Goal: Transaction & Acquisition: Purchase product/service

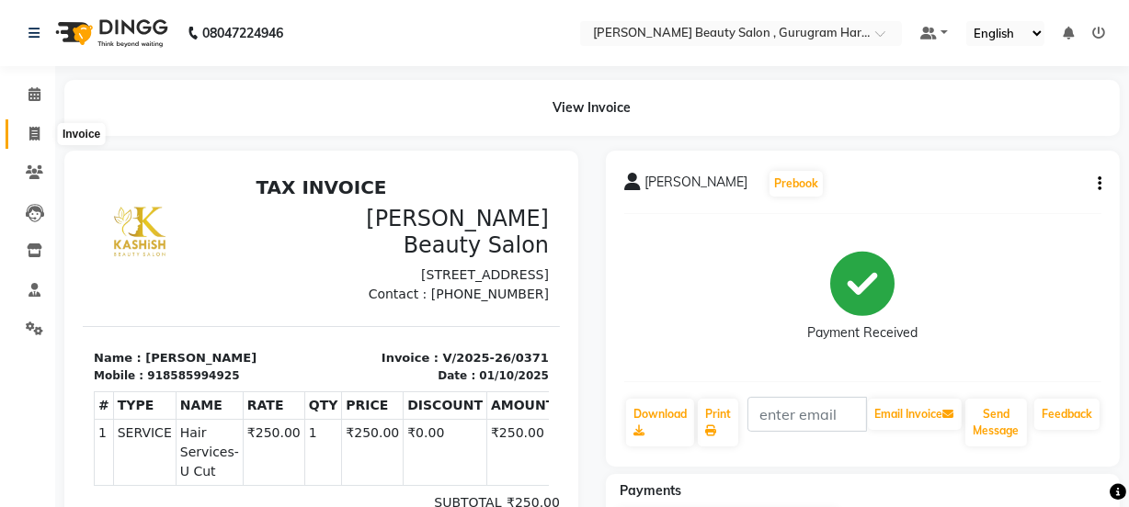
click at [29, 128] on icon at bounding box center [34, 134] width 10 height 14
select select "service"
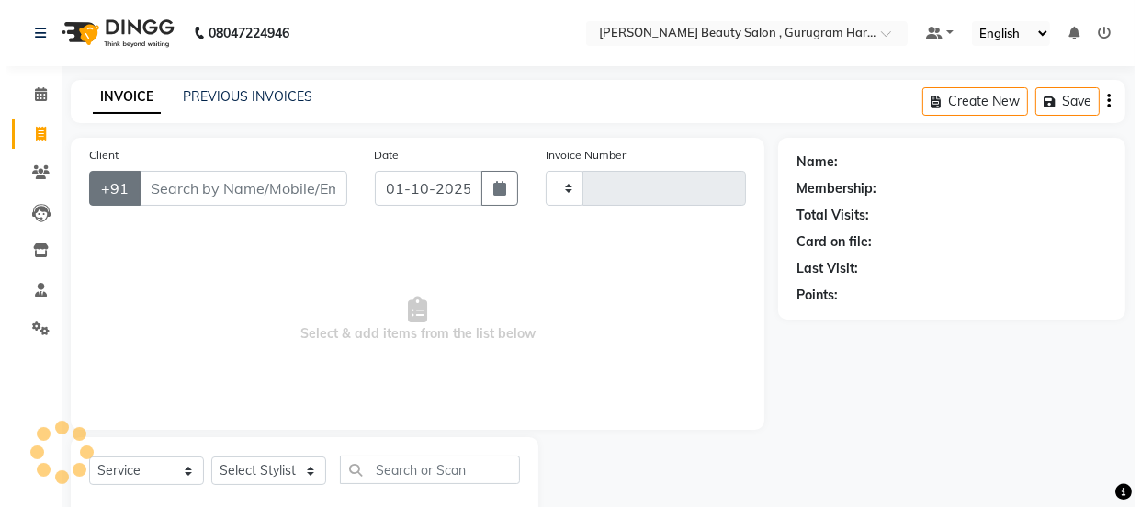
scroll to position [46, 0]
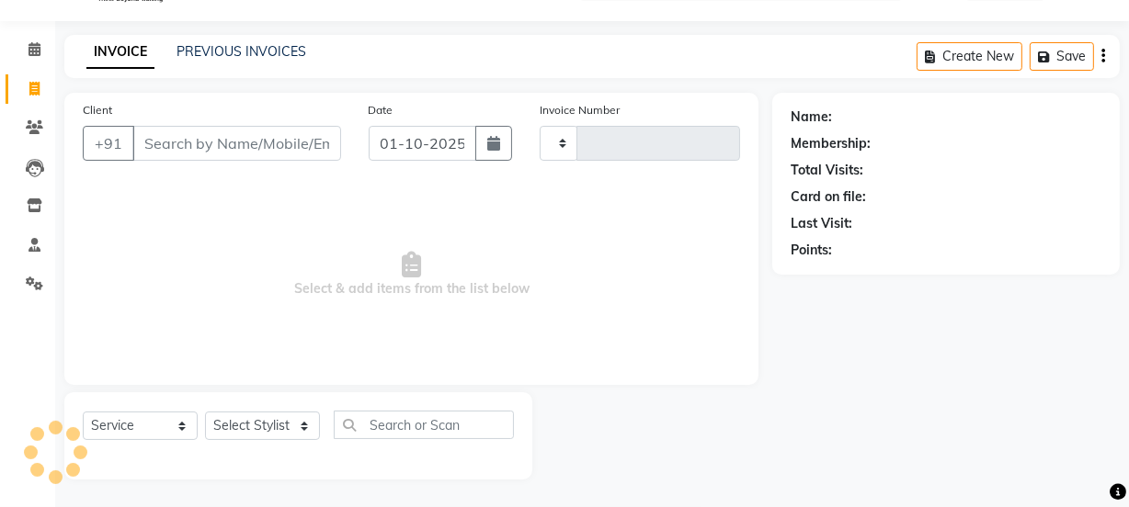
type input "0372"
select select "9017"
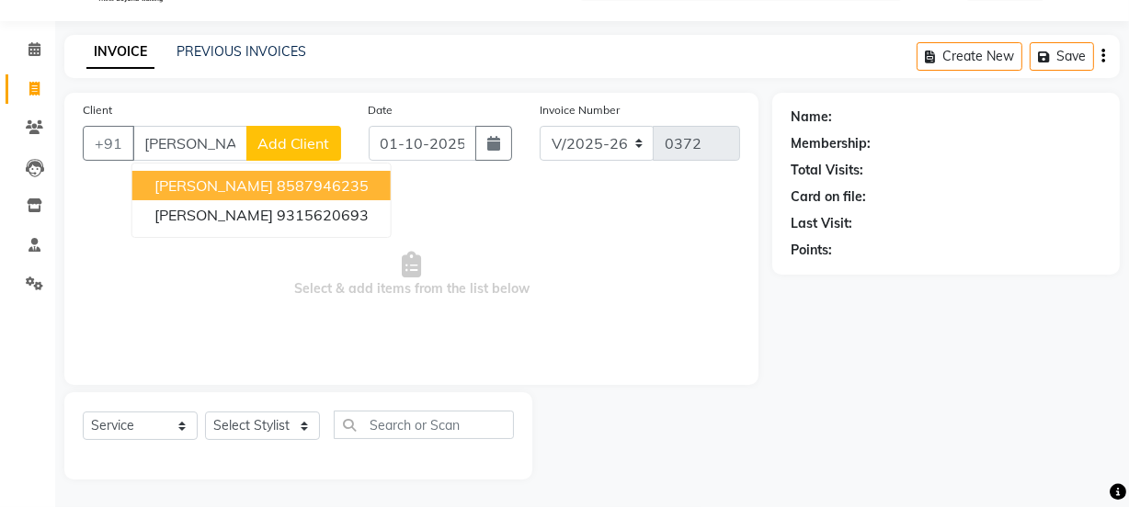
click at [277, 176] on ngb-highlight "8587946235" at bounding box center [323, 185] width 92 height 18
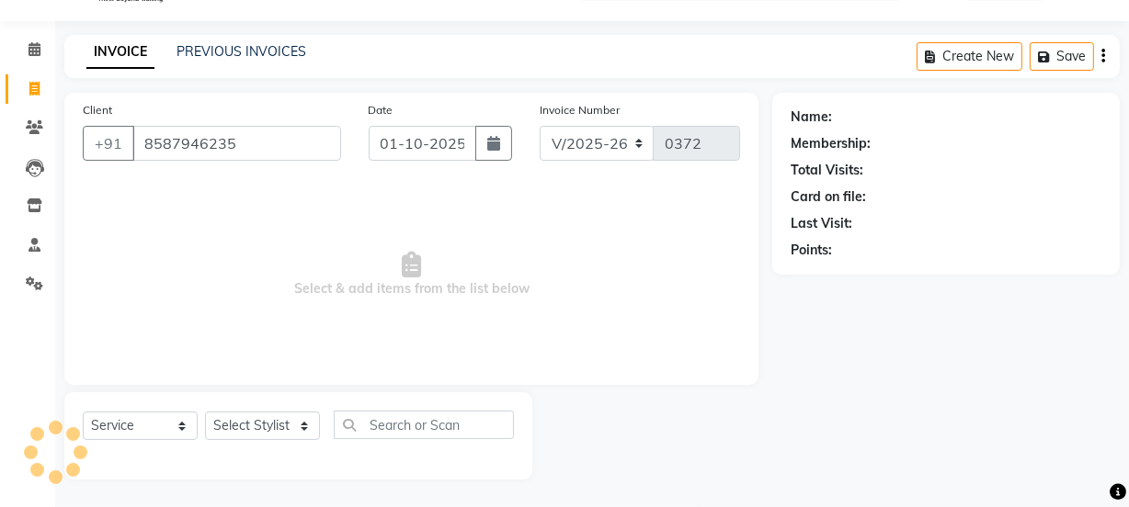
type input "8587946235"
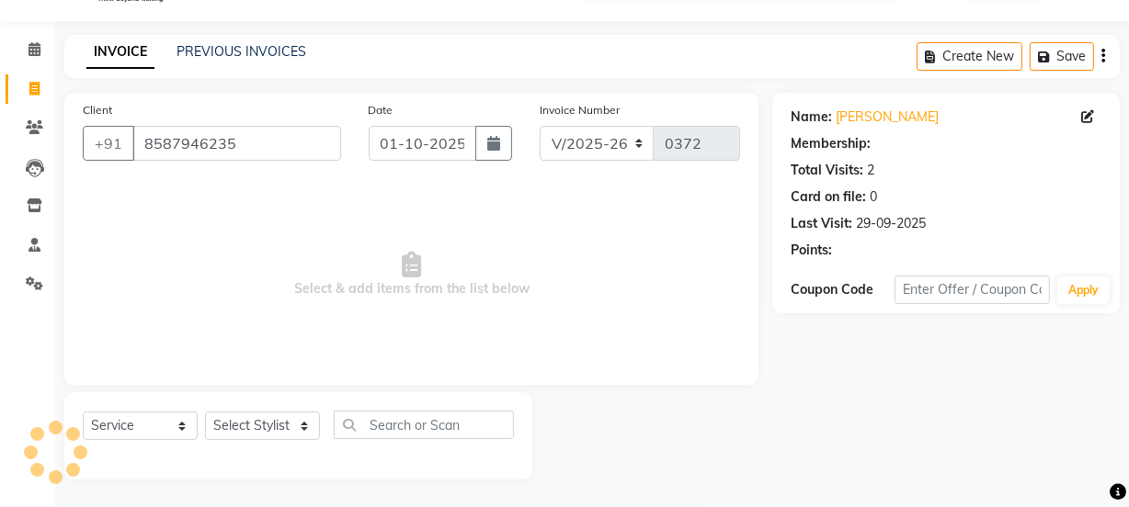
select select "1: Object"
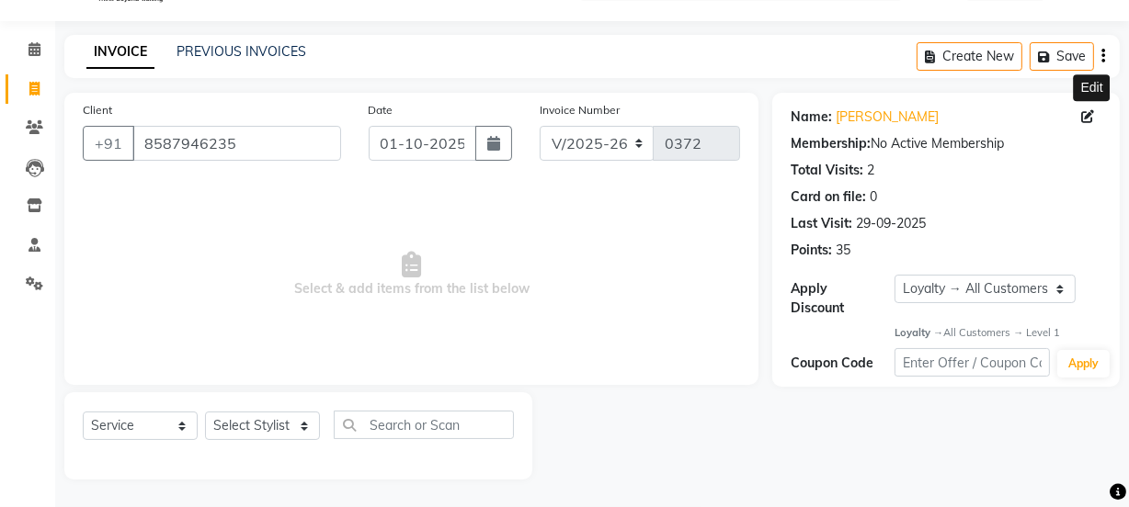
click at [1090, 108] on span at bounding box center [1091, 117] width 20 height 19
click at [1090, 111] on icon at bounding box center [1087, 116] width 13 height 13
select select "[DEMOGRAPHIC_DATA]"
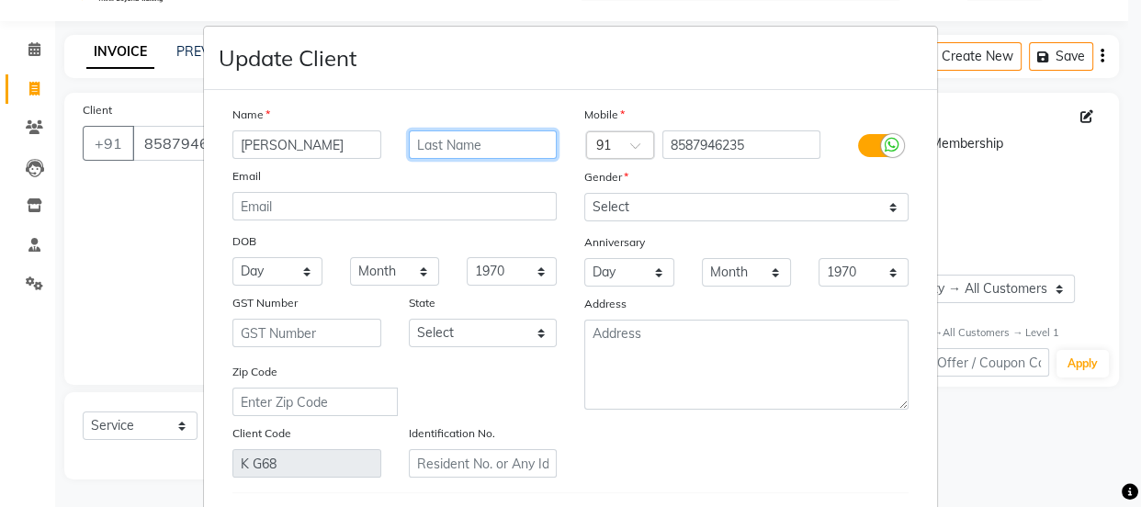
click at [499, 140] on input "text" at bounding box center [483, 145] width 149 height 28
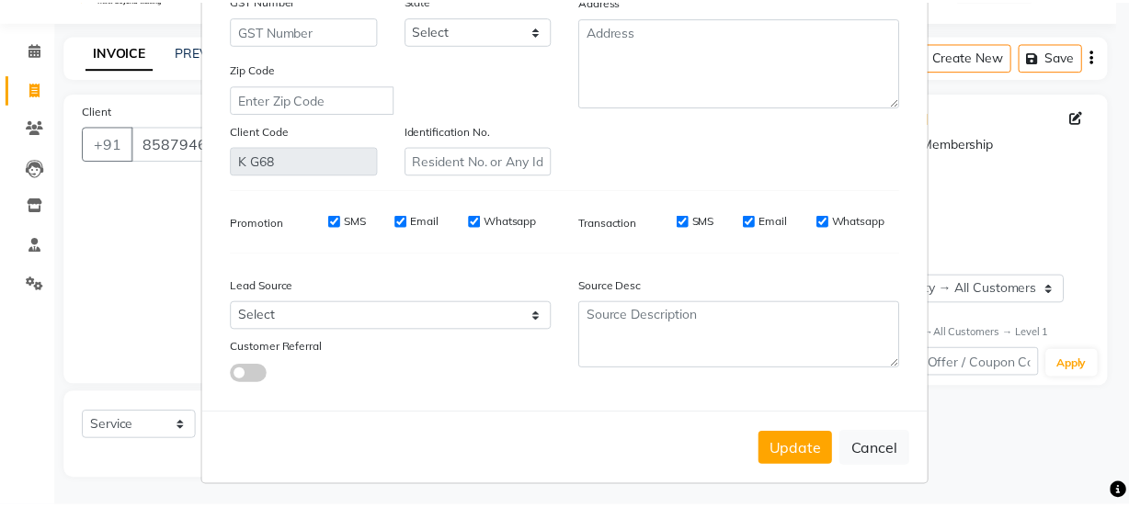
scroll to position [313, 0]
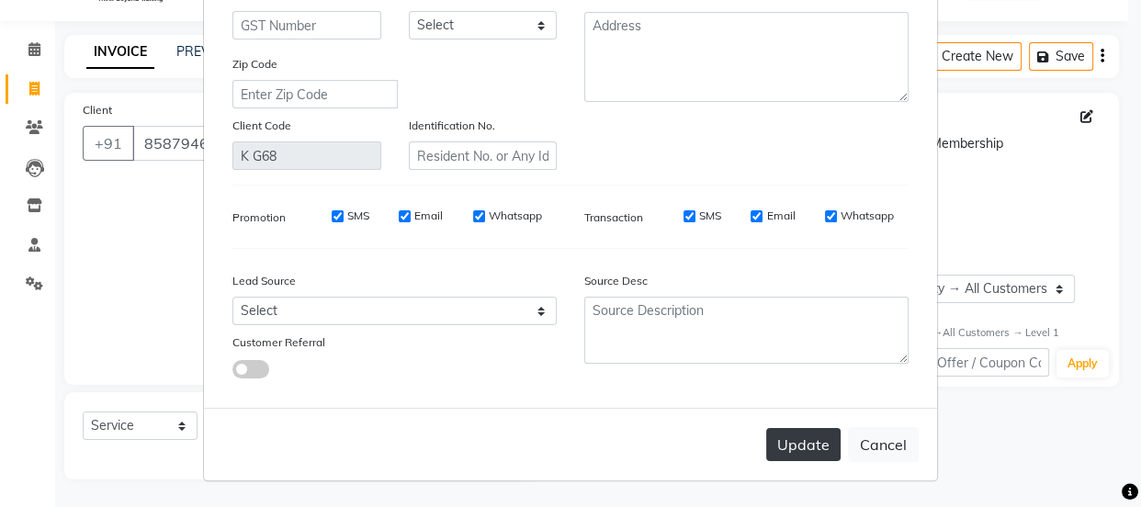
type input "Khanna"
click at [805, 445] on button "Update" at bounding box center [804, 444] width 74 height 33
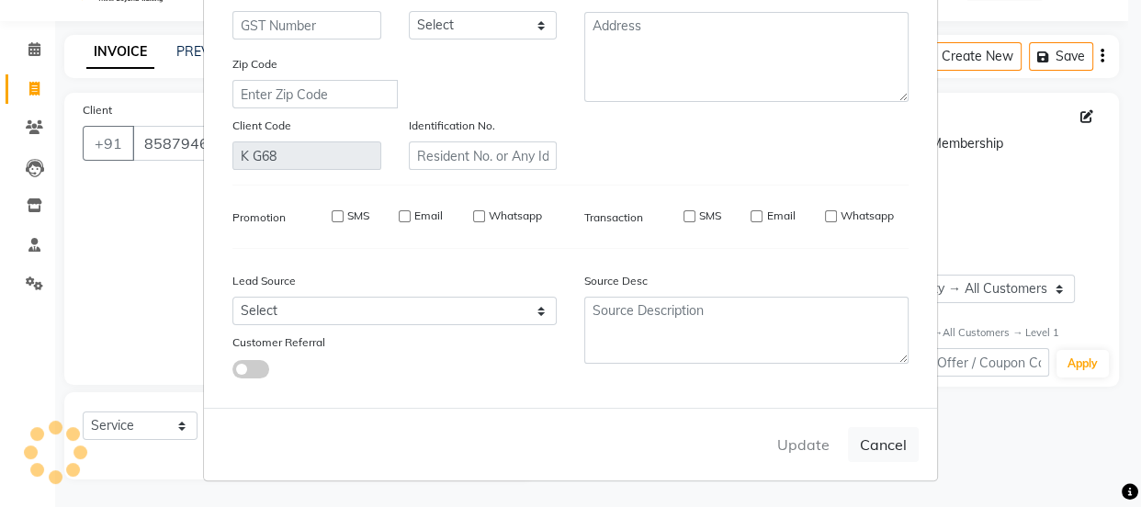
select select
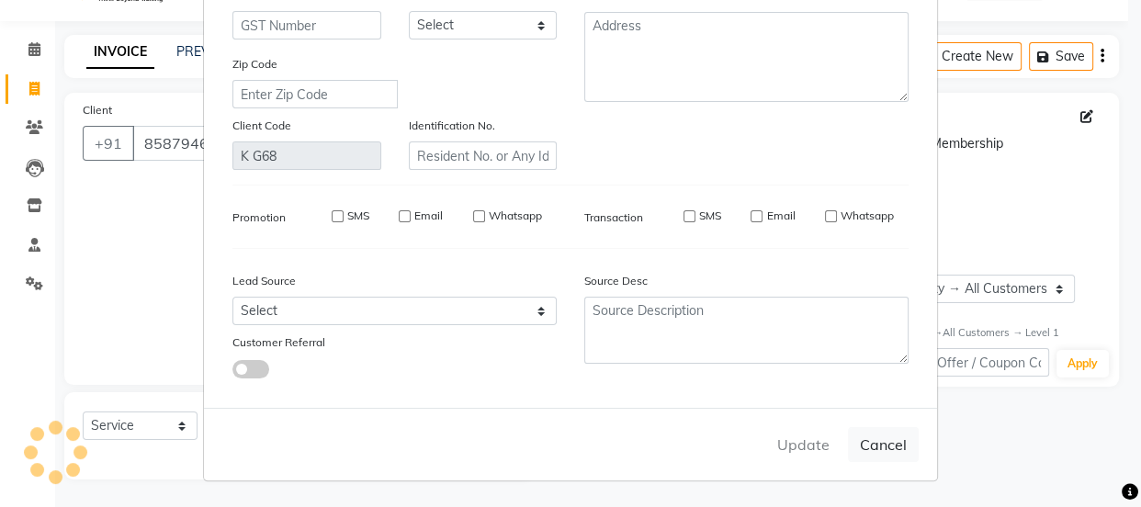
select select
checkbox input "false"
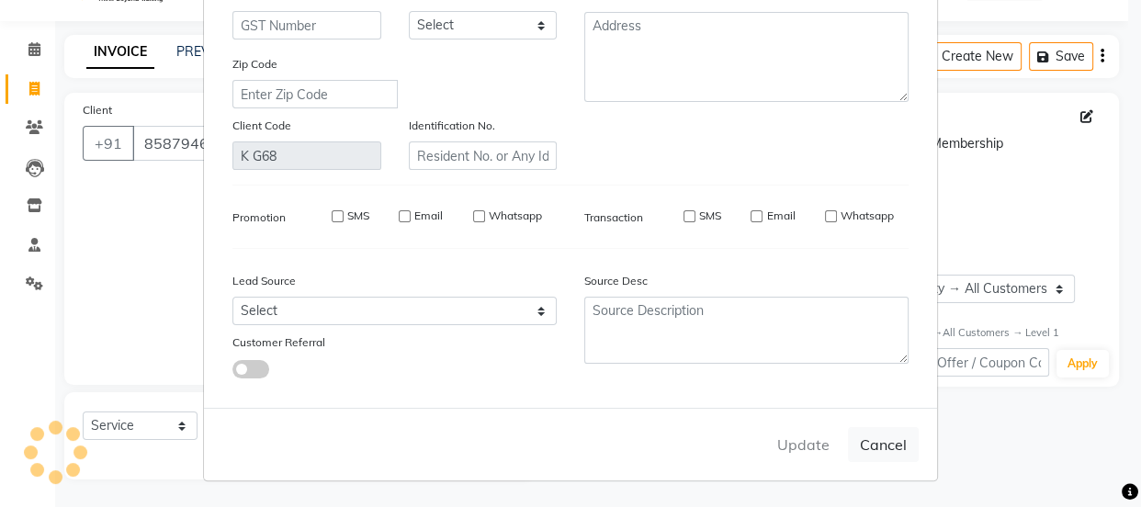
checkbox input "false"
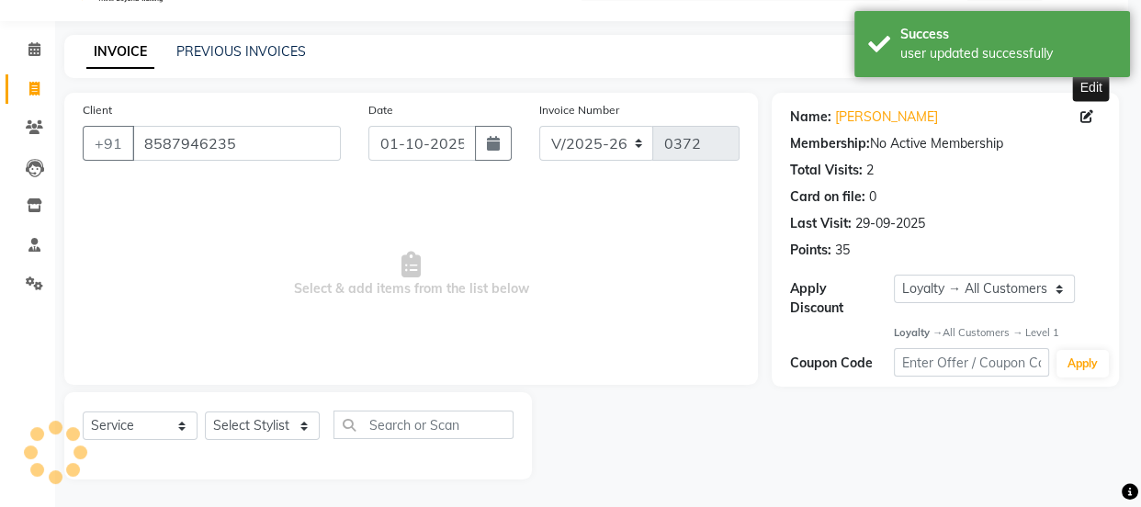
select select "1: Object"
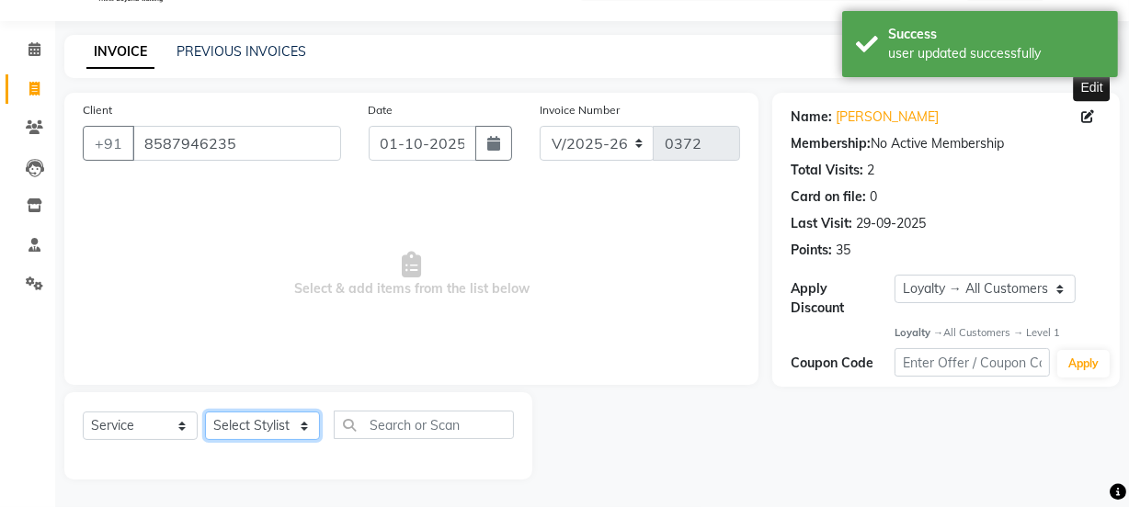
click at [270, 420] on select "Select Stylist [PERSON_NAME] Anjali [PERSON_NAME] Manager [PERSON_NAME] [PERSON…" at bounding box center [262, 426] width 115 height 28
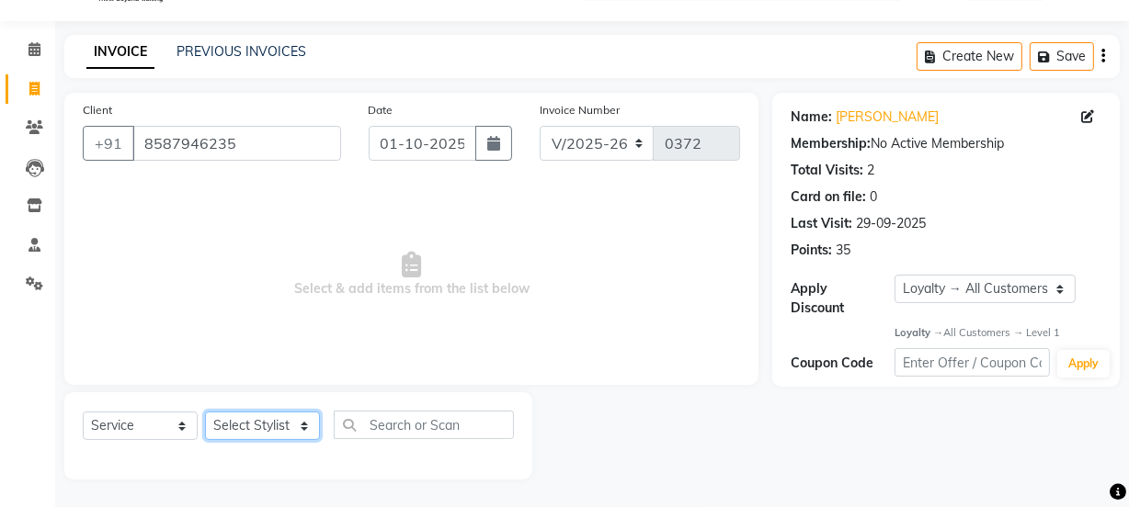
click at [264, 423] on select "Select Stylist [PERSON_NAME] Anjali [PERSON_NAME] Manager [PERSON_NAME] [PERSON…" at bounding box center [262, 426] width 115 height 28
select select "91712"
click at [205, 412] on select "Select Stylist [PERSON_NAME] Anjali [PERSON_NAME] Manager [PERSON_NAME] [PERSON…" at bounding box center [262, 426] width 115 height 28
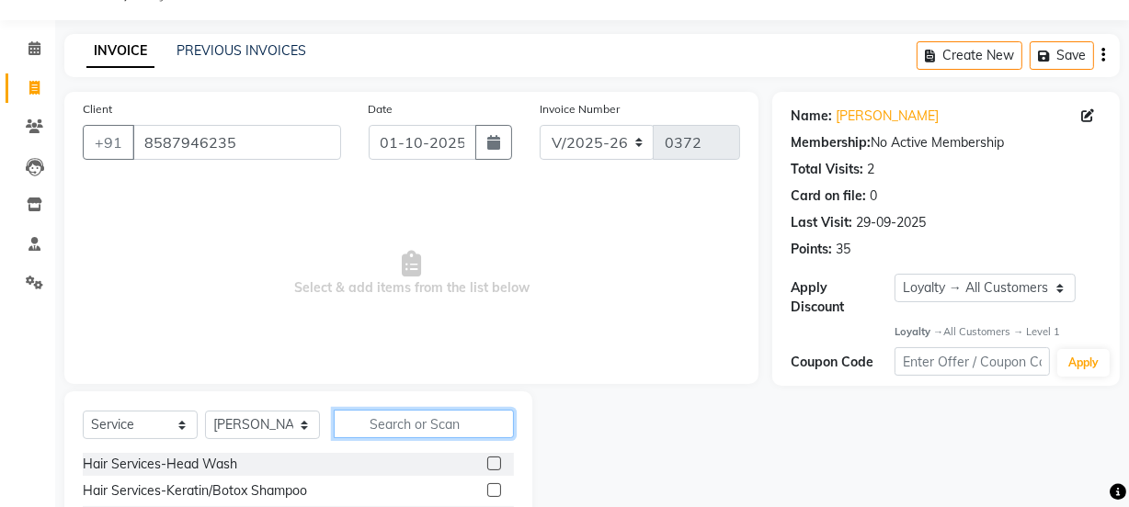
click at [388, 423] on input "text" at bounding box center [424, 424] width 180 height 28
type input "[PERSON_NAME]"
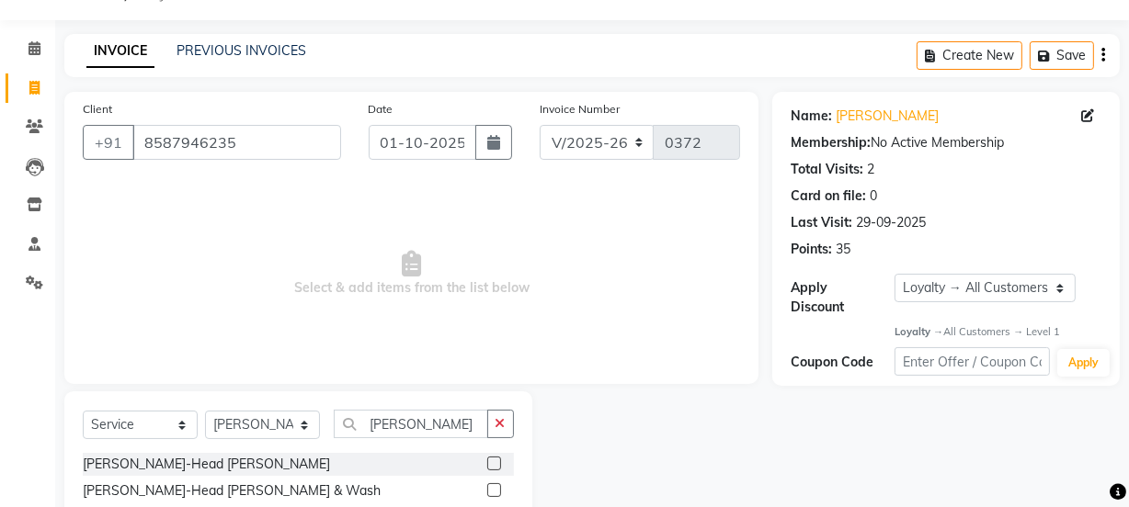
click at [497, 492] on label at bounding box center [494, 490] width 14 height 14
click at [497, 492] on input "checkbox" at bounding box center [493, 491] width 12 height 12
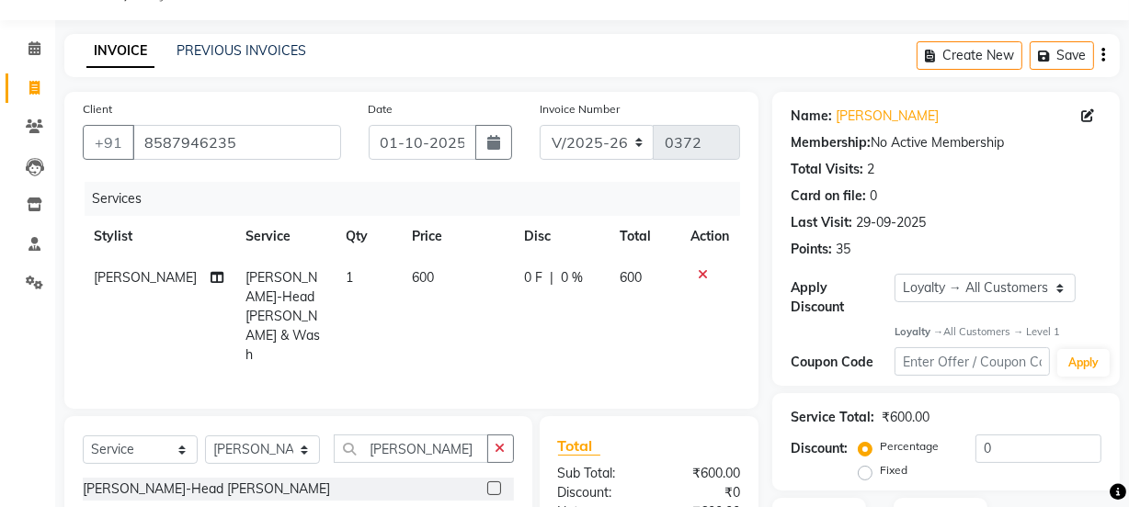
checkbox input "false"
click at [504, 442] on icon "button" at bounding box center [500, 448] width 10 height 13
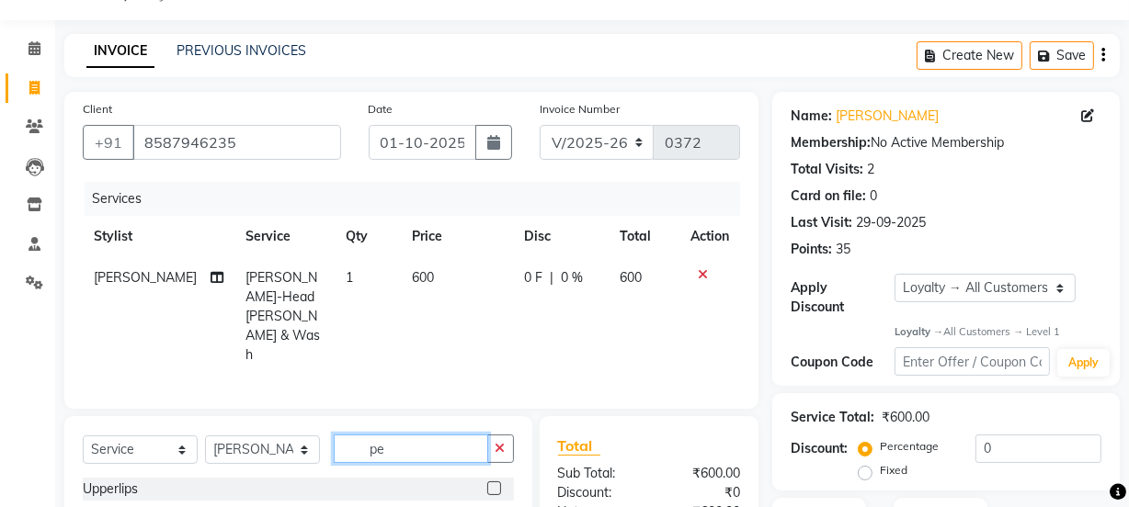
type input "p"
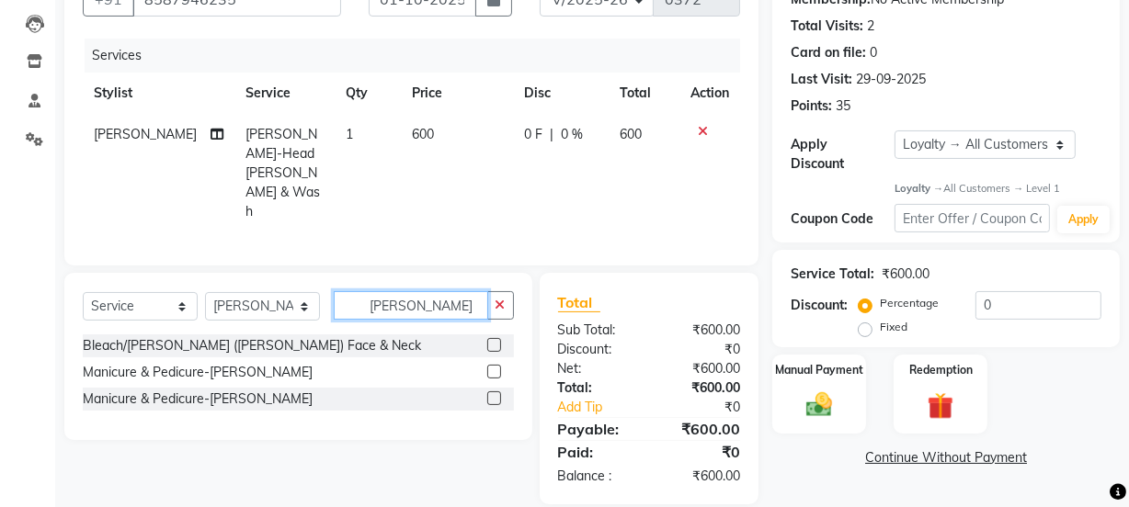
type input "[PERSON_NAME]"
click at [494, 365] on label at bounding box center [494, 372] width 14 height 14
click at [494, 367] on input "checkbox" at bounding box center [493, 373] width 12 height 12
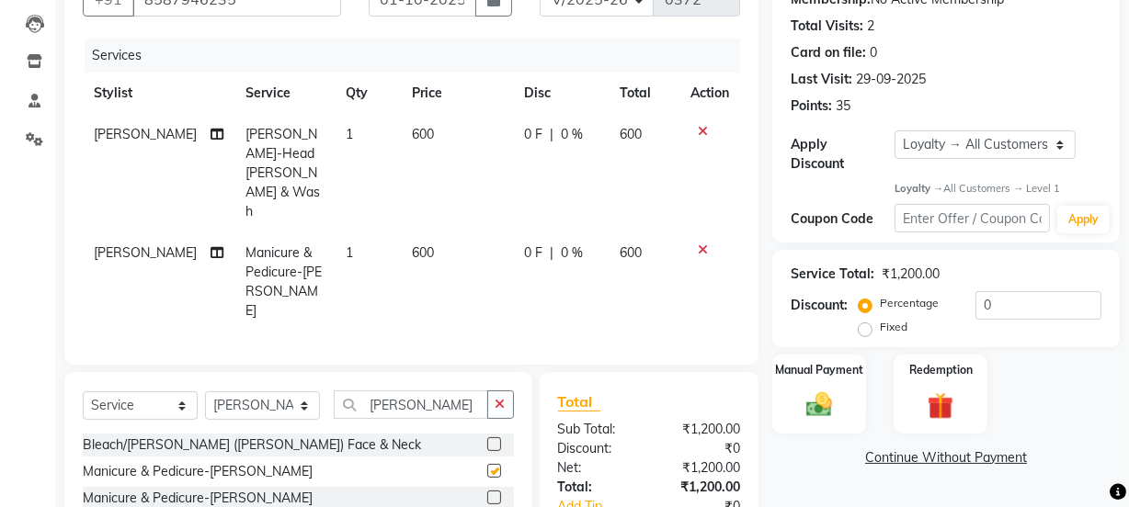
checkbox input "false"
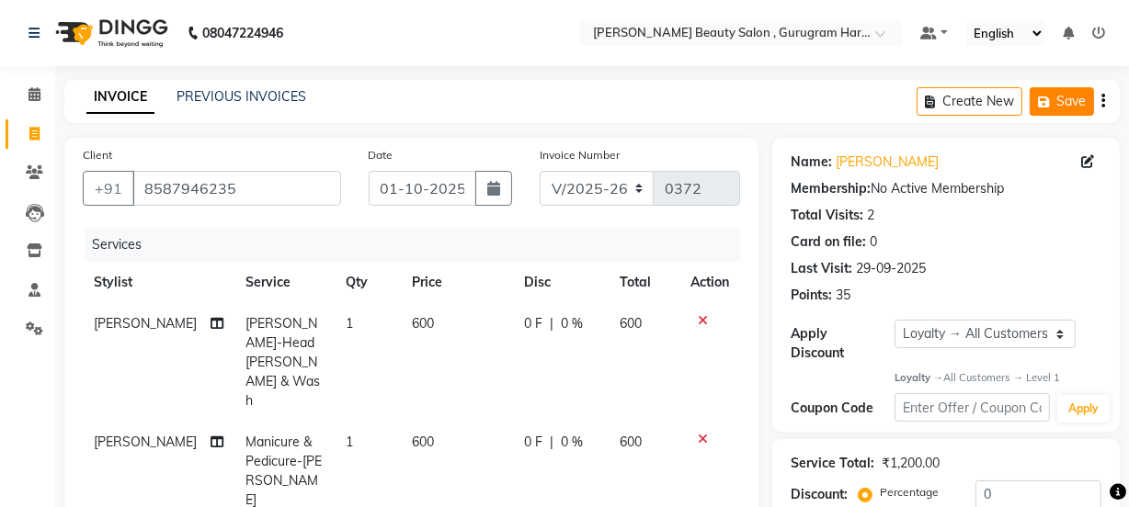
click at [1066, 102] on button "Save" at bounding box center [1061, 101] width 64 height 28
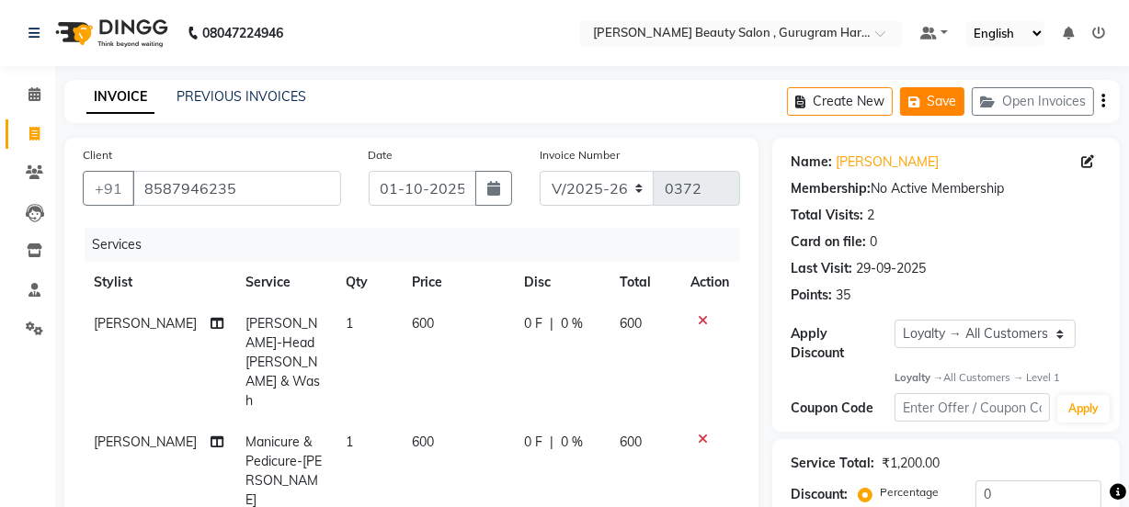
click at [937, 105] on button "Save" at bounding box center [932, 101] width 64 height 28
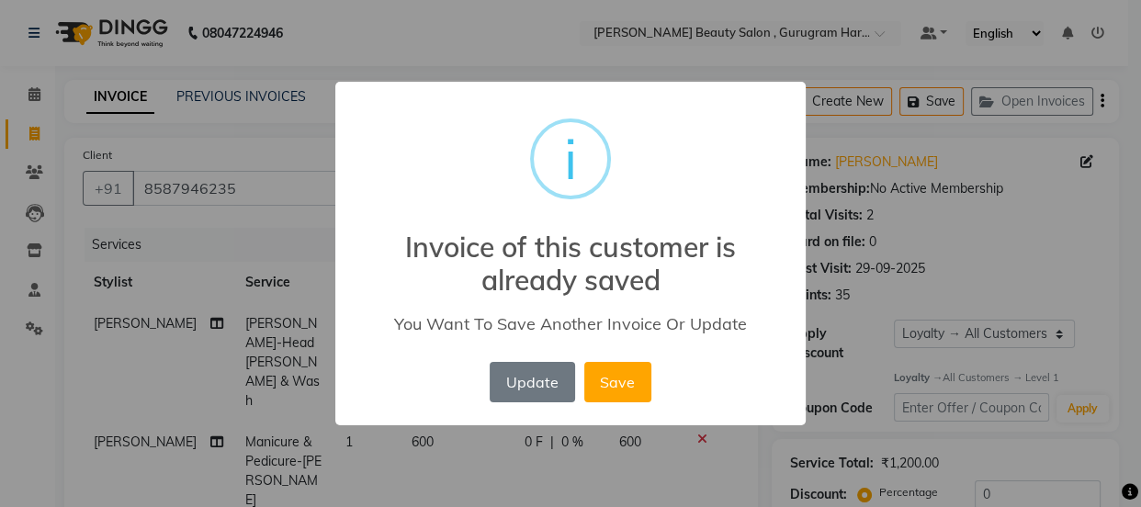
click at [1014, 235] on div "× i Invoice of this customer is already saved You Want To Save Another Invoice …" at bounding box center [570, 253] width 1141 height 507
click at [624, 386] on button "Save" at bounding box center [618, 382] width 67 height 40
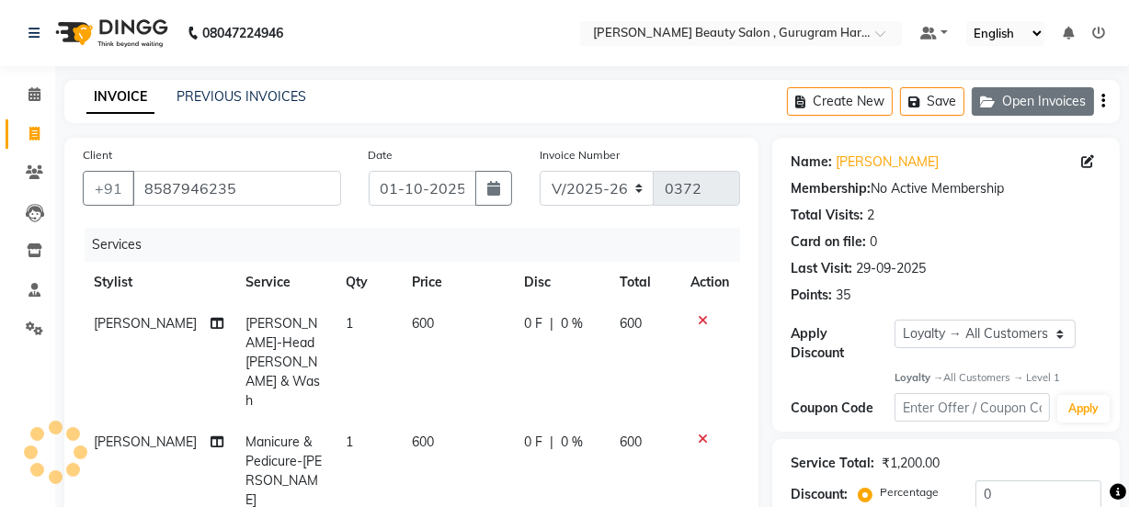
click at [1009, 107] on button "Open Invoices" at bounding box center [1032, 101] width 122 height 28
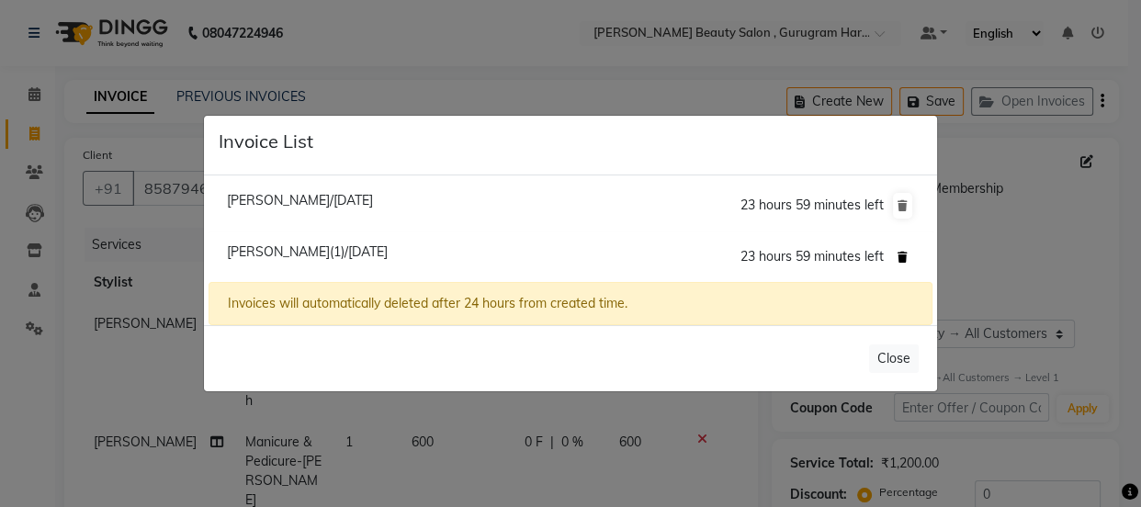
click at [906, 252] on icon at bounding box center [903, 257] width 10 height 11
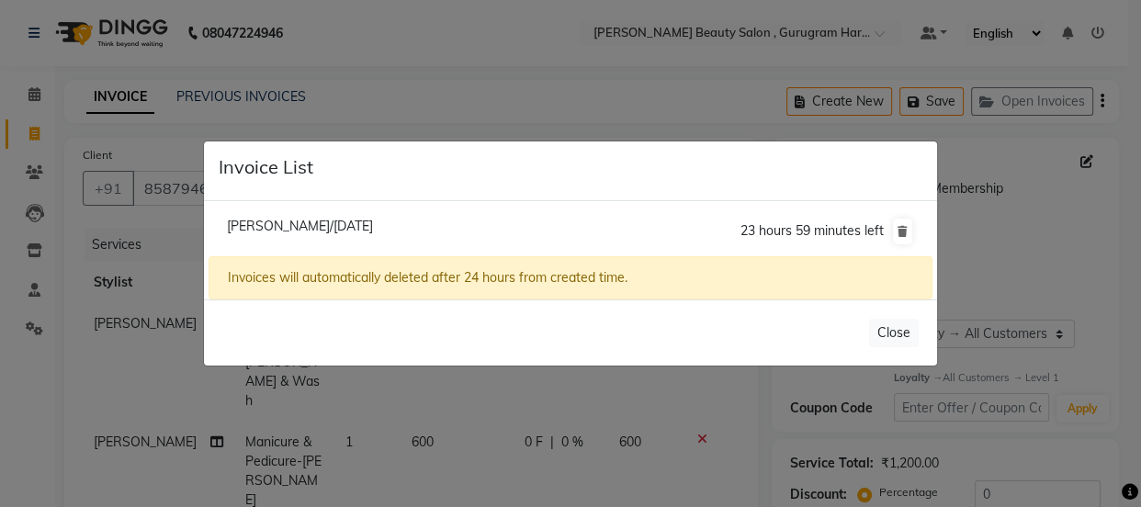
click at [906, 252] on li "[PERSON_NAME]/[DATE] 23 hours 59 minutes left" at bounding box center [571, 231] width 724 height 51
click at [900, 327] on button "Close" at bounding box center [894, 333] width 50 height 28
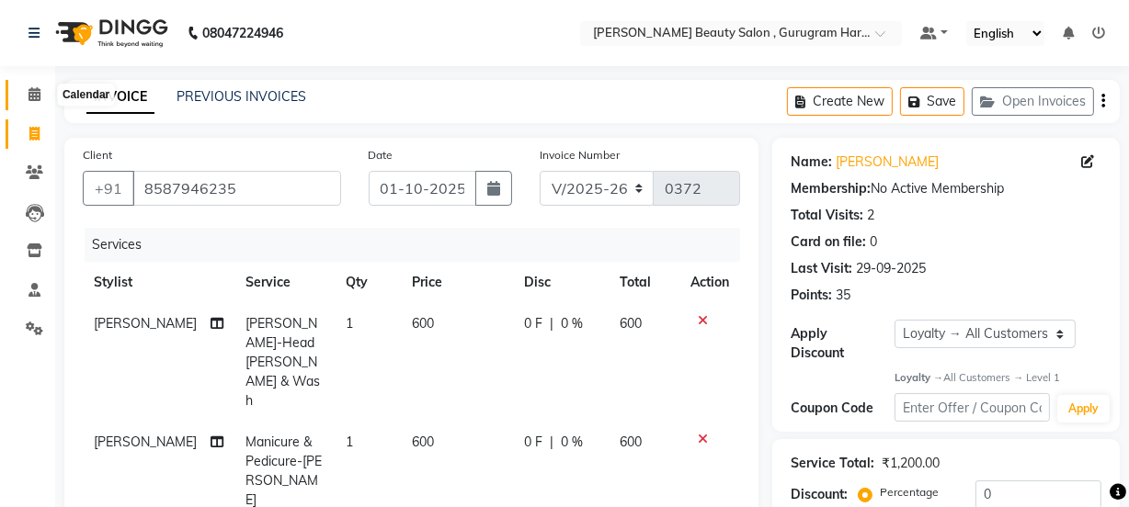
click at [38, 98] on icon at bounding box center [34, 94] width 12 height 14
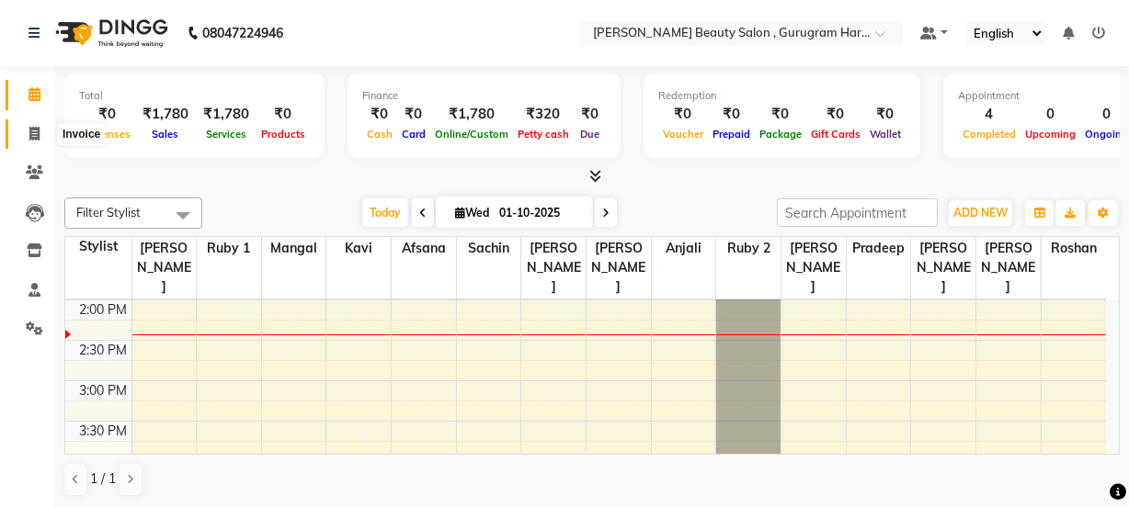
click at [31, 131] on icon at bounding box center [34, 134] width 10 height 14
select select "service"
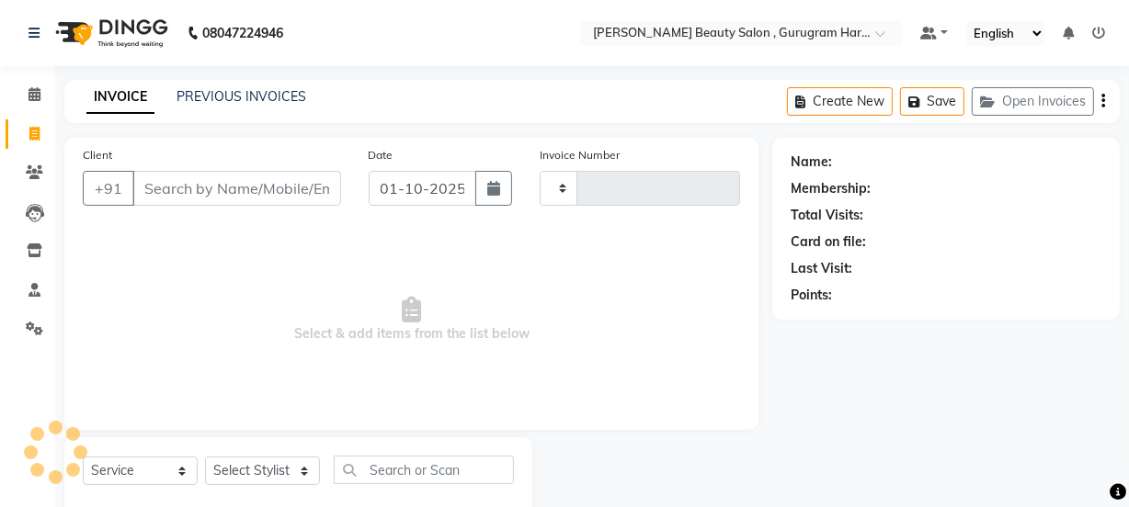
type input "0372"
select select "9017"
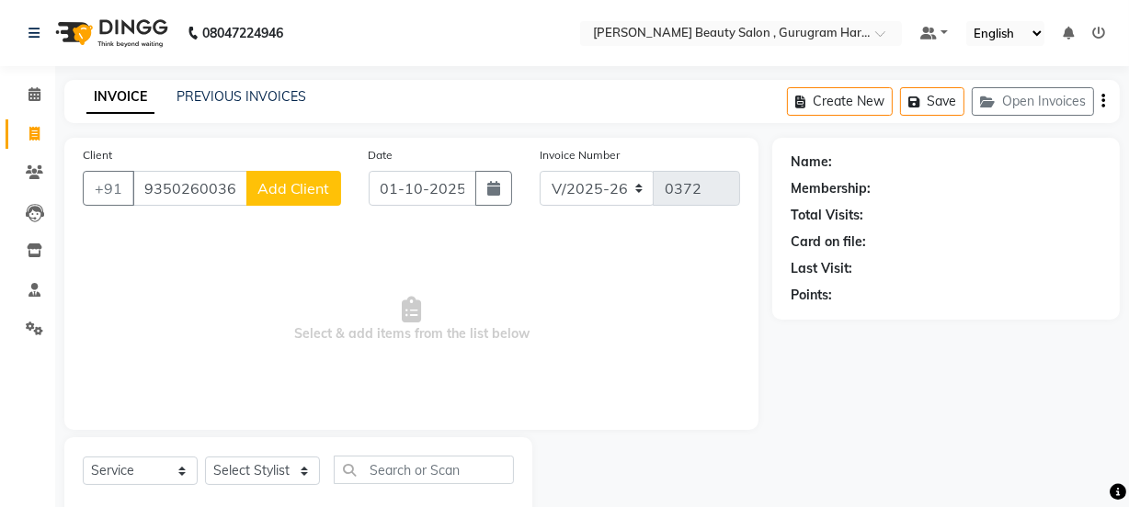
type input "9350260036"
click at [293, 190] on span "Add Client" at bounding box center [293, 188] width 73 height 18
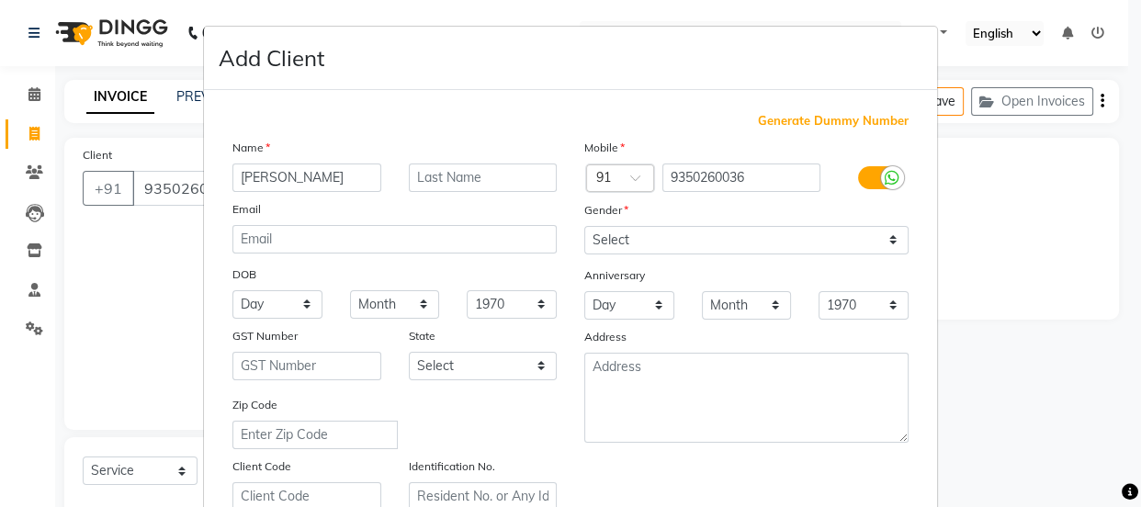
type input "[PERSON_NAME]"
click at [460, 181] on input "text" at bounding box center [483, 178] width 149 height 28
type input "[PERSON_NAME]"
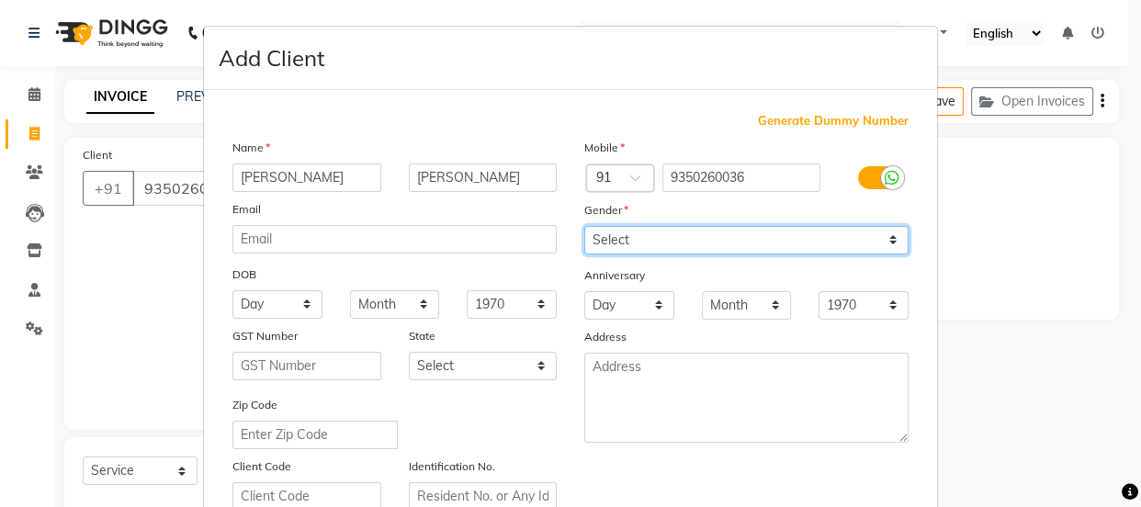
click at [645, 229] on select "Select [DEMOGRAPHIC_DATA] [DEMOGRAPHIC_DATA] Other Prefer Not To Say" at bounding box center [747, 240] width 324 height 28
select select "[DEMOGRAPHIC_DATA]"
click at [585, 226] on select "Select [DEMOGRAPHIC_DATA] [DEMOGRAPHIC_DATA] Other Prefer Not To Say" at bounding box center [747, 240] width 324 height 28
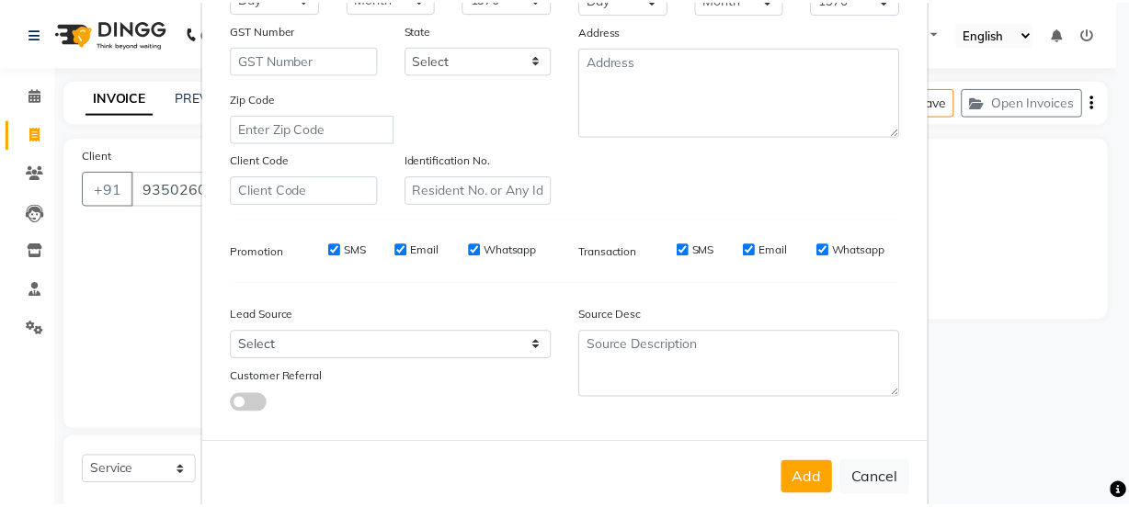
scroll to position [346, 0]
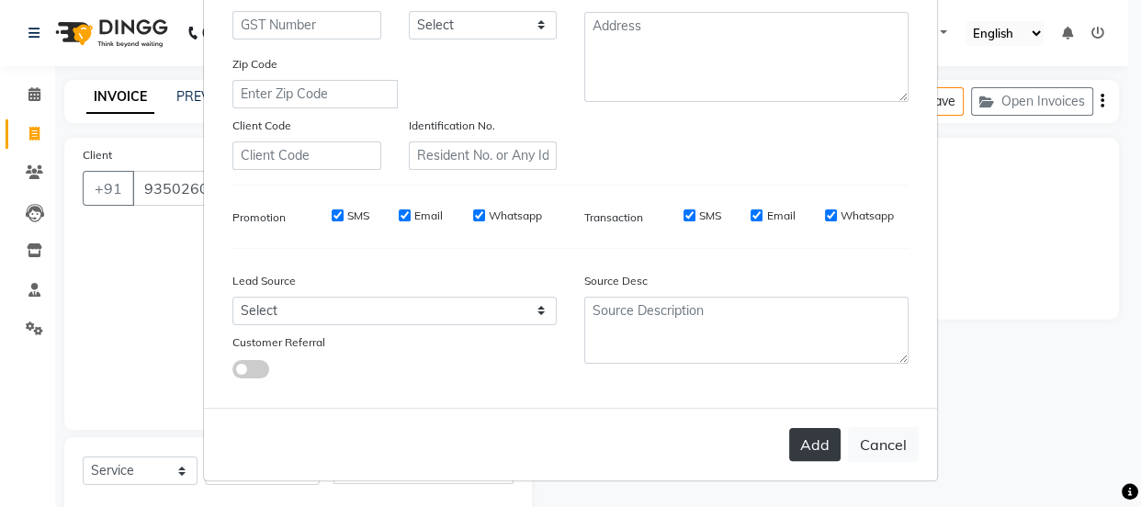
click at [825, 449] on button "Add" at bounding box center [814, 444] width 51 height 33
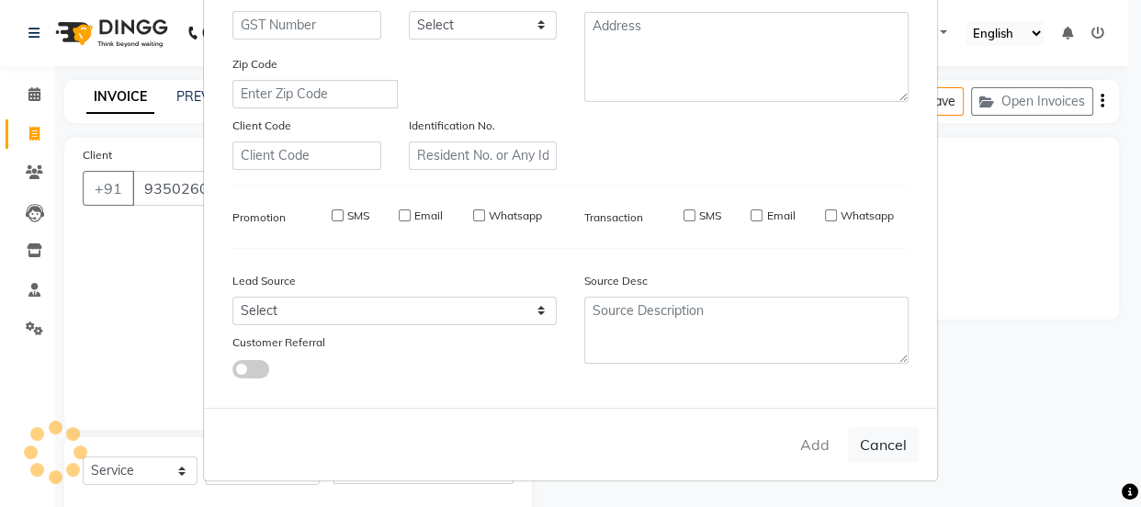
select select
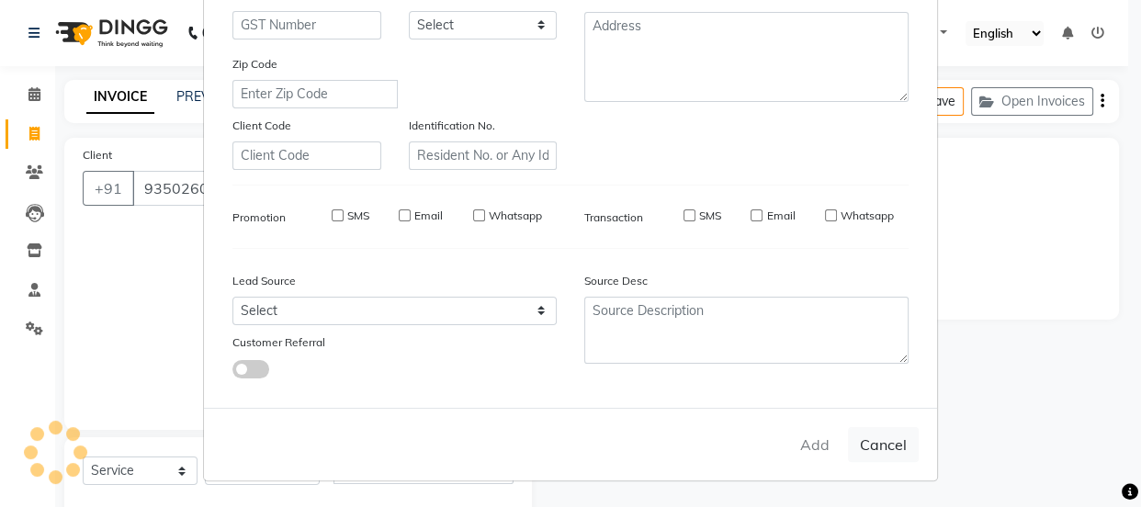
select select
checkbox input "false"
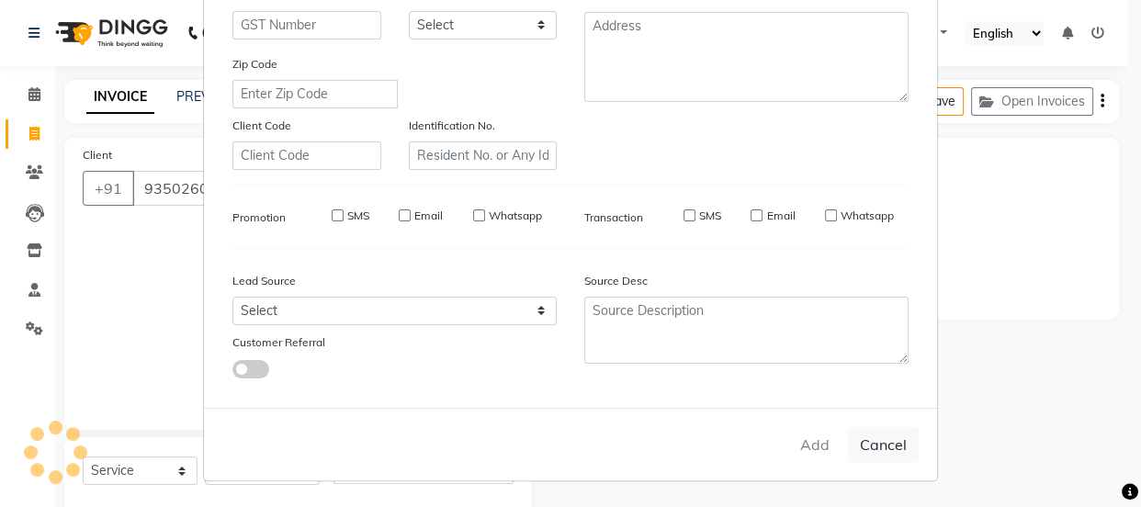
checkbox input "false"
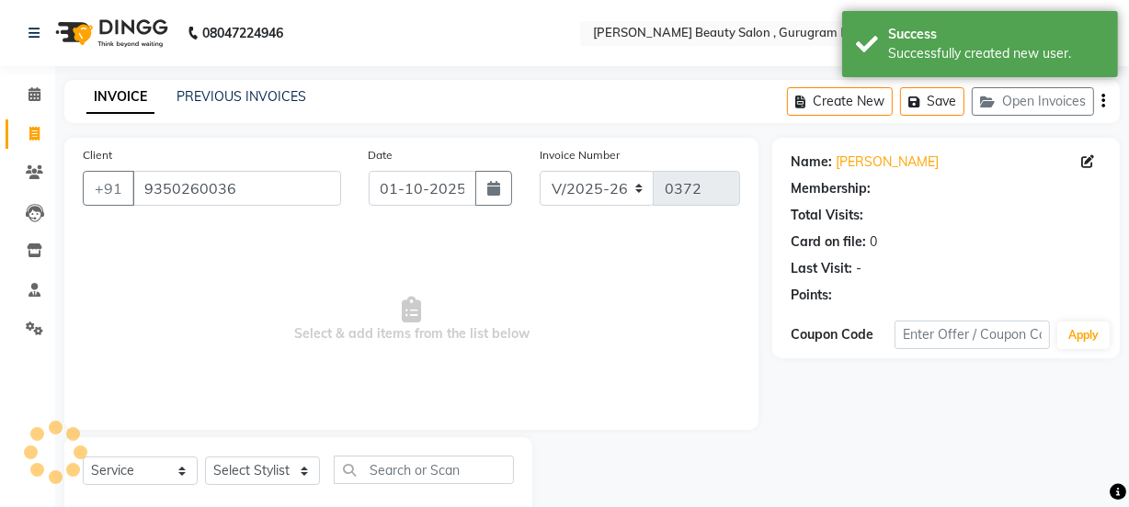
select select "1: Object"
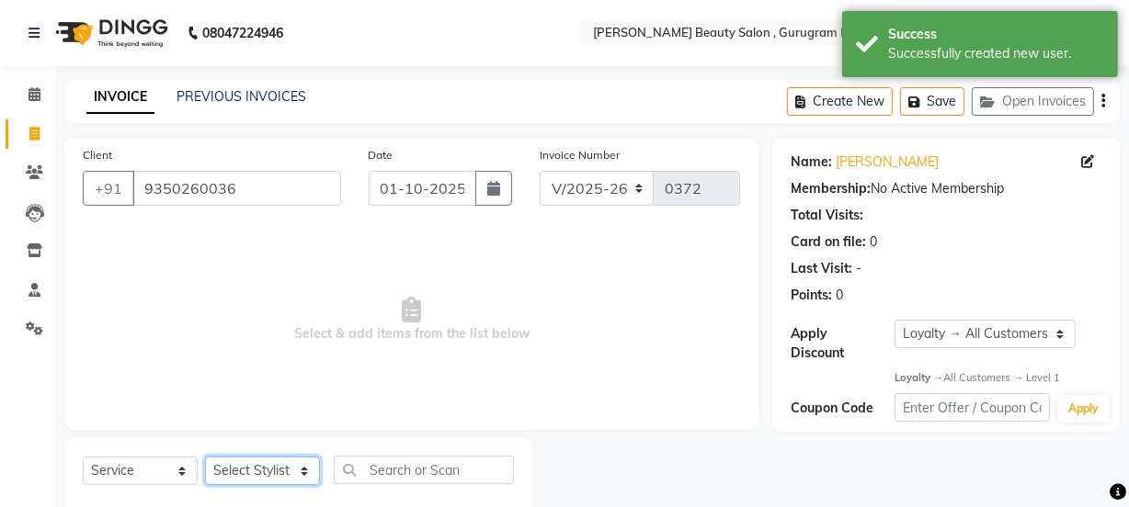
click at [259, 471] on select "Select Stylist [PERSON_NAME] Anjali [PERSON_NAME] Manager [PERSON_NAME] [PERSON…" at bounding box center [262, 471] width 115 height 28
select select "91714"
click at [205, 457] on select "Select Stylist [PERSON_NAME] Anjali [PERSON_NAME] Manager [PERSON_NAME] [PERSON…" at bounding box center [262, 471] width 115 height 28
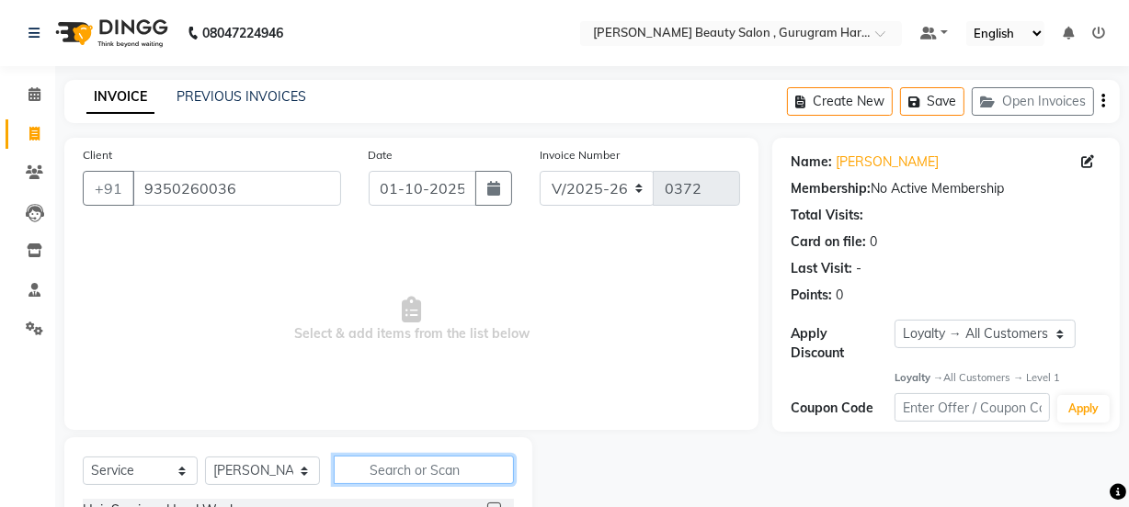
click at [374, 472] on input "text" at bounding box center [424, 470] width 180 height 28
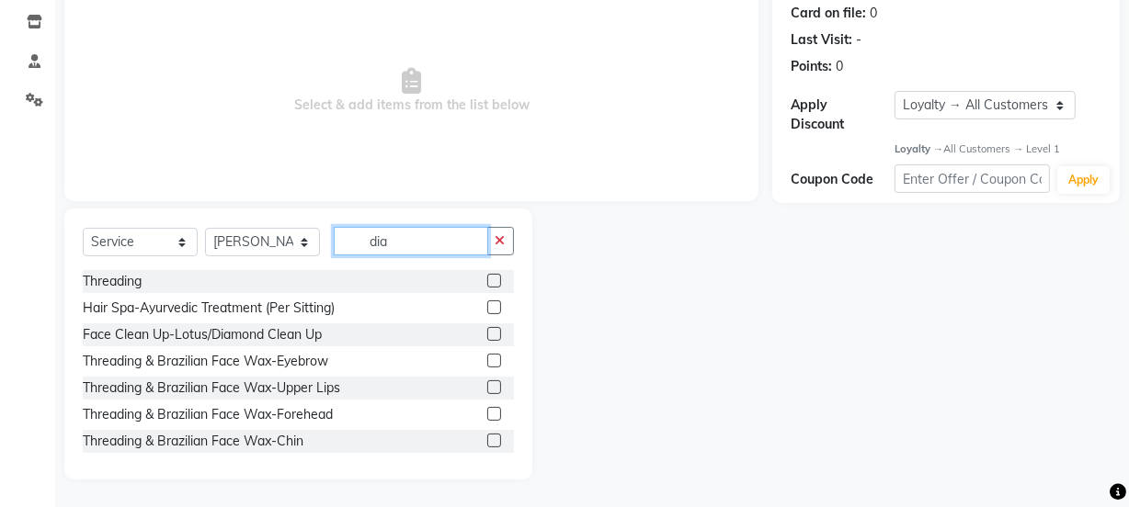
scroll to position [167, 0]
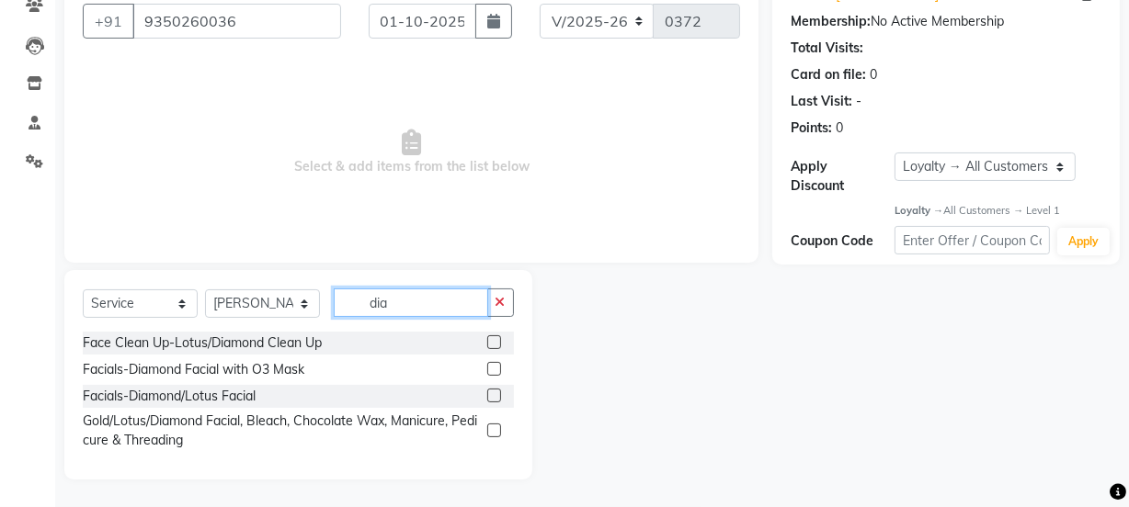
type input "dia"
click at [493, 395] on label at bounding box center [494, 396] width 14 height 14
click at [493, 395] on input "checkbox" at bounding box center [493, 397] width 12 height 12
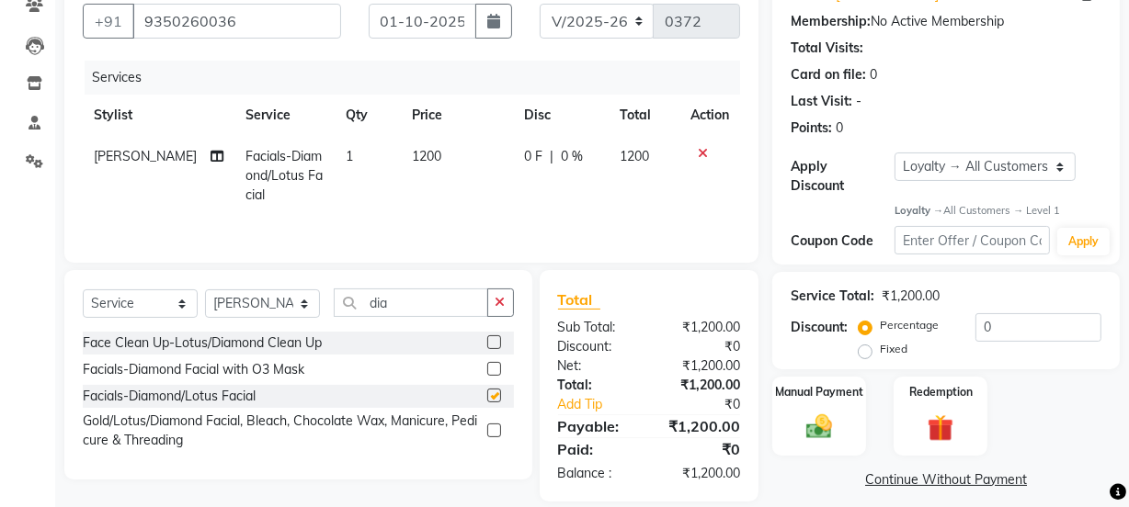
checkbox input "false"
click at [424, 144] on td "1200" at bounding box center [457, 176] width 113 height 80
select select "91714"
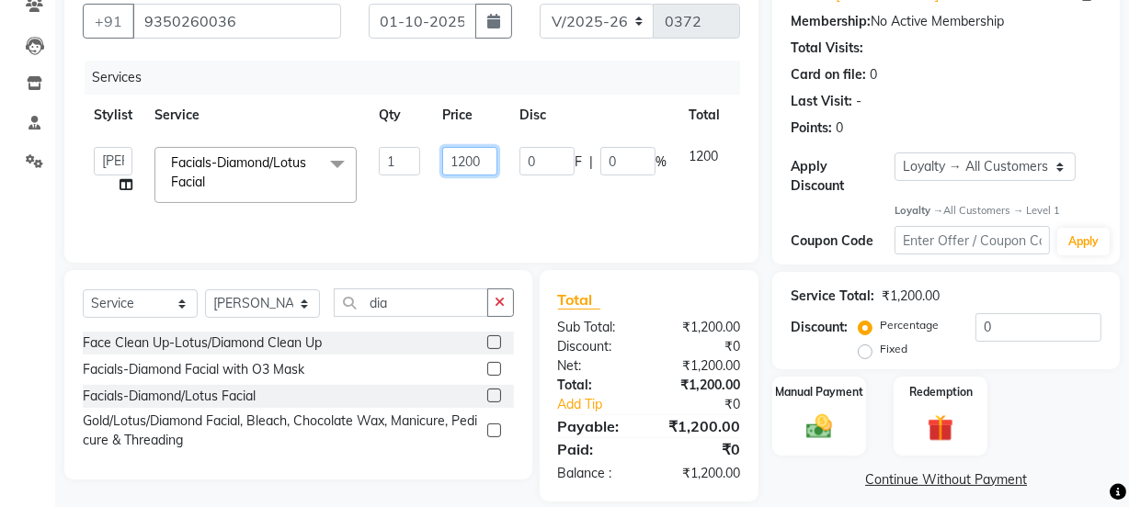
click at [483, 160] on input "1200" at bounding box center [469, 161] width 55 height 28
type input "1100"
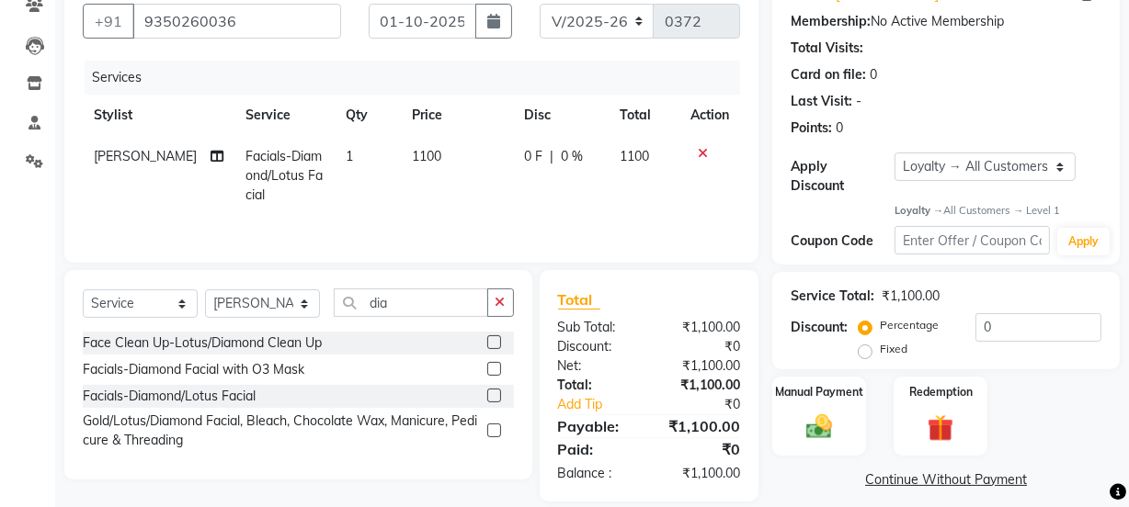
click at [648, 199] on tr "[PERSON_NAME] Facials-Diamond/Lotus Facial 1 1100 0 F | 0 % 1100" at bounding box center [411, 176] width 657 height 80
click at [509, 302] on button "button" at bounding box center [500, 303] width 27 height 28
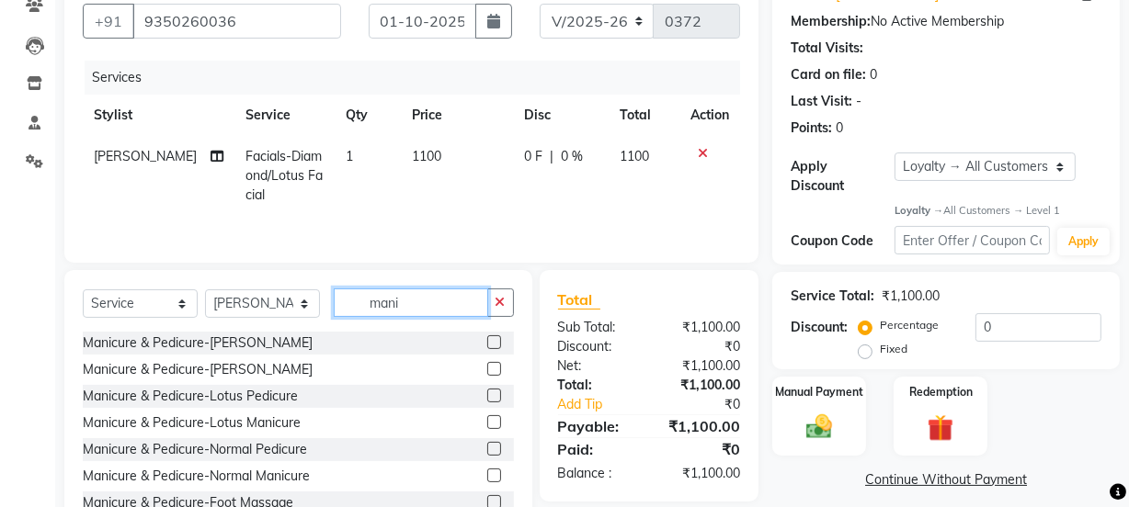
type input "mani"
click at [487, 448] on label at bounding box center [494, 449] width 14 height 14
click at [487, 448] on input "checkbox" at bounding box center [493, 450] width 12 height 12
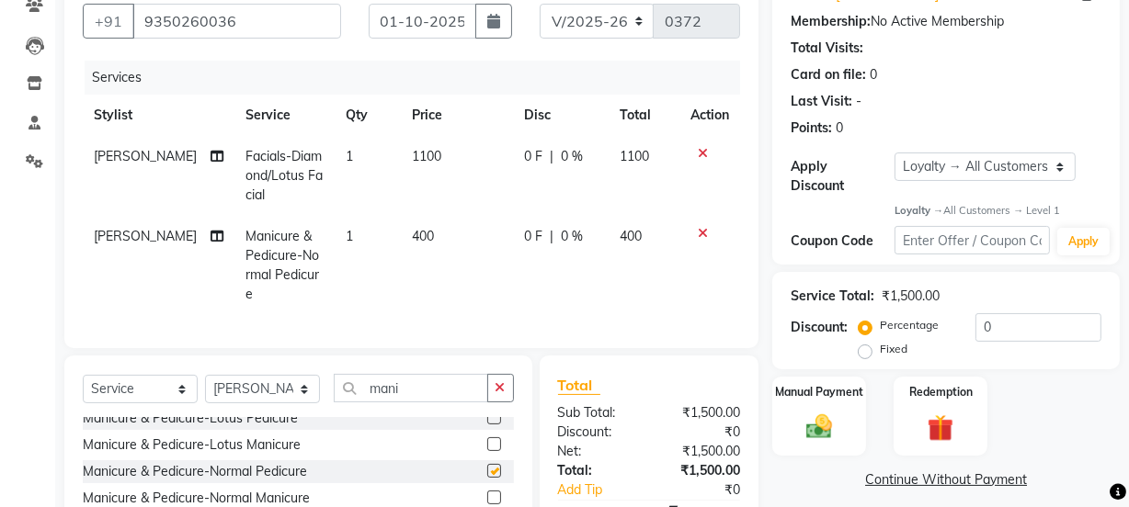
checkbox input "false"
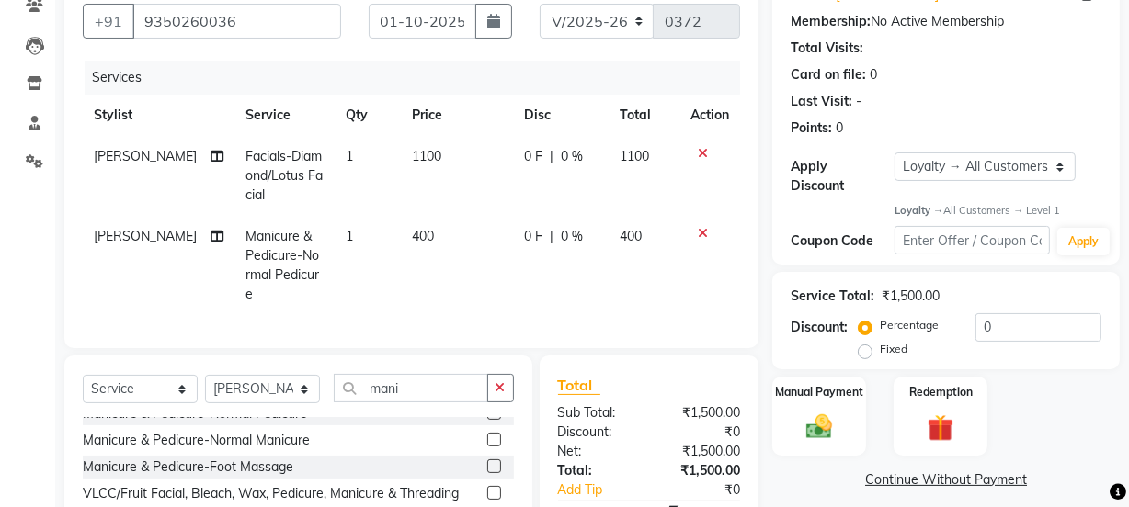
scroll to position [83, 0]
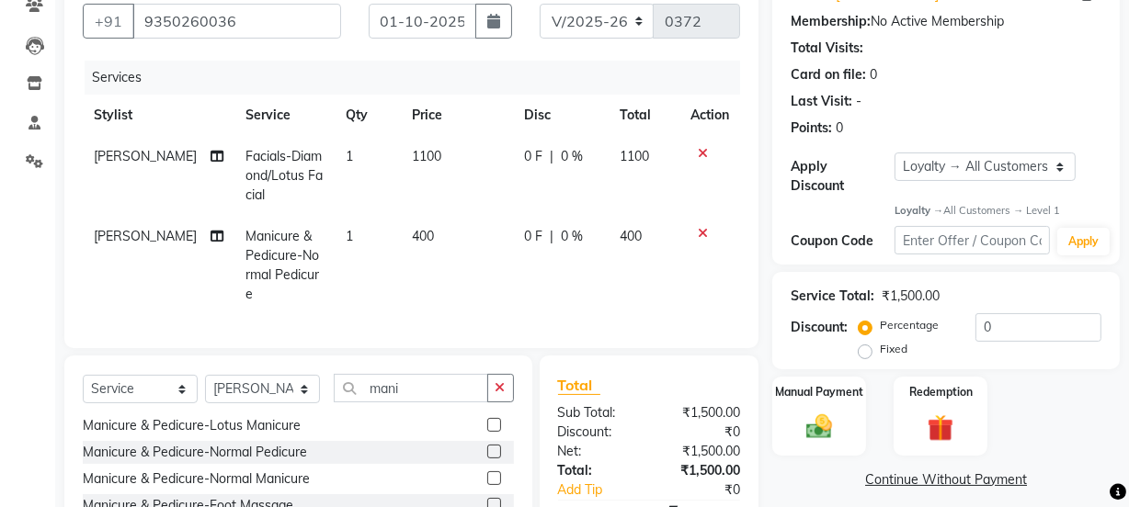
click at [487, 471] on label at bounding box center [494, 478] width 14 height 14
click at [487, 473] on input "checkbox" at bounding box center [493, 479] width 12 height 12
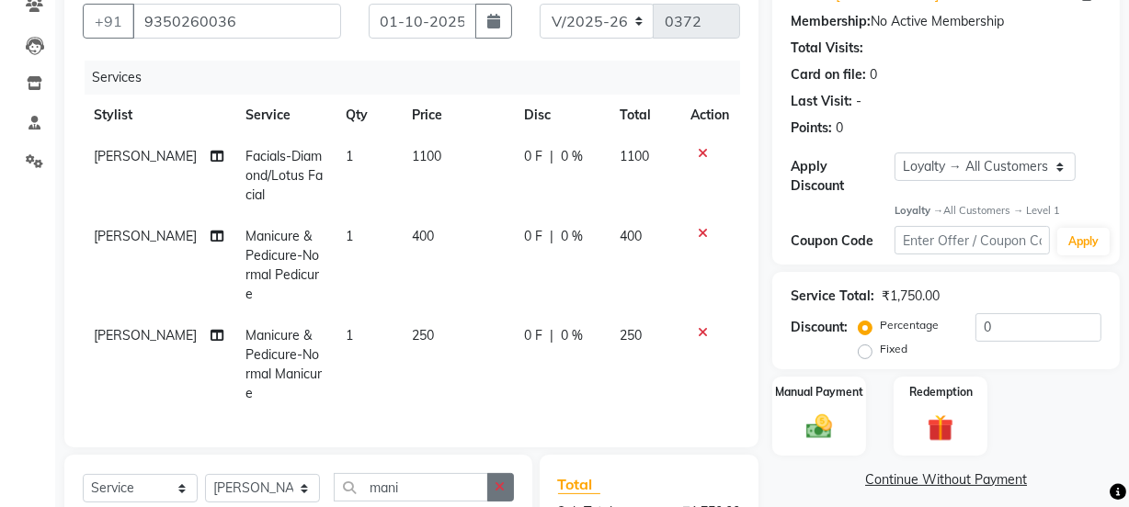
checkbox input "false"
click at [497, 473] on button "button" at bounding box center [500, 487] width 27 height 28
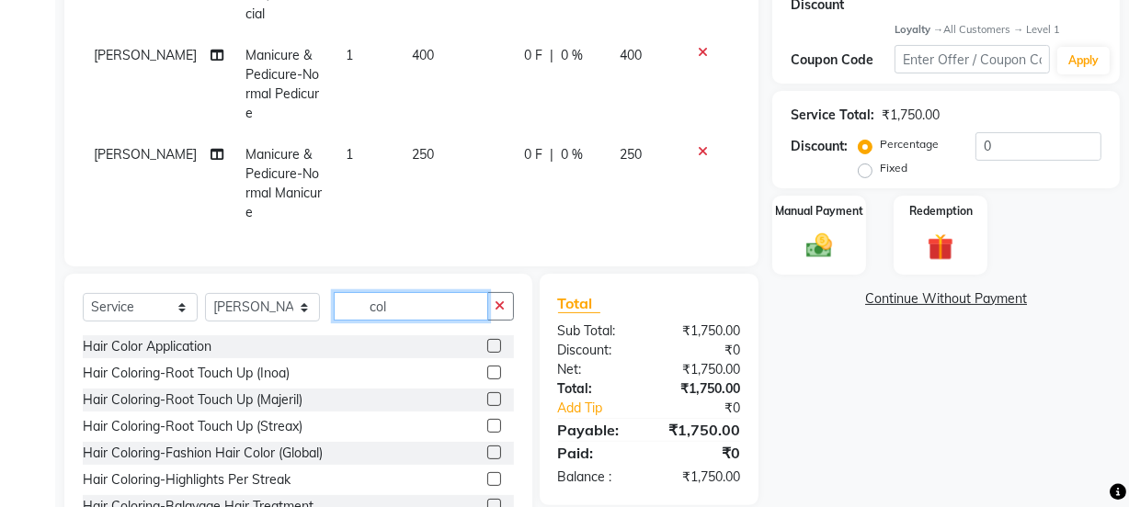
scroll to position [388, 0]
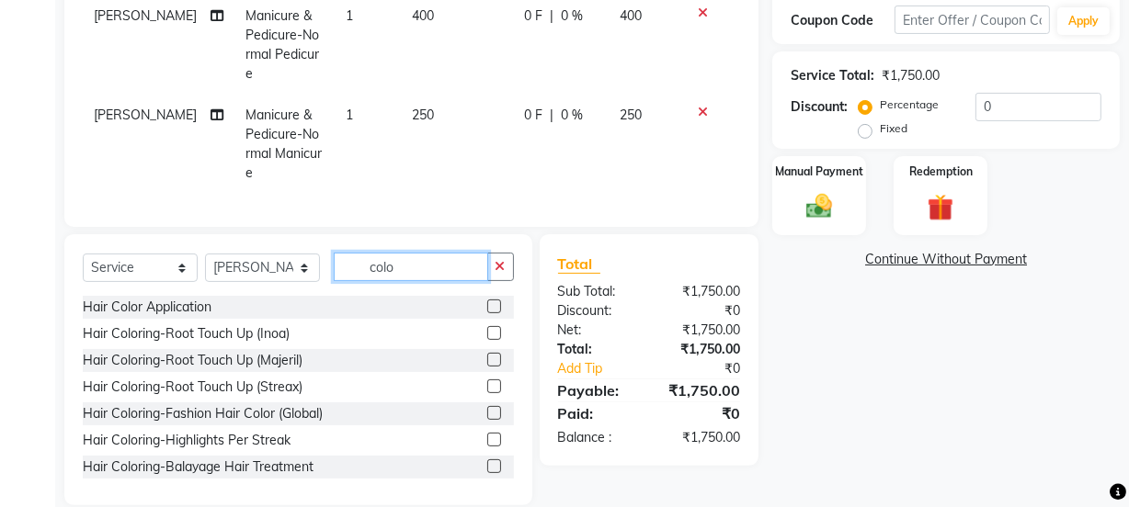
type input "colo"
click at [487, 300] on label at bounding box center [494, 307] width 14 height 14
click at [487, 301] on input "checkbox" at bounding box center [493, 307] width 12 height 12
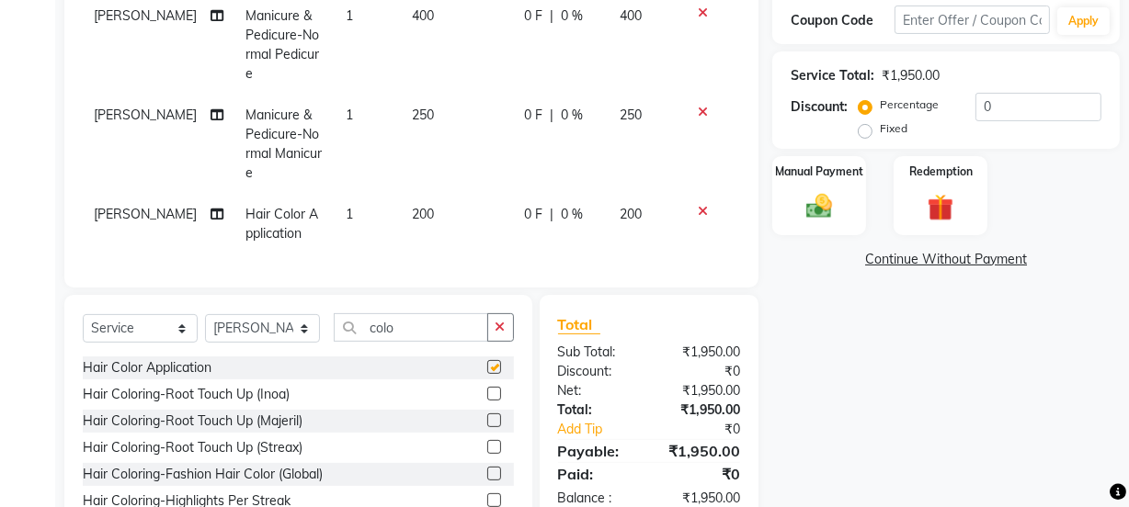
checkbox input "false"
click at [497, 313] on button "button" at bounding box center [500, 327] width 27 height 28
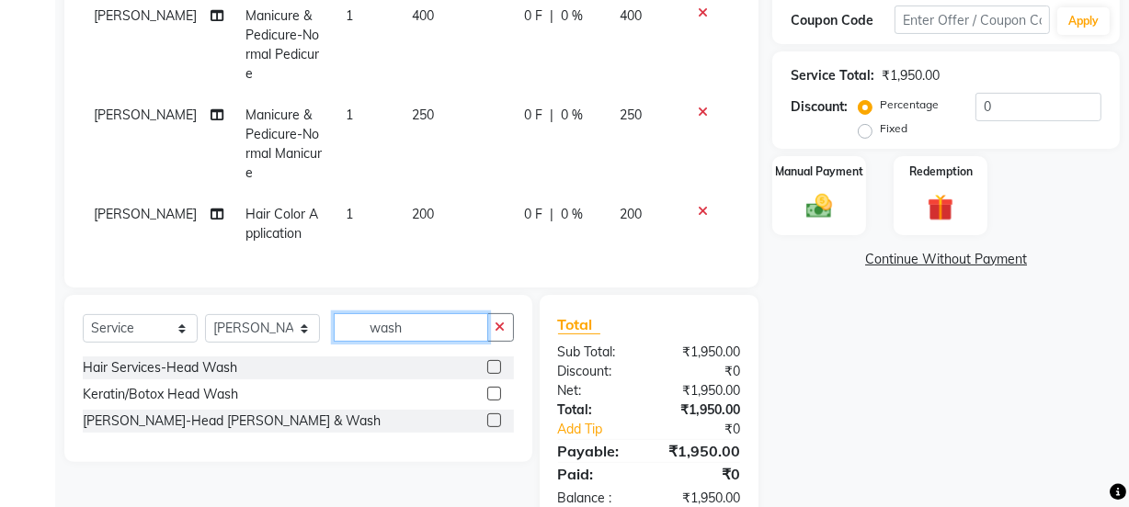
type input "wash"
click at [492, 360] on label at bounding box center [494, 367] width 14 height 14
click at [492, 362] on input "checkbox" at bounding box center [493, 368] width 12 height 12
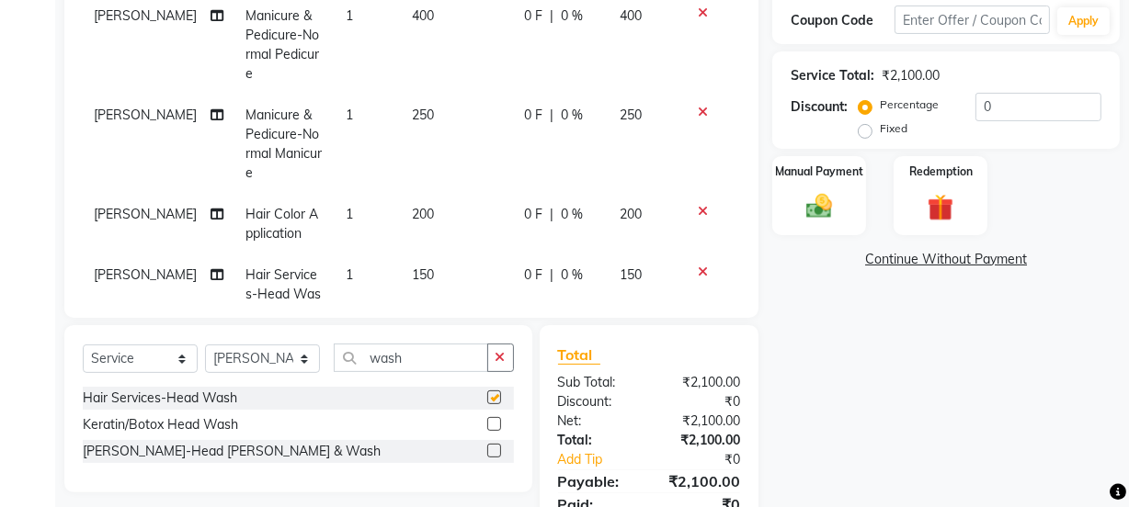
checkbox input "false"
click at [109, 206] on span "[PERSON_NAME]" at bounding box center [145, 214] width 103 height 17
select select "91714"
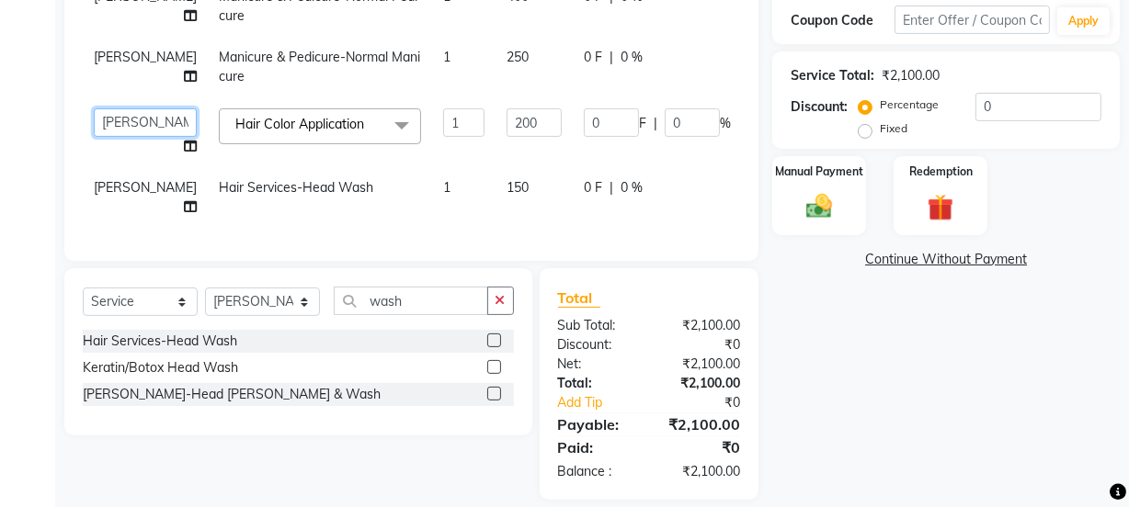
click at [108, 119] on select "[PERSON_NAME] Anjali [PERSON_NAME] Manager [PERSON_NAME] [PERSON_NAME] [PERSON_…" at bounding box center [145, 122] width 103 height 28
select select "91712"
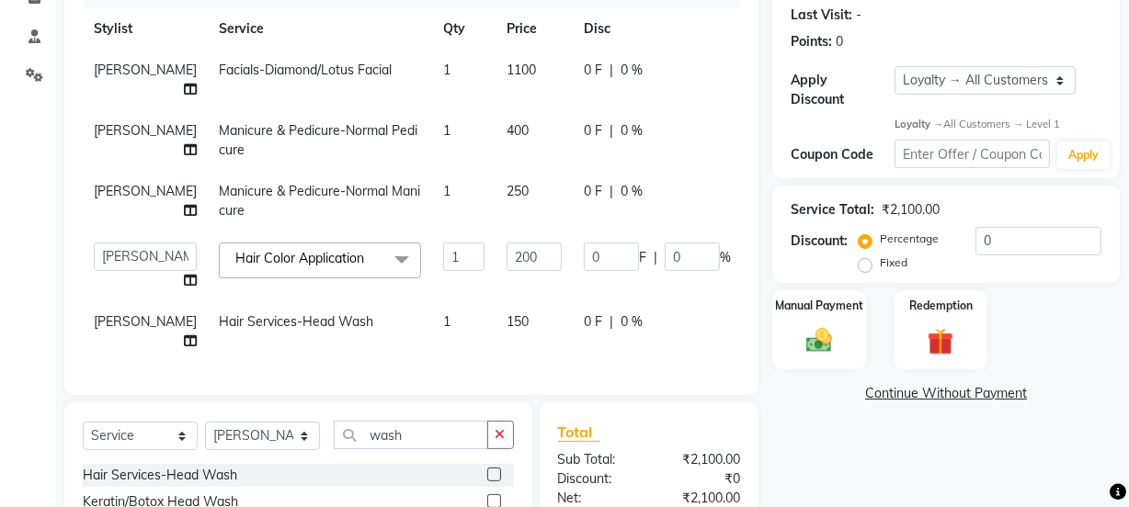
scroll to position [337, 0]
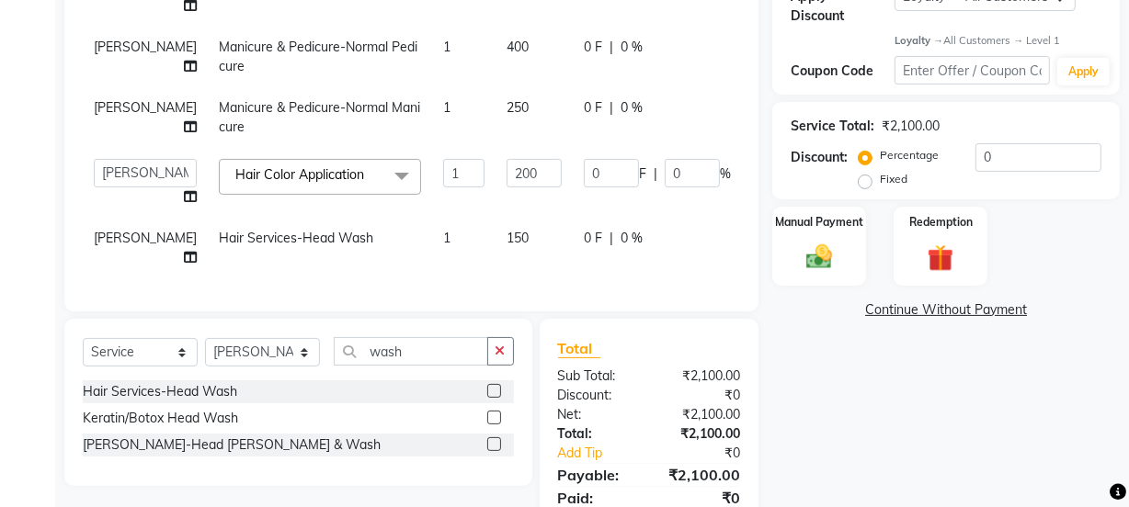
click at [880, 177] on label "Fixed" at bounding box center [894, 179] width 28 height 17
click at [863, 177] on input "Fixed" at bounding box center [868, 179] width 13 height 13
radio input "true"
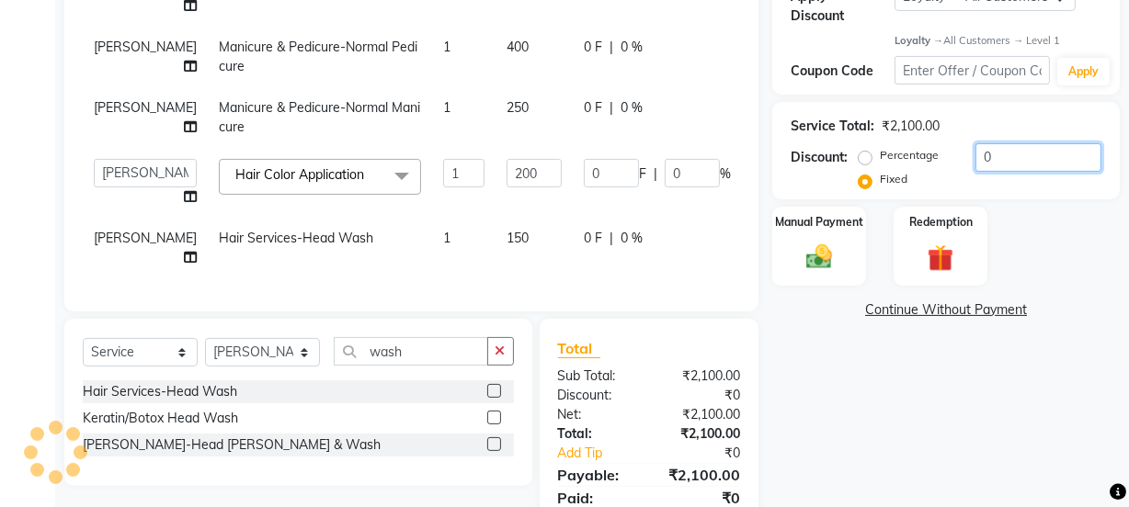
click at [1028, 153] on input "0" at bounding box center [1038, 157] width 126 height 28
type input "2"
type input "0.19"
type input "0.1"
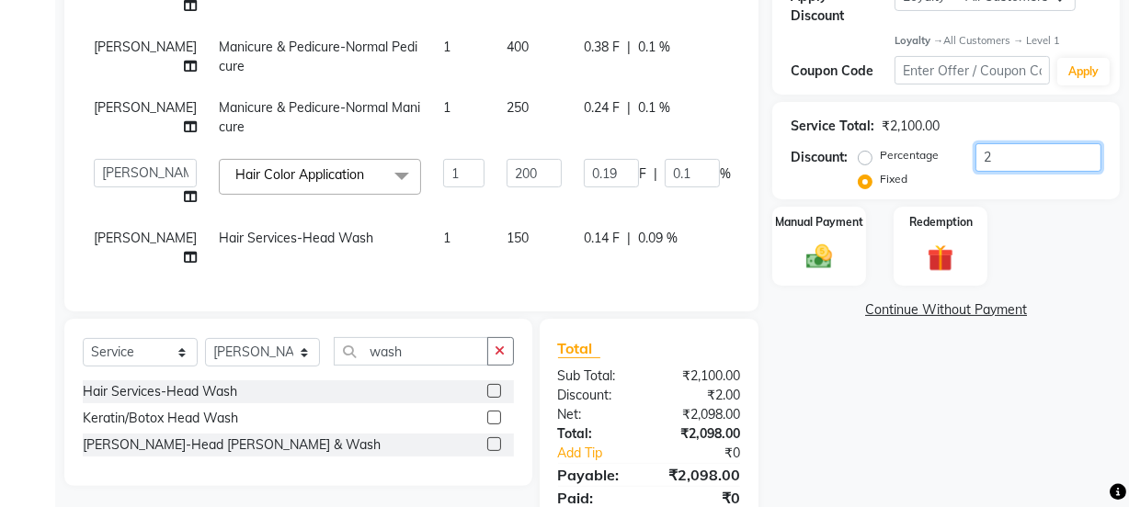
type input "20"
type input "1.9"
type input "0.95"
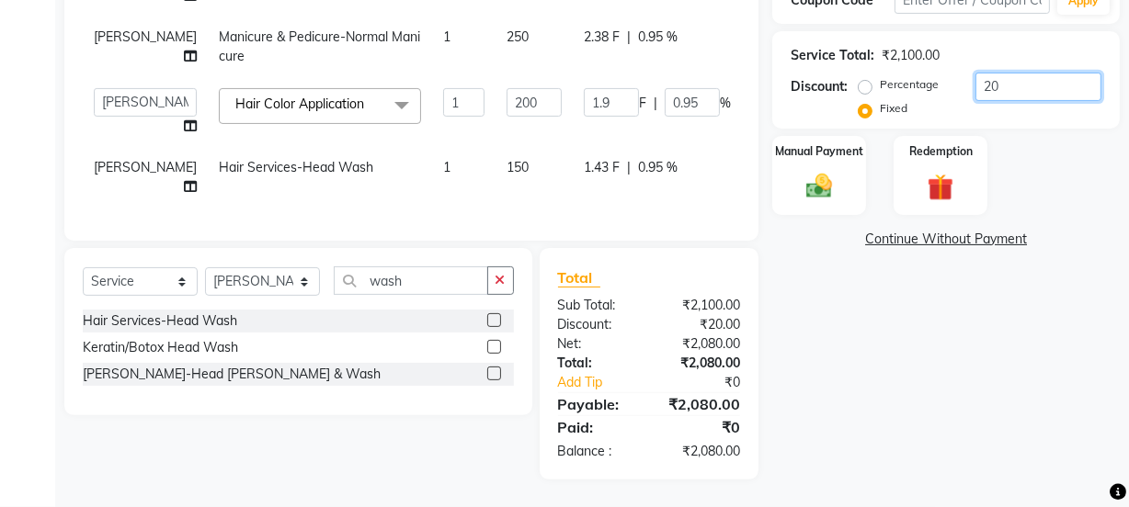
type input "2"
type input "0.19"
type input "0.1"
type input "0"
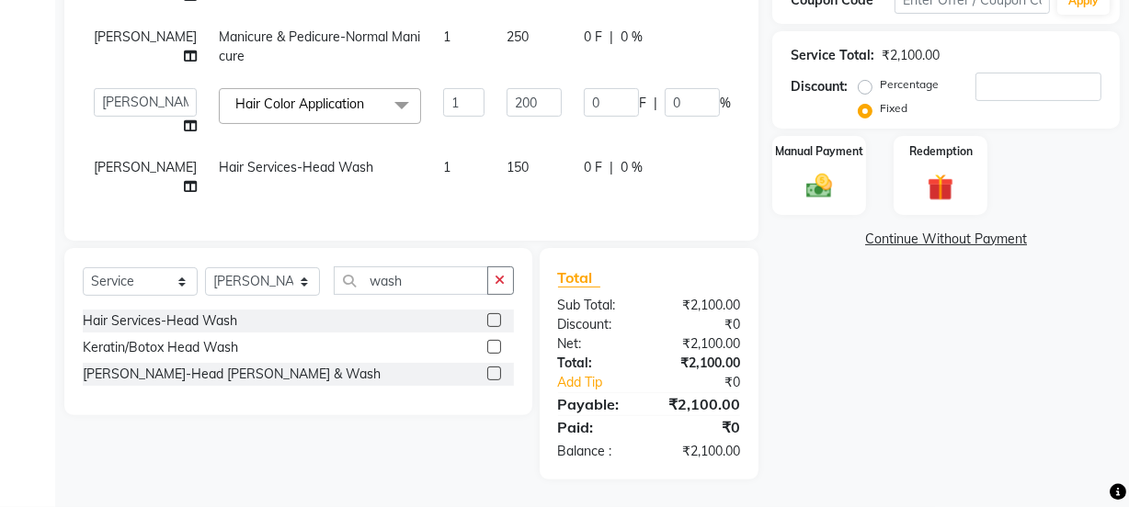
click at [880, 76] on label "Percentage" at bounding box center [909, 84] width 59 height 17
click at [863, 78] on input "Percentage" at bounding box center [868, 84] width 13 height 13
radio input "true"
click at [1045, 83] on input "number" at bounding box center [1038, 87] width 126 height 28
type input "2"
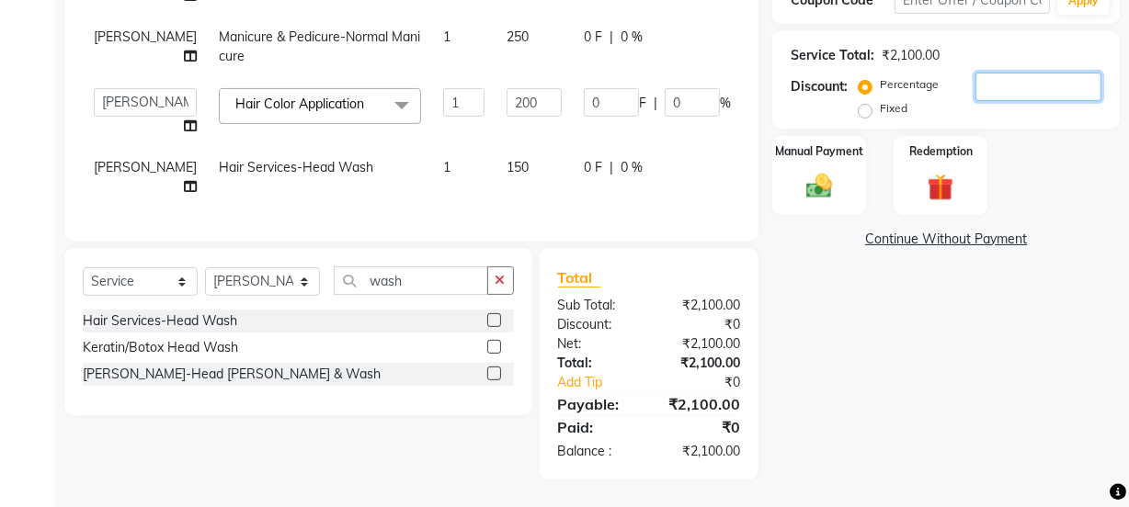
type input "4"
type input "2"
type input "20"
type input "40"
type input "20"
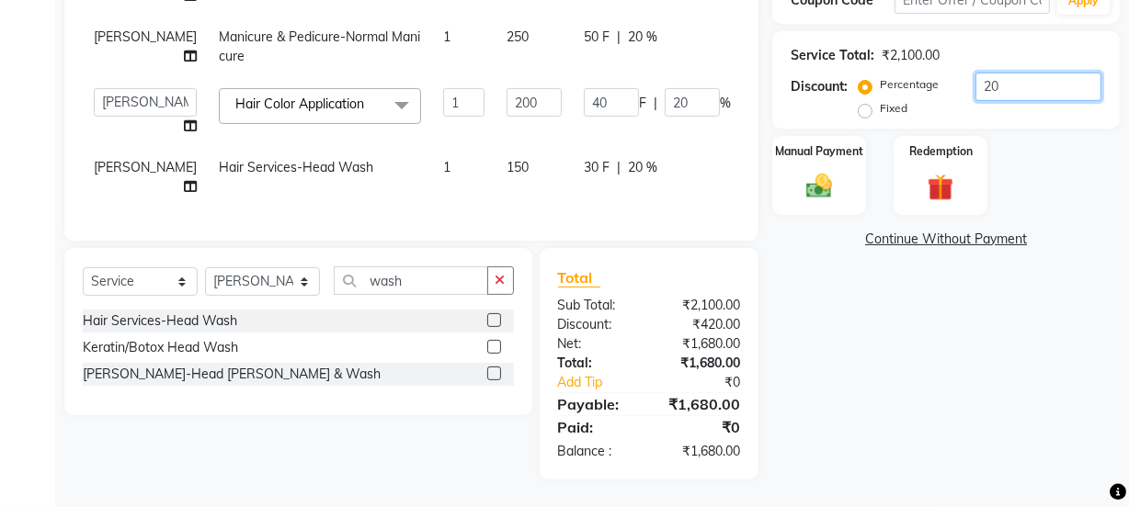
type input "2"
type input "4"
type input "2"
type input "0"
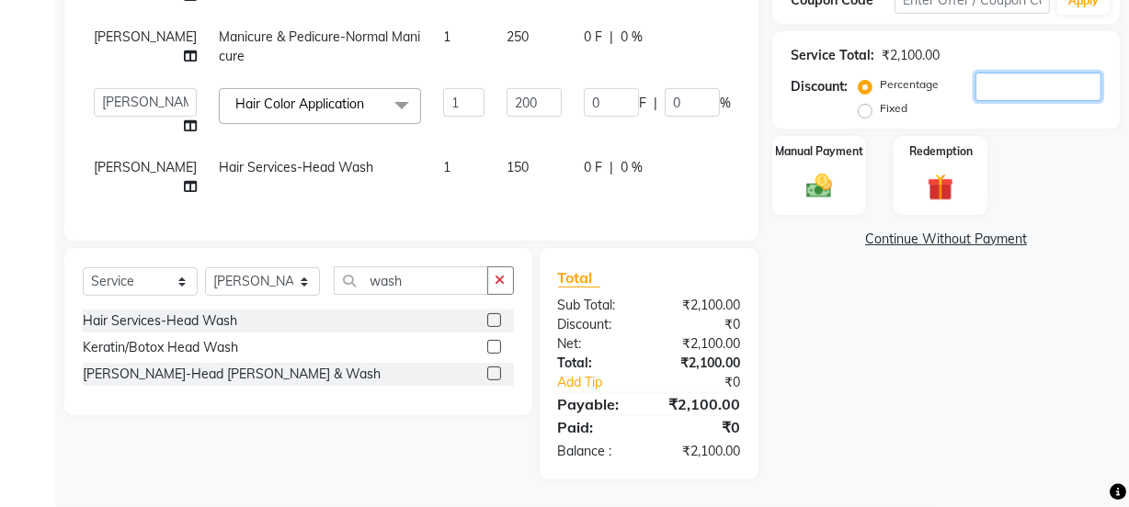
type input "1"
type input "2"
type input "1"
type input "19"
type input "38"
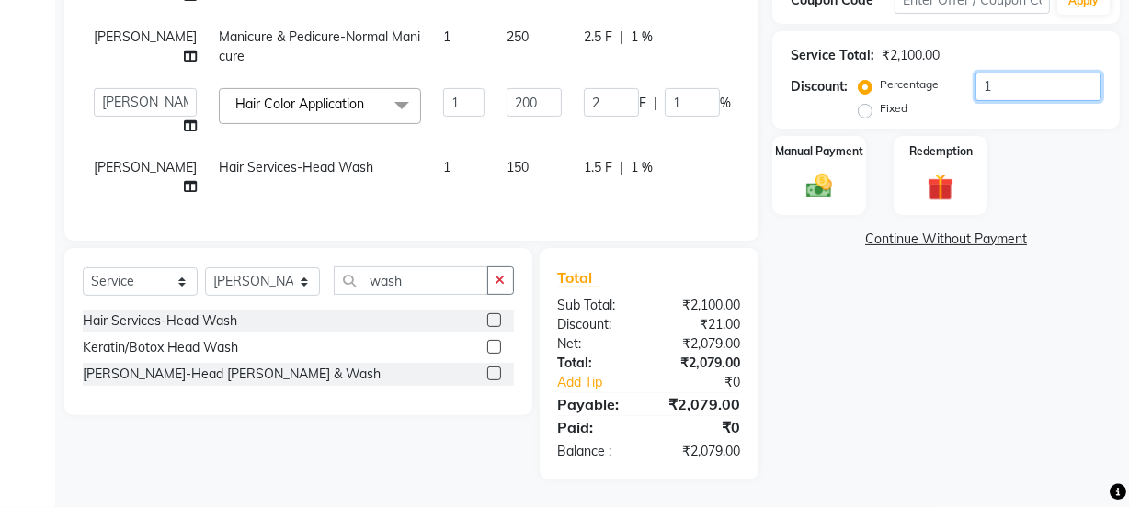
type input "19"
type input "1"
type input "2"
type input "1"
type input "0"
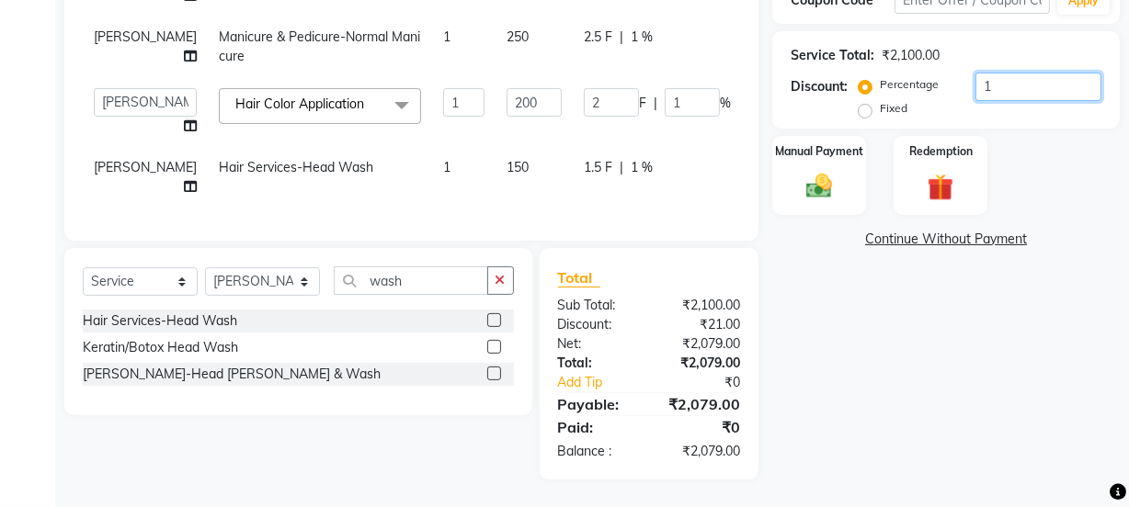
type input "0"
type input "1"
type input "2"
type input "1"
type input "18"
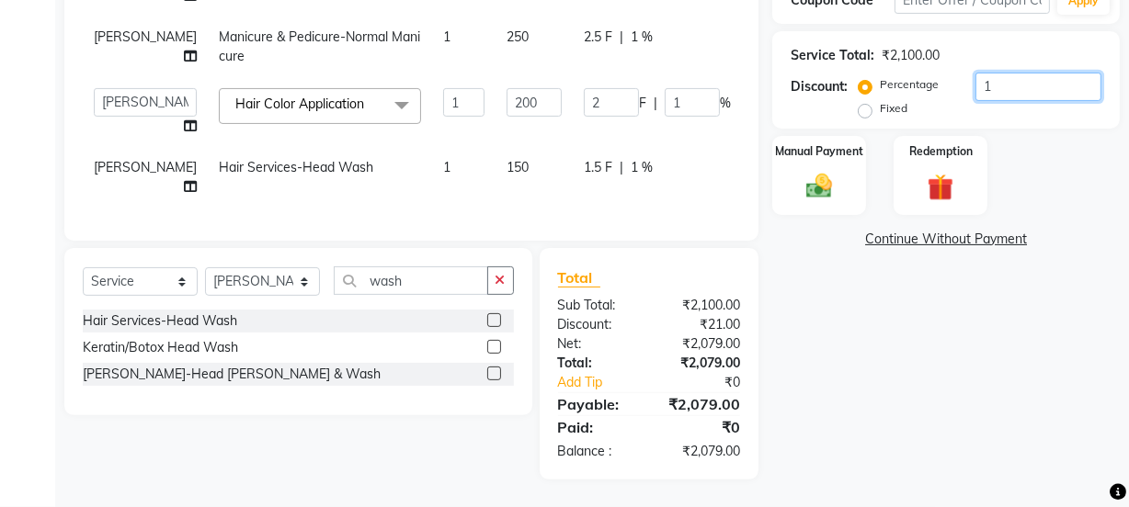
type input "36"
type input "18"
type input "100"
type input "200"
type input "100"
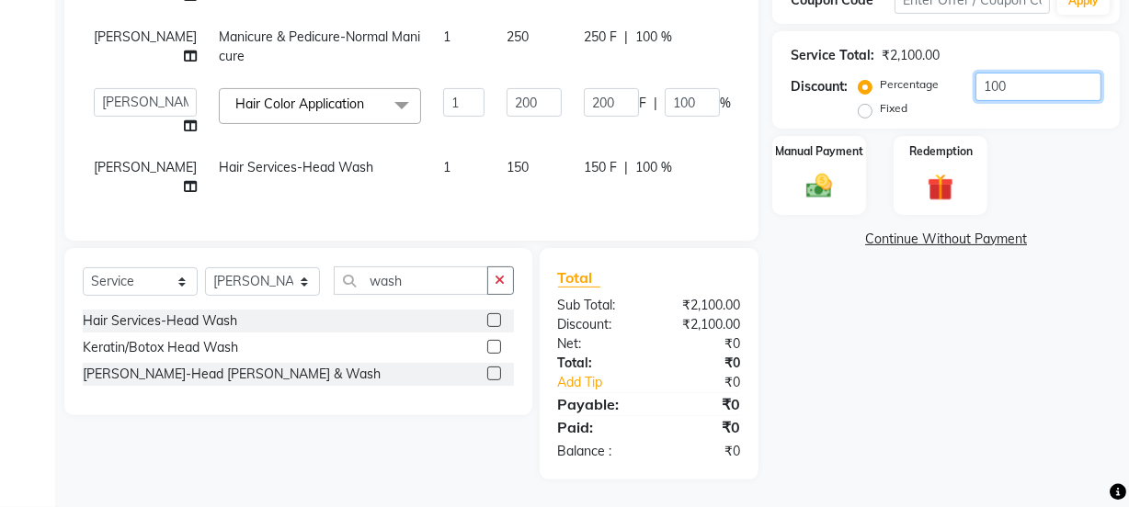
type input "10"
type input "20"
type input "10"
type input "1"
type input "2"
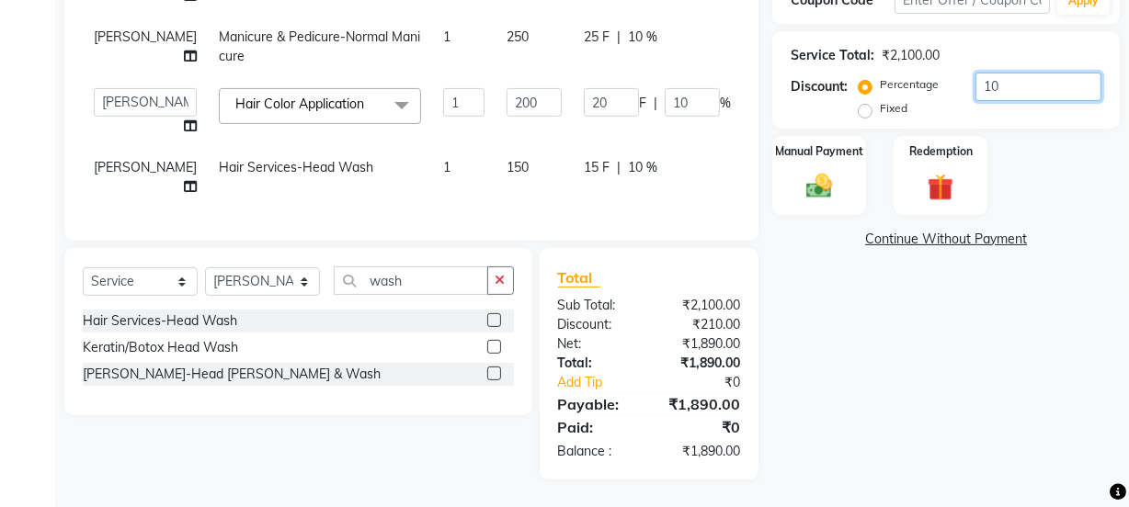
type input "1"
type input "18"
type input "36"
type input "18"
type input "18.9"
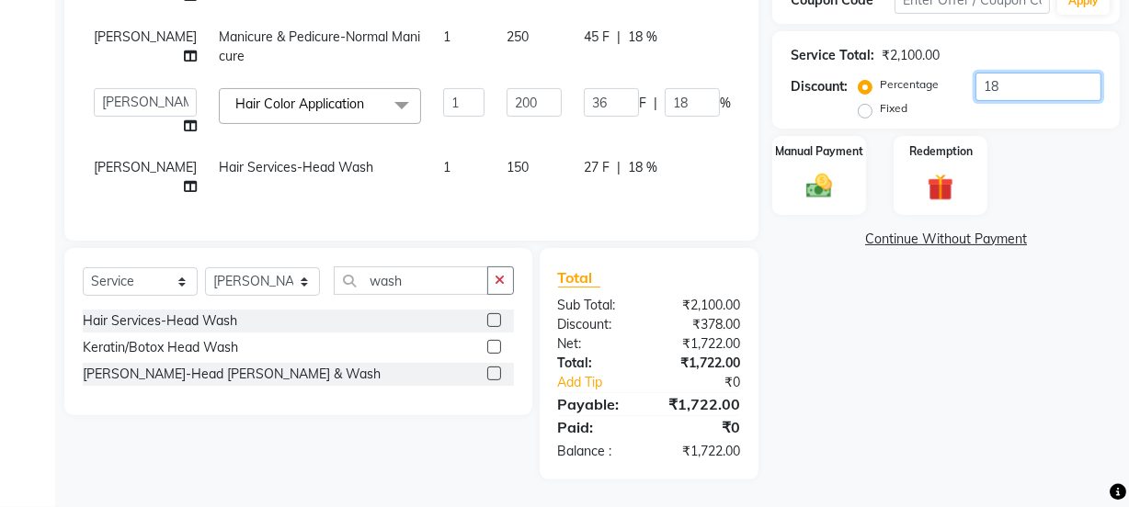
type input "37.8"
type input "18.9"
type input "18"
type input "36"
type input "18"
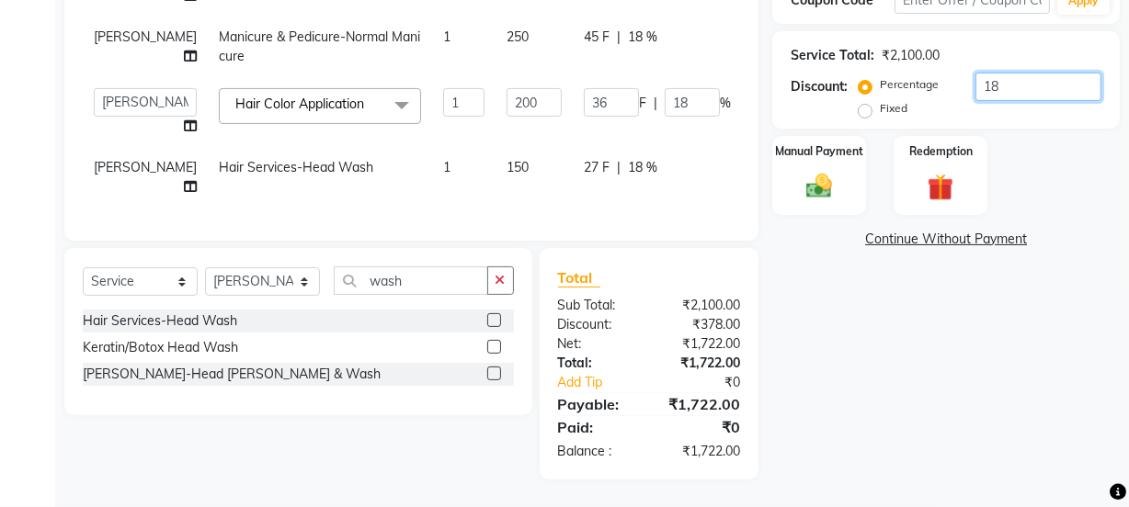
type input "1"
type input "2"
type input "1"
type input "0"
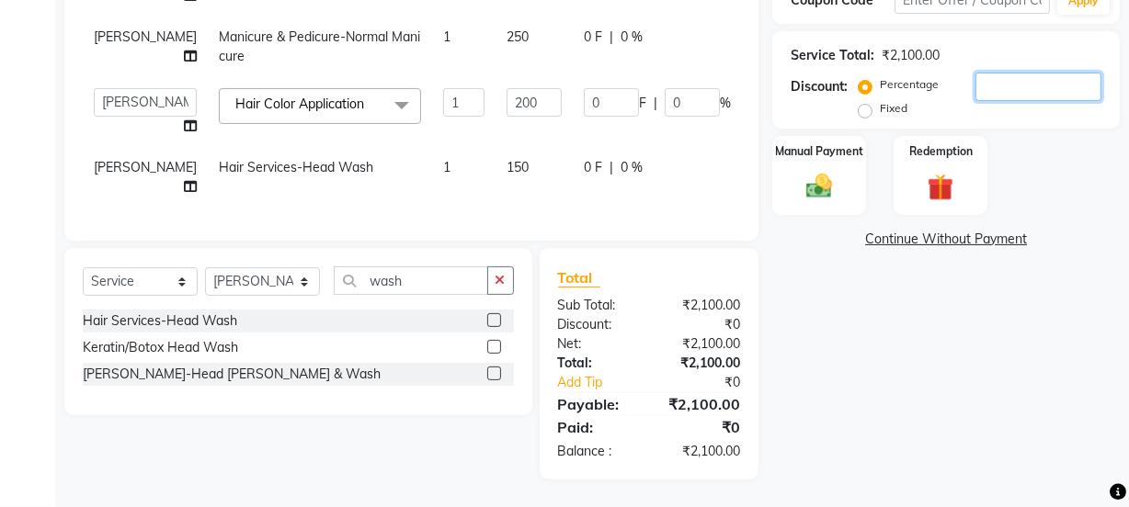
type input "1"
type input "2"
type input "1"
type input "19"
type input "38"
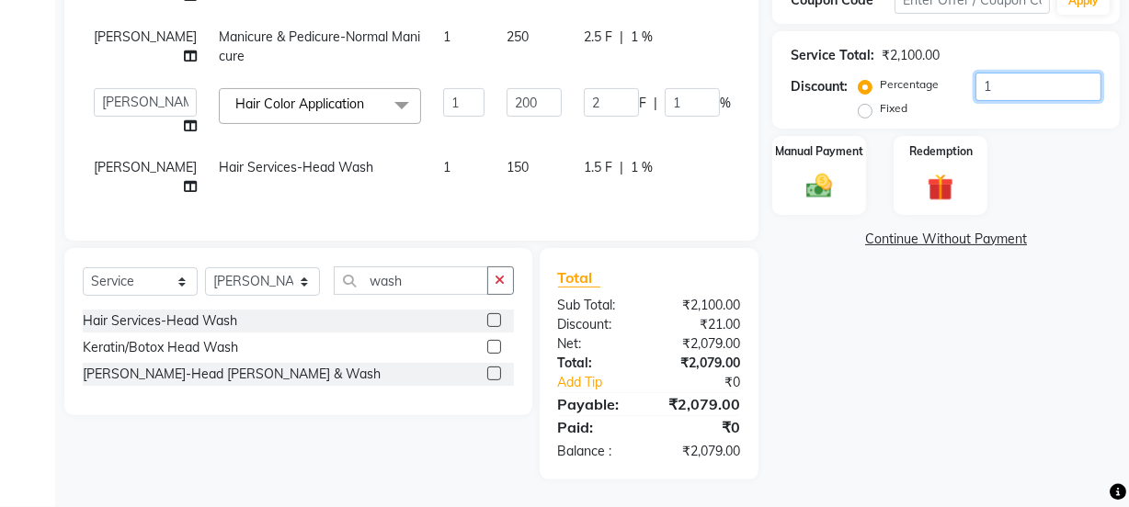
type input "19"
type input "19.1"
type input "38.2"
type input "19.1"
type input "19"
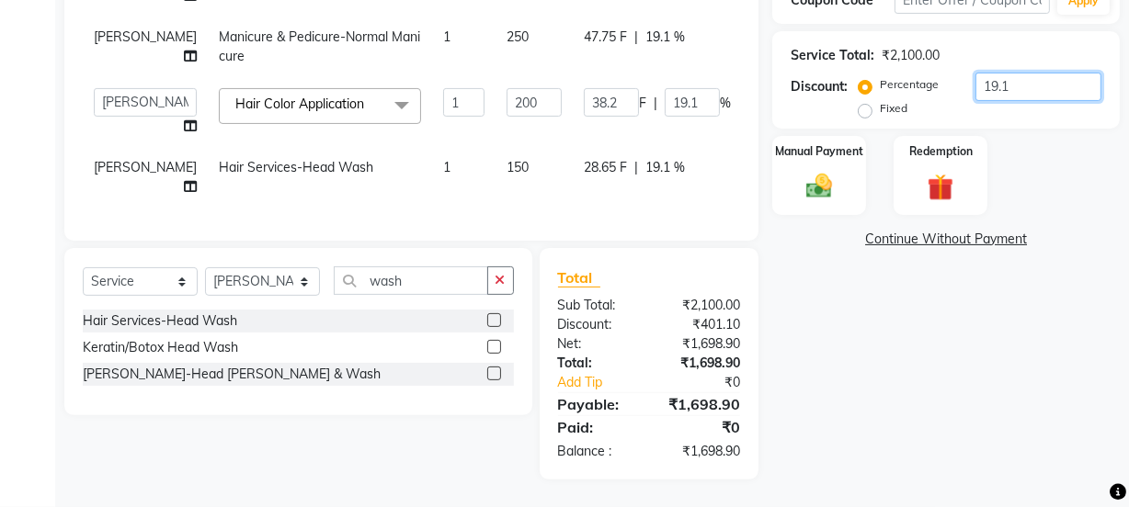
type input "38"
type input "19"
type input "19.05"
type input "38.1"
type input "19.05"
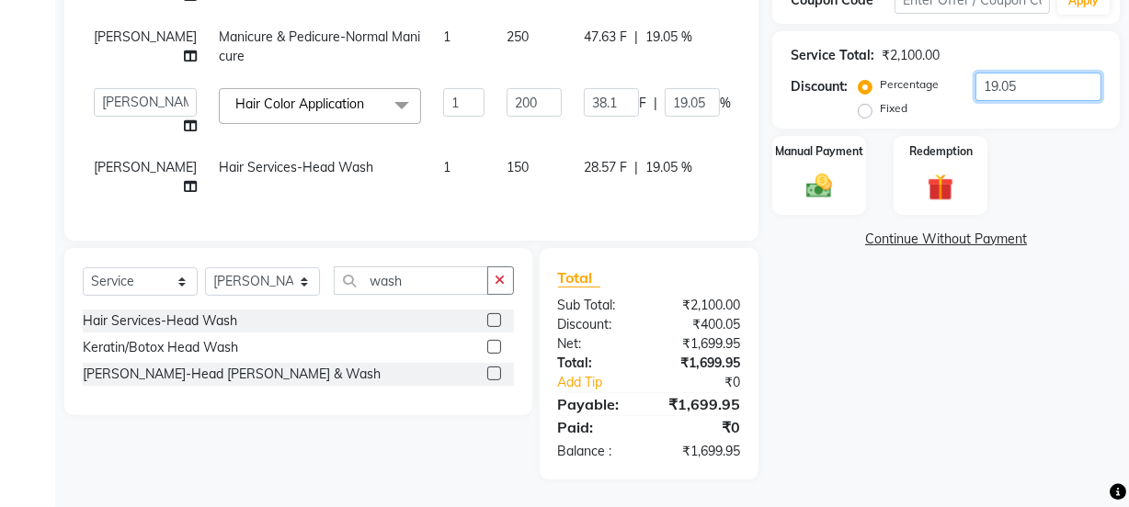
type input "19.0"
type input "38"
type input "19"
type input "19.04"
type input "38.08"
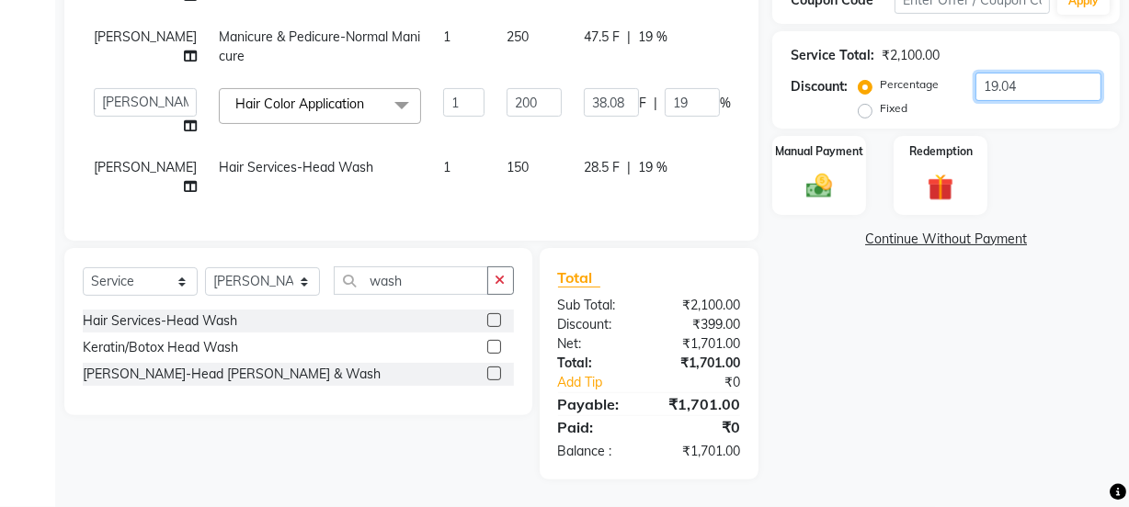
type input "19.04"
click at [801, 171] on img at bounding box center [819, 186] width 44 height 31
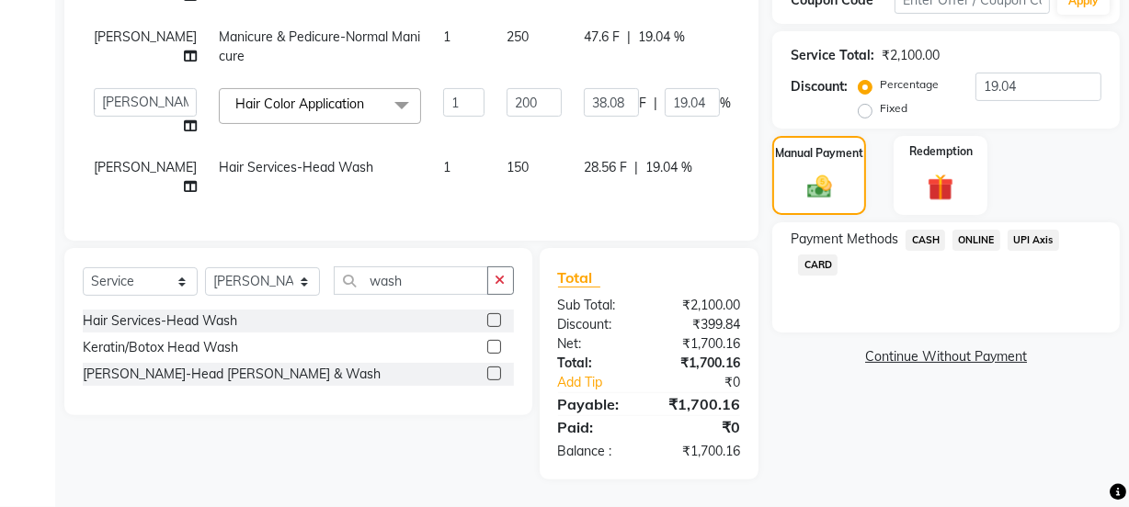
click at [926, 230] on span "CASH" at bounding box center [925, 240] width 40 height 21
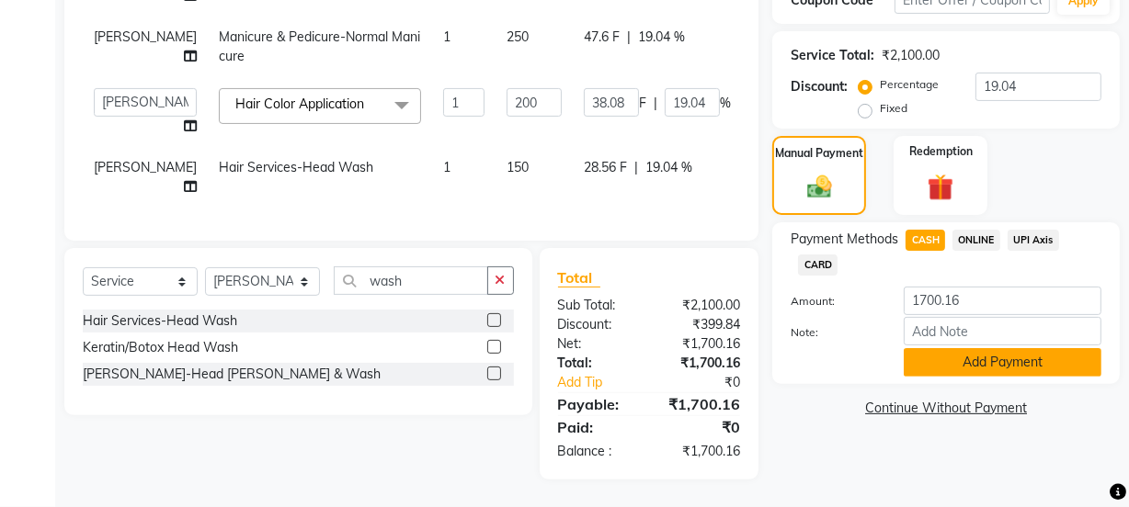
click at [934, 348] on button "Add Payment" at bounding box center [1002, 362] width 198 height 28
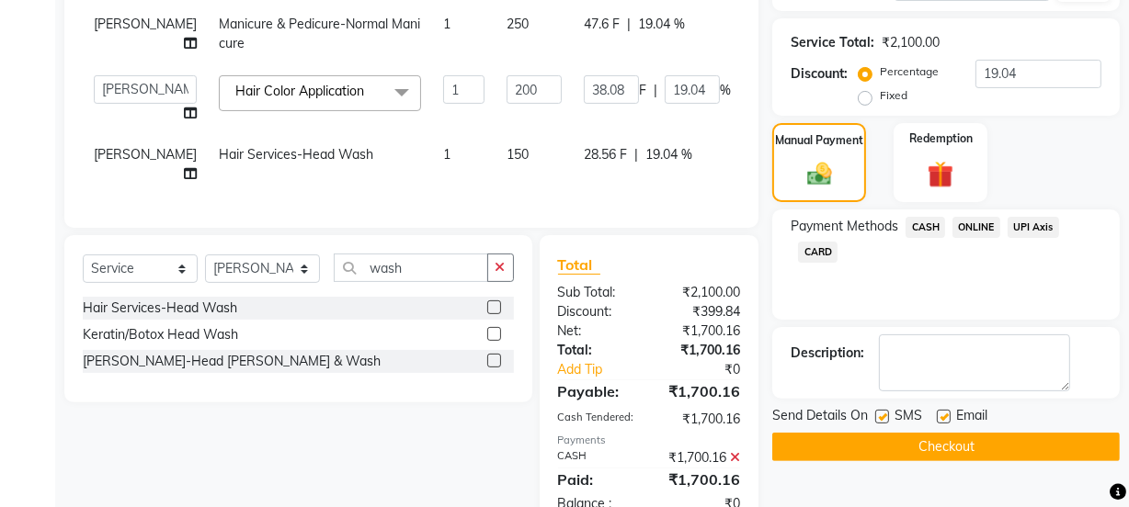
scroll to position [634, 0]
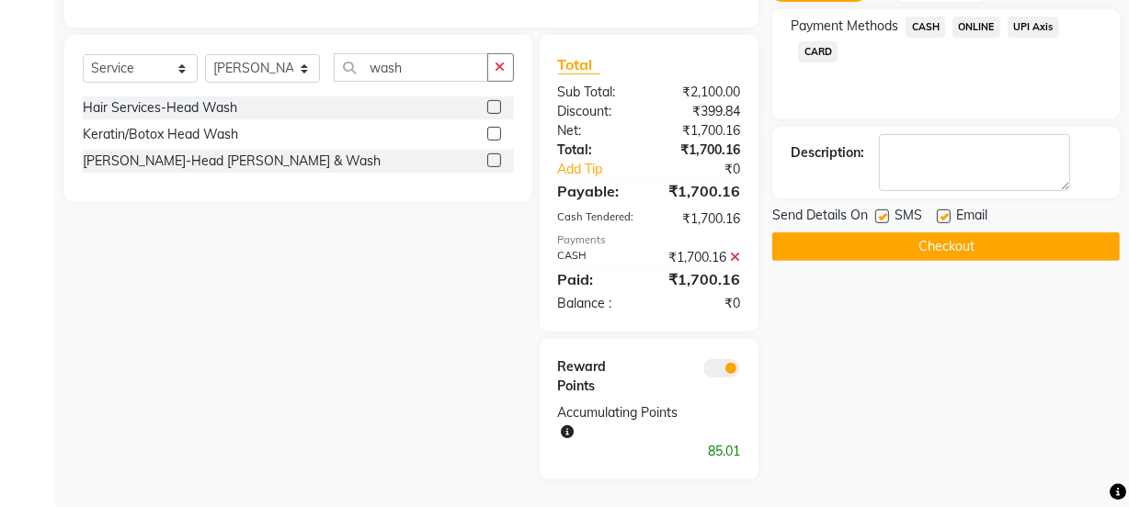
click at [947, 210] on label at bounding box center [944, 217] width 14 height 14
click at [947, 211] on input "checkbox" at bounding box center [943, 217] width 12 height 12
checkbox input "false"
click at [938, 233] on button "Checkout" at bounding box center [945, 247] width 347 height 28
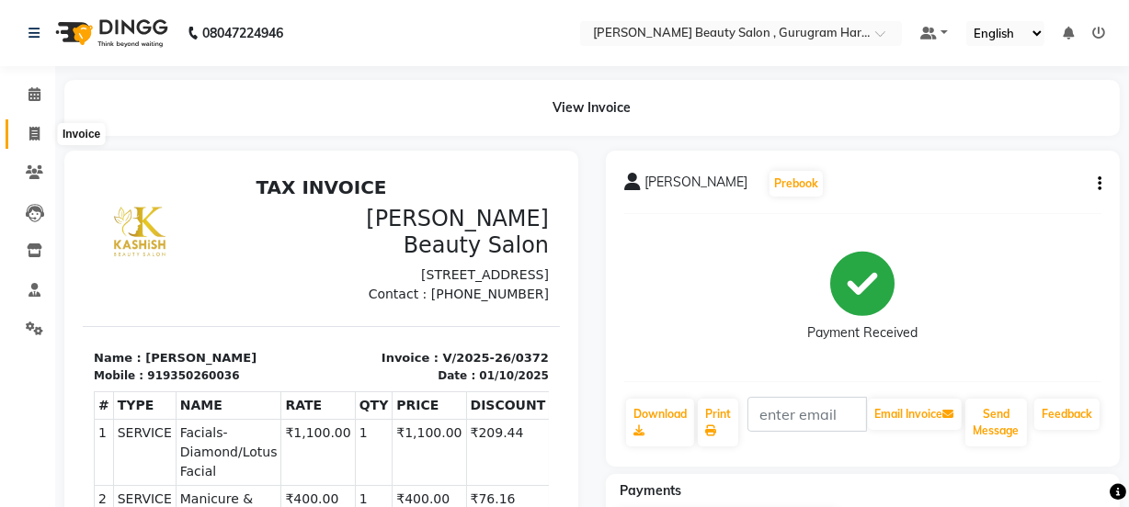
click at [29, 133] on icon at bounding box center [34, 134] width 10 height 14
select select "service"
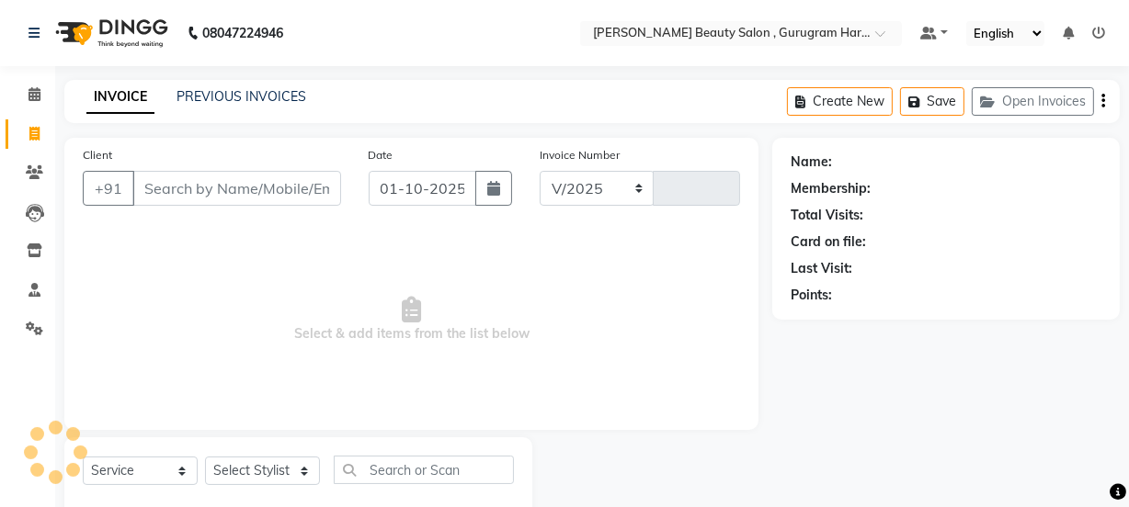
select select "9017"
type input "0373"
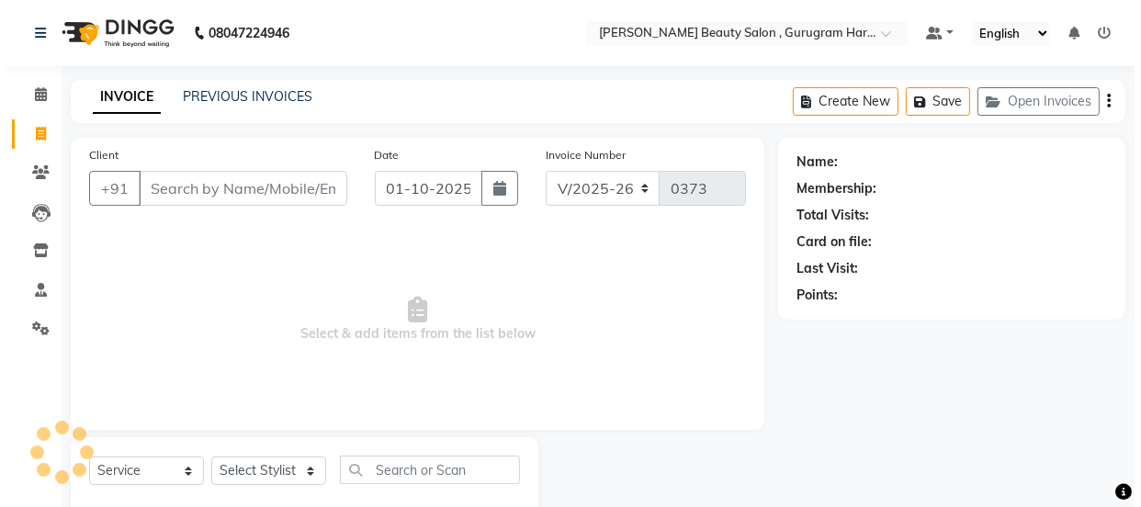
scroll to position [46, 0]
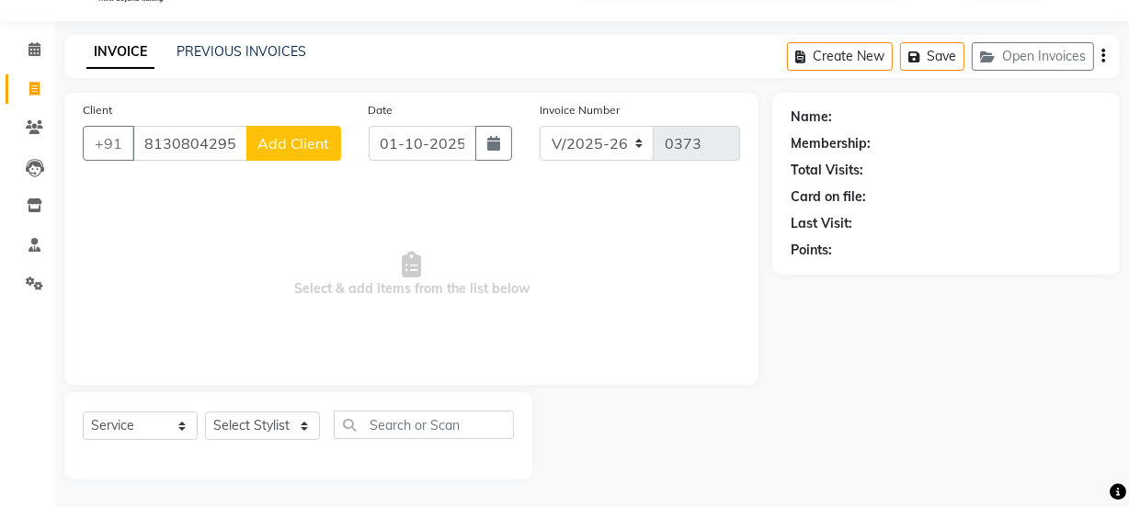
type input "8130804295"
click at [295, 141] on span "Add Client" at bounding box center [293, 143] width 73 height 18
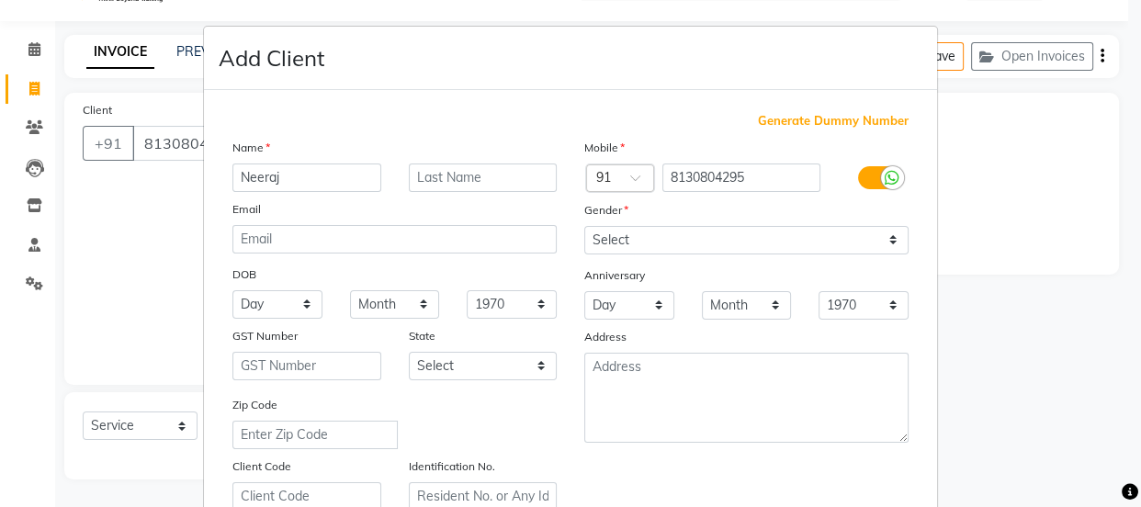
type input "Neeraj"
click at [440, 185] on input "text" at bounding box center [483, 178] width 149 height 28
type input "Narag"
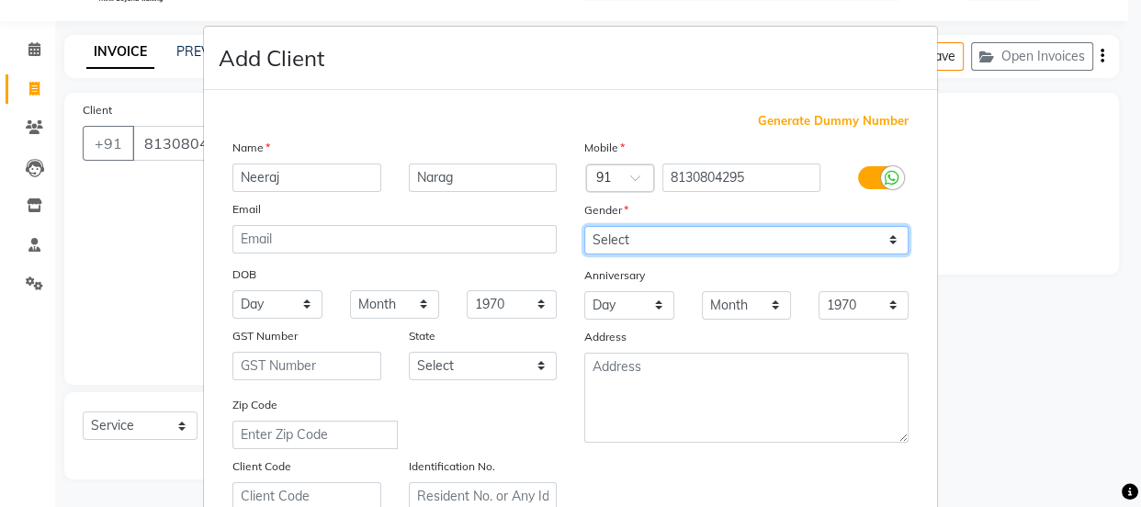
click at [677, 241] on select "Select [DEMOGRAPHIC_DATA] [DEMOGRAPHIC_DATA] Other Prefer Not To Say" at bounding box center [747, 240] width 324 height 28
select select "[DEMOGRAPHIC_DATA]"
click at [585, 226] on select "Select [DEMOGRAPHIC_DATA] [DEMOGRAPHIC_DATA] Other Prefer Not To Say" at bounding box center [747, 240] width 324 height 28
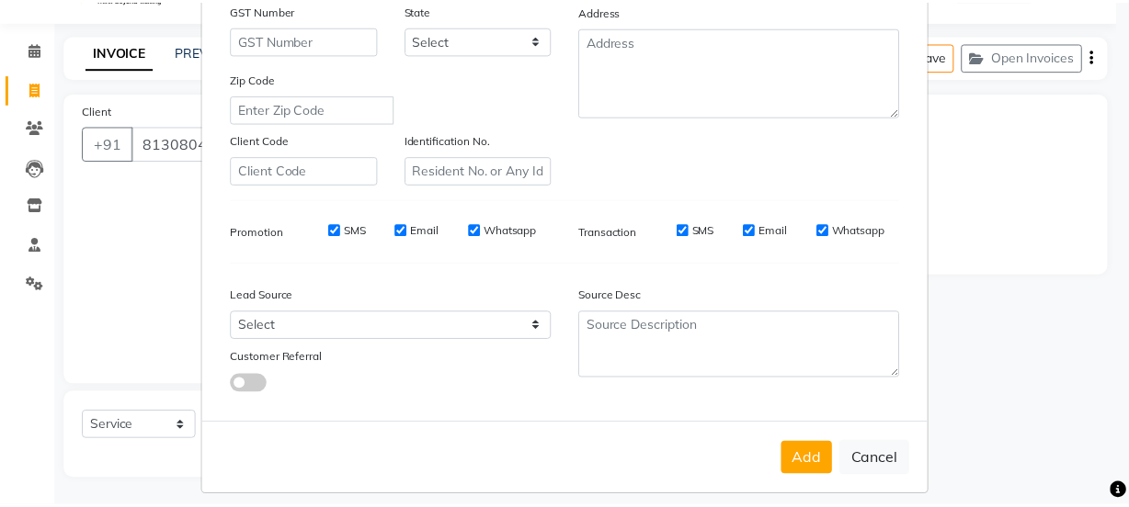
scroll to position [346, 0]
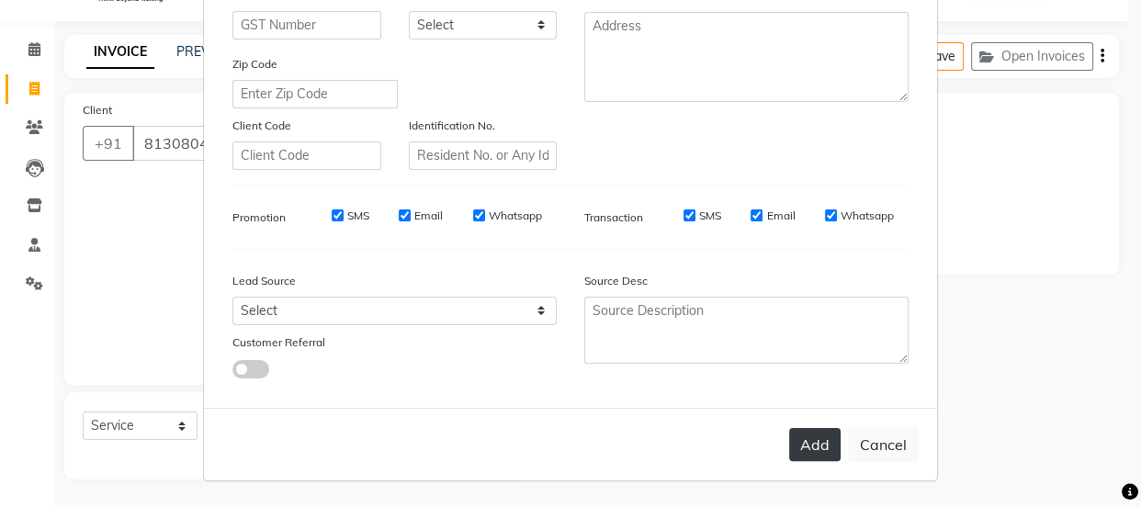
click at [796, 444] on button "Add" at bounding box center [814, 444] width 51 height 33
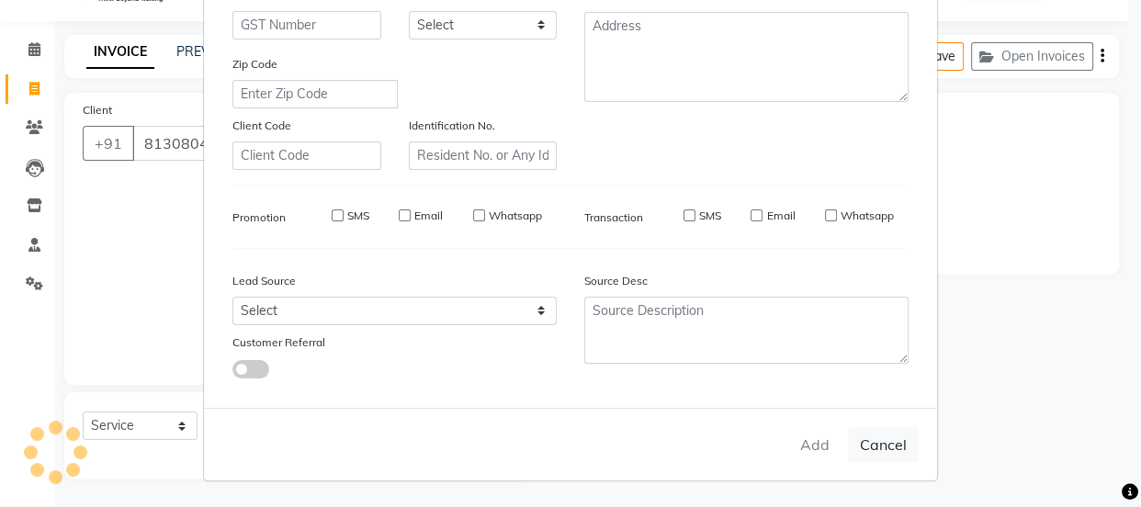
select select
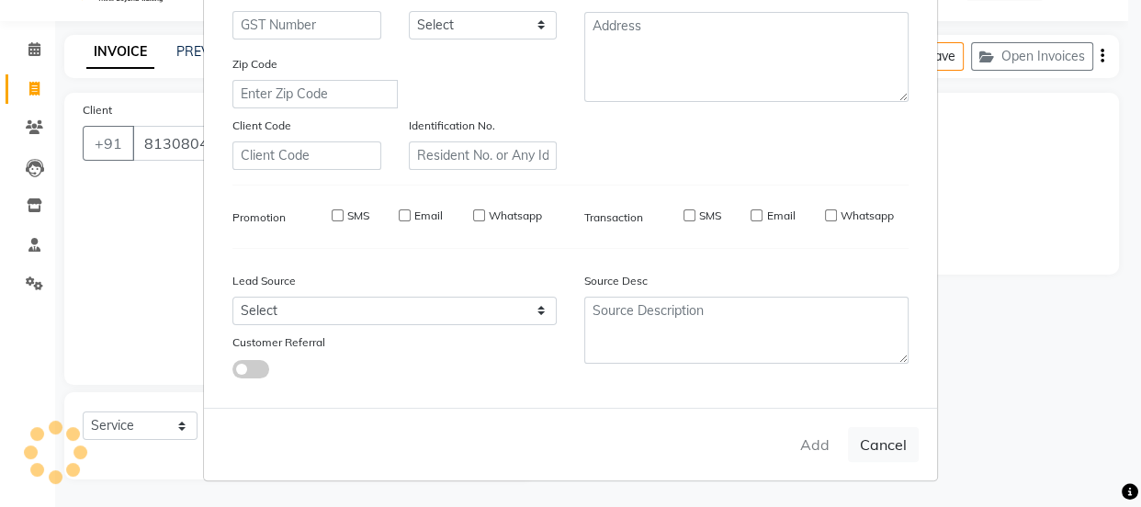
select select
checkbox input "false"
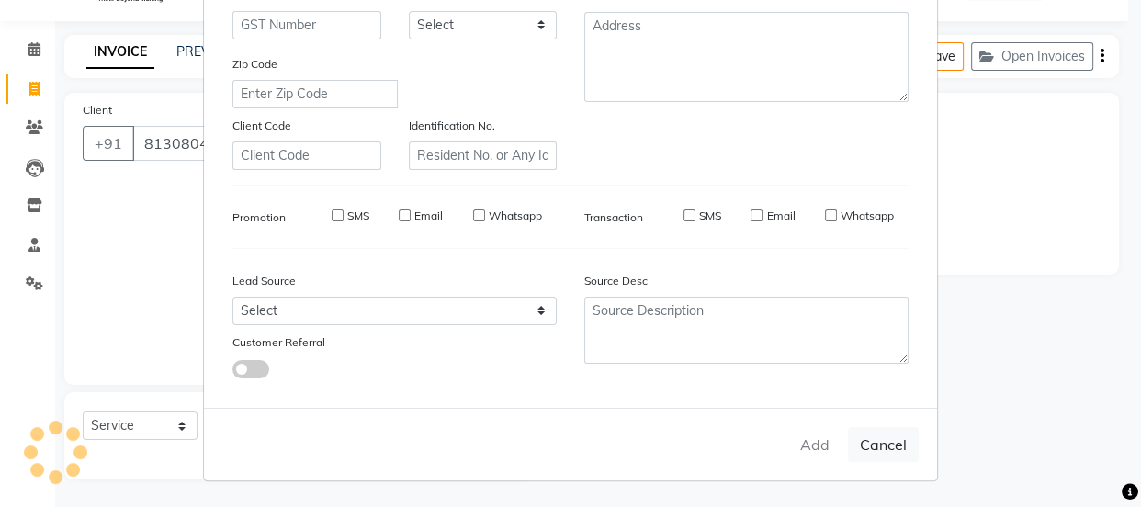
checkbox input "false"
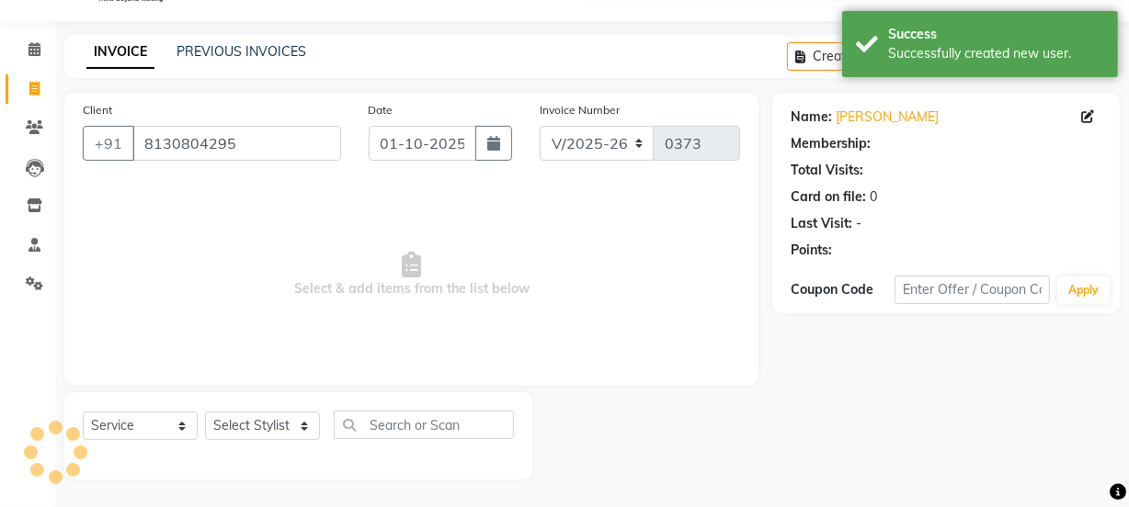
select select "1: Object"
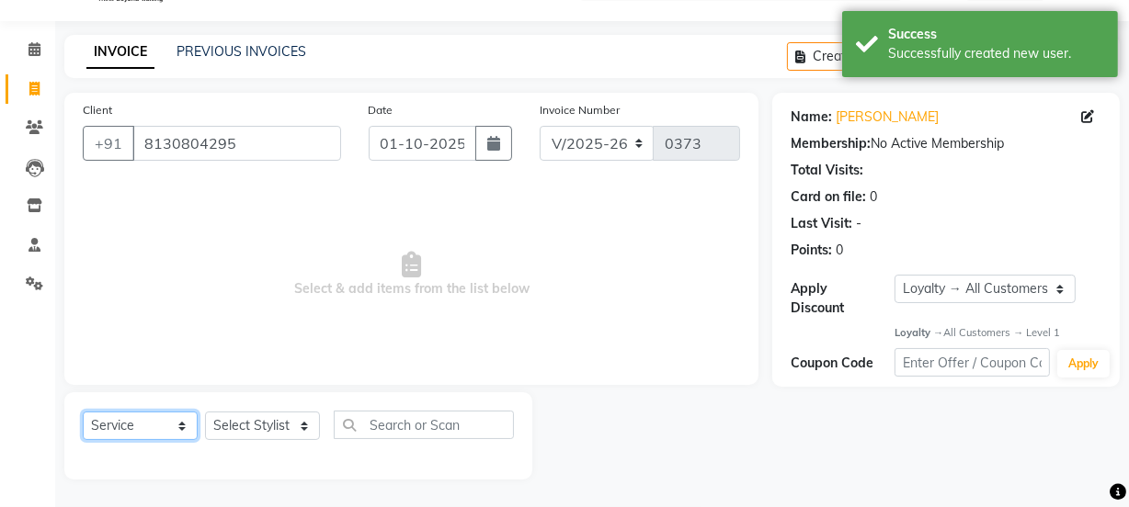
click at [112, 428] on select "Select Service Product Membership Package Voucher Prepaid Gift Card" at bounding box center [140, 426] width 115 height 28
select select "package"
click at [83, 412] on select "Select Service Product Membership Package Voucher Prepaid Gift Card" at bounding box center [140, 426] width 115 height 28
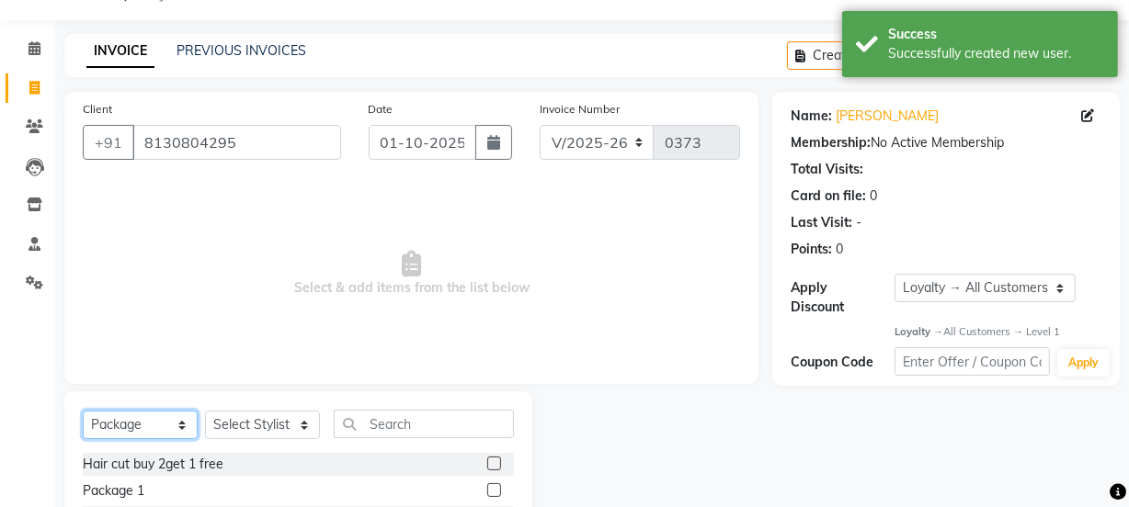
scroll to position [230, 0]
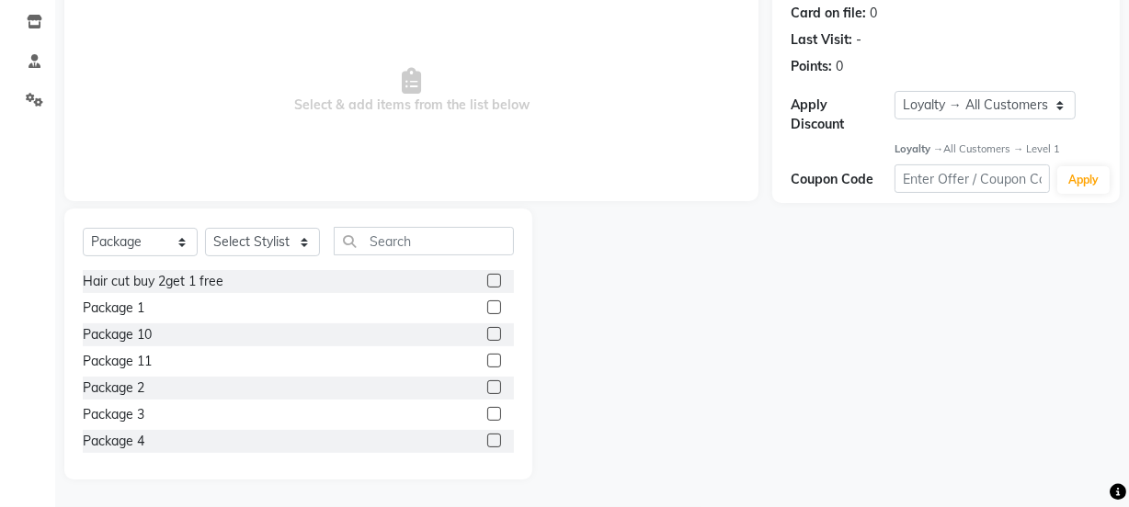
click at [487, 414] on label at bounding box center [494, 414] width 14 height 14
click at [487, 414] on input "checkbox" at bounding box center [493, 415] width 12 height 12
checkbox input "false"
click at [279, 238] on select "Select Stylist [PERSON_NAME] Anjali [PERSON_NAME] Manager [PERSON_NAME] [PERSON…" at bounding box center [262, 242] width 115 height 28
select select "91703"
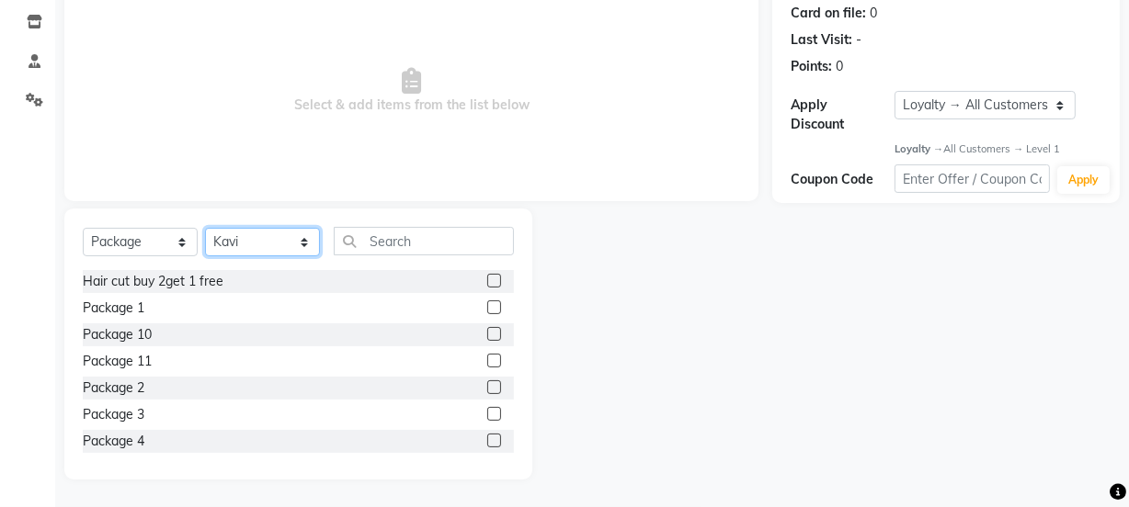
click at [205, 228] on select "Select Stylist [PERSON_NAME] Anjali [PERSON_NAME] Manager [PERSON_NAME] [PERSON…" at bounding box center [262, 242] width 115 height 28
click at [487, 409] on label at bounding box center [494, 414] width 14 height 14
click at [487, 409] on input "checkbox" at bounding box center [493, 415] width 12 height 12
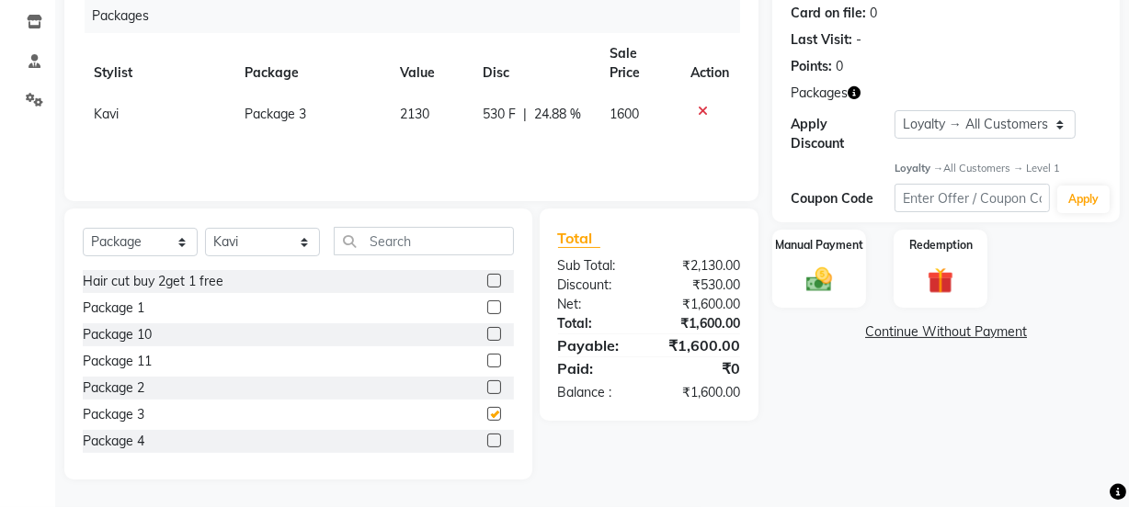
checkbox input "false"
click at [834, 265] on img at bounding box center [819, 280] width 44 height 31
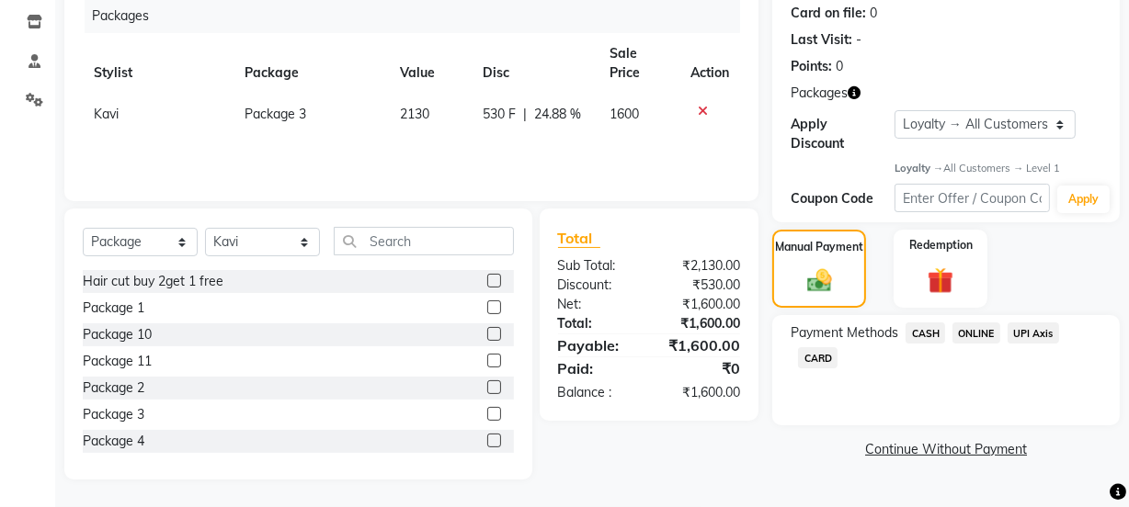
click at [974, 331] on span "ONLINE" at bounding box center [976, 333] width 48 height 21
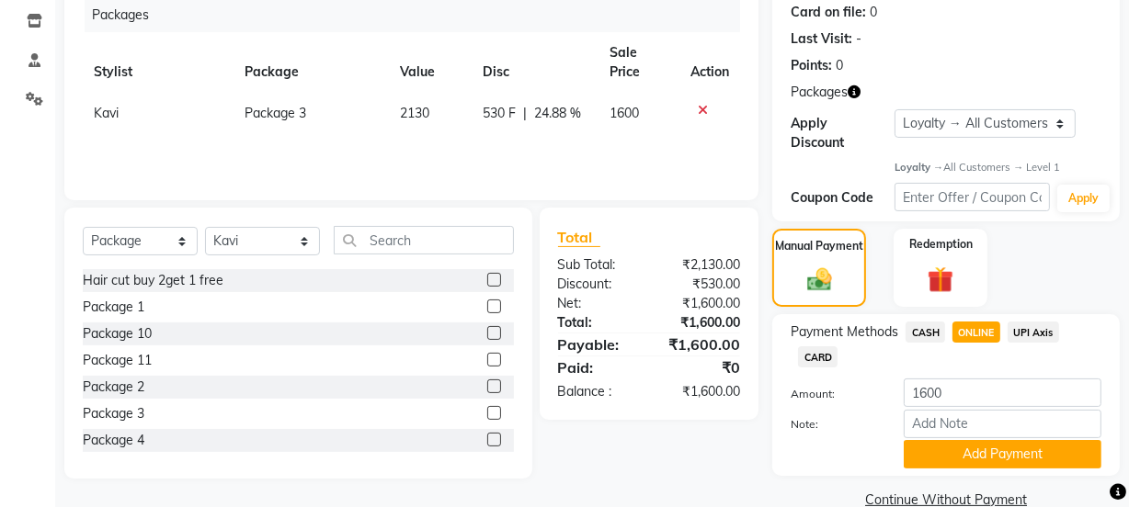
scroll to position [264, 0]
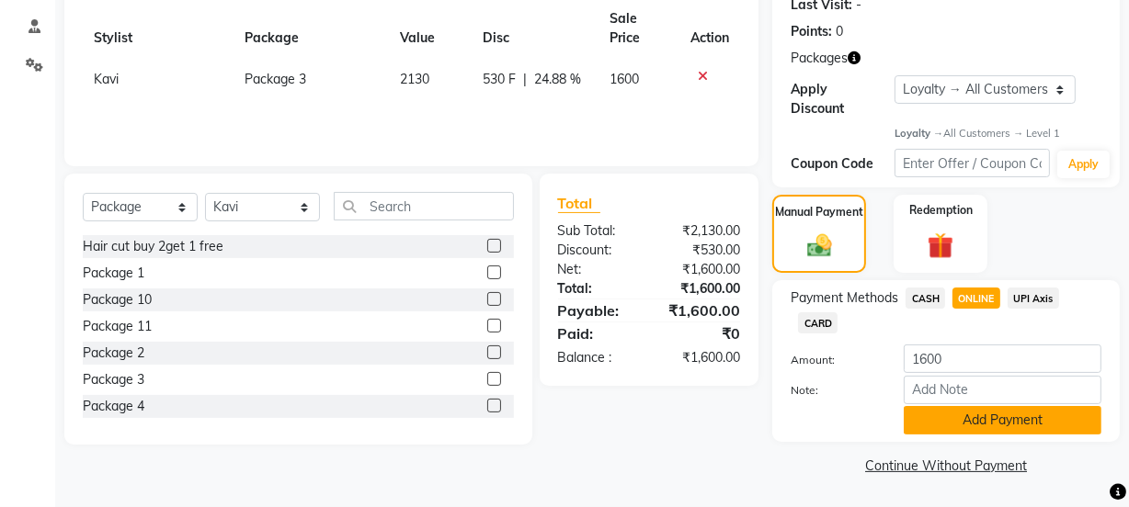
click at [970, 419] on button "Add Payment" at bounding box center [1002, 420] width 198 height 28
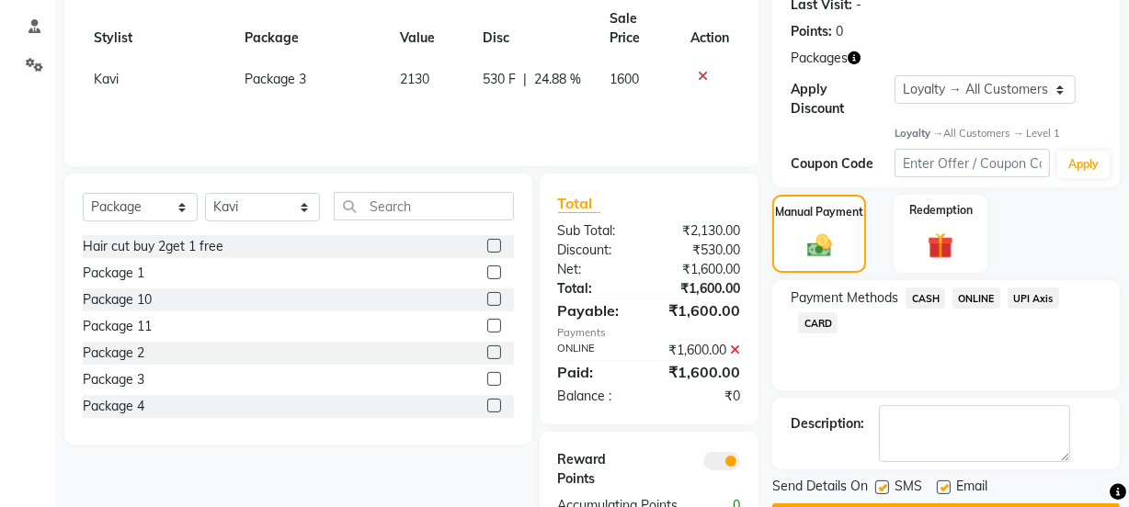
click at [942, 482] on label at bounding box center [944, 488] width 14 height 14
click at [942, 483] on input "checkbox" at bounding box center [943, 489] width 12 height 12
checkbox input "false"
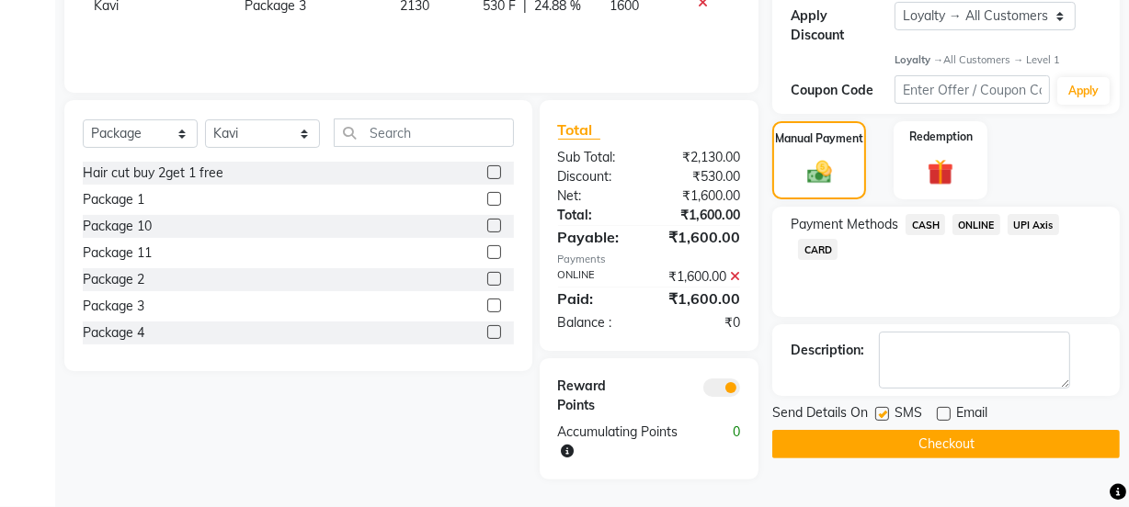
click at [933, 443] on button "Checkout" at bounding box center [945, 444] width 347 height 28
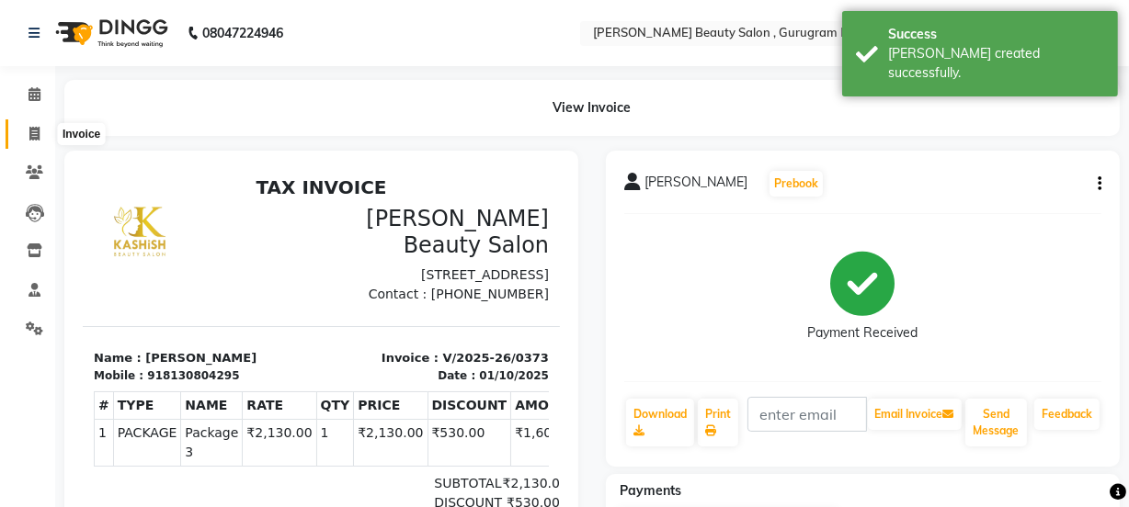
click at [29, 124] on span at bounding box center [34, 134] width 32 height 21
select select "service"
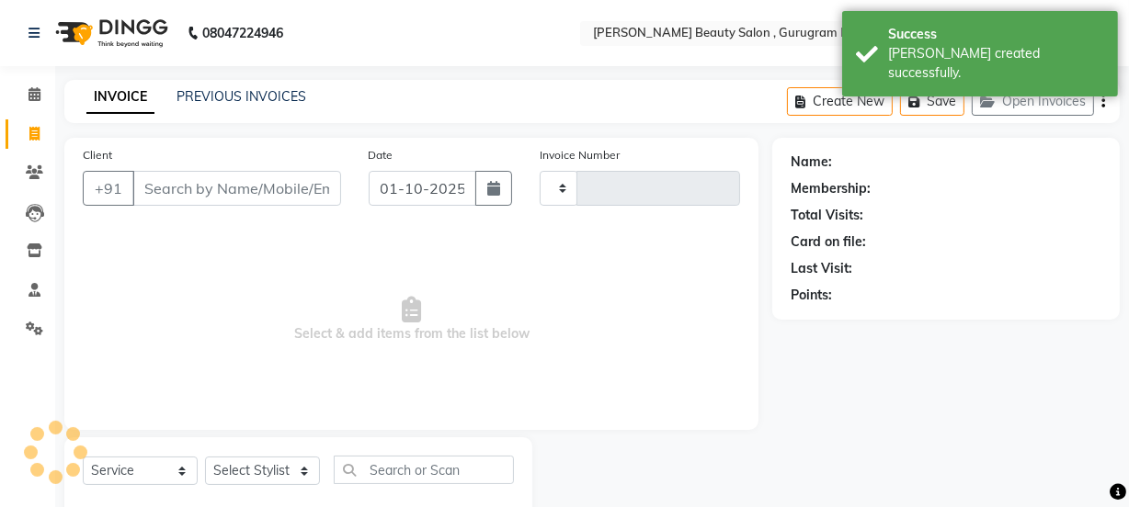
type input "0374"
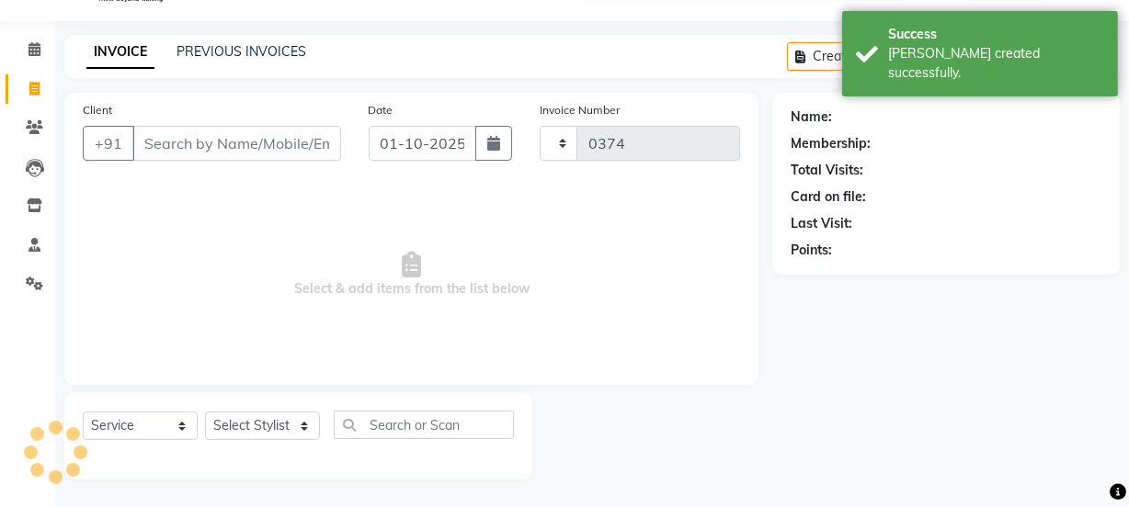
select select "9017"
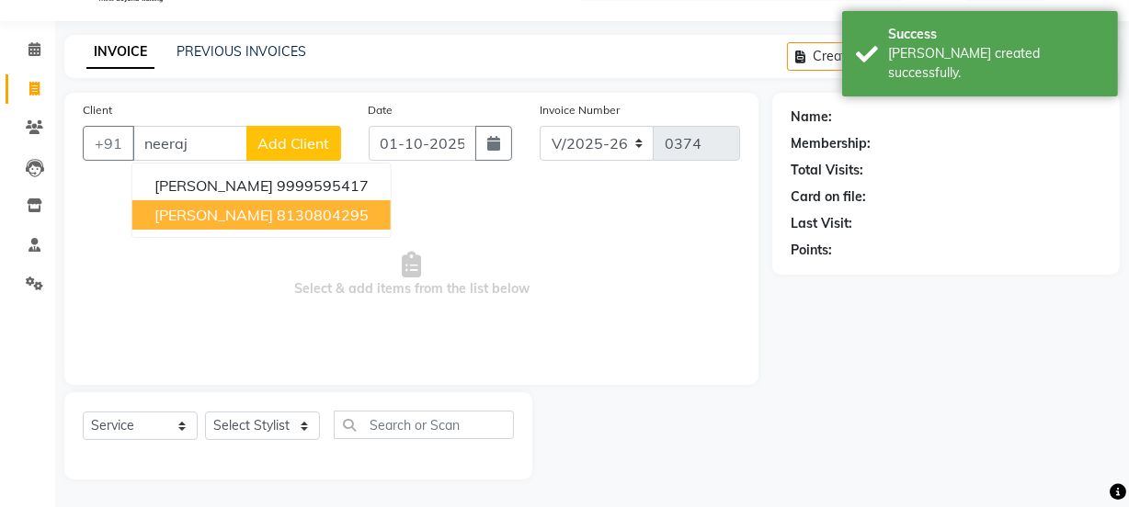
click at [287, 213] on ngb-highlight "8130804295" at bounding box center [323, 215] width 92 height 18
type input "8130804295"
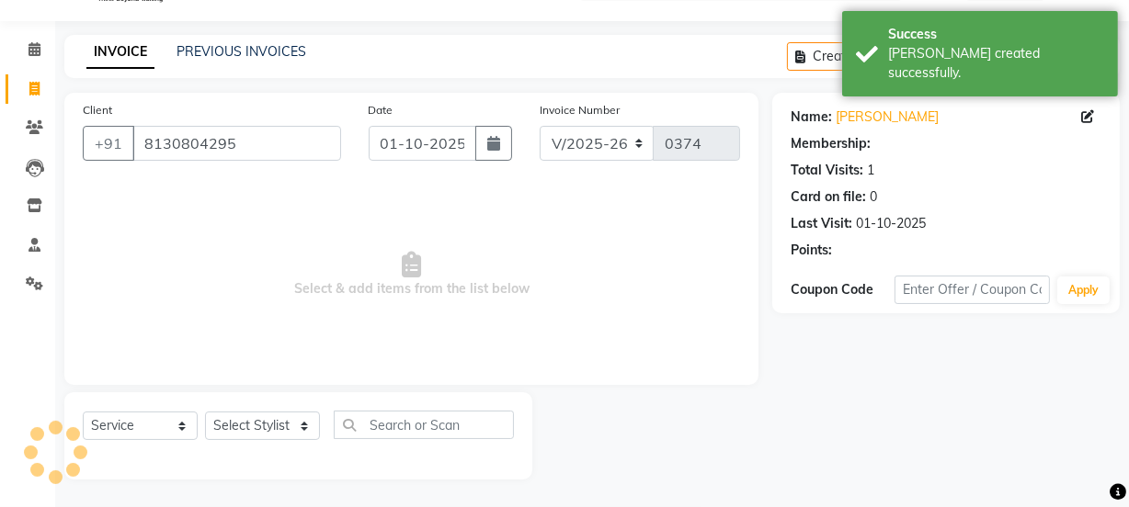
select select "1: Object"
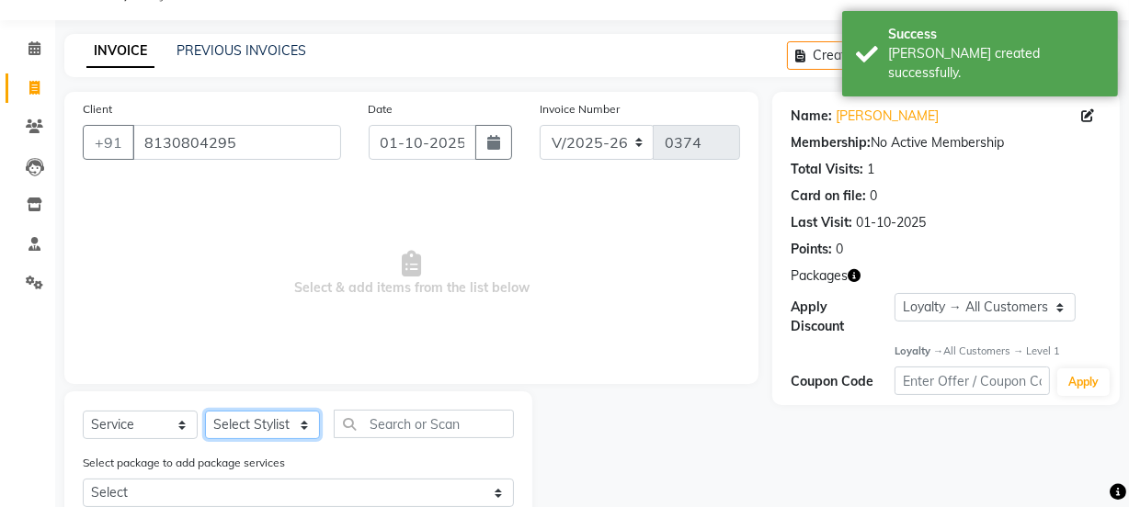
click at [248, 417] on select "Select Stylist [PERSON_NAME] Anjali [PERSON_NAME] Manager [PERSON_NAME] [PERSON…" at bounding box center [262, 425] width 115 height 28
select select "91705"
click at [205, 411] on select "Select Stylist [PERSON_NAME] Anjali [PERSON_NAME] Manager [PERSON_NAME] [PERSON…" at bounding box center [262, 425] width 115 height 28
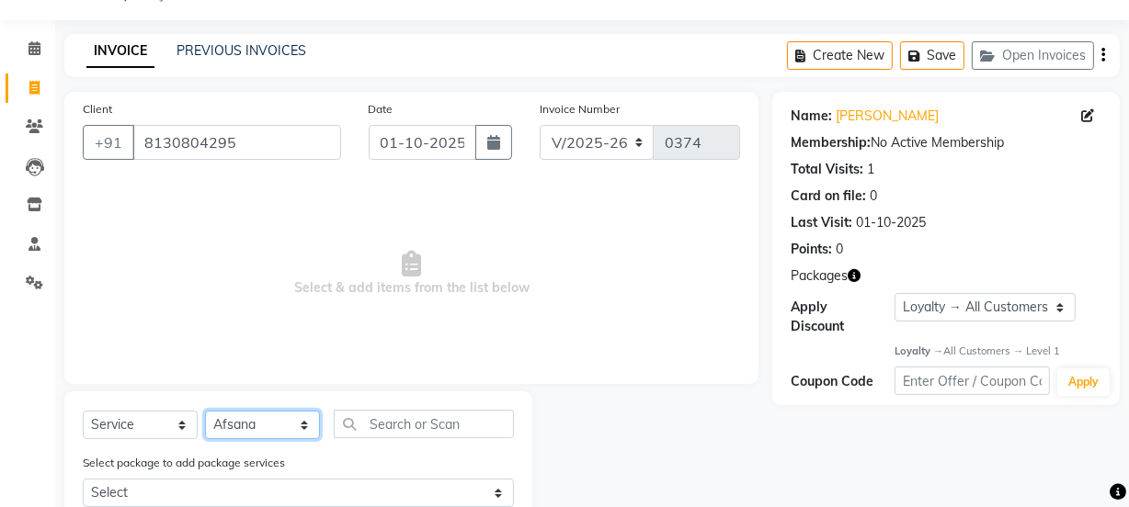
scroll to position [291, 0]
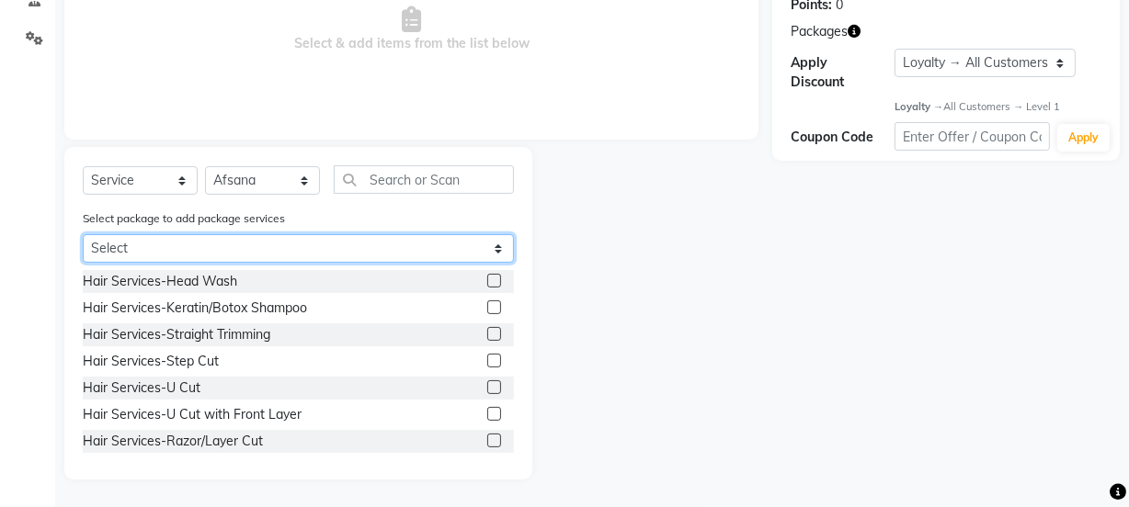
click at [496, 241] on select "Select Package 3" at bounding box center [298, 248] width 431 height 28
select select "1: Object"
click at [83, 234] on select "Select Package 3" at bounding box center [298, 248] width 431 height 28
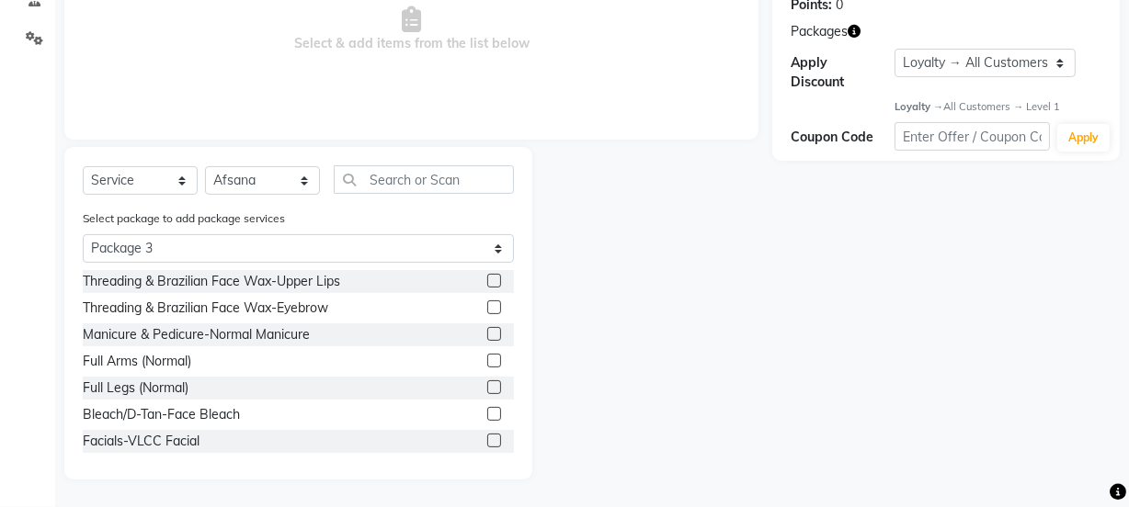
click at [487, 278] on label at bounding box center [494, 281] width 14 height 14
click at [487, 278] on input "checkbox" at bounding box center [493, 282] width 12 height 12
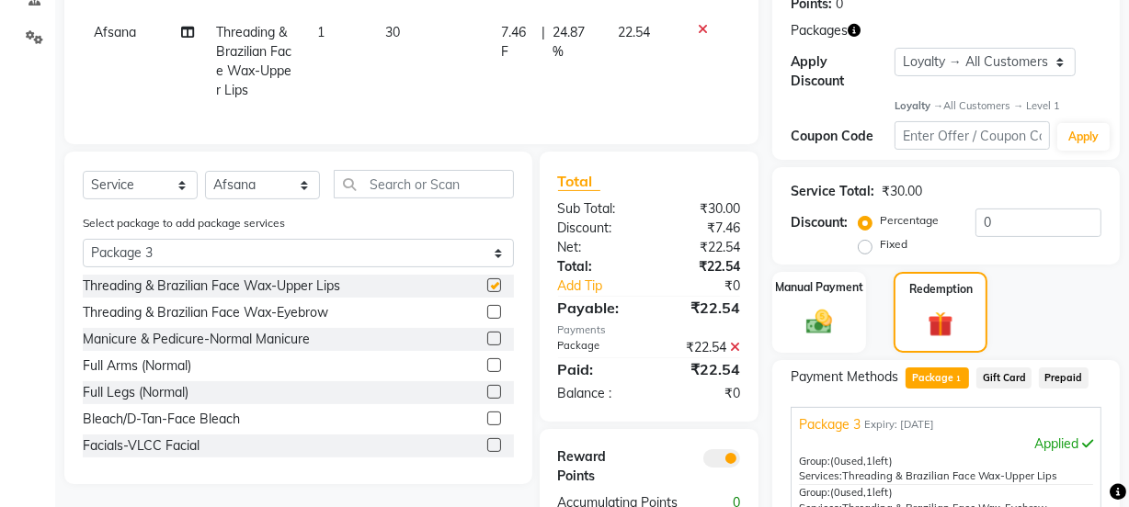
checkbox input "false"
click at [487, 319] on label at bounding box center [494, 312] width 14 height 14
click at [487, 319] on input "checkbox" at bounding box center [493, 313] width 12 height 12
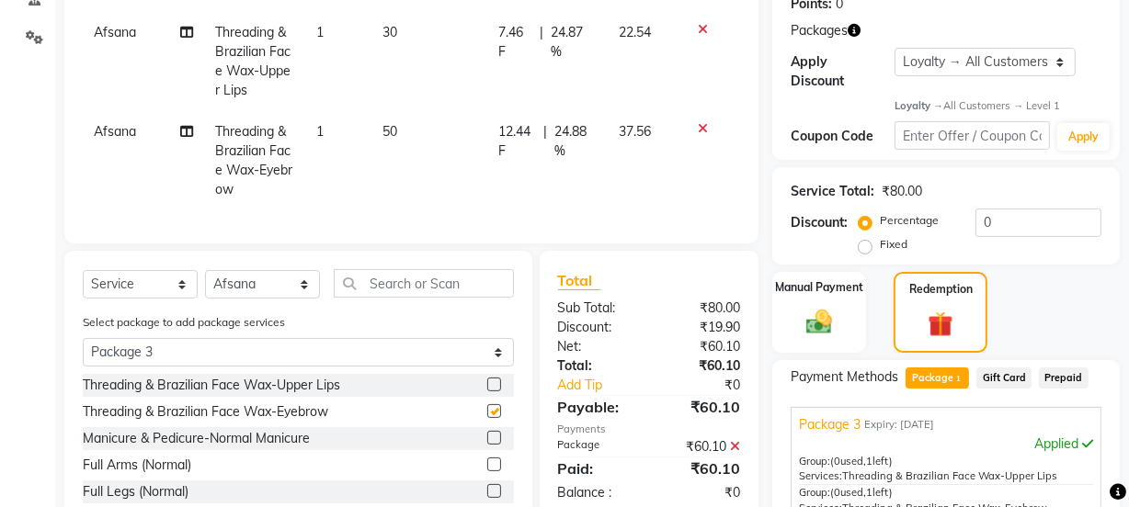
checkbox input "false"
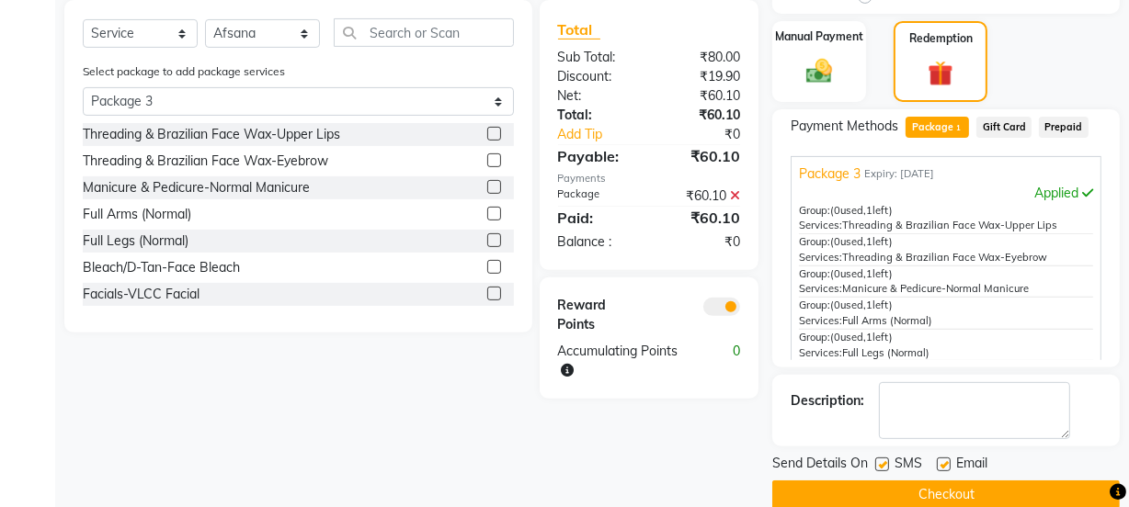
click at [487, 301] on label at bounding box center [494, 294] width 14 height 14
click at [487, 301] on input "checkbox" at bounding box center [493, 295] width 12 height 12
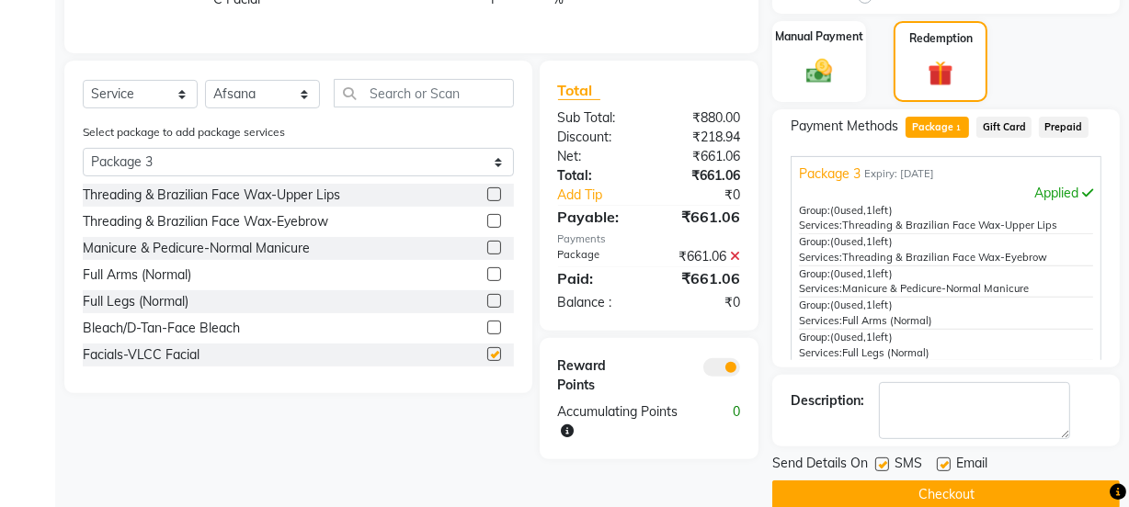
checkbox input "false"
click at [487, 335] on label at bounding box center [494, 328] width 14 height 14
click at [487, 335] on input "checkbox" at bounding box center [493, 329] width 12 height 12
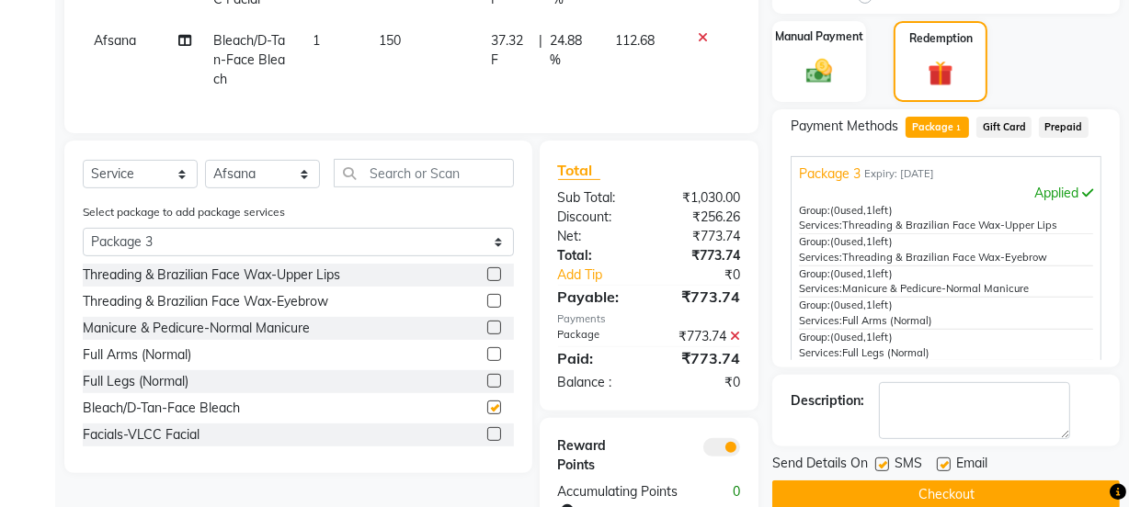
checkbox input "false"
click at [487, 388] on label at bounding box center [494, 381] width 14 height 14
click at [487, 388] on input "checkbox" at bounding box center [493, 382] width 12 height 12
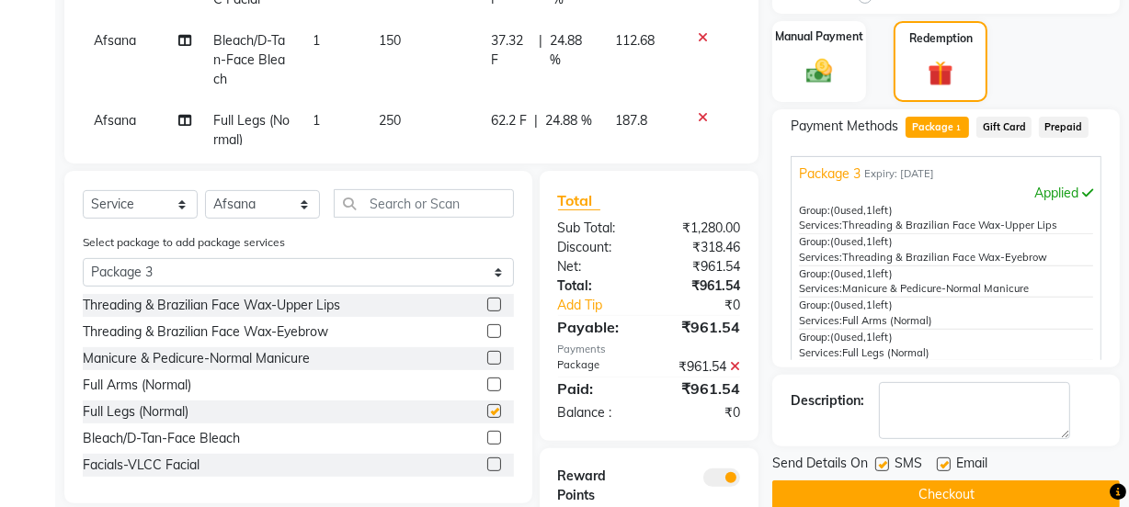
checkbox input "false"
click at [487, 385] on label at bounding box center [494, 385] width 14 height 14
click at [487, 385] on input "checkbox" at bounding box center [493, 386] width 12 height 12
click at [487, 383] on label at bounding box center [494, 385] width 14 height 14
click at [487, 383] on input "checkbox" at bounding box center [493, 386] width 12 height 12
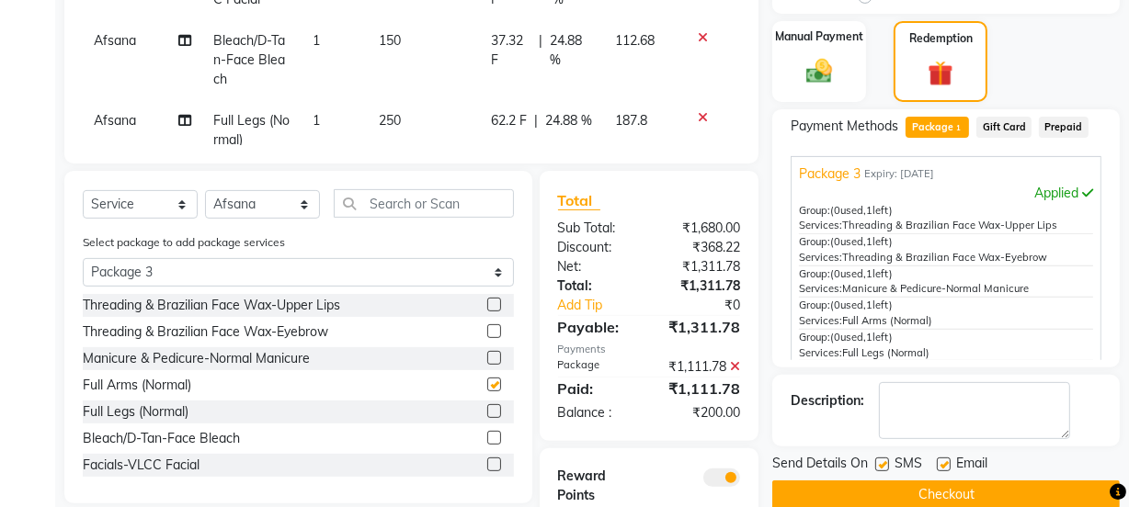
checkbox input "false"
click at [487, 358] on label at bounding box center [494, 358] width 14 height 14
click at [487, 358] on input "checkbox" at bounding box center [493, 359] width 12 height 12
checkbox input "false"
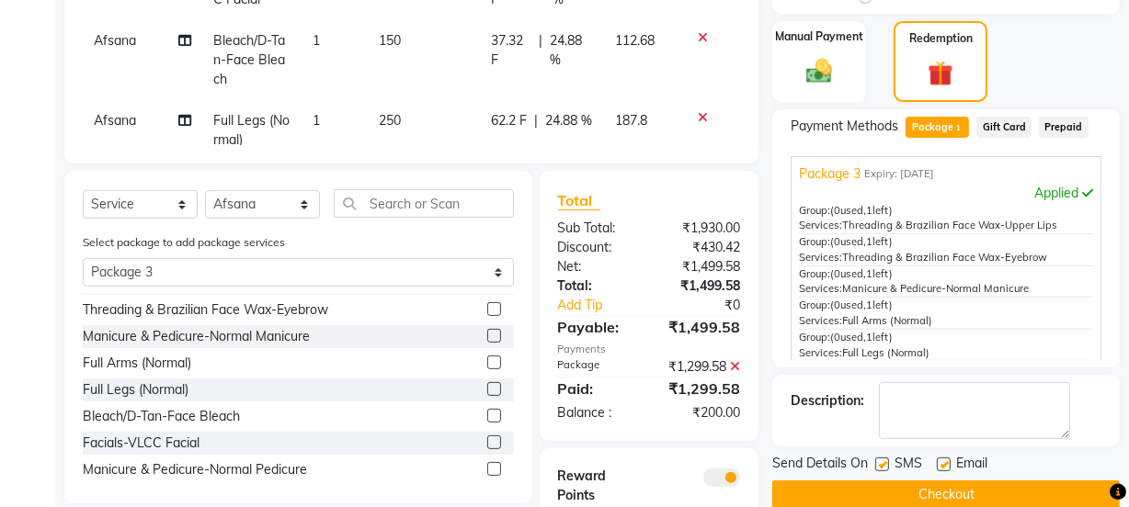
scroll to position [28, 0]
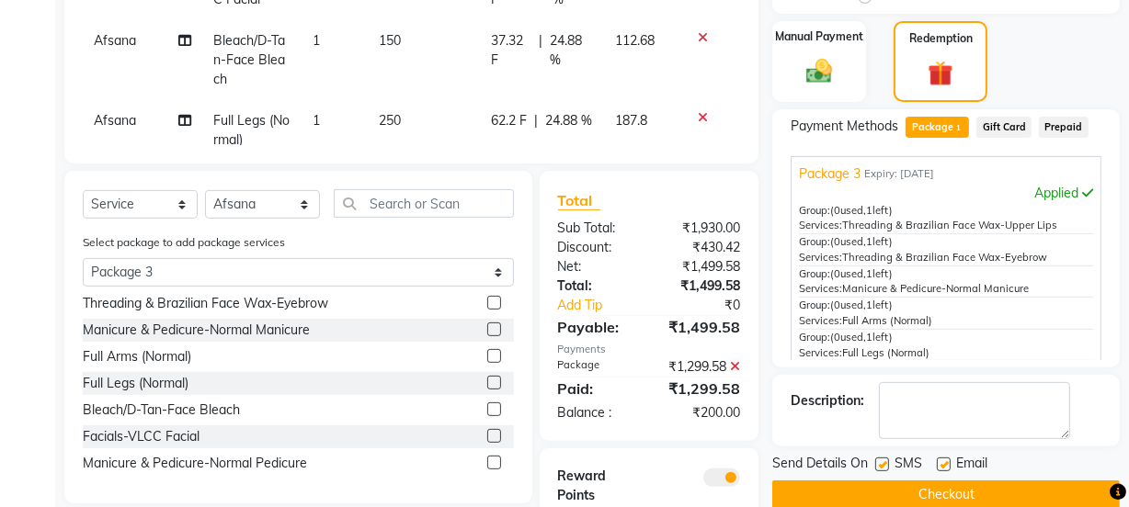
click at [487, 456] on label at bounding box center [494, 463] width 14 height 14
click at [487, 458] on input "checkbox" at bounding box center [493, 464] width 12 height 12
checkbox input "false"
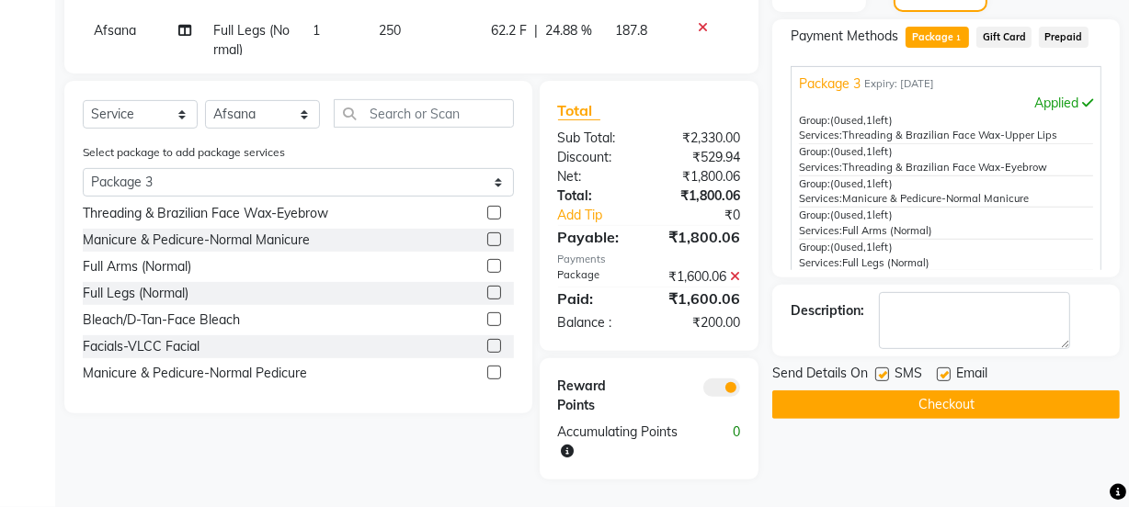
scroll to position [465, 0]
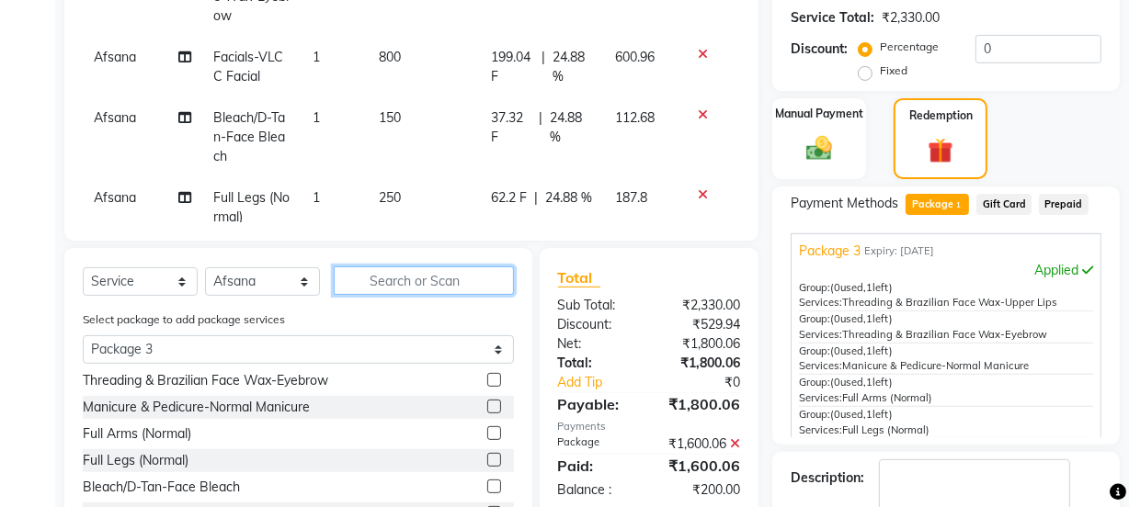
click at [471, 278] on input "text" at bounding box center [424, 281] width 180 height 28
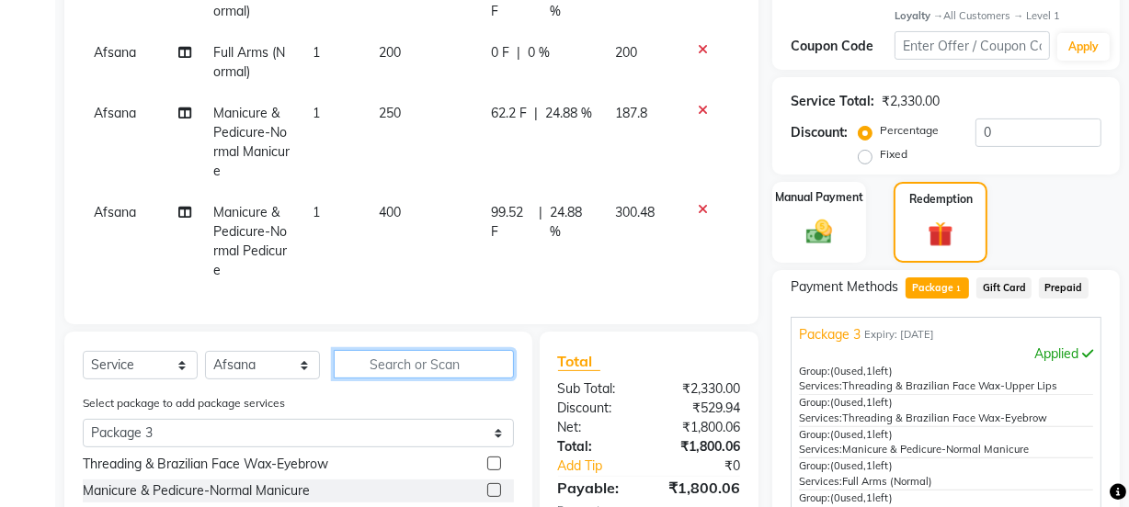
scroll to position [549, 0]
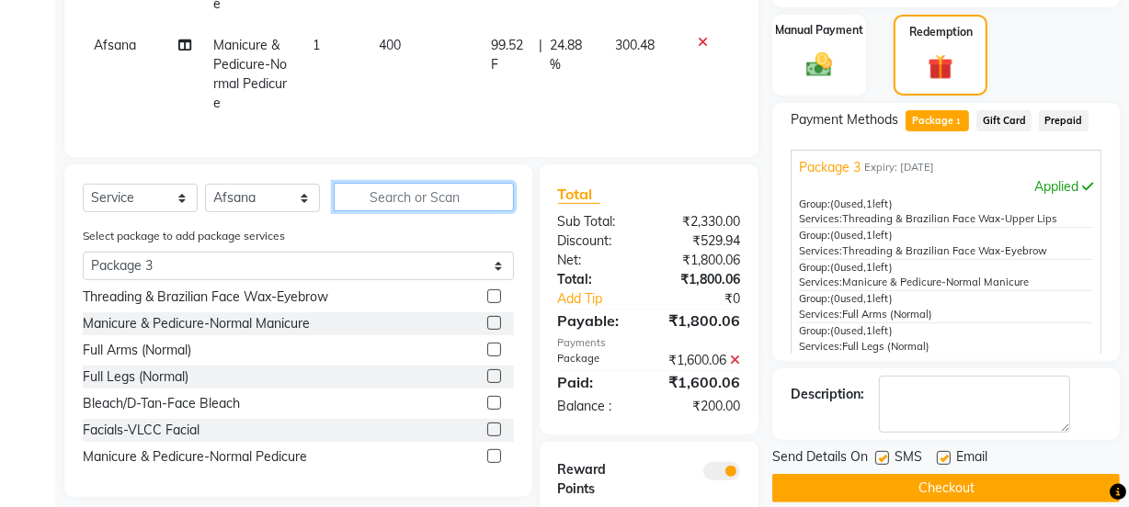
type input "l"
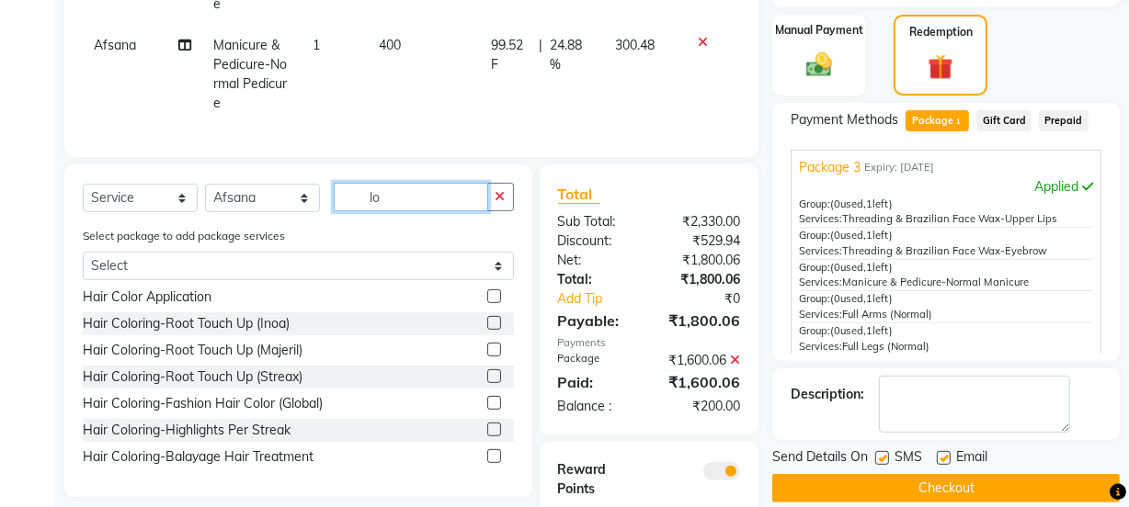
scroll to position [0, 0]
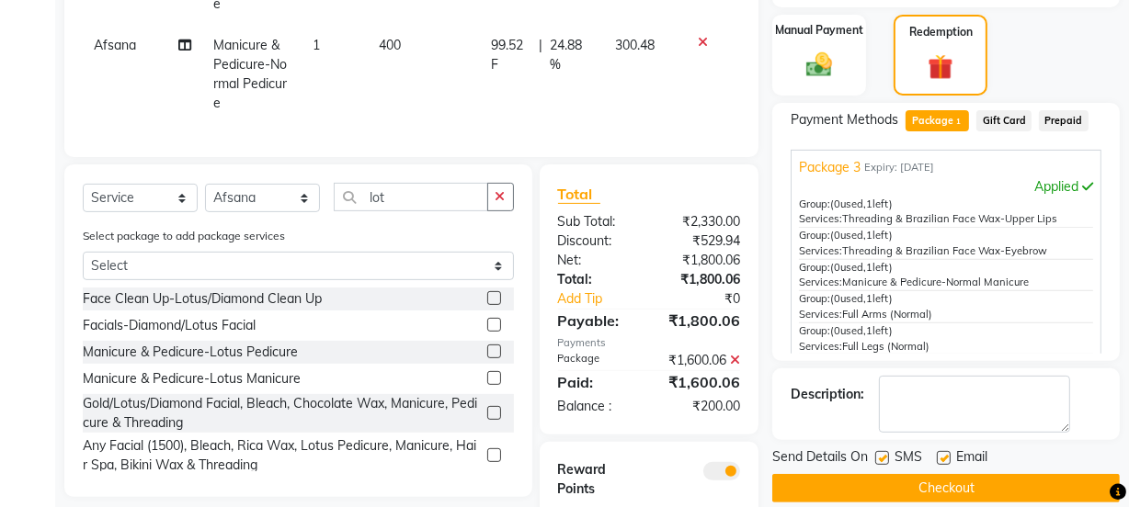
click at [487, 349] on label at bounding box center [494, 352] width 14 height 14
click at [487, 349] on input "checkbox" at bounding box center [493, 352] width 12 height 12
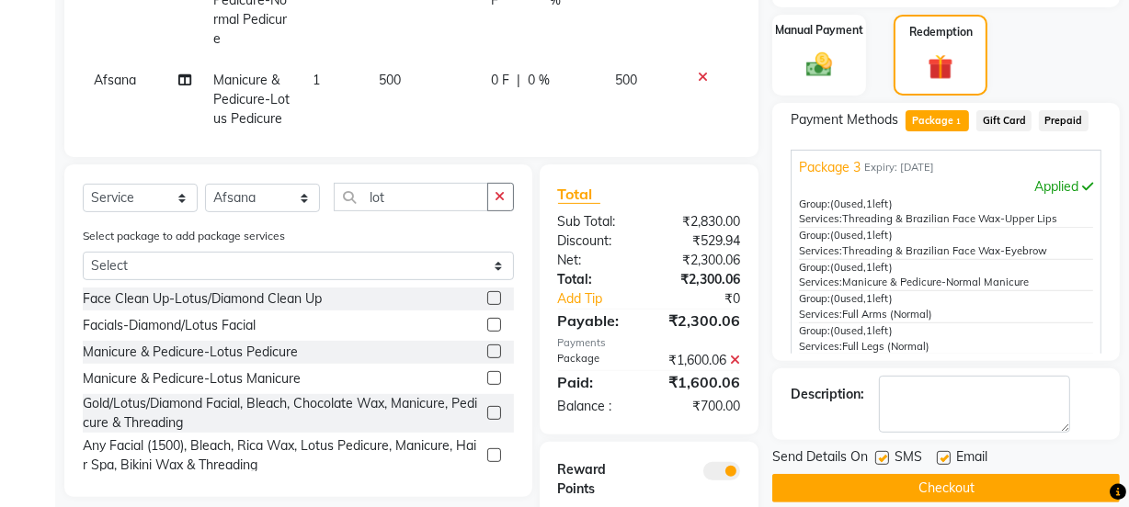
scroll to position [442, 0]
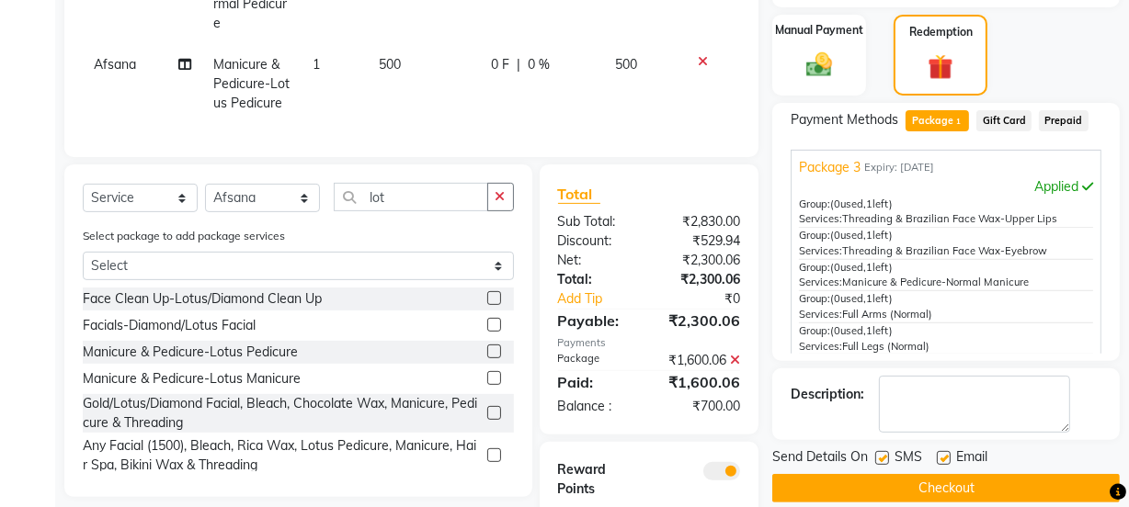
drag, startPoint x: 484, startPoint y: 379, endPoint x: 465, endPoint y: 369, distance: 21.4
click at [487, 379] on label at bounding box center [494, 378] width 14 height 14
click at [487, 379] on input "checkbox" at bounding box center [493, 379] width 12 height 12
click at [405, 44] on td "300" at bounding box center [424, 84] width 113 height 80
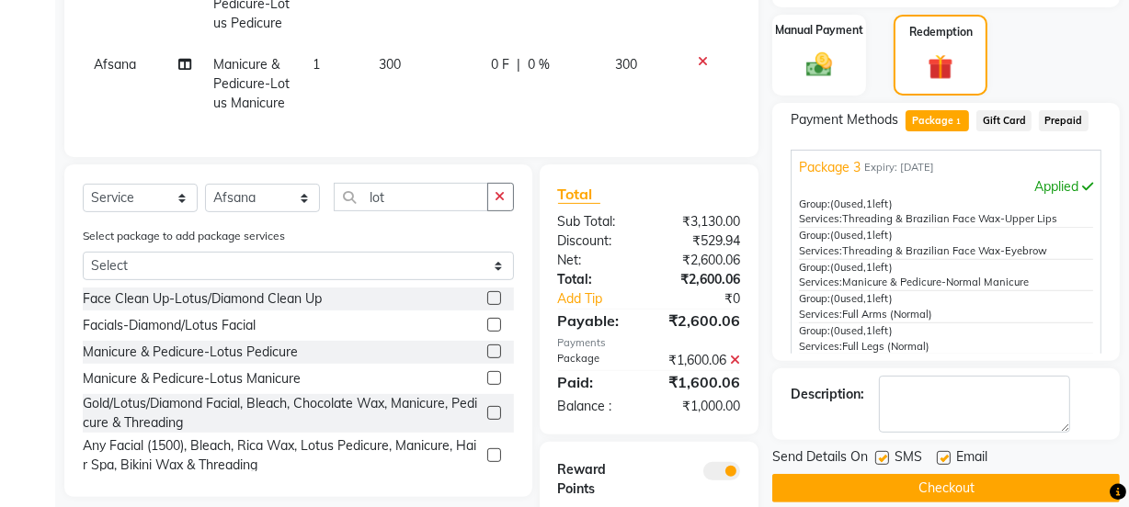
scroll to position [327, 0]
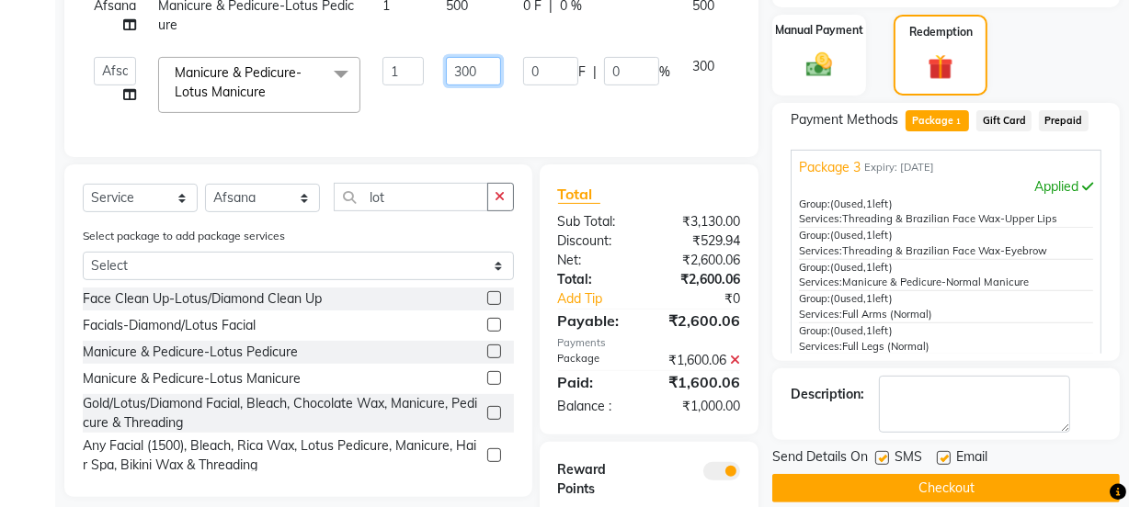
click at [482, 60] on input "300" at bounding box center [473, 71] width 55 height 28
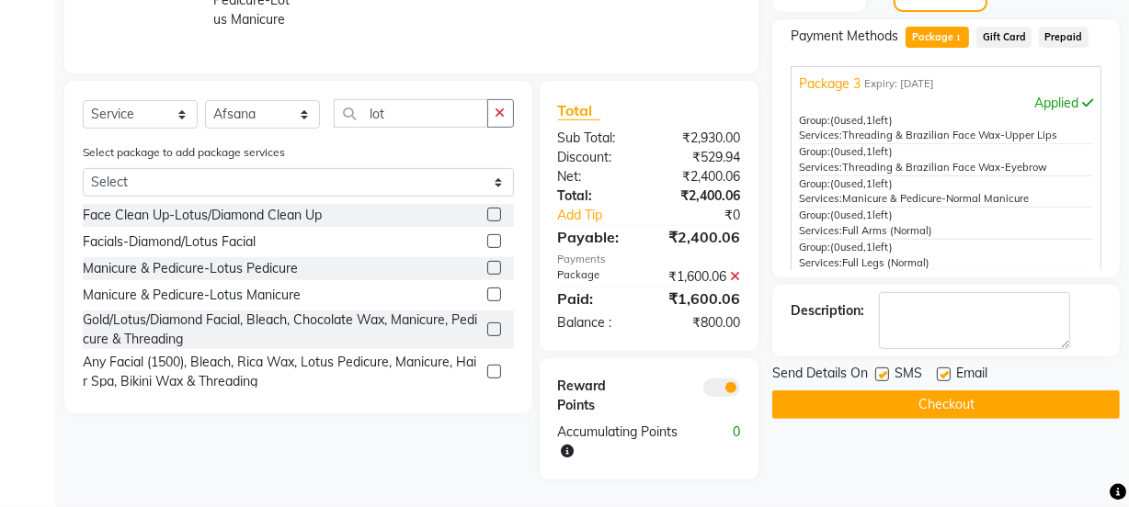
scroll to position [214, 0]
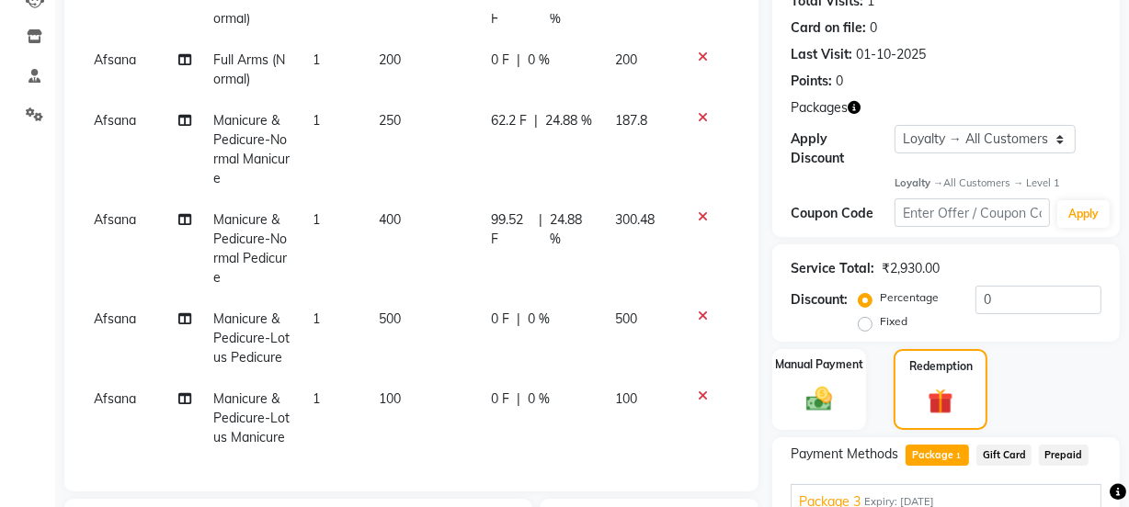
click at [394, 299] on td "500" at bounding box center [424, 339] width 113 height 80
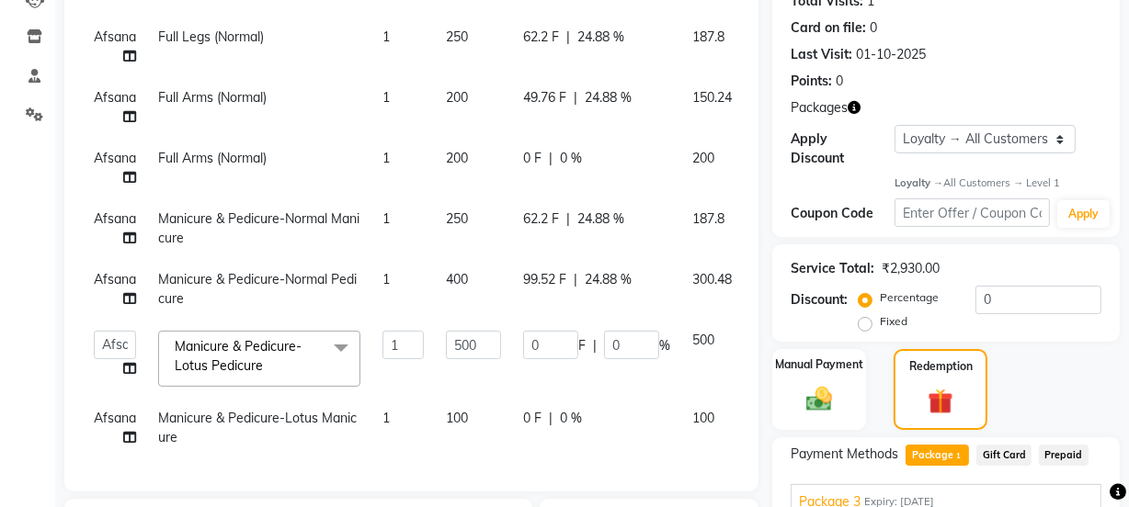
scroll to position [327, 0]
click at [487, 332] on input "500" at bounding box center [473, 345] width 55 height 28
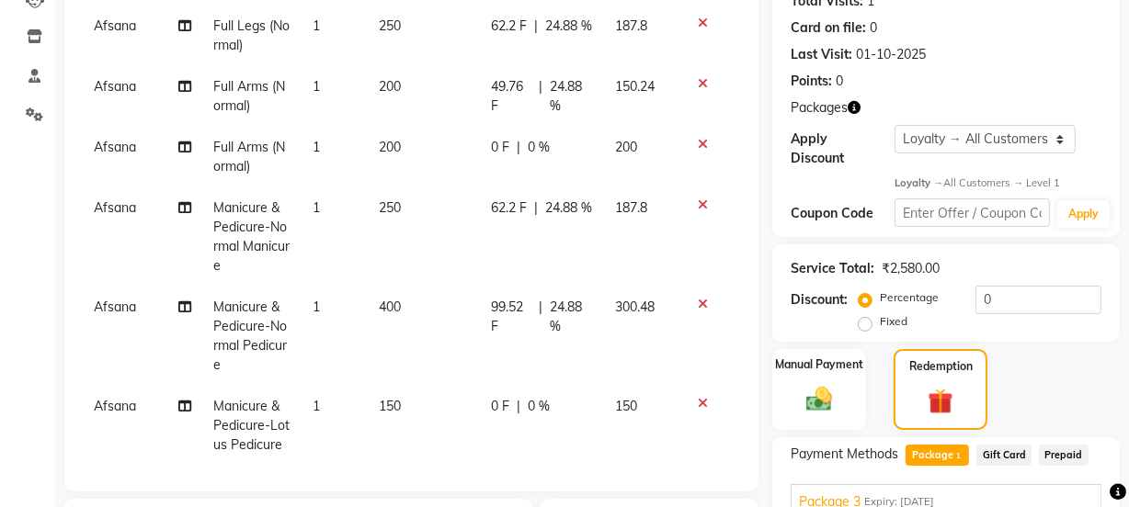
click at [519, 358] on tbody "Afsana Threading & Brazilian Face Wax-Upper Lips 1 30 7.46 F | 24.87 % 22.54 Af…" at bounding box center [411, 106] width 657 height 880
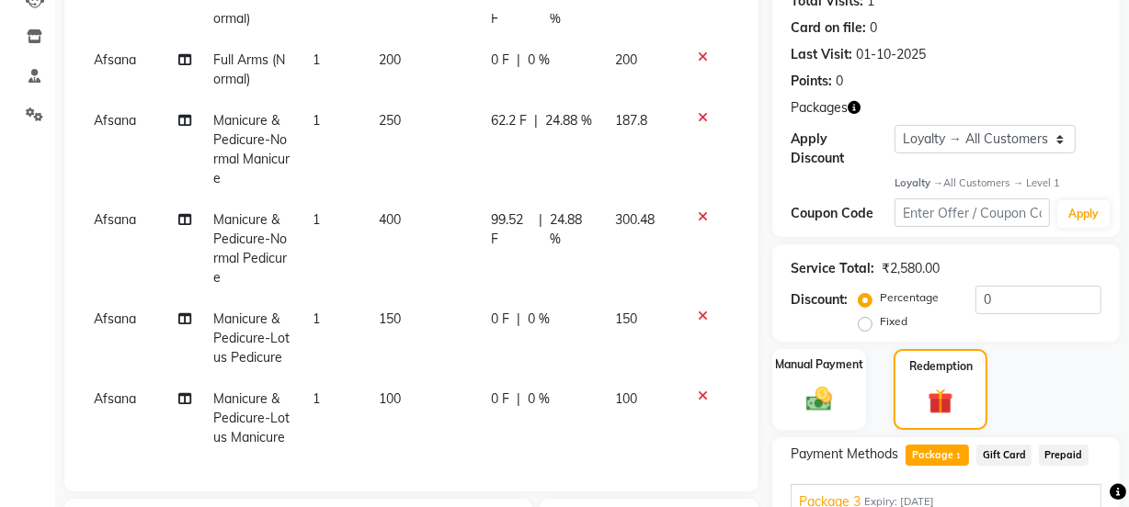
scroll to position [542, 0]
click at [391, 100] on td "250" at bounding box center [424, 149] width 113 height 99
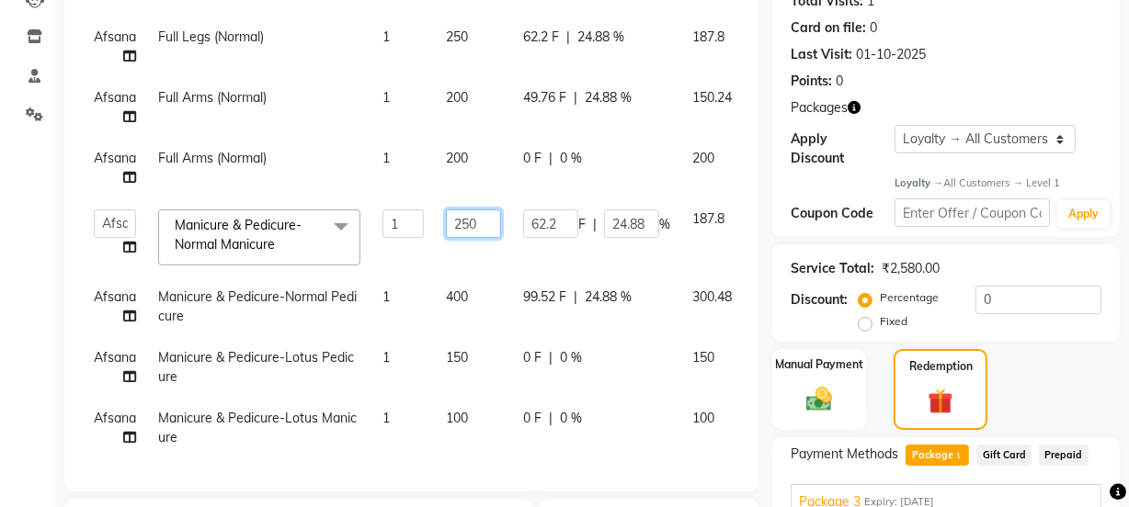
click at [483, 213] on input "250" at bounding box center [473, 224] width 55 height 28
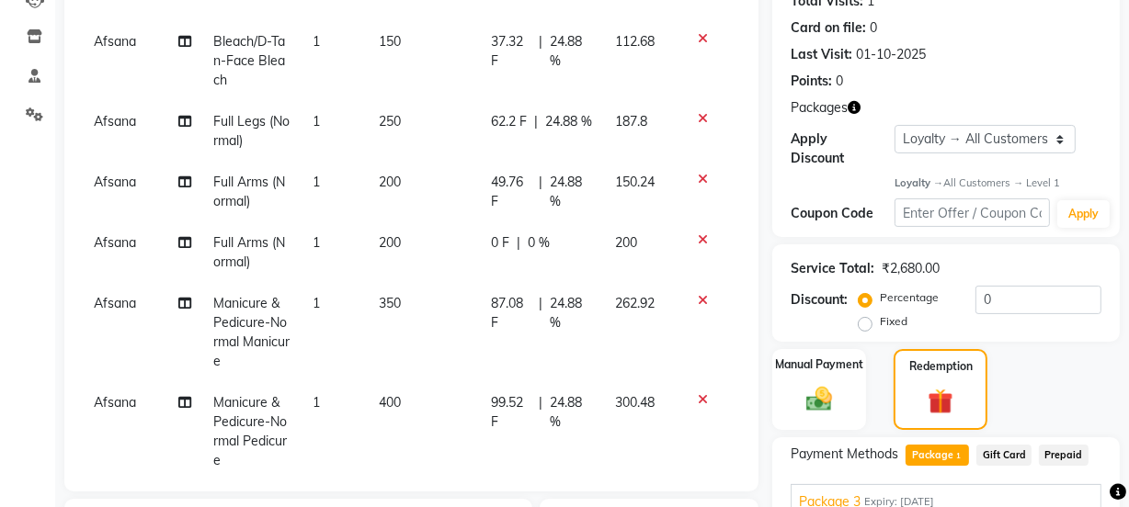
scroll to position [423, 0]
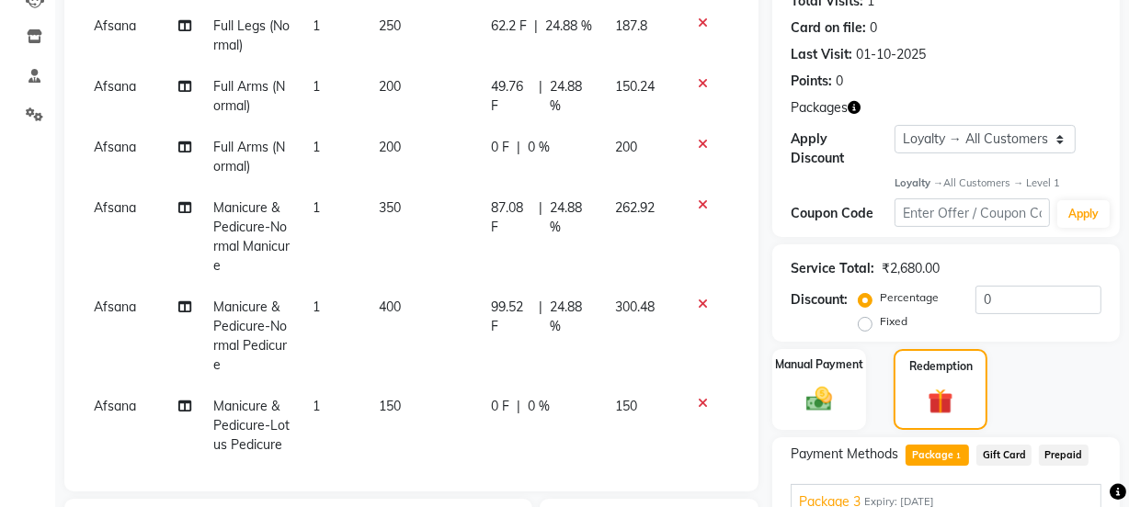
click at [469, 291] on tr "[PERSON_NAME] & Pedicure-Normal Pedicure 1 400 99.52 F | 24.88 % 300.48" at bounding box center [411, 336] width 657 height 99
click at [396, 305] on td "400" at bounding box center [424, 336] width 113 height 99
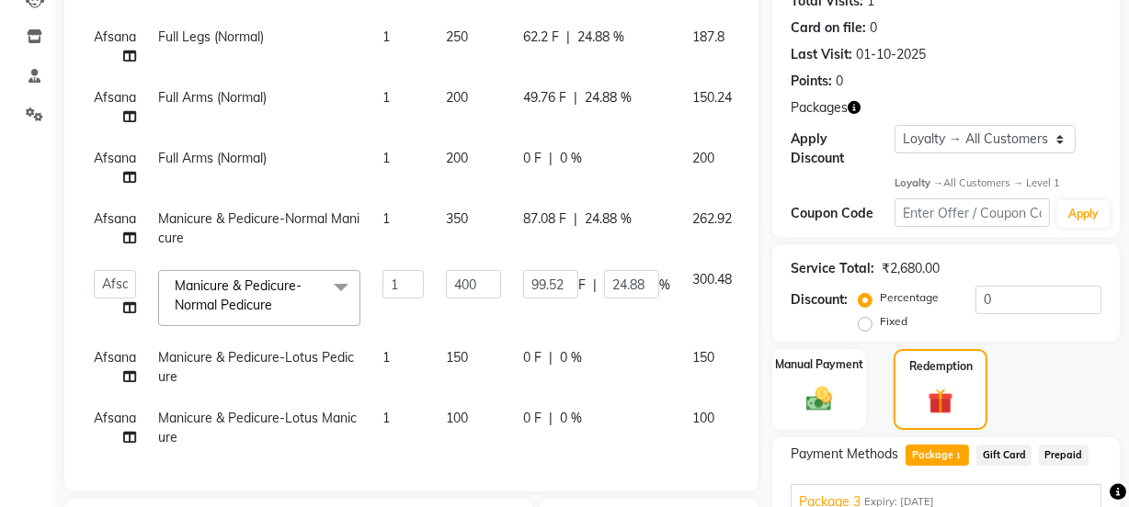
scroll to position [327, 0]
click at [492, 270] on input "400" at bounding box center [473, 284] width 55 height 28
click at [477, 308] on tr "[PERSON_NAME] Anjali [PERSON_NAME] Manager [PERSON_NAME] [PERSON_NAME] [PERSON_…" at bounding box center [443, 298] width 721 height 78
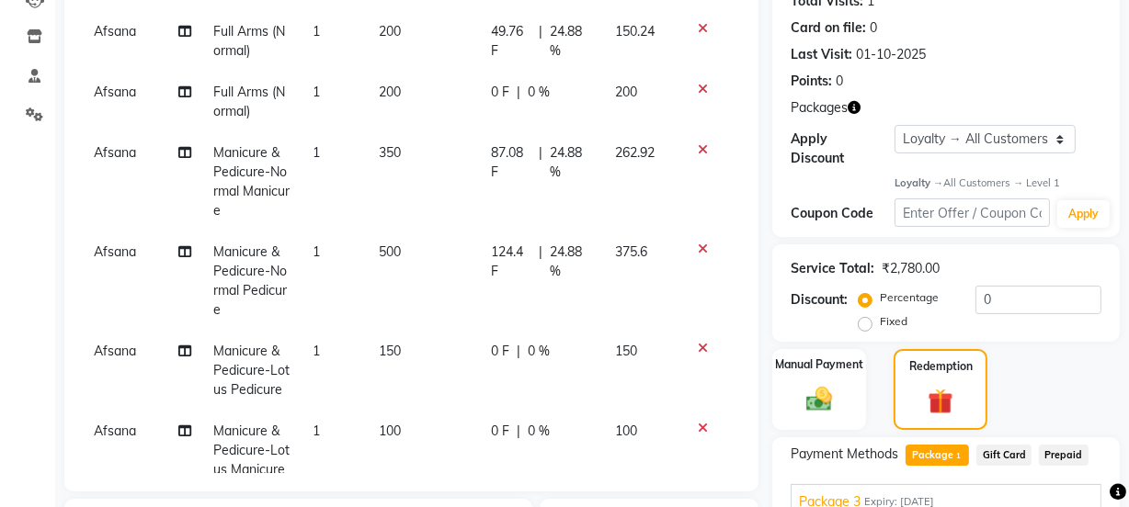
scroll to position [542, 0]
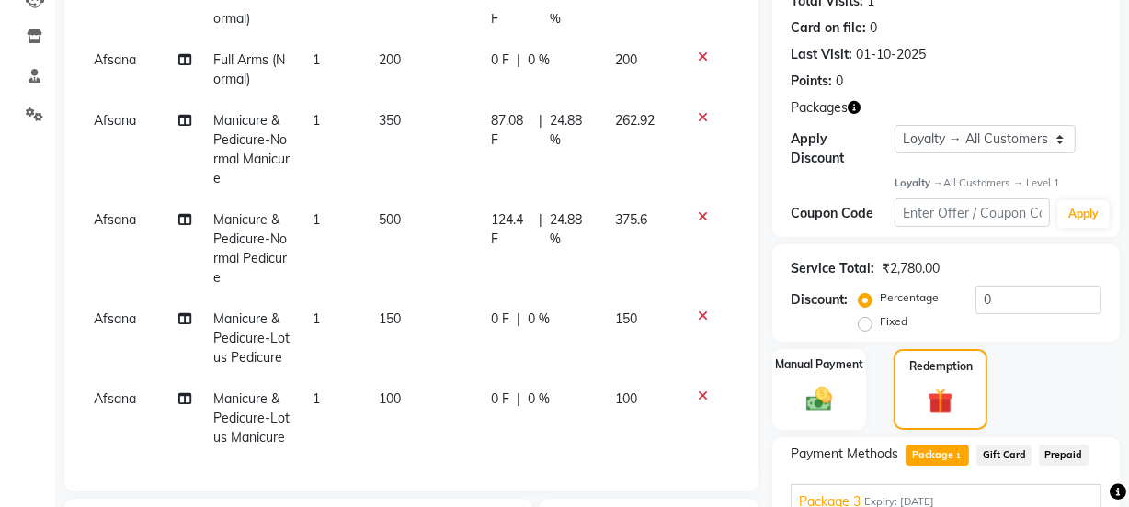
click at [698, 310] on icon at bounding box center [703, 316] width 10 height 13
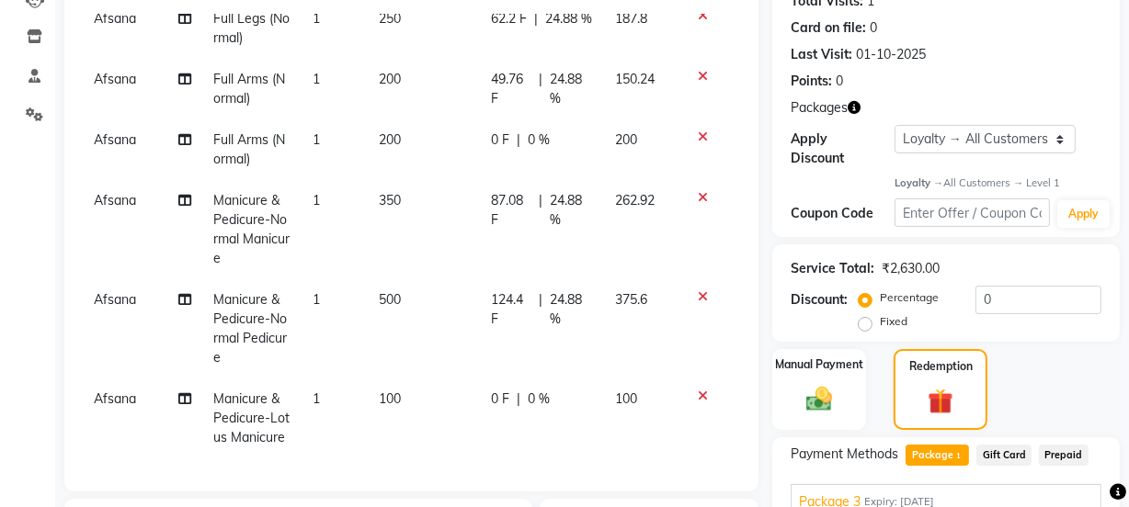
scroll to position [461, 0]
click at [698, 390] on icon at bounding box center [703, 396] width 10 height 13
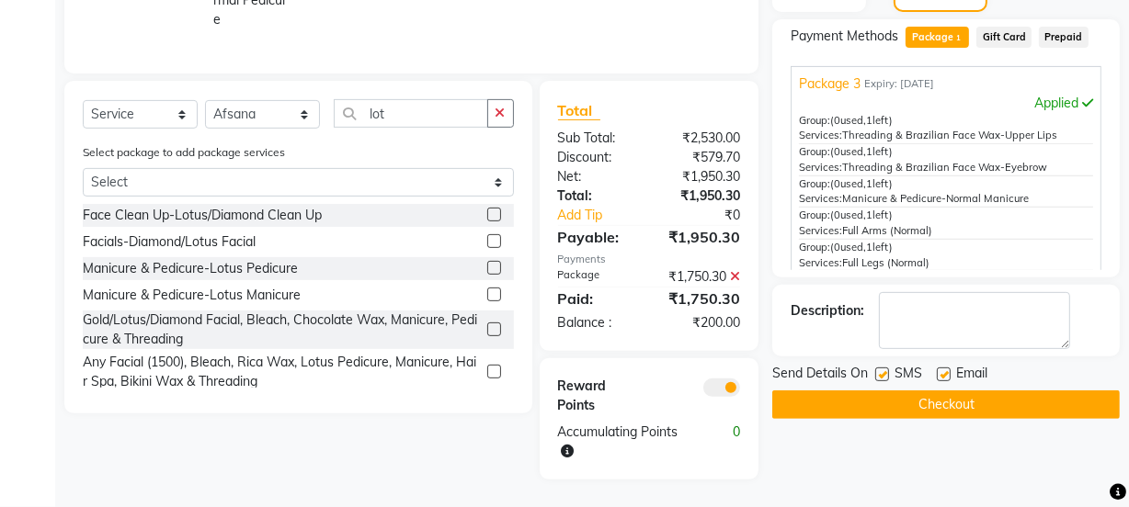
scroll to position [298, 0]
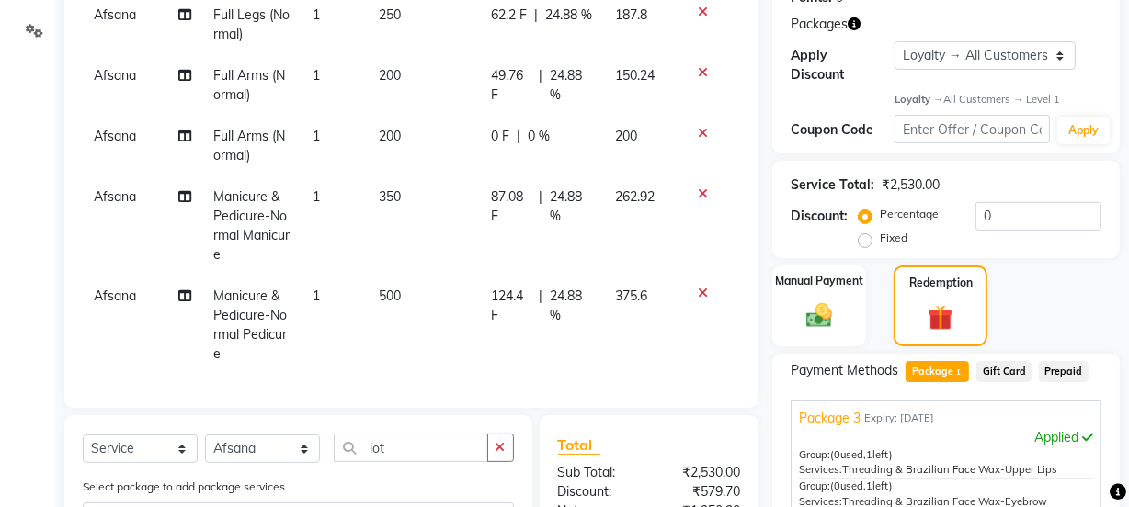
click at [384, 288] on span "500" at bounding box center [390, 296] width 22 height 17
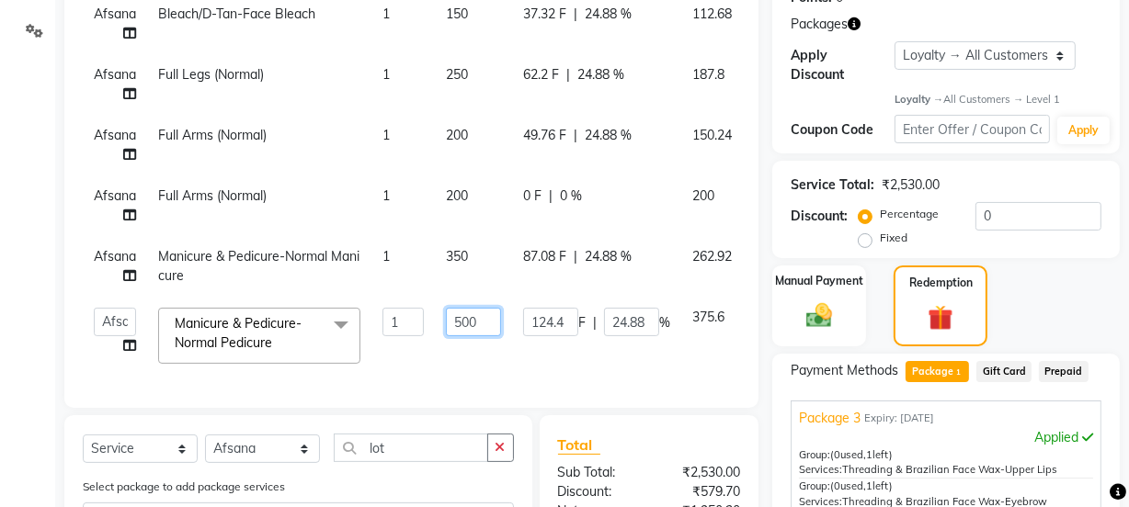
click at [494, 309] on input "500" at bounding box center [473, 322] width 55 height 28
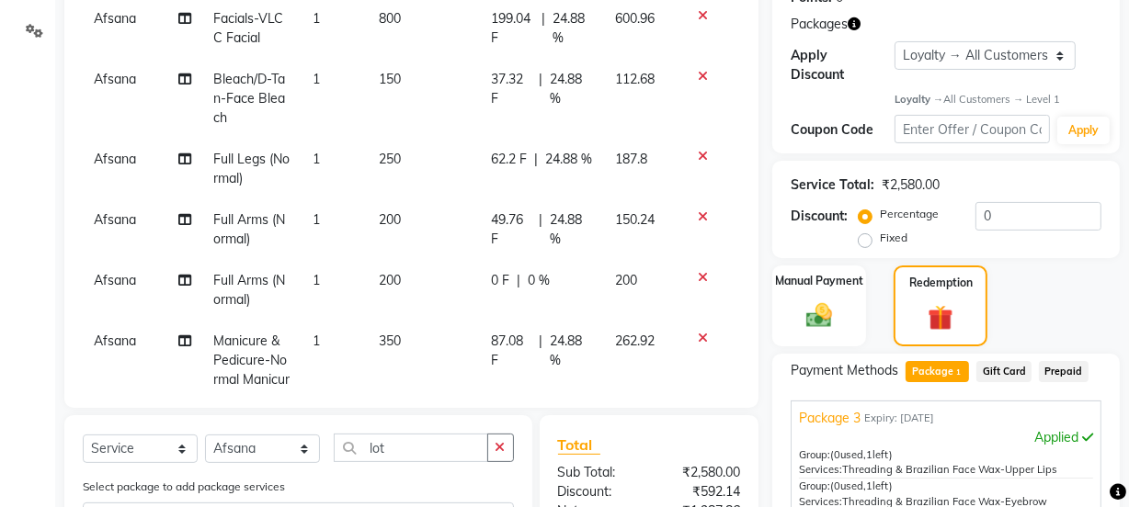
scroll to position [283, 0]
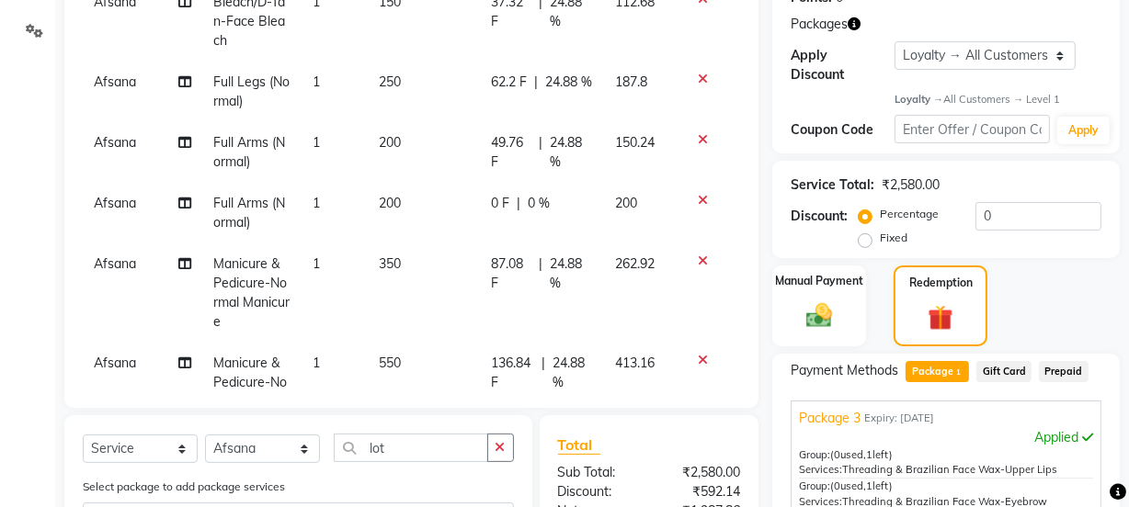
click at [426, 279] on tr "[PERSON_NAME] & Pedicure-Normal Manicure 1 350 87.08 F | 24.88 % 262.92" at bounding box center [411, 293] width 657 height 99
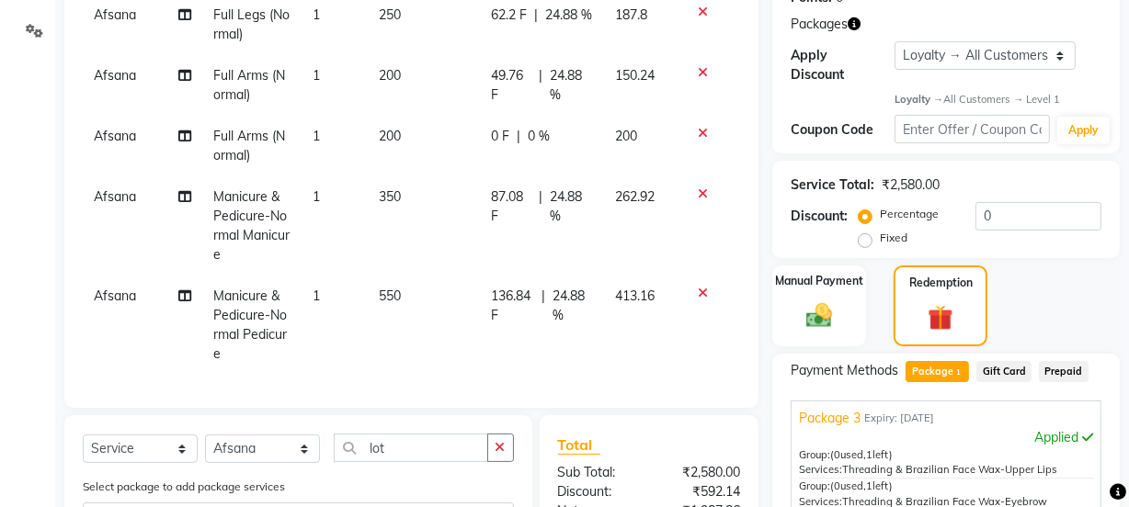
click at [400, 179] on td "350" at bounding box center [424, 225] width 113 height 99
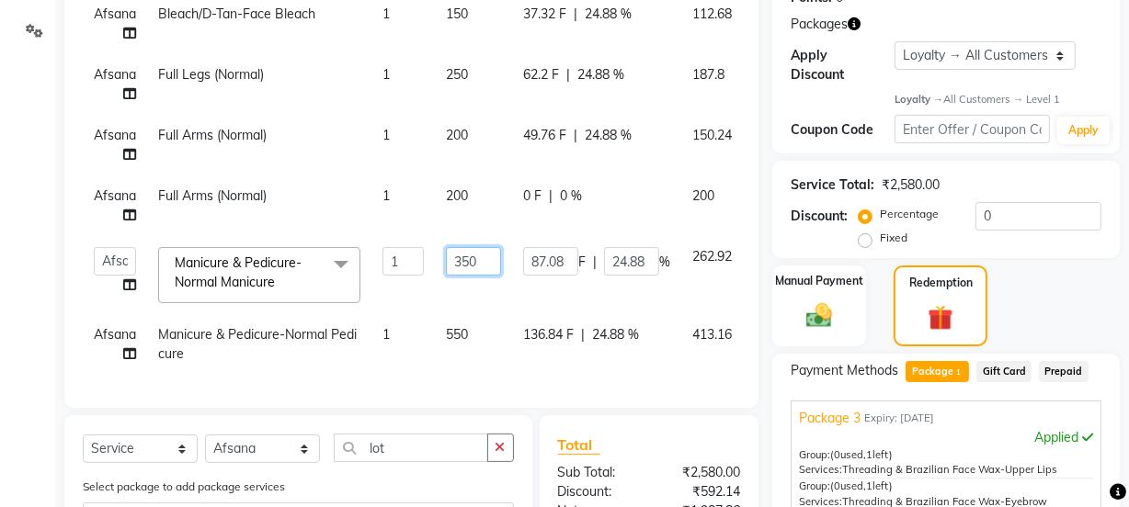
click at [494, 247] on input "350" at bounding box center [473, 261] width 55 height 28
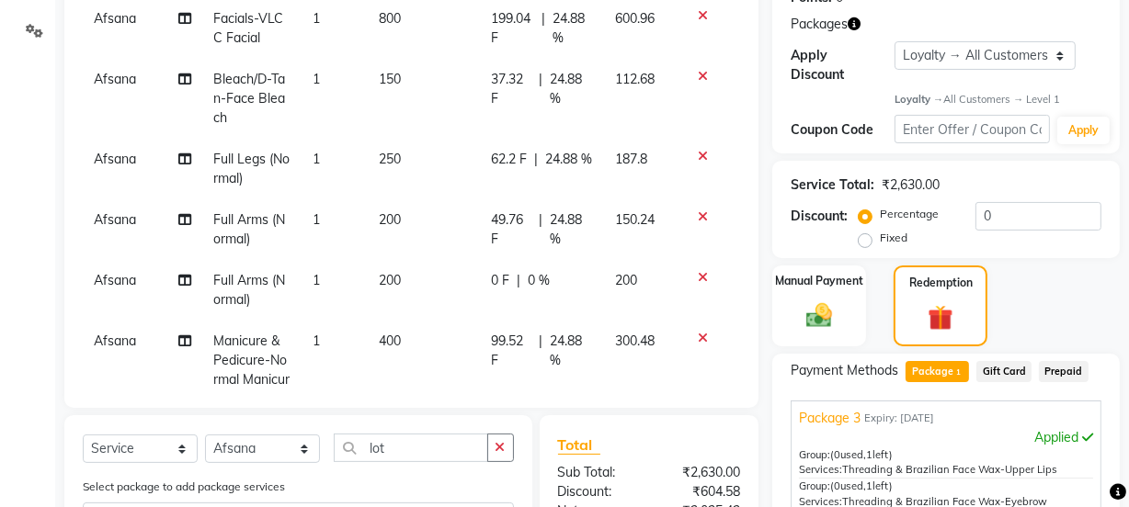
scroll to position [283, 0]
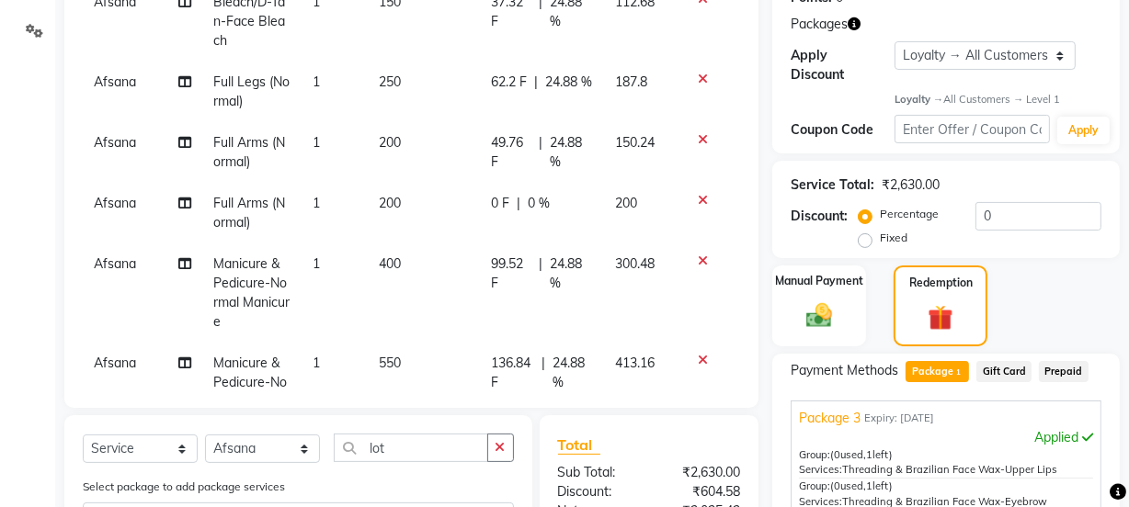
click at [502, 276] on tr "[PERSON_NAME] & Pedicure-Normal Manicure 1 400 99.52 F | 24.88 % 300.48" at bounding box center [411, 293] width 657 height 99
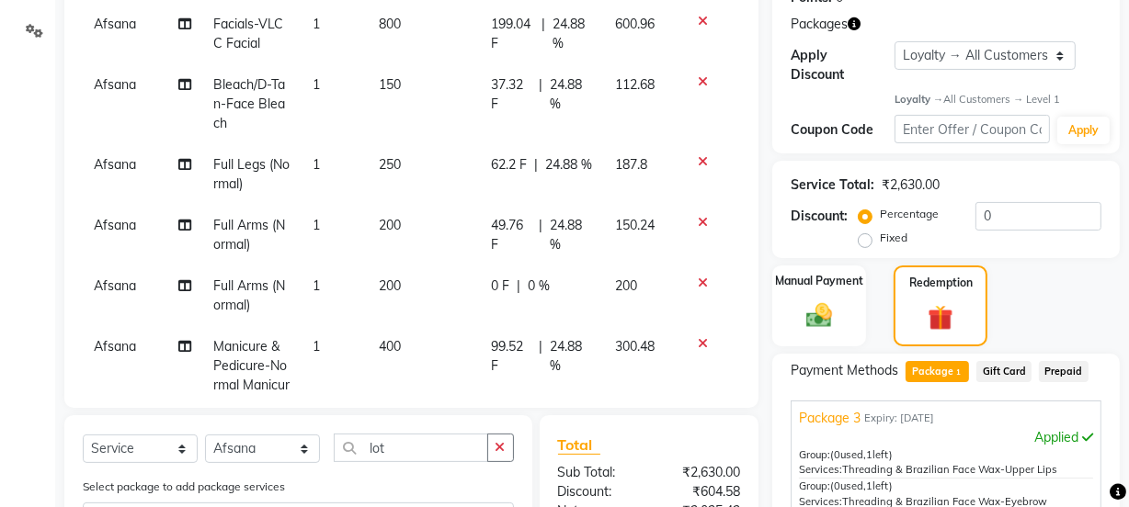
scroll to position [195, 0]
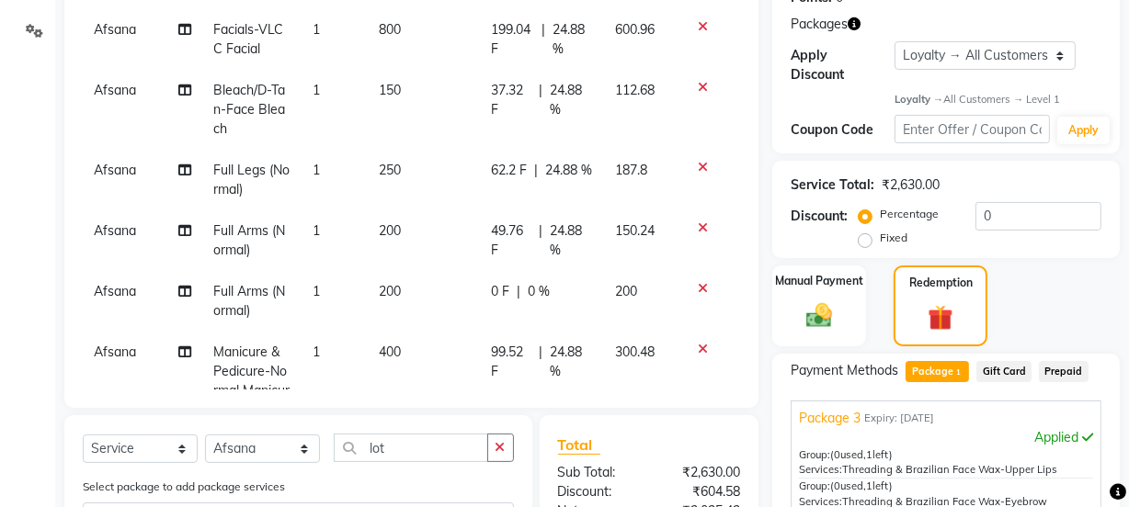
click at [698, 226] on icon at bounding box center [703, 227] width 10 height 13
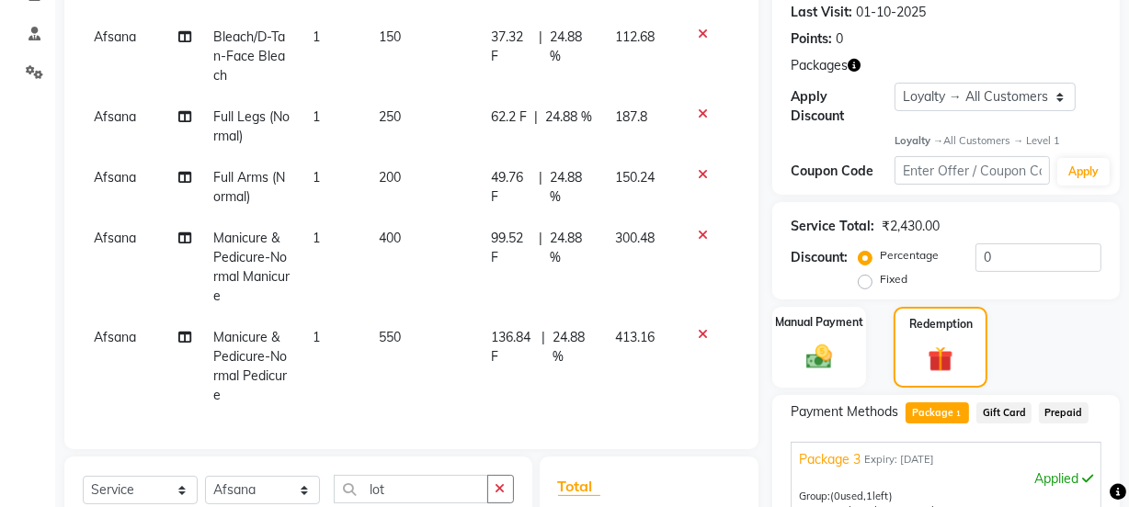
scroll to position [298, 0]
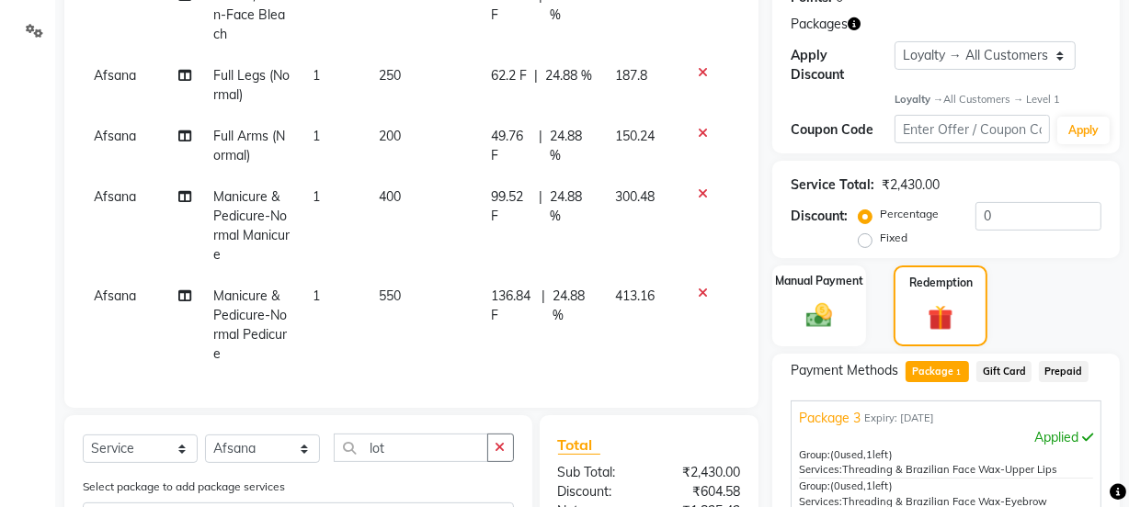
click at [399, 281] on td "550" at bounding box center [424, 325] width 113 height 99
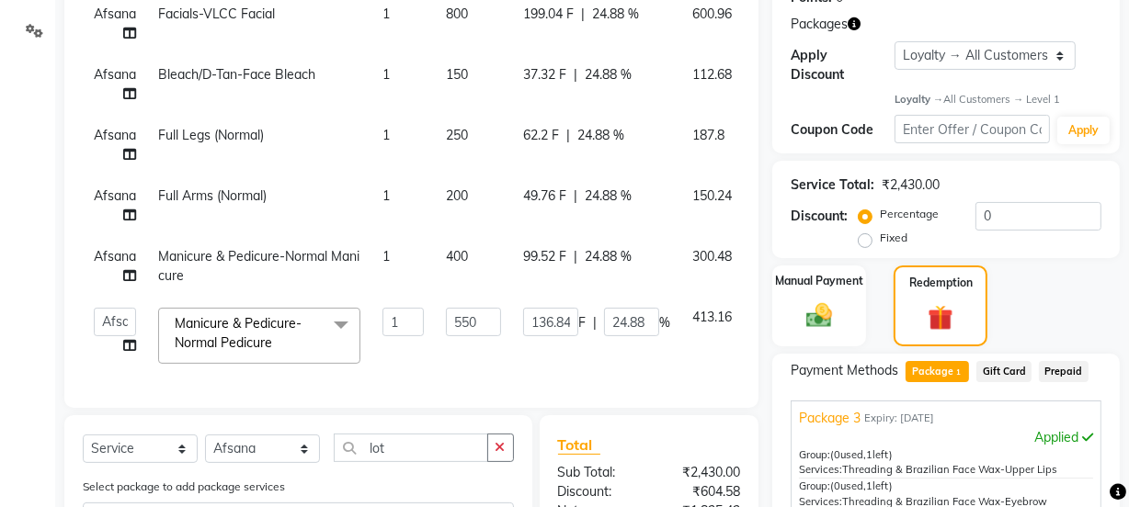
scroll to position [145, 0]
click at [478, 308] on input "550" at bounding box center [473, 322] width 55 height 28
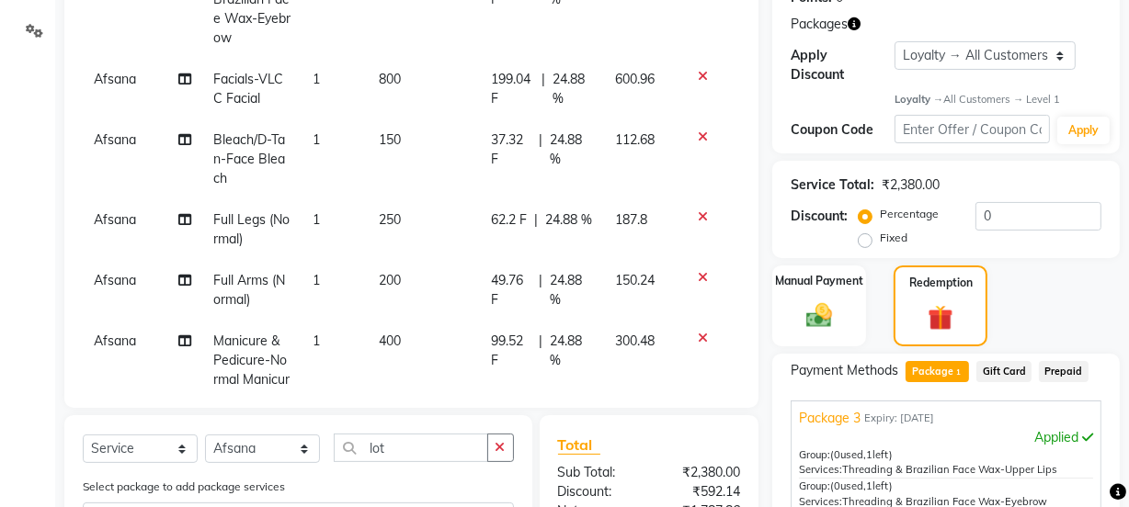
scroll to position [184, 0]
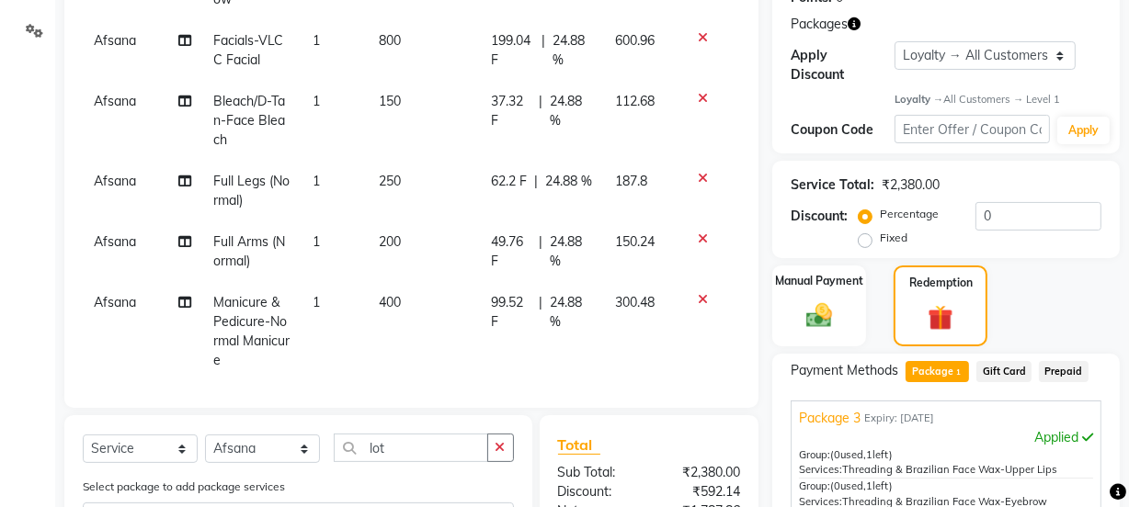
click at [484, 332] on tbody "Afsana Threading & Brazilian Face Wax-Upper Lips 1 30 7.46 F | 24.87 % 22.54 Af…" at bounding box center [411, 151] width 657 height 659
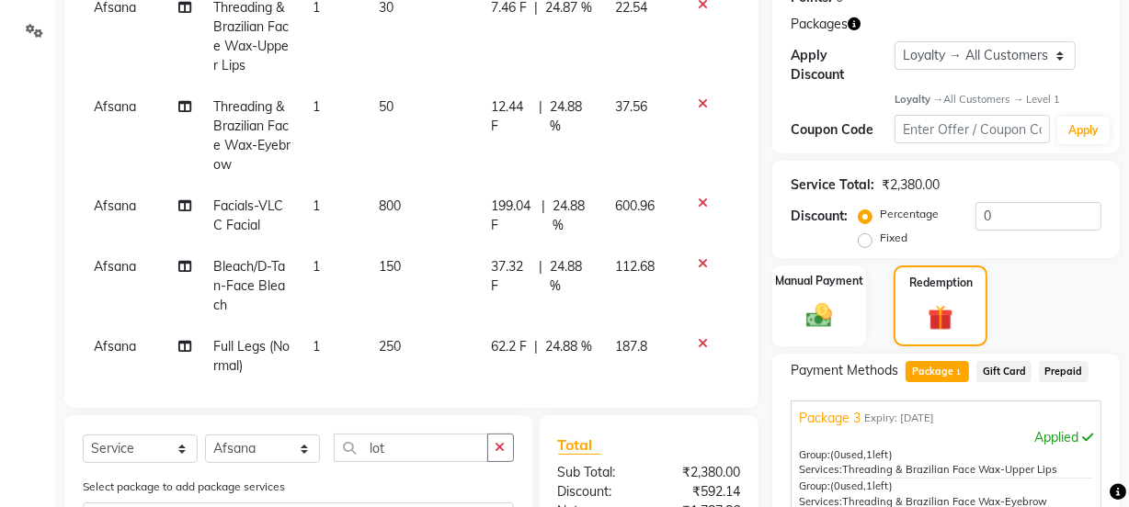
scroll to position [0, 0]
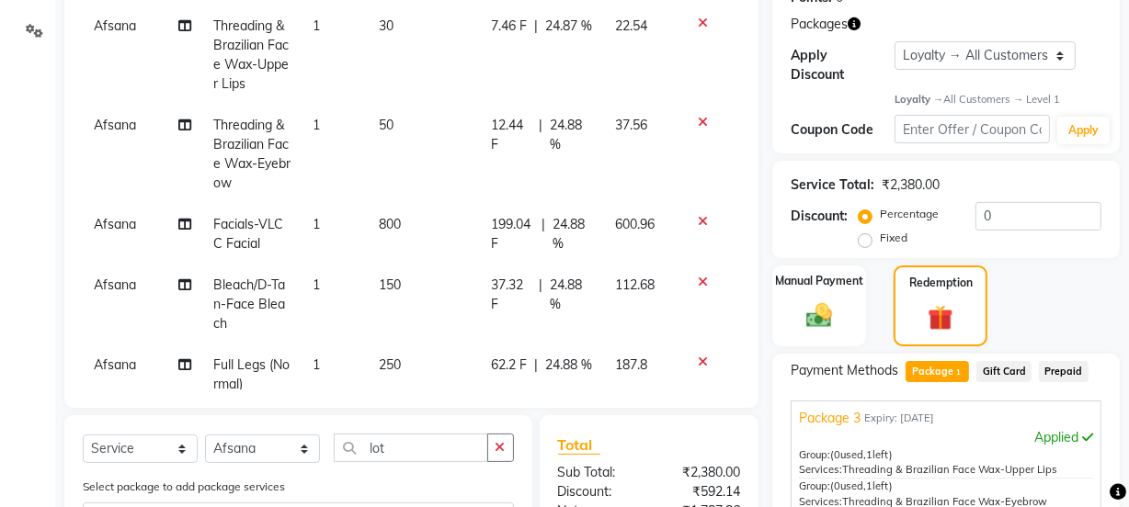
click at [394, 217] on td "800" at bounding box center [424, 234] width 113 height 61
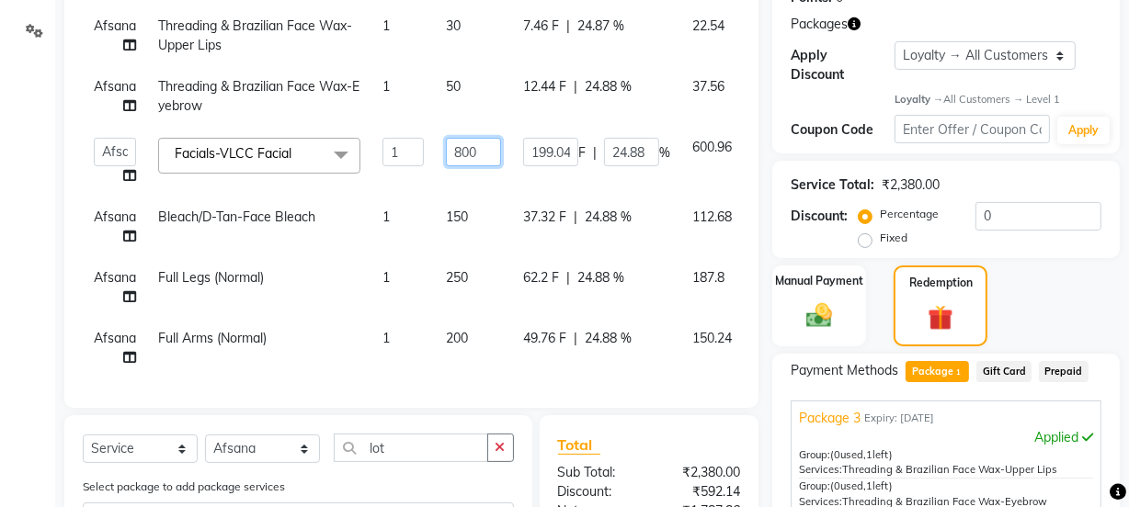
click at [478, 153] on input "800" at bounding box center [473, 152] width 55 height 28
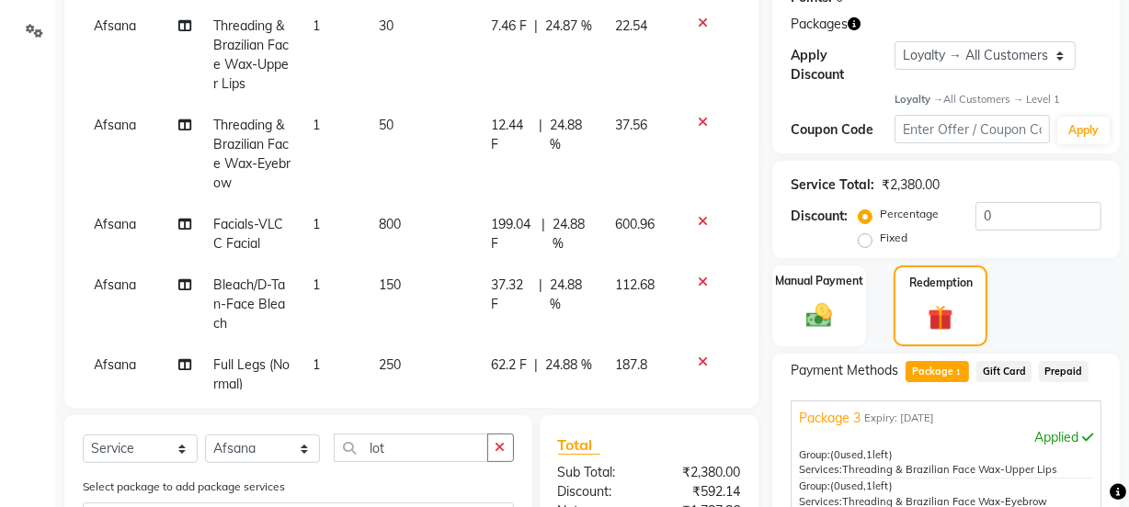
click at [428, 194] on tbody "Afsana Threading & Brazilian Face Wax-Upper Lips 1 30 7.46 F | 24.87 % 22.54 Af…" at bounding box center [411, 335] width 657 height 659
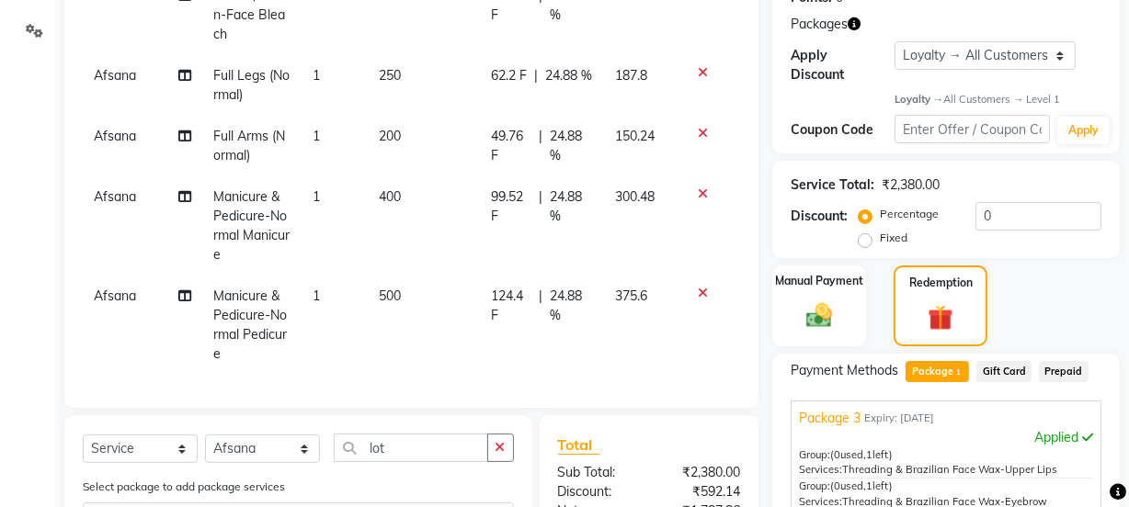
scroll to position [381, 0]
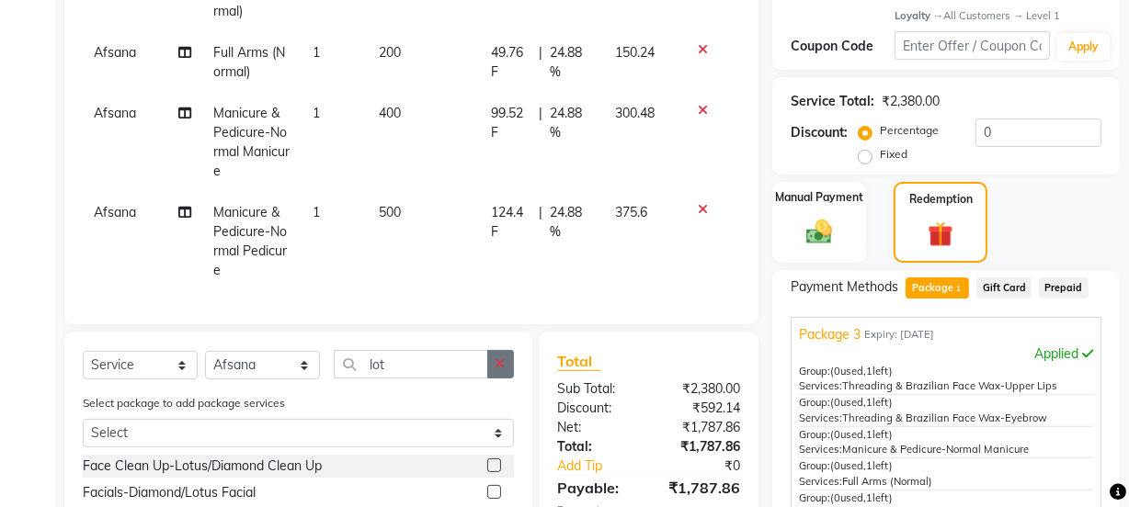
click at [496, 364] on icon "button" at bounding box center [500, 364] width 10 height 13
click at [698, 203] on icon at bounding box center [703, 209] width 10 height 13
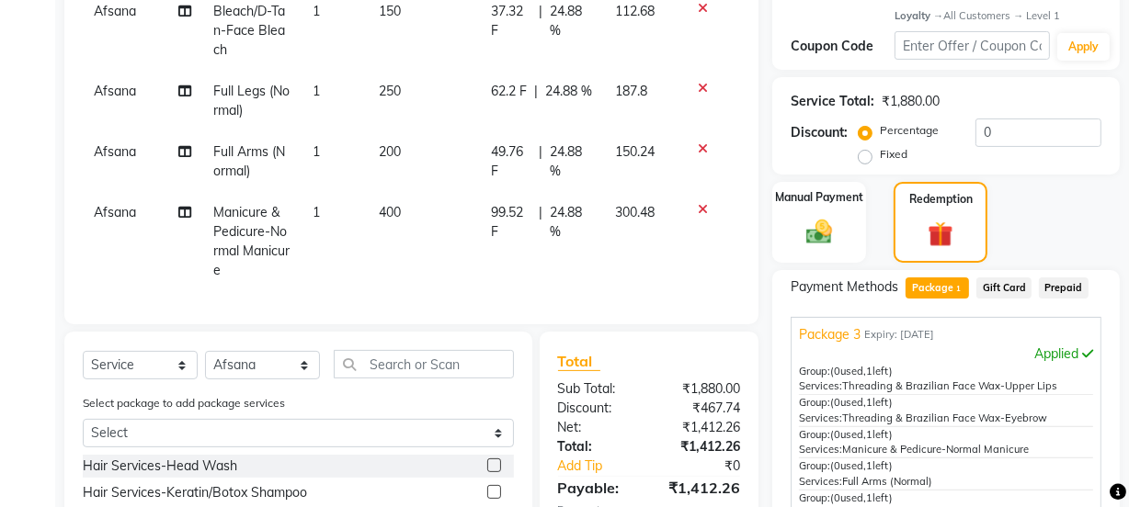
scroll to position [202, 0]
click at [690, 203] on div at bounding box center [709, 209] width 39 height 13
click at [698, 203] on icon at bounding box center [703, 209] width 10 height 13
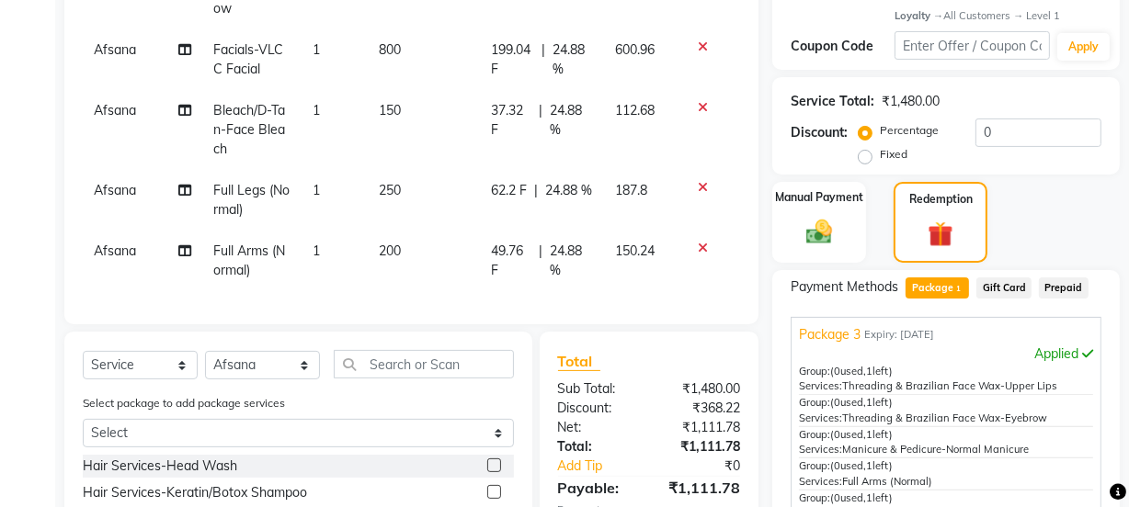
scroll to position [632, 0]
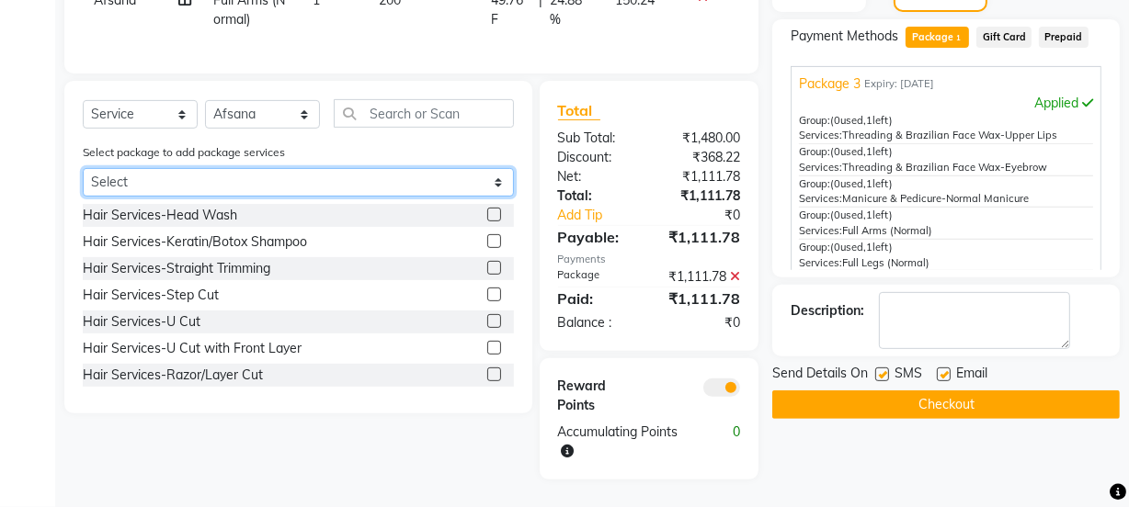
click at [418, 176] on select "Select Package 3" at bounding box center [298, 182] width 431 height 28
click at [83, 169] on select "Select Package 3" at bounding box center [298, 182] width 431 height 28
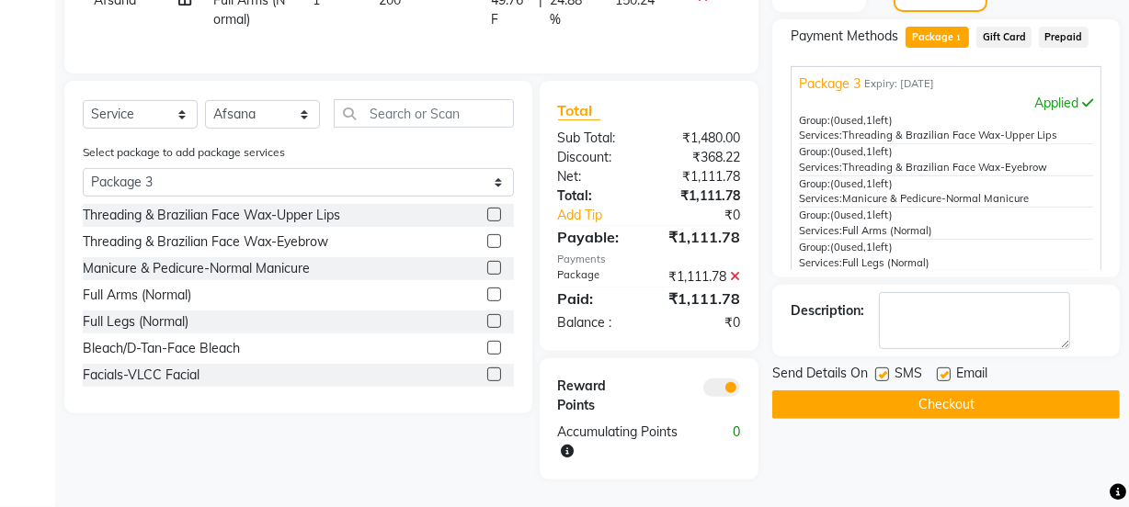
click at [487, 265] on label at bounding box center [494, 268] width 14 height 14
click at [487, 265] on input "checkbox" at bounding box center [493, 269] width 12 height 12
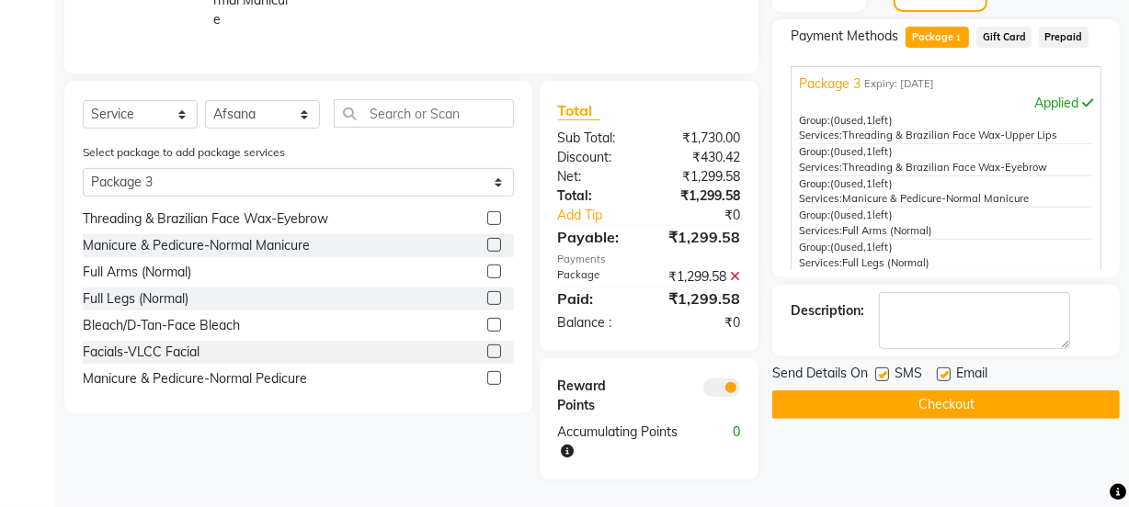
scroll to position [28, 0]
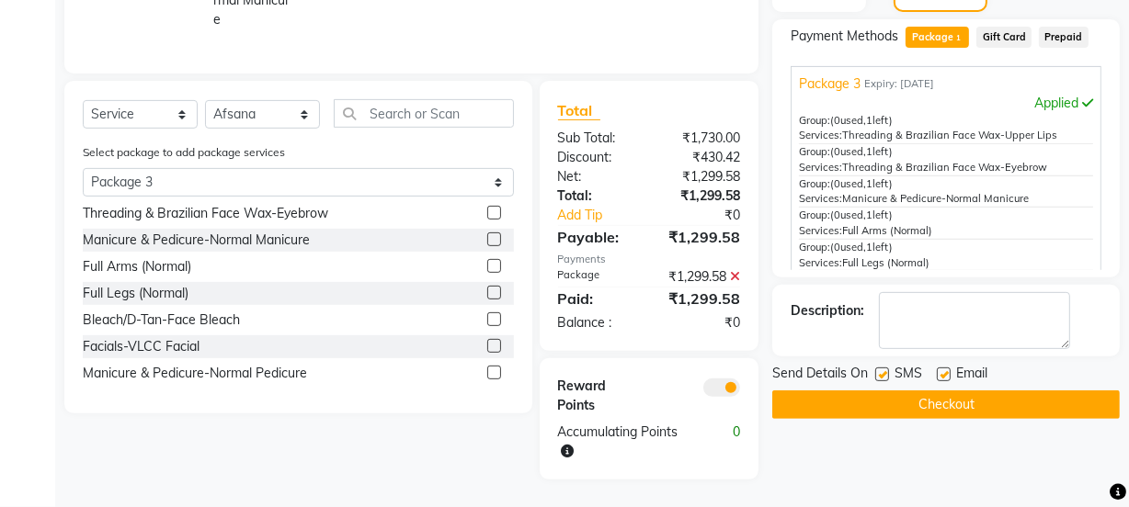
click at [487, 368] on label at bounding box center [494, 373] width 14 height 14
click at [487, 368] on input "checkbox" at bounding box center [493, 374] width 12 height 12
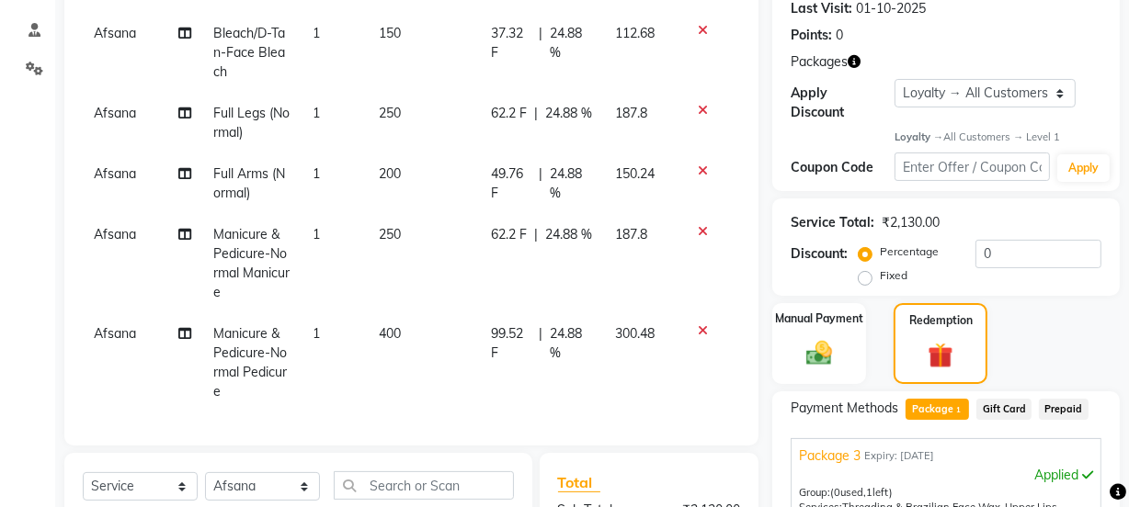
scroll to position [214, 0]
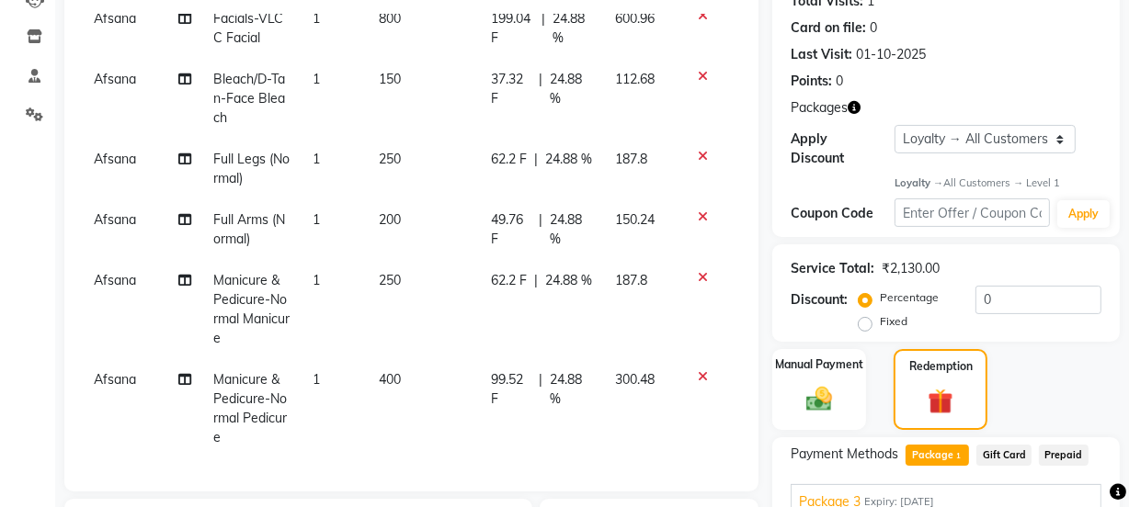
click at [393, 364] on td "400" at bounding box center [424, 408] width 113 height 99
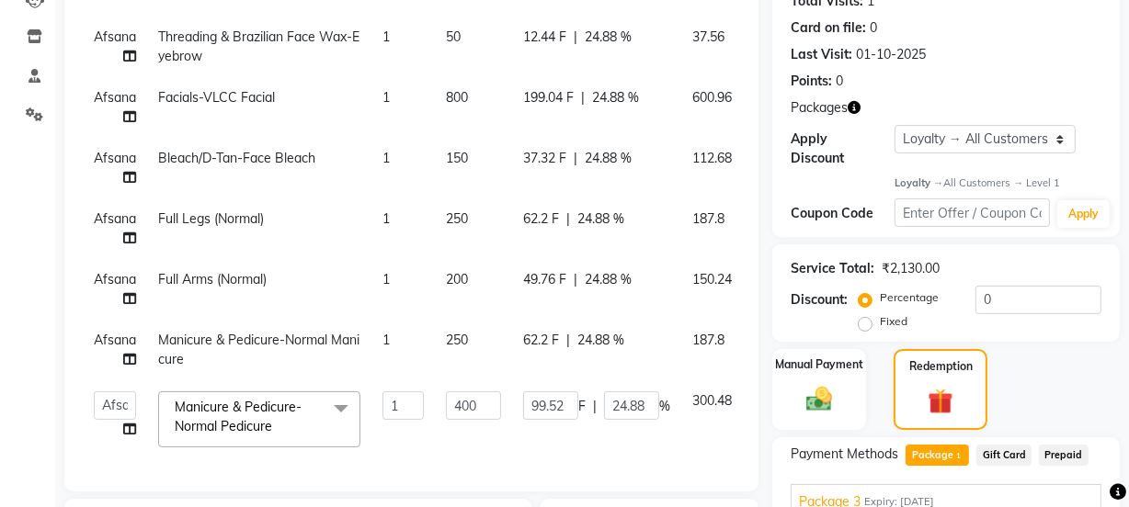
scroll to position [145, 0]
click at [485, 392] on input "400" at bounding box center [473, 406] width 55 height 28
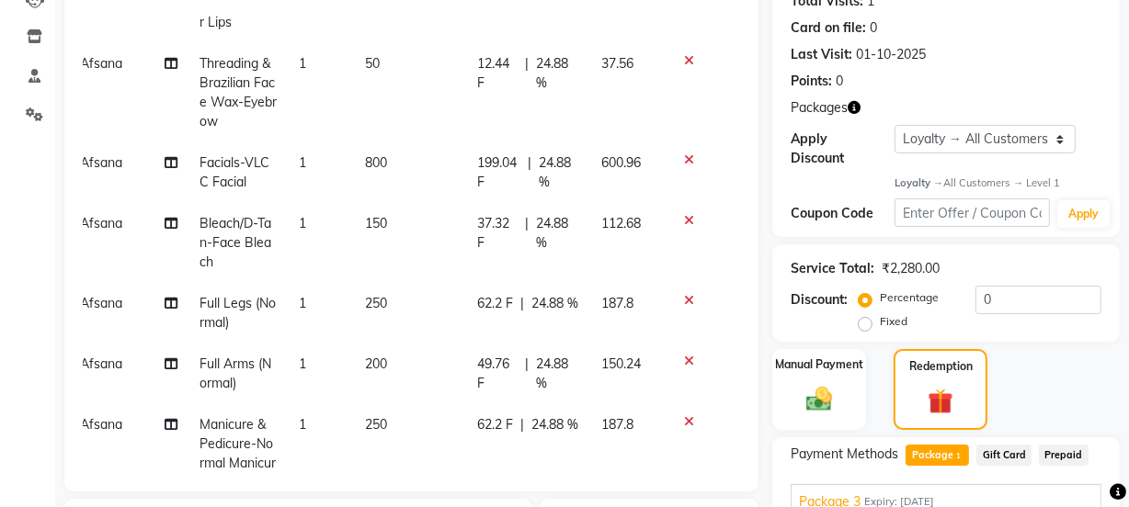
scroll to position [184, 14]
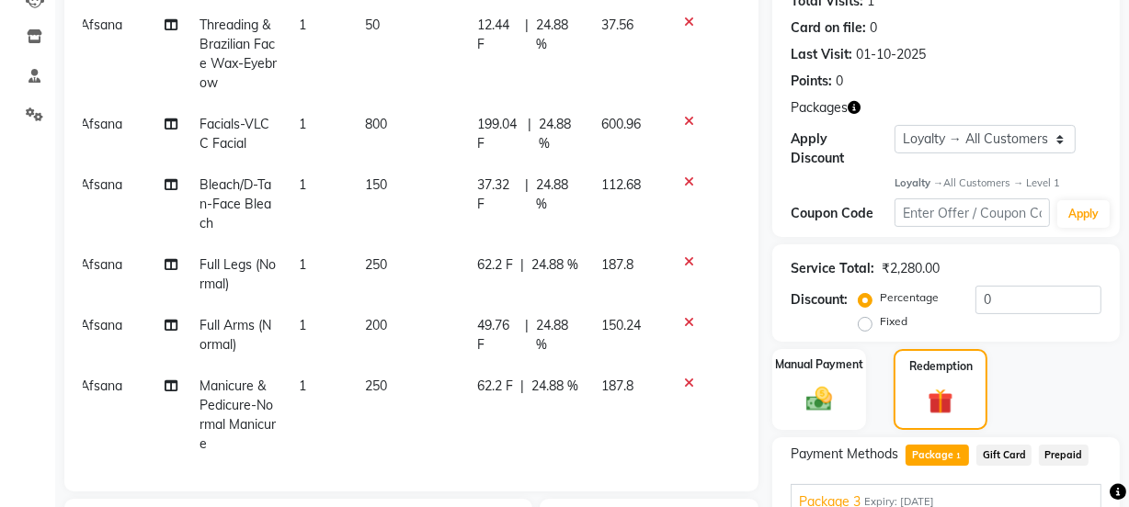
click at [391, 431] on tbody "Afsana Threading & Brazilian Face Wax-Upper Lips 1 30 7.46 F | 24.87 % 22.54 Af…" at bounding box center [397, 234] width 657 height 659
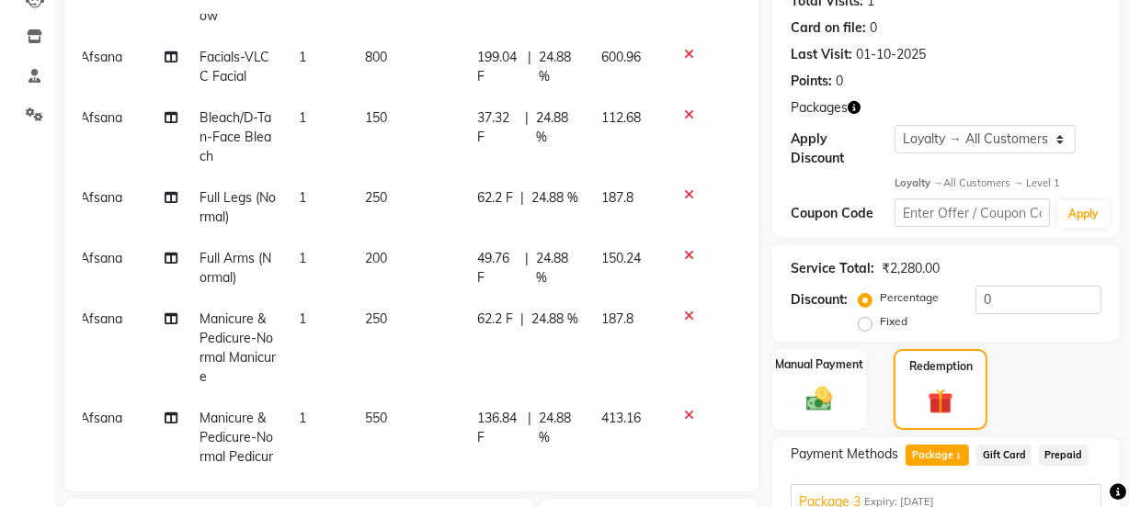
scroll to position [302, 14]
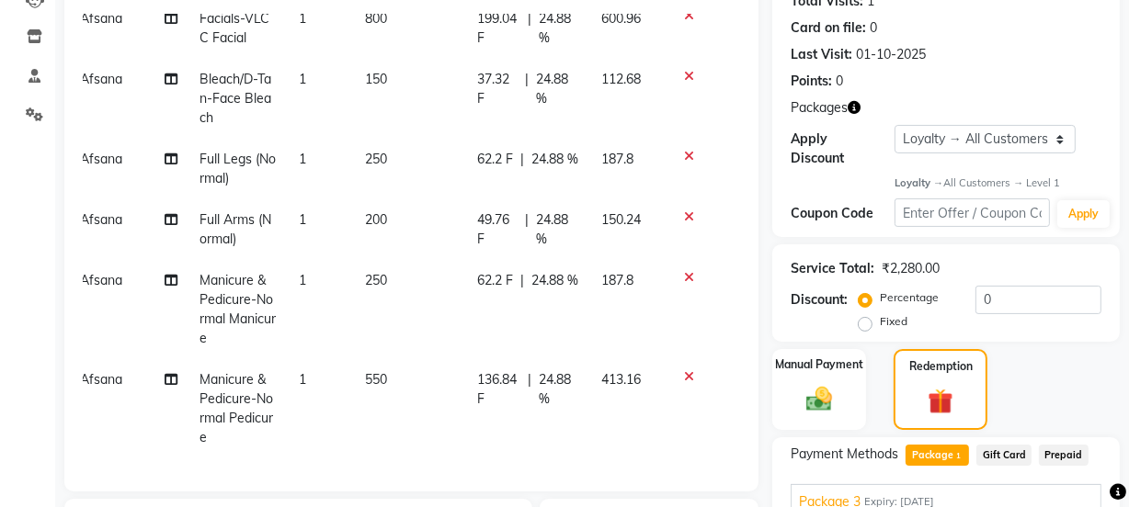
click at [379, 267] on td "250" at bounding box center [410, 309] width 113 height 99
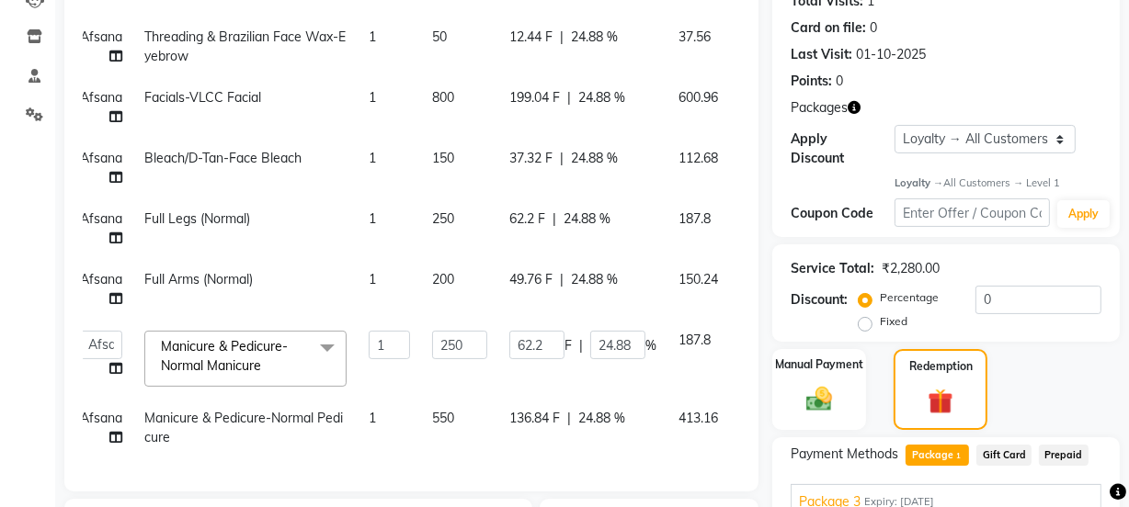
scroll to position [145, 14]
click at [470, 333] on input "250" at bounding box center [459, 345] width 55 height 28
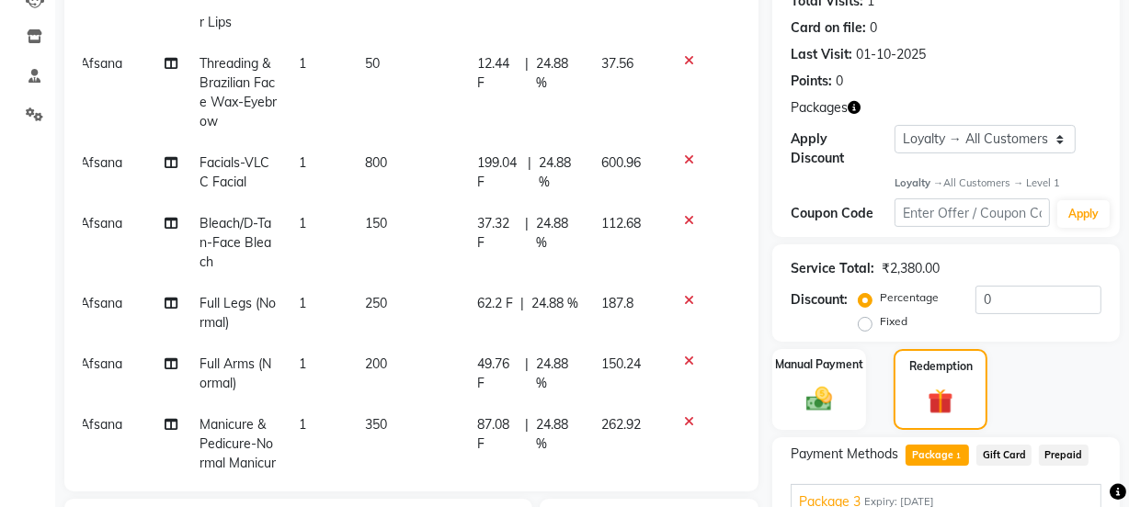
scroll to position [184, 14]
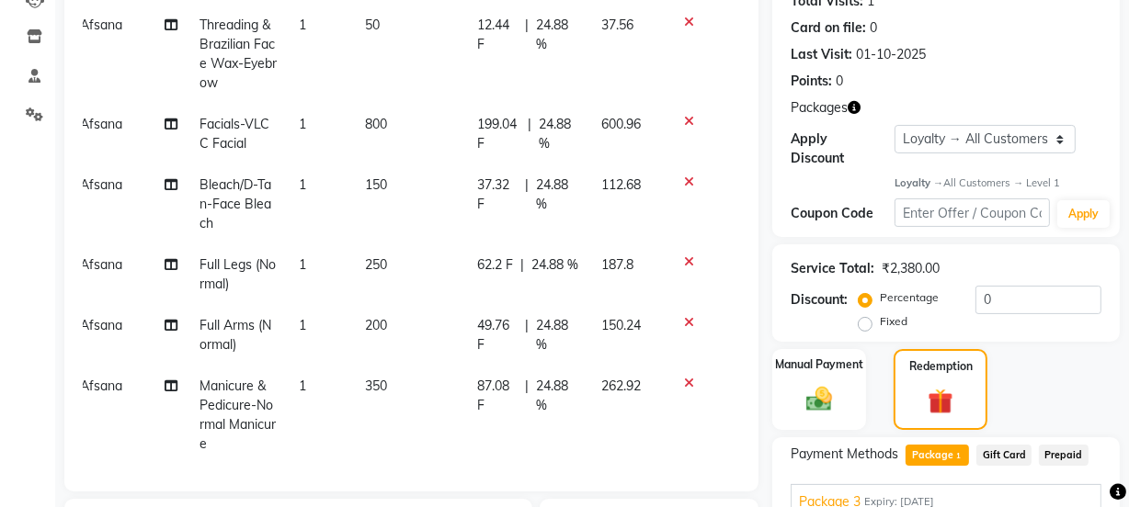
click at [475, 369] on tr "[PERSON_NAME] & Pedicure-Normal Manicure 1 350 87.08 F | 24.88 % 262.92" at bounding box center [397, 415] width 657 height 99
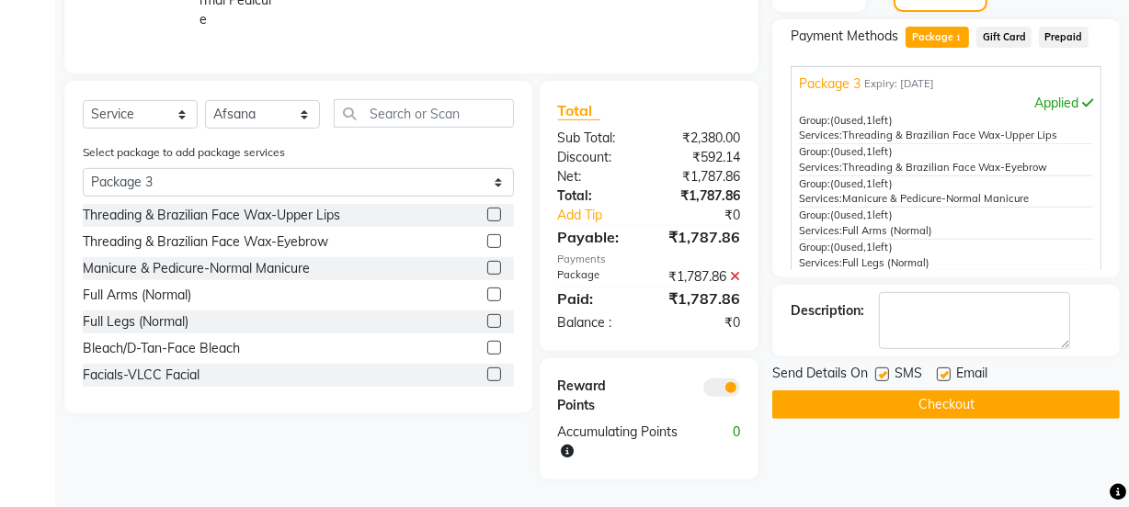
scroll to position [214, 0]
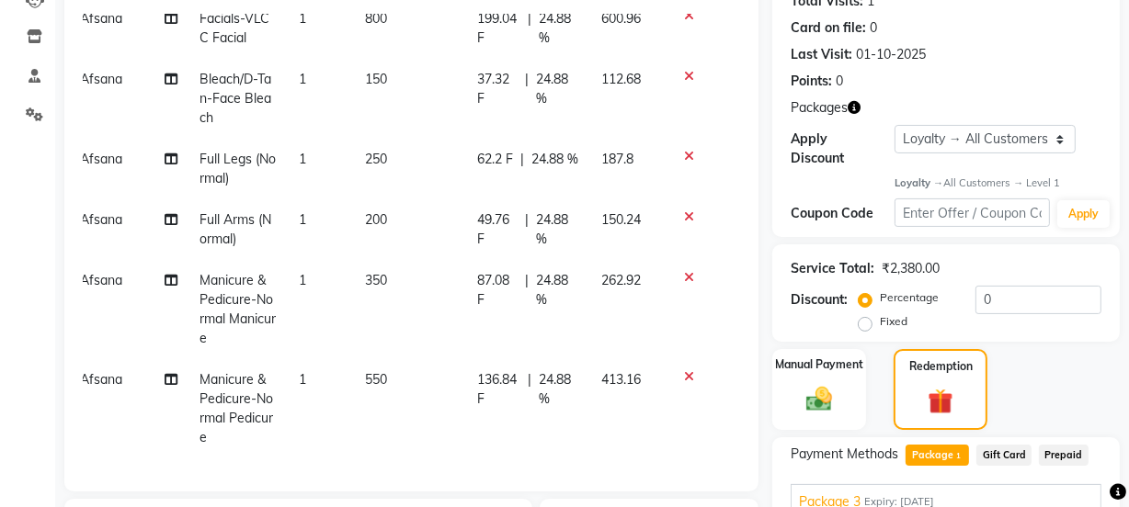
click at [684, 271] on icon at bounding box center [689, 277] width 10 height 13
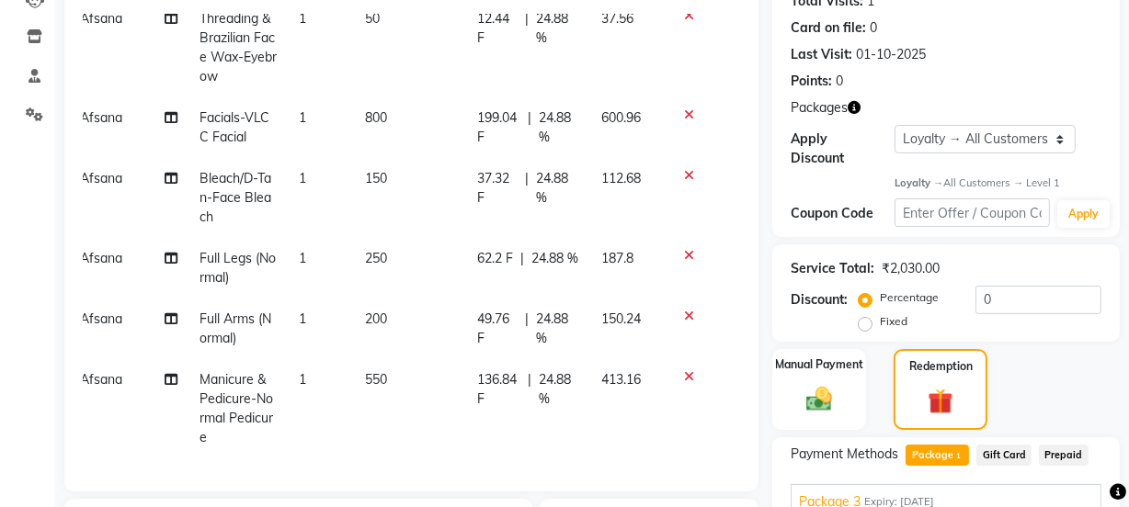
scroll to position [202, 14]
click at [684, 370] on icon at bounding box center [689, 376] width 10 height 13
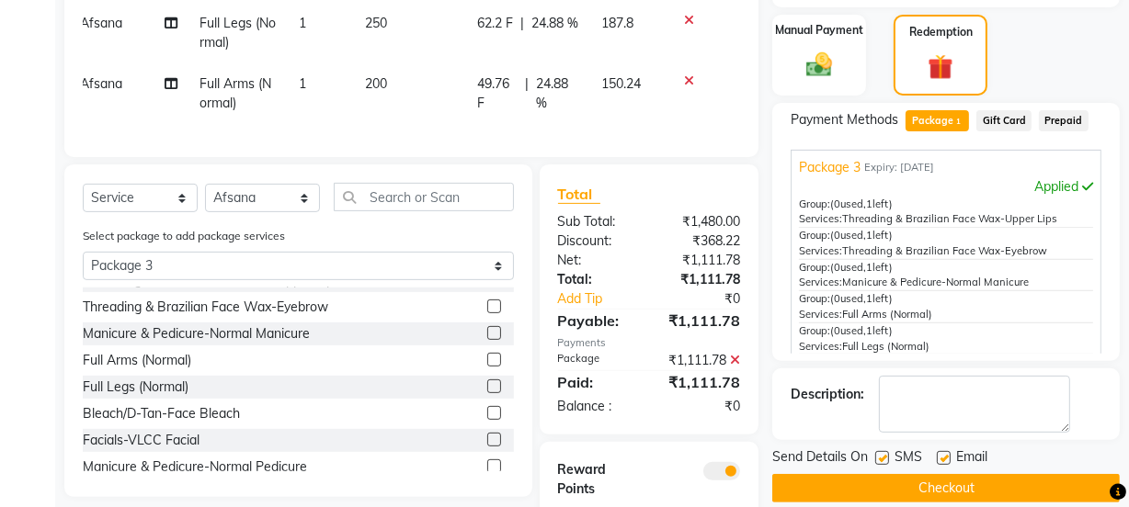
scroll to position [28, 0]
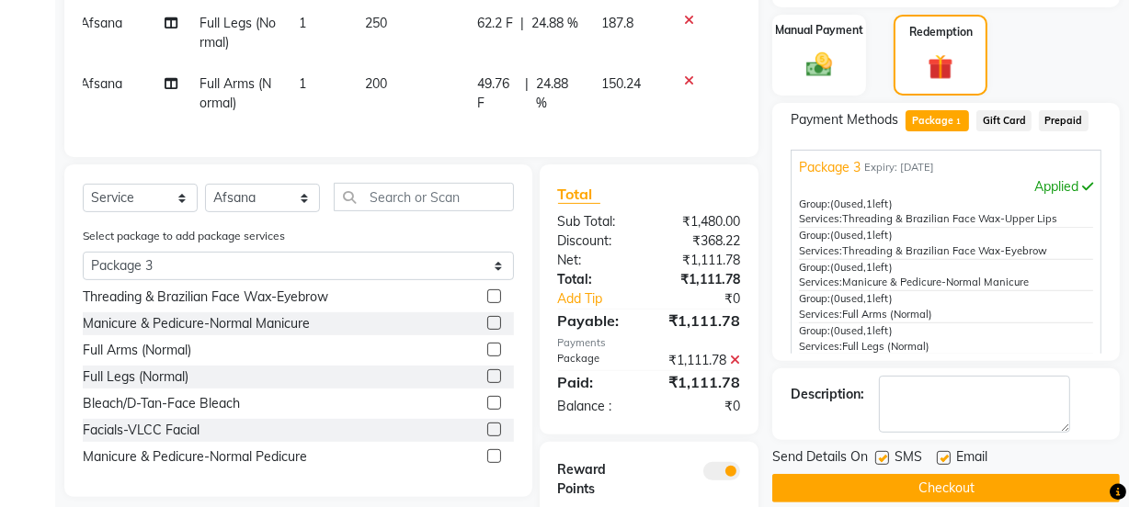
click at [487, 320] on label at bounding box center [494, 323] width 14 height 14
click at [487, 320] on input "checkbox" at bounding box center [493, 324] width 12 height 12
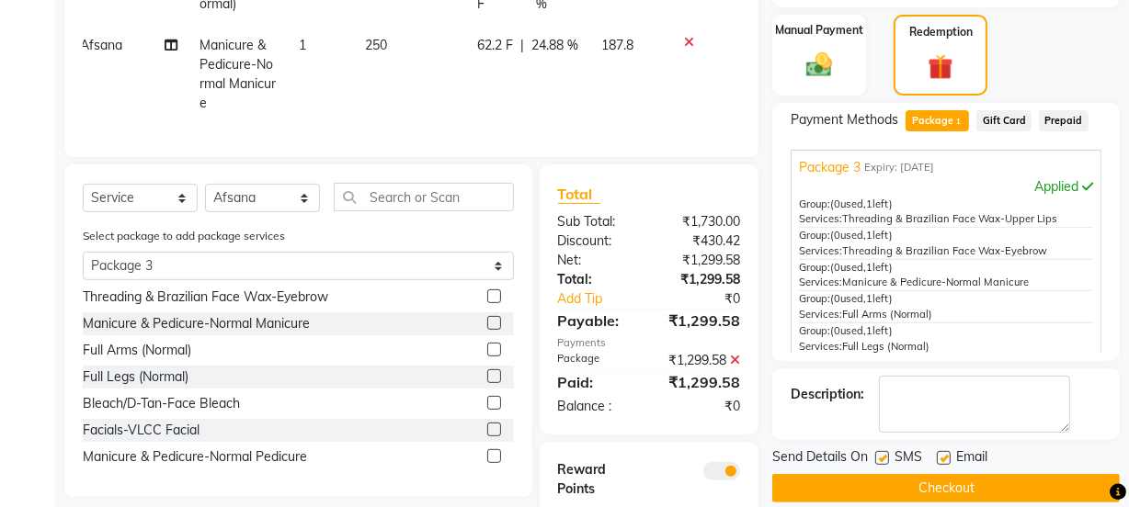
click at [487, 453] on label at bounding box center [494, 456] width 14 height 14
click at [487, 453] on input "checkbox" at bounding box center [493, 457] width 12 height 12
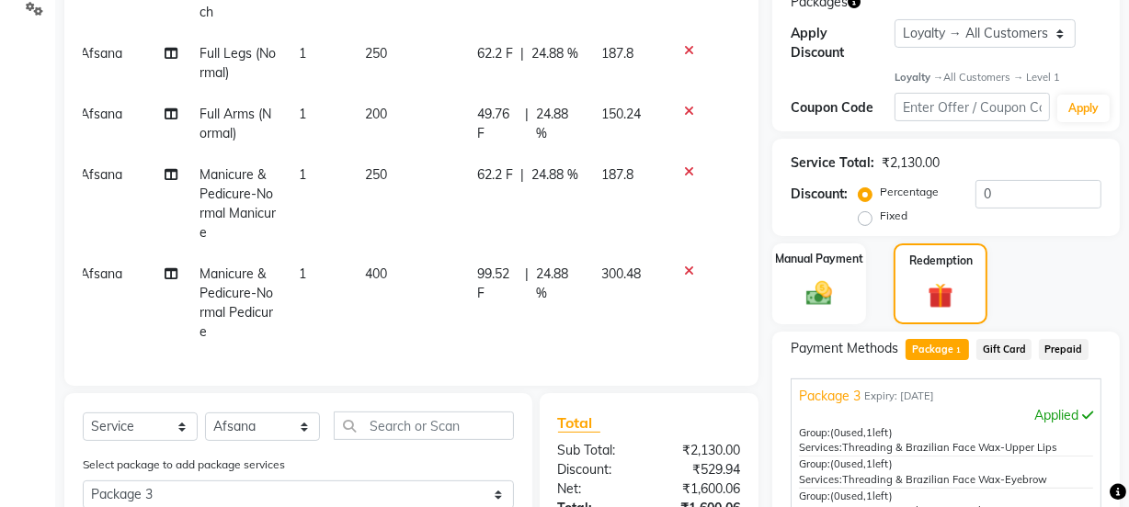
scroll to position [381, 0]
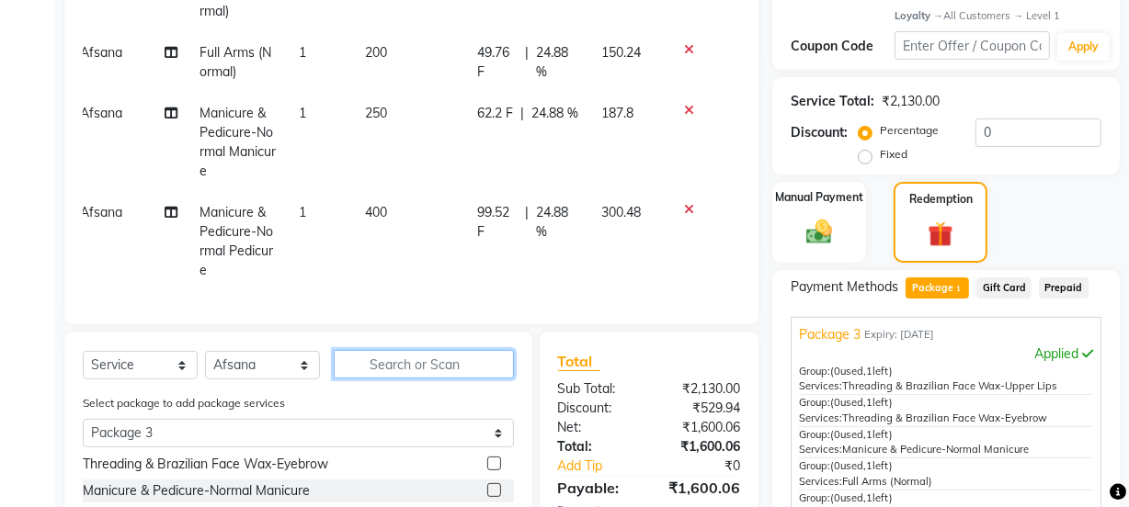
click at [384, 364] on input "text" at bounding box center [424, 364] width 180 height 28
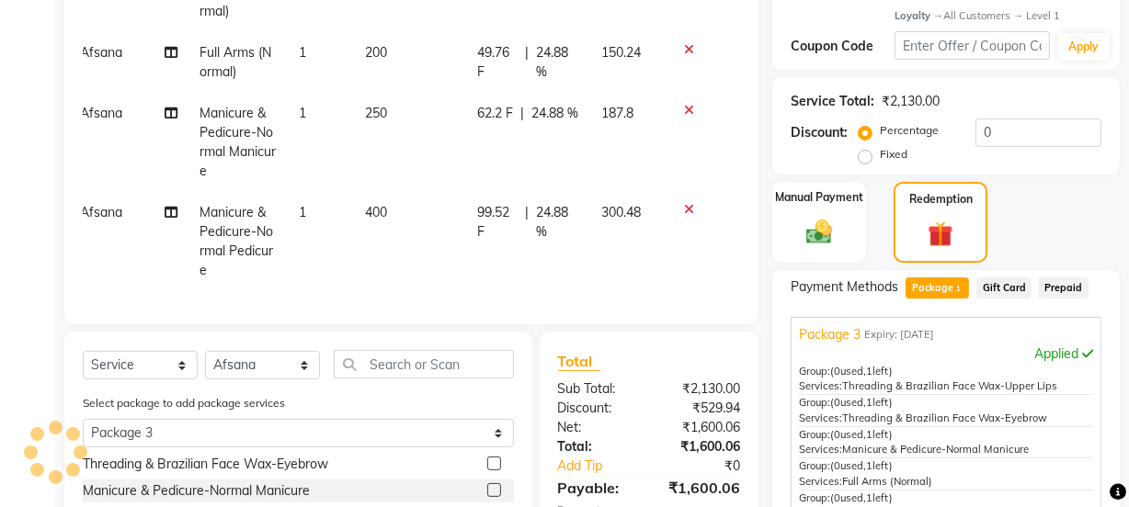
click at [252, 205] on span "Manicure & Pedicure-Normal Pedicure" at bounding box center [236, 241] width 74 height 74
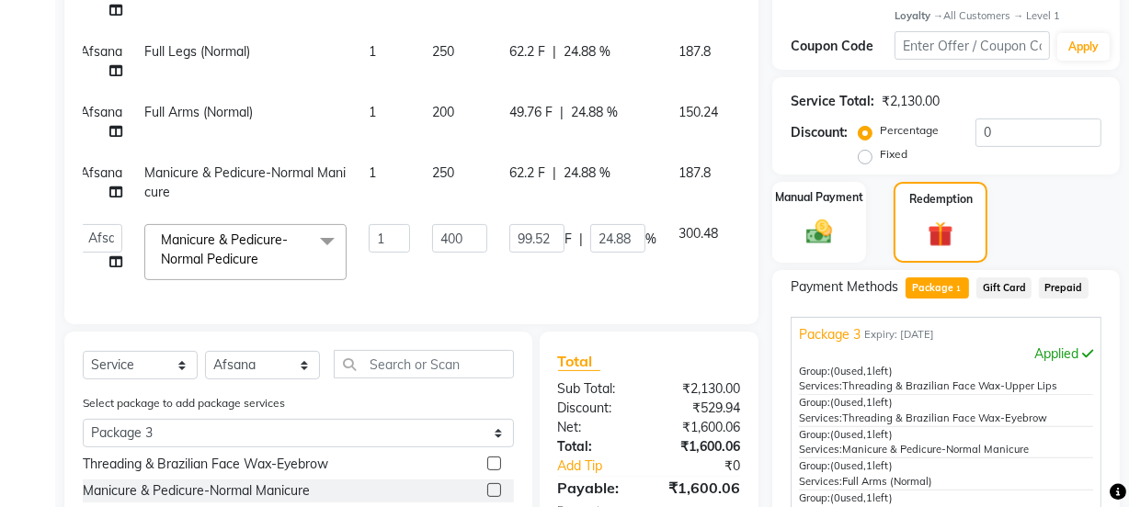
scroll to position [145, 14]
click at [325, 229] on span at bounding box center [327, 241] width 37 height 35
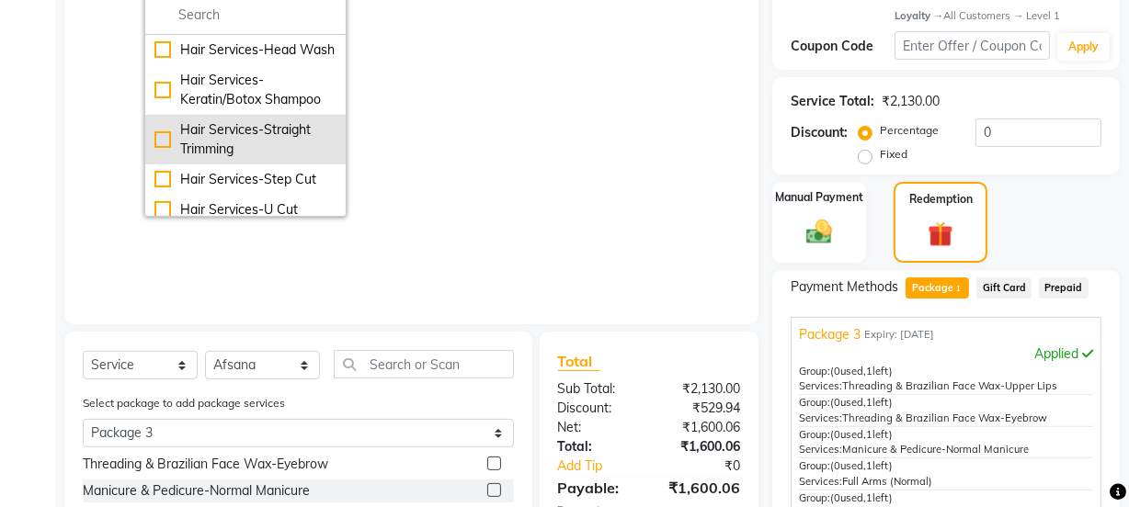
scroll to position [395, 14]
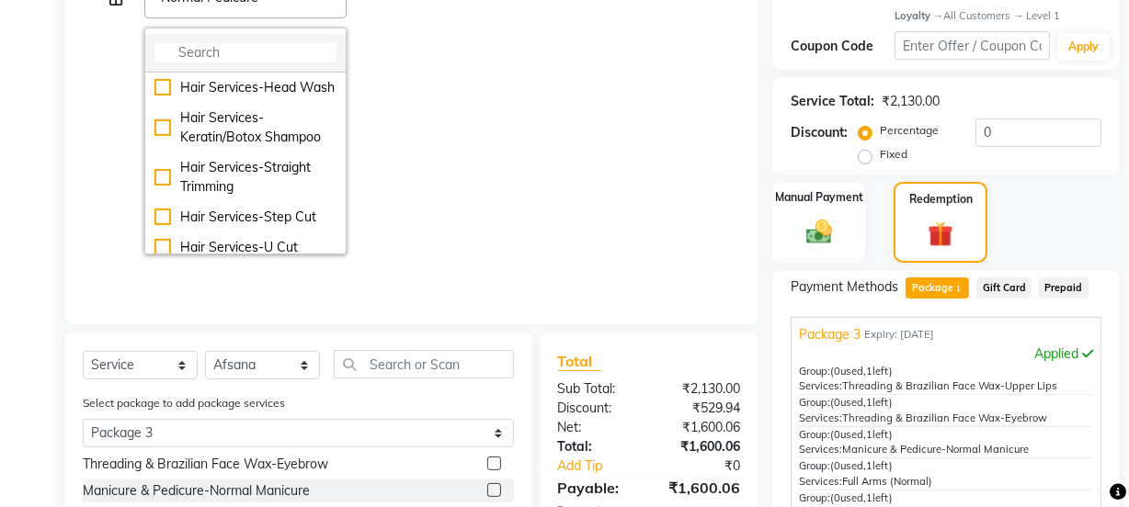
click at [199, 46] on input "multiselect-search" at bounding box center [245, 52] width 182 height 19
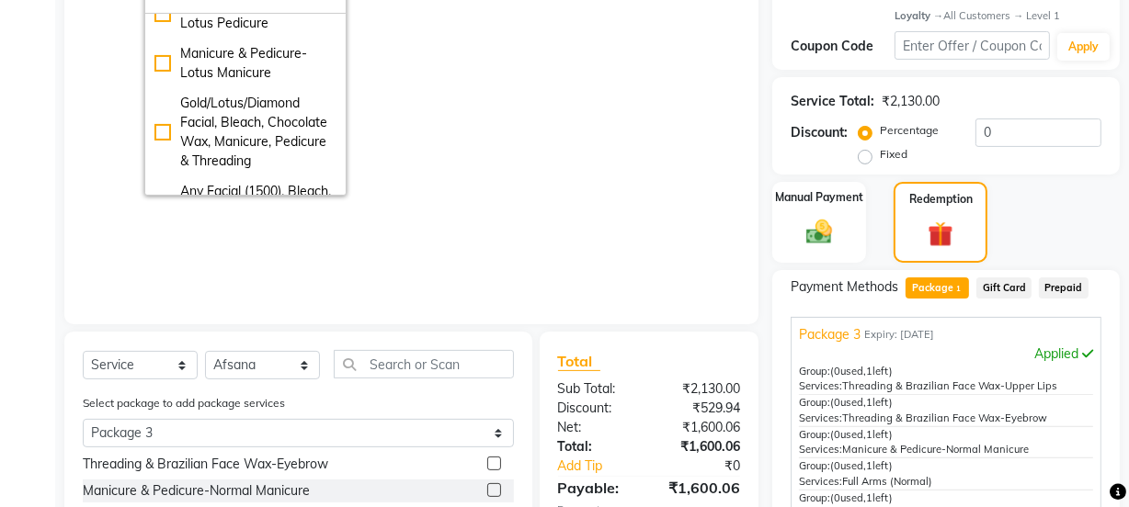
scroll to position [83, 0]
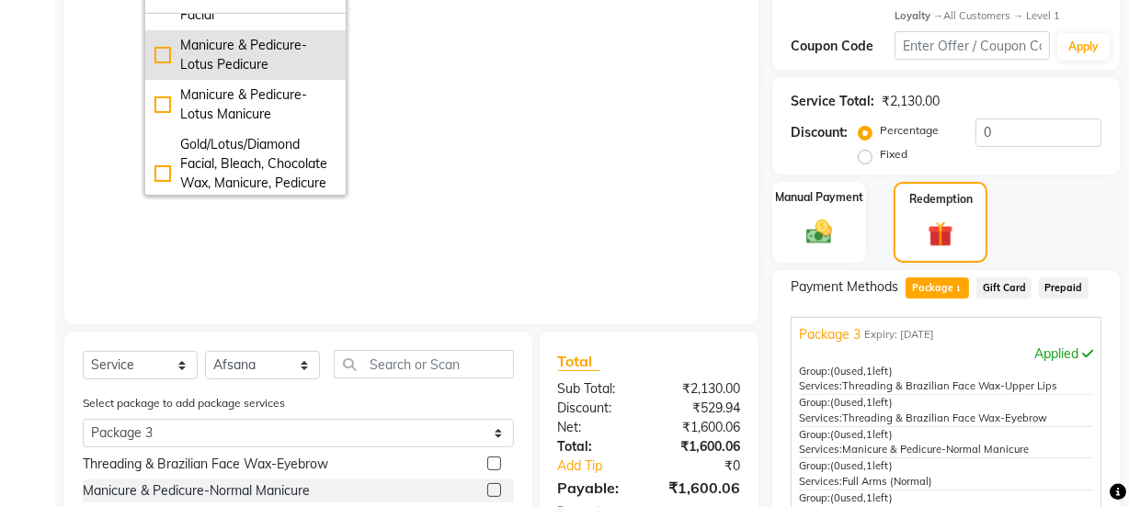
click at [239, 42] on div "Manicure & Pedicure-Lotus Pedicure" at bounding box center [245, 55] width 182 height 39
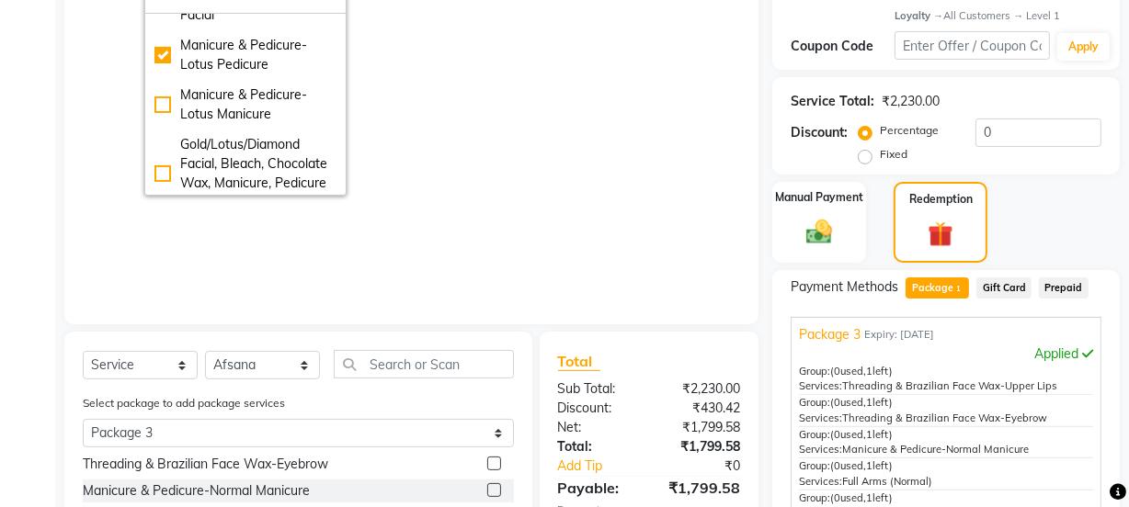
click at [432, 131] on td "500" at bounding box center [459, 49] width 77 height 314
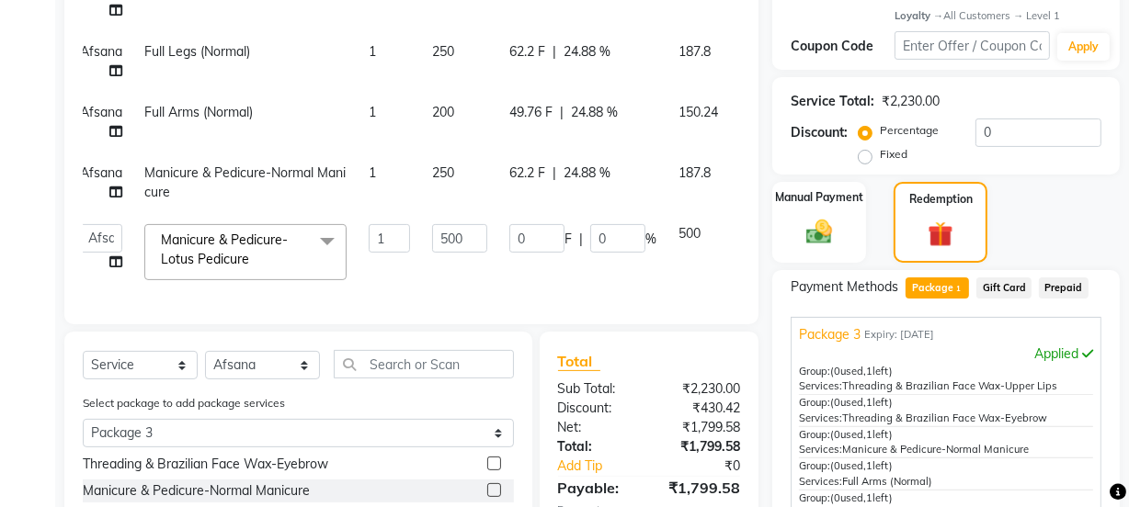
scroll to position [145, 14]
click at [253, 165] on span "Manicure & Pedicure-Normal Manicure" at bounding box center [244, 183] width 201 height 36
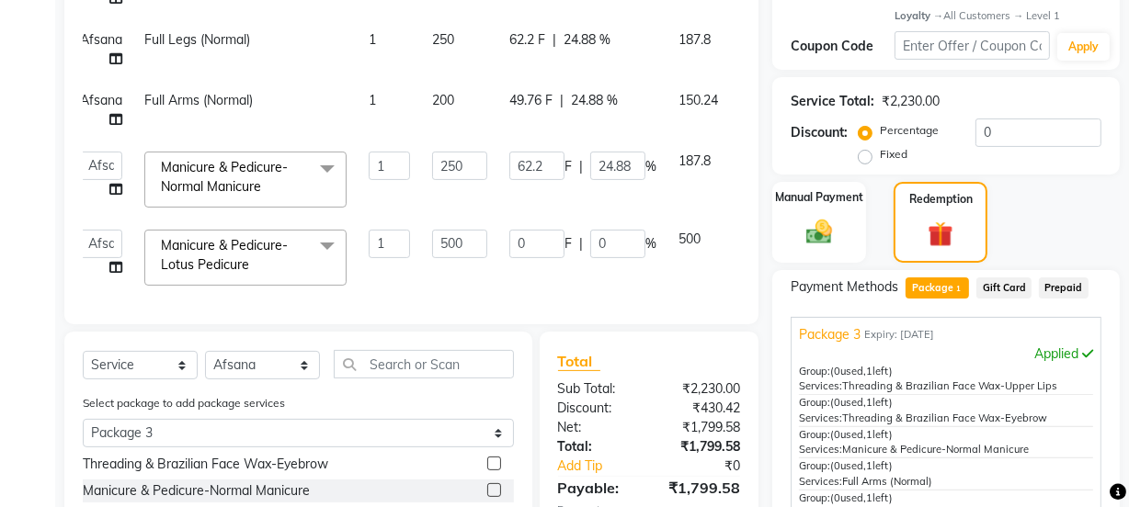
scroll to position [162, 14]
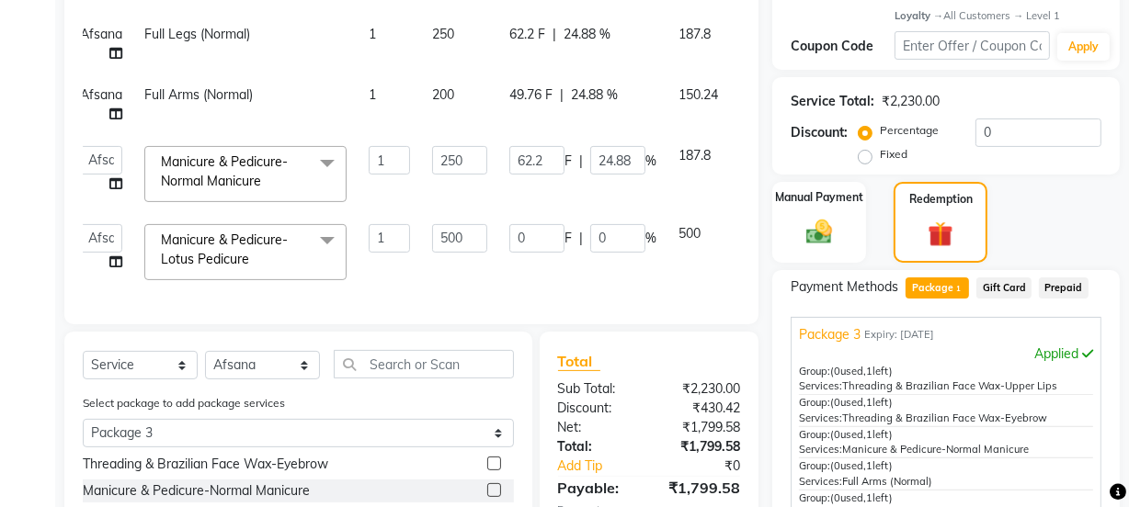
click at [326, 146] on span at bounding box center [327, 163] width 37 height 35
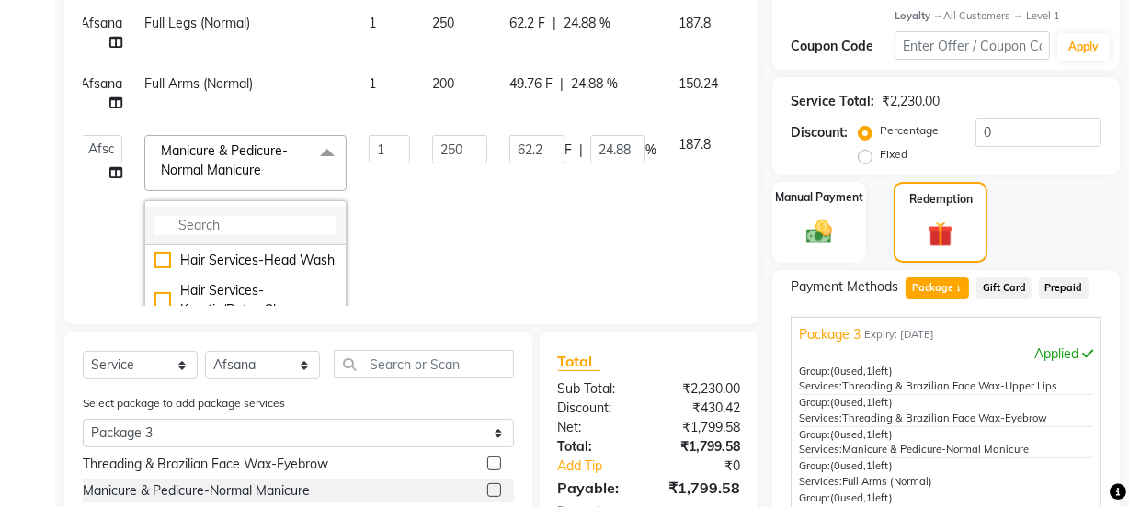
click at [266, 207] on li at bounding box center [245, 226] width 200 height 39
click at [256, 229] on input "multiselect-search" at bounding box center [245, 225] width 182 height 19
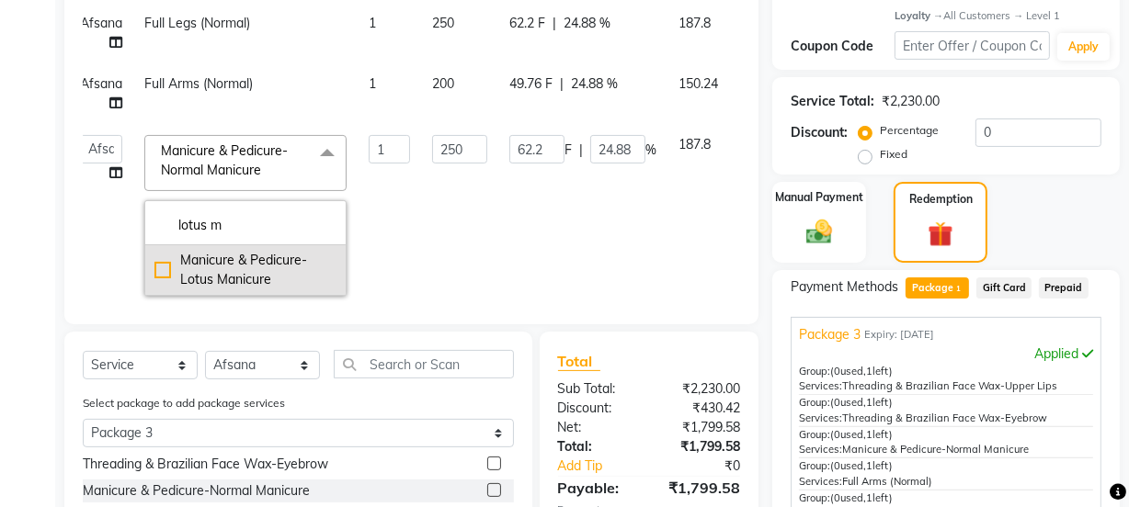
click at [259, 266] on div "Manicure & Pedicure-Lotus Manicure" at bounding box center [245, 270] width 182 height 39
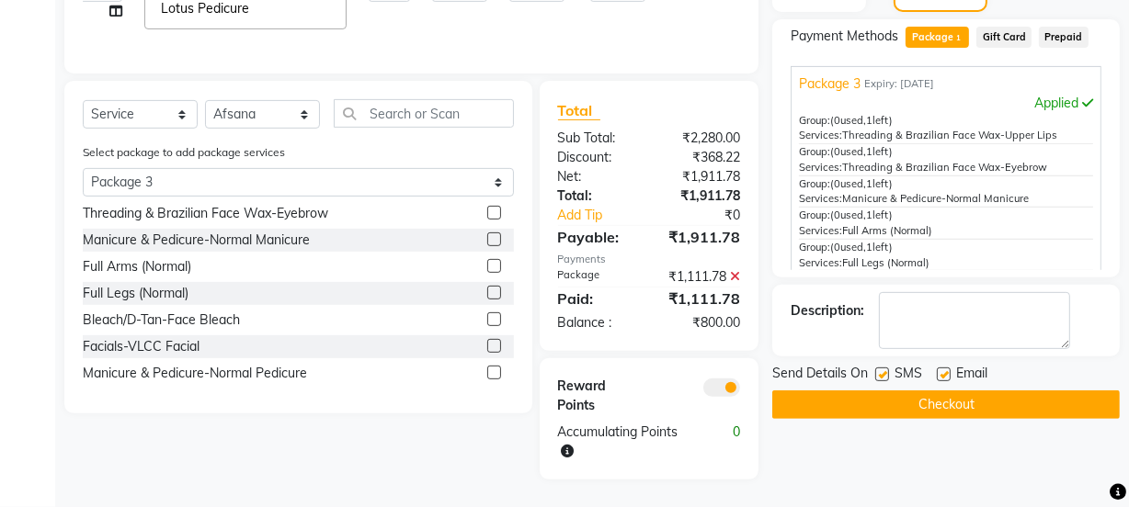
scroll to position [298, 0]
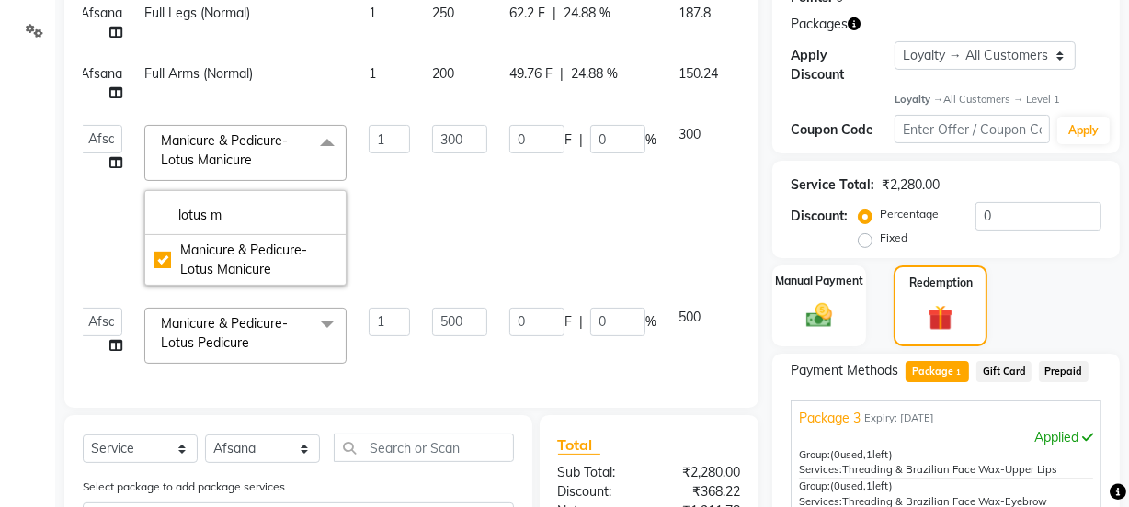
click at [469, 225] on td "300" at bounding box center [459, 205] width 77 height 183
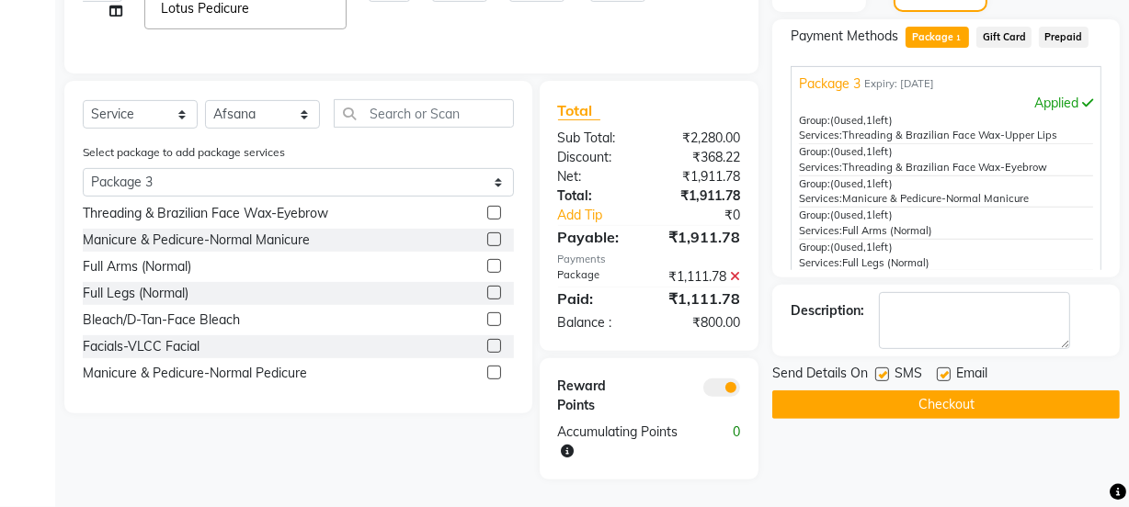
scroll to position [381, 0]
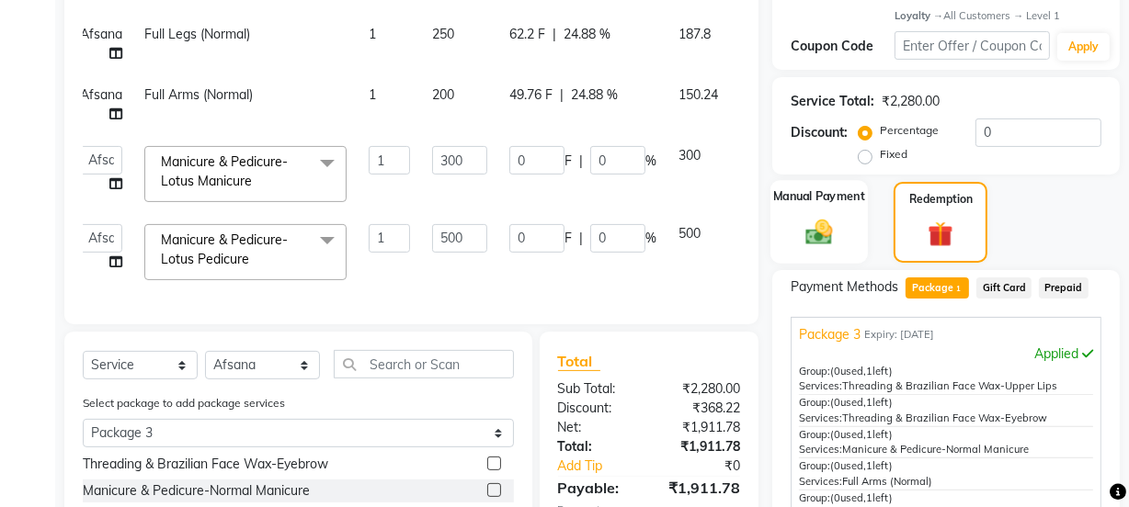
click at [830, 234] on img at bounding box center [819, 232] width 44 height 31
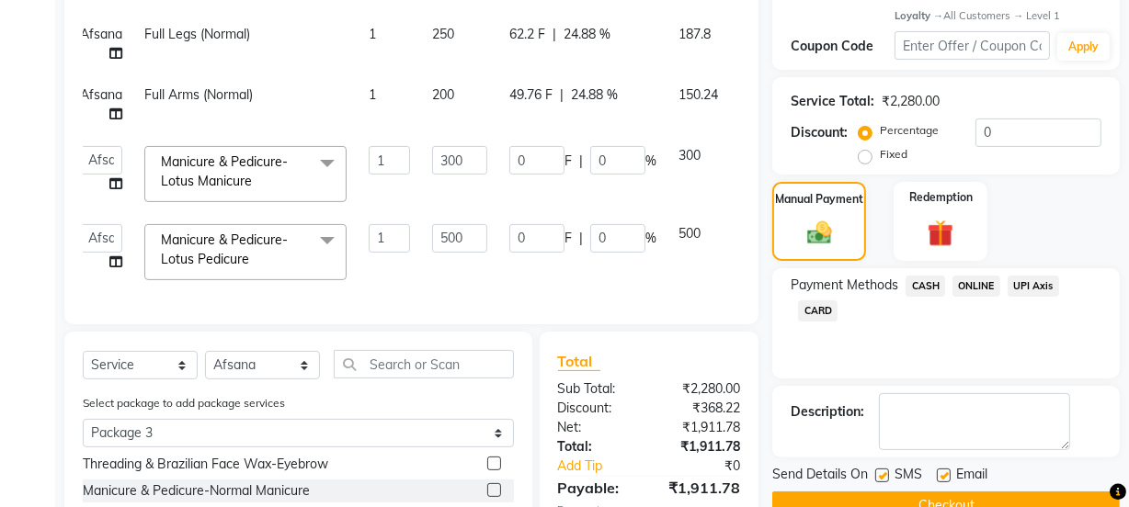
click at [973, 283] on span "ONLINE" at bounding box center [976, 286] width 48 height 21
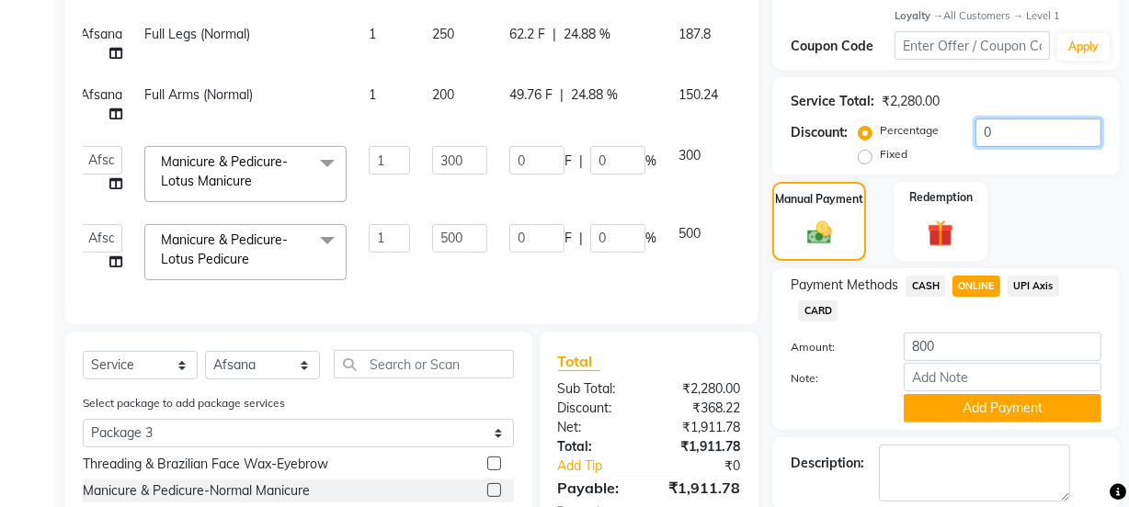
click at [1000, 135] on input "0" at bounding box center [1038, 133] width 126 height 28
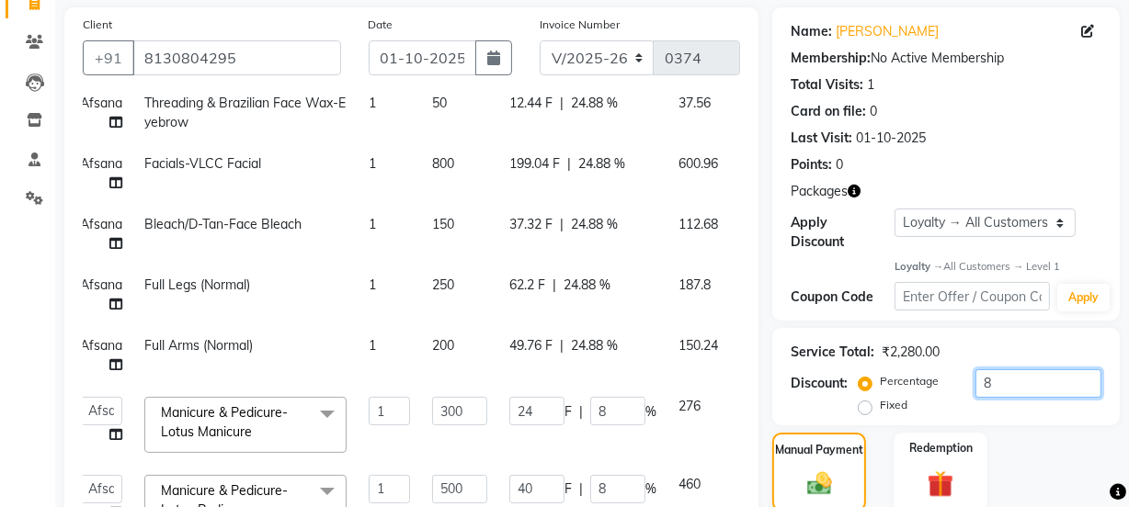
scroll to position [0, 0]
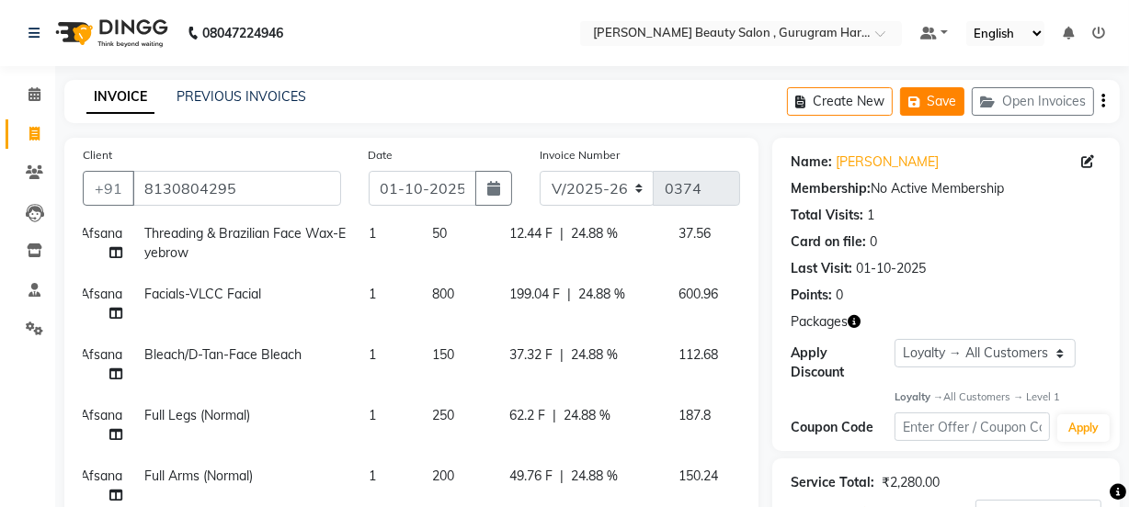
click at [942, 97] on button "Save" at bounding box center [932, 101] width 64 height 28
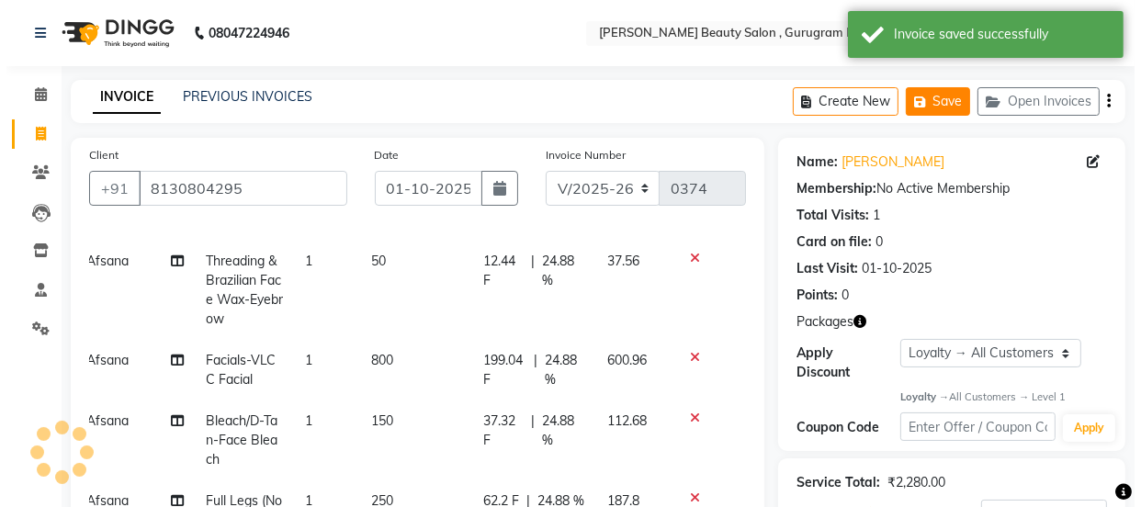
scroll to position [282, 14]
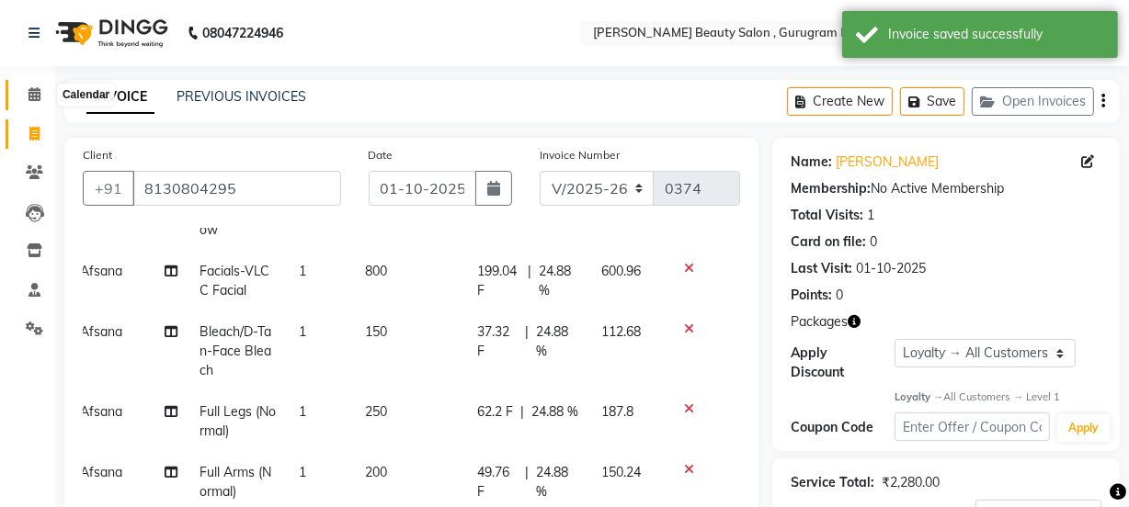
click at [28, 88] on icon at bounding box center [34, 94] width 12 height 14
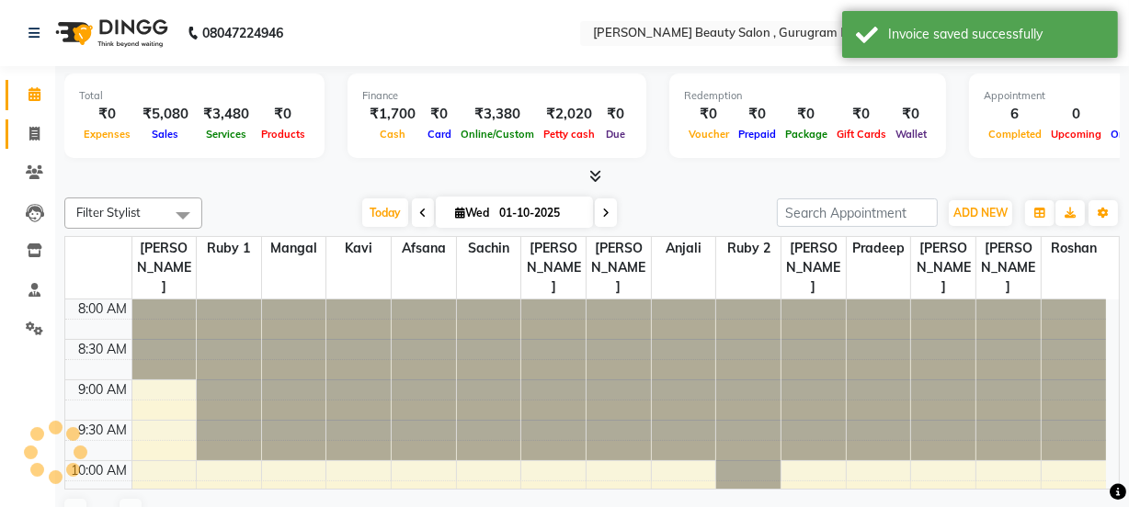
click at [30, 129] on icon at bounding box center [34, 134] width 10 height 14
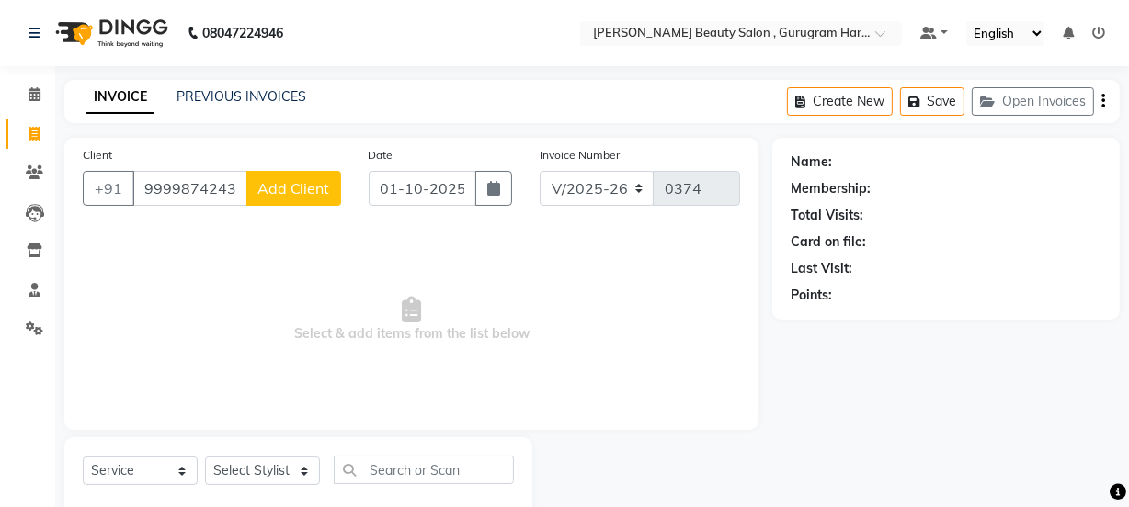
click at [275, 192] on span "Add Client" at bounding box center [293, 188] width 73 height 18
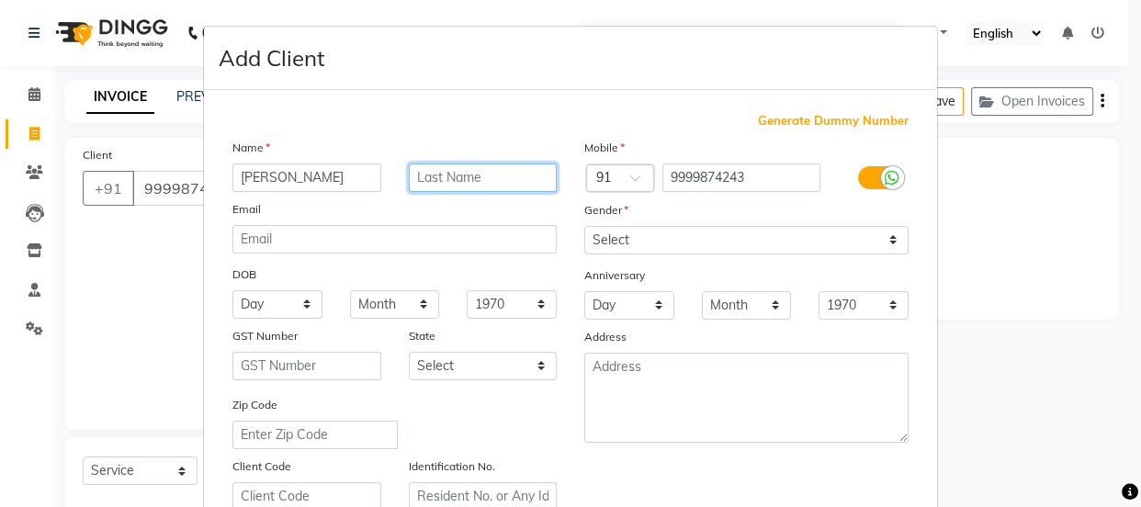
click at [501, 176] on input "text" at bounding box center [483, 178] width 149 height 28
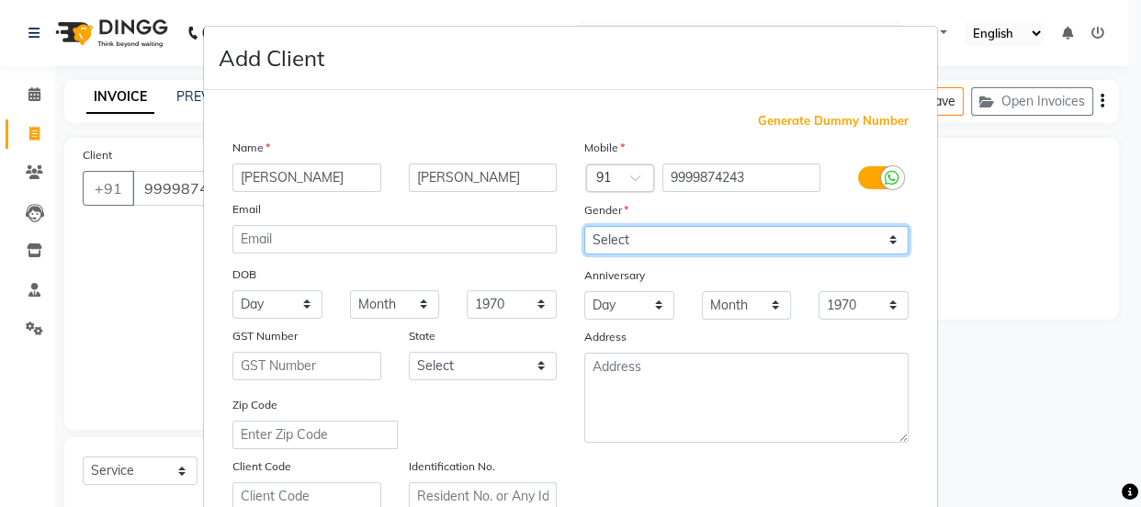
drag, startPoint x: 617, startPoint y: 234, endPoint x: 623, endPoint y: 253, distance: 19.5
click at [619, 234] on select "Select [DEMOGRAPHIC_DATA] [DEMOGRAPHIC_DATA] Other Prefer Not To Say" at bounding box center [747, 240] width 324 height 28
click at [585, 226] on select "Select [DEMOGRAPHIC_DATA] [DEMOGRAPHIC_DATA] Other Prefer Not To Say" at bounding box center [747, 240] width 324 height 28
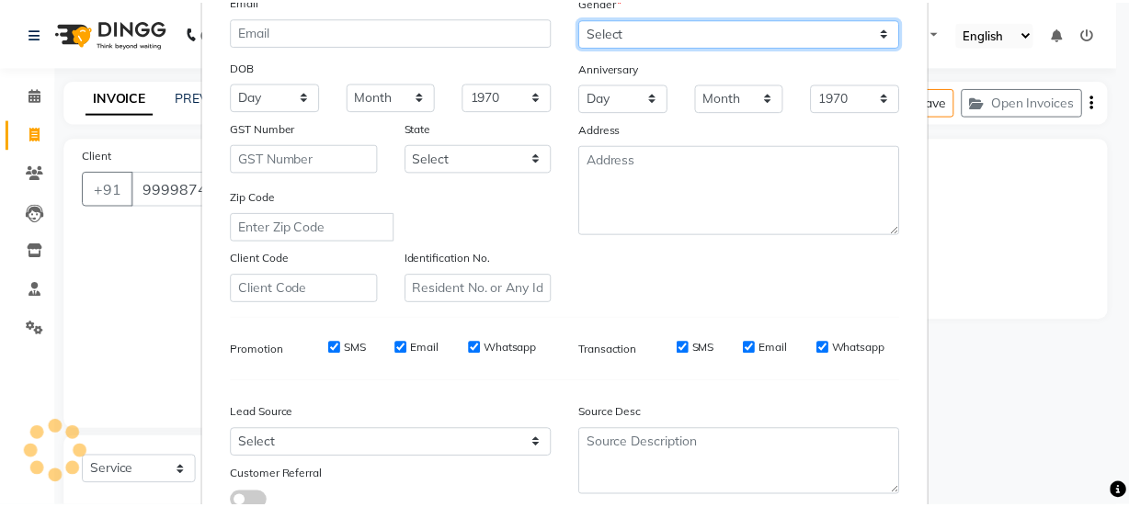
scroll to position [346, 0]
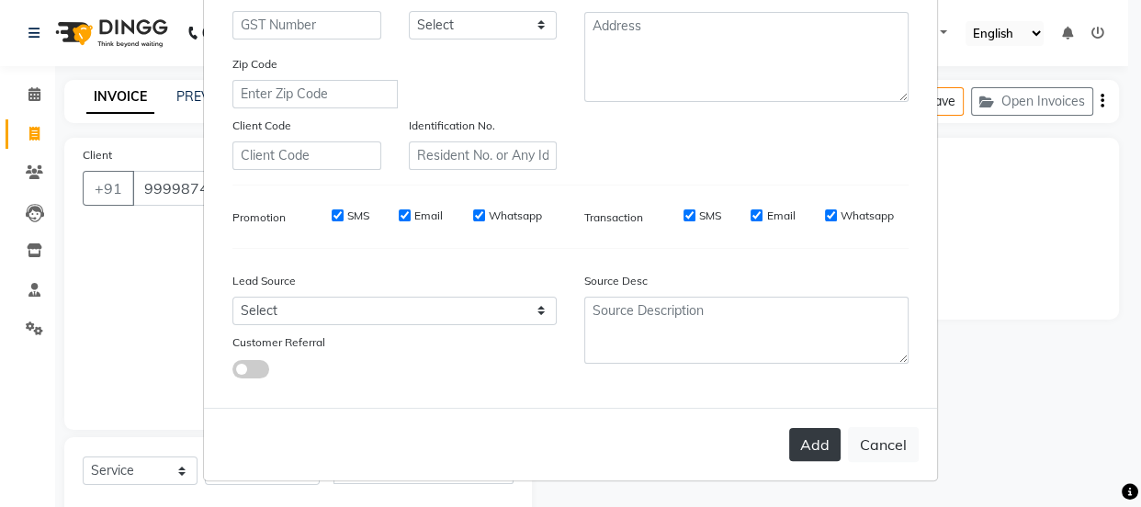
click at [823, 450] on button "Add" at bounding box center [814, 444] width 51 height 33
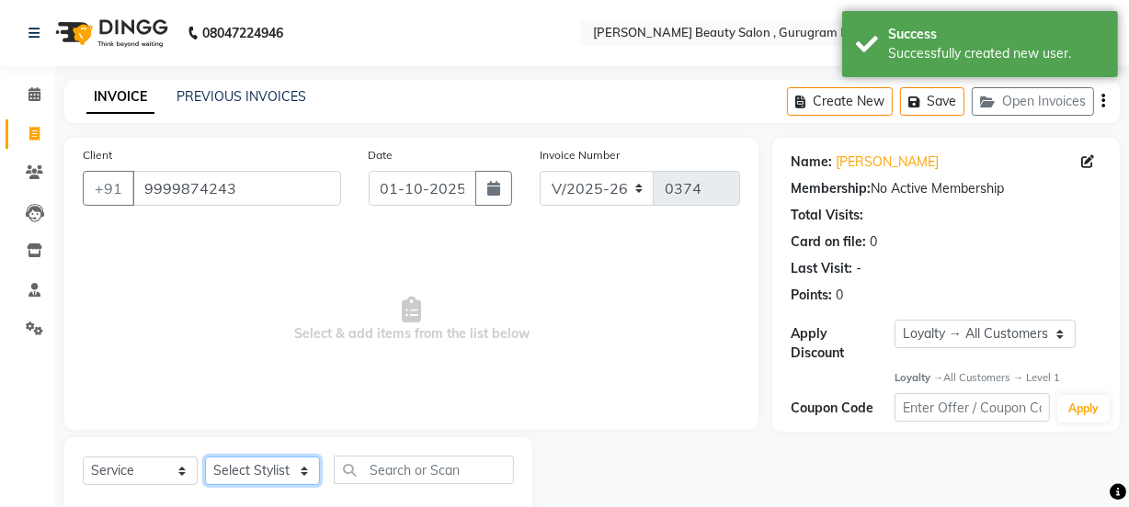
click at [267, 470] on select "Select Stylist [PERSON_NAME] Anjali [PERSON_NAME] Manager [PERSON_NAME] [PERSON…" at bounding box center [262, 471] width 115 height 28
click at [205, 457] on select "Select Stylist [PERSON_NAME] Anjali [PERSON_NAME] Manager [PERSON_NAME] [PERSON…" at bounding box center [262, 471] width 115 height 28
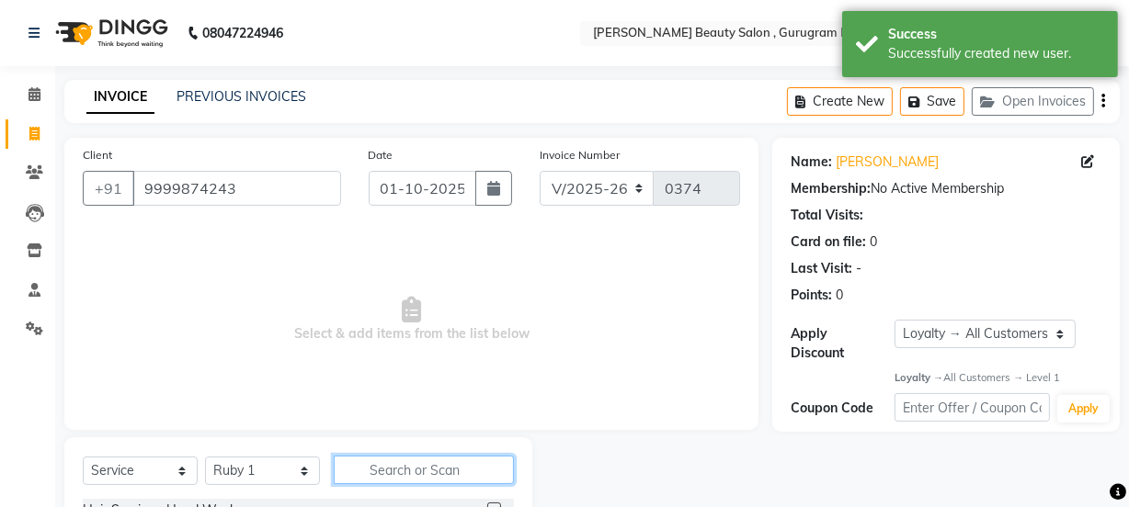
click at [378, 472] on input "text" at bounding box center [424, 470] width 180 height 28
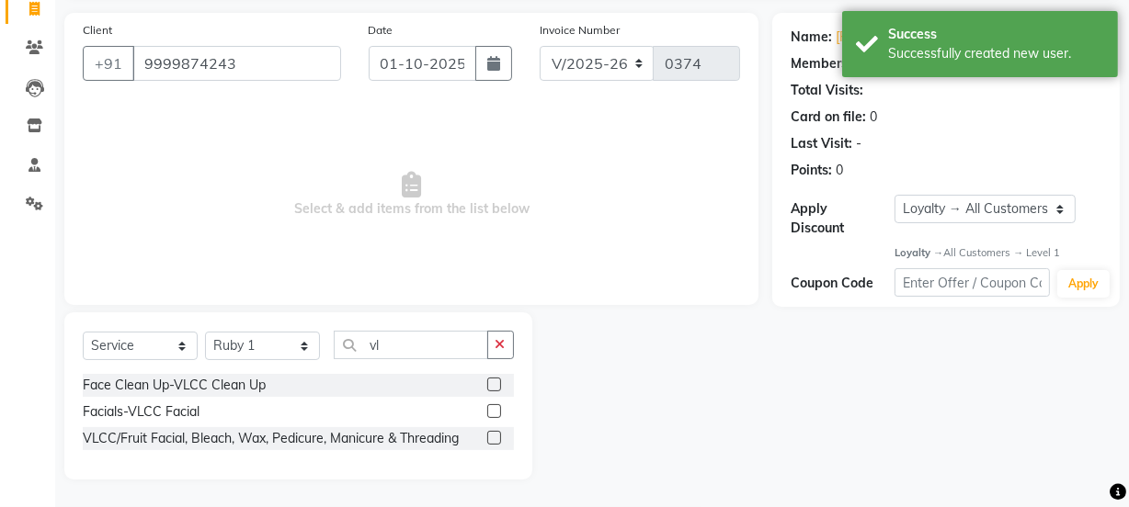
click at [497, 405] on label at bounding box center [494, 411] width 14 height 14
click at [497, 406] on input "checkbox" at bounding box center [493, 412] width 12 height 12
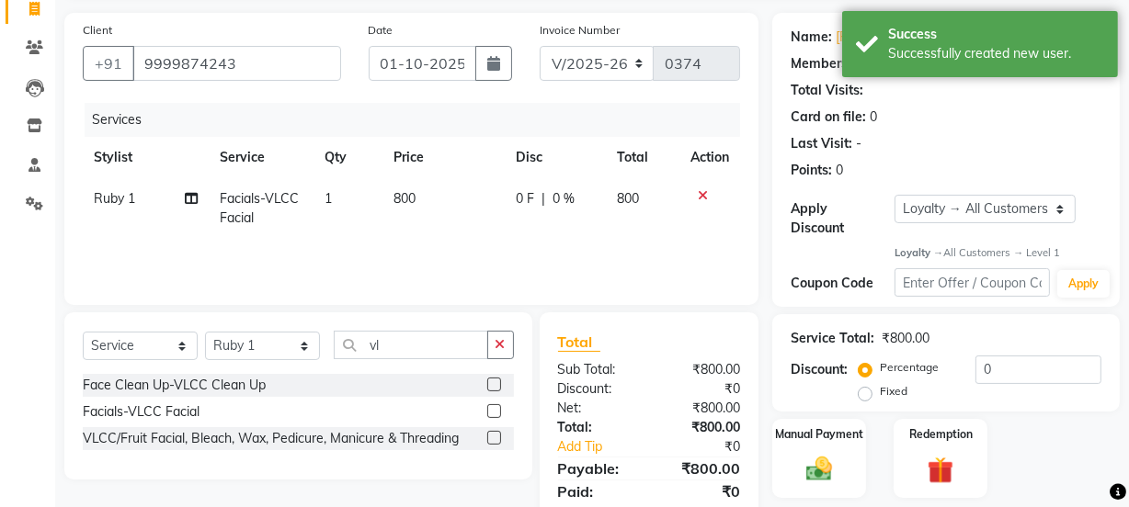
click at [425, 197] on td "800" at bounding box center [444, 208] width 122 height 61
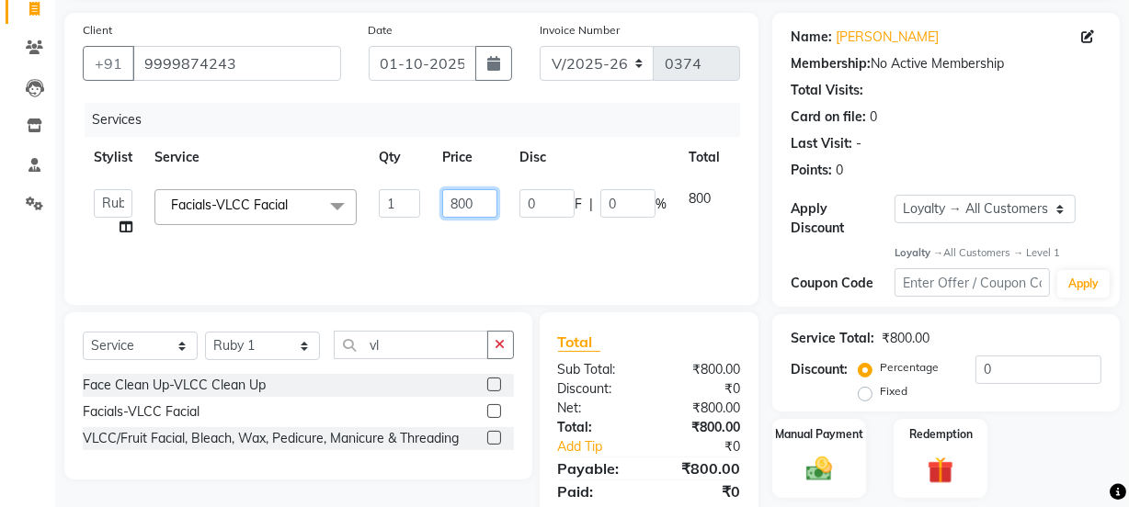
click at [483, 207] on input "800" at bounding box center [469, 203] width 55 height 28
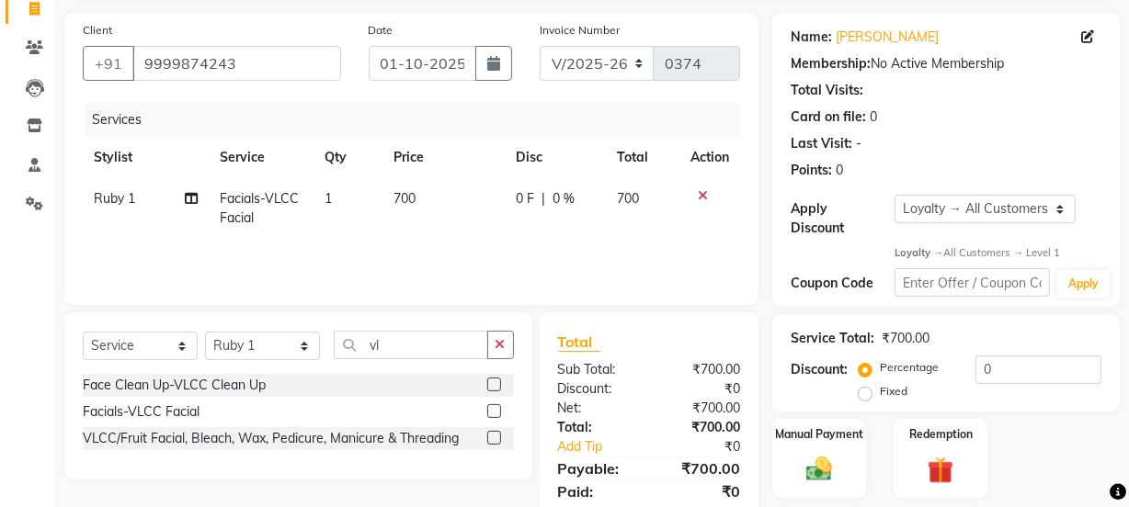
click at [482, 230] on td "700" at bounding box center [444, 208] width 122 height 61
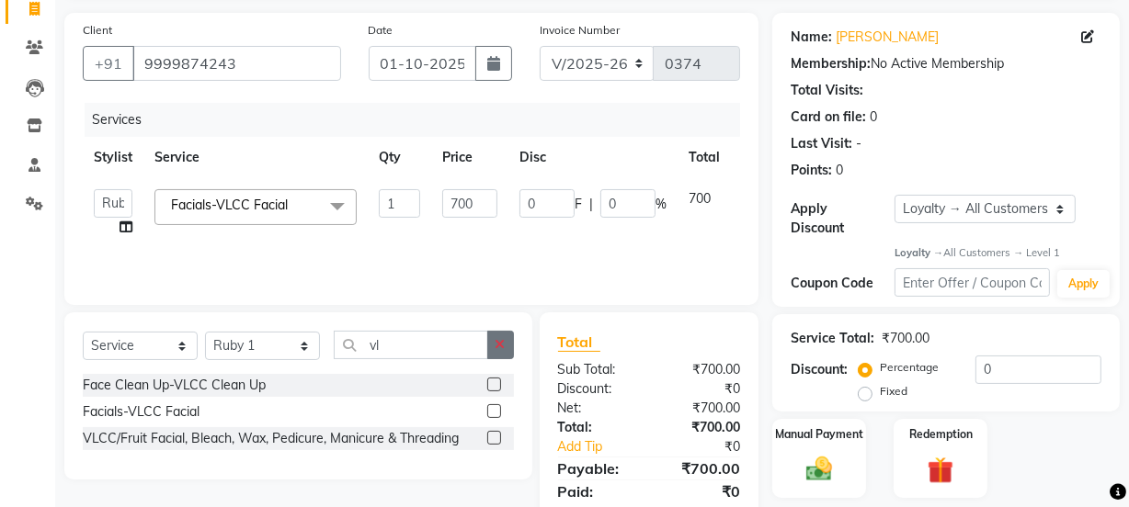
click at [500, 340] on icon "button" at bounding box center [500, 344] width 10 height 13
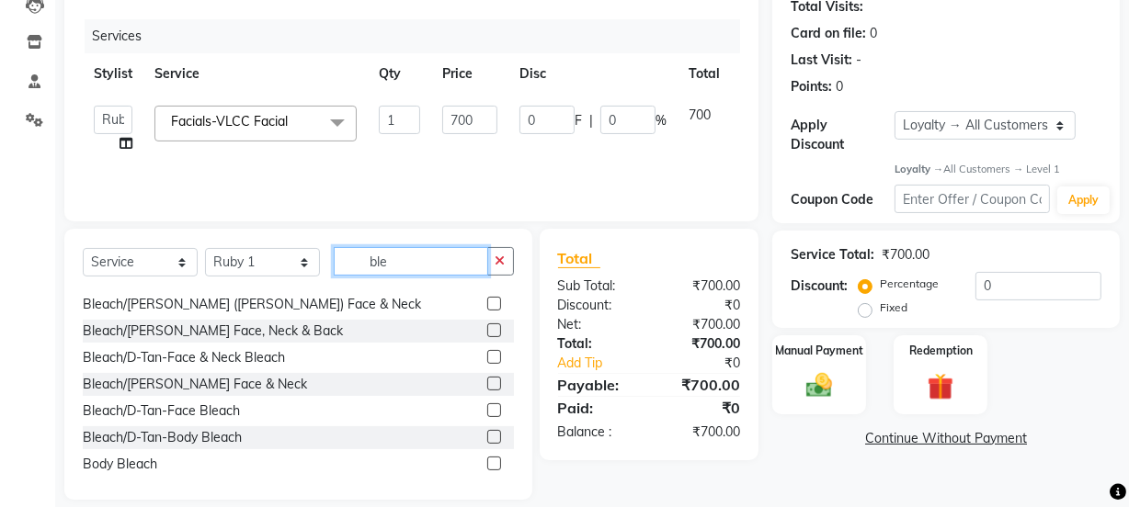
scroll to position [83, 0]
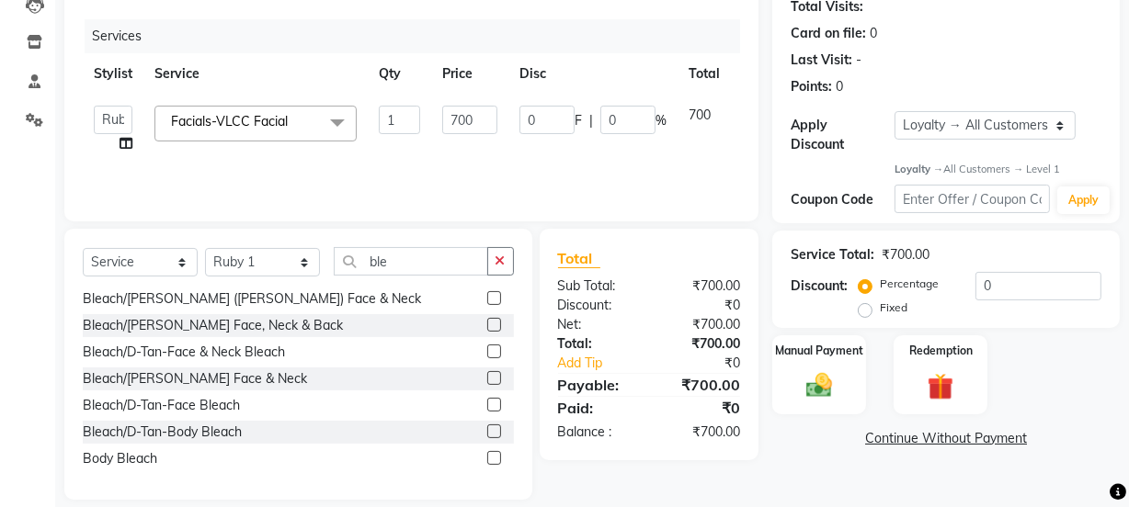
click at [487, 351] on label at bounding box center [494, 352] width 14 height 14
click at [487, 351] on input "checkbox" at bounding box center [493, 352] width 12 height 12
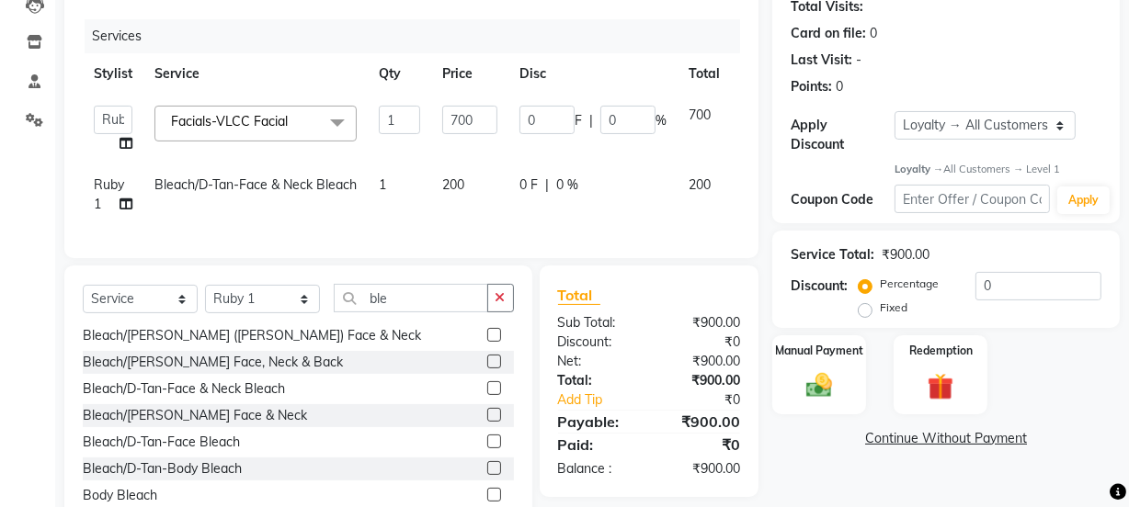
click at [510, 309] on button "button" at bounding box center [500, 298] width 27 height 28
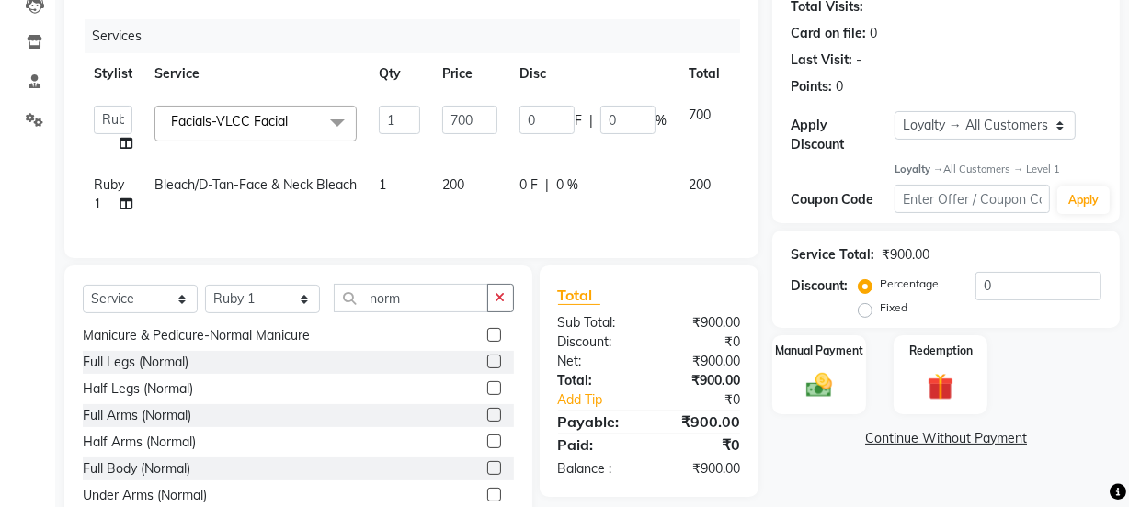
click at [487, 418] on div at bounding box center [500, 415] width 27 height 23
click at [487, 422] on label at bounding box center [494, 415] width 14 height 14
click at [487, 422] on input "checkbox" at bounding box center [493, 416] width 12 height 12
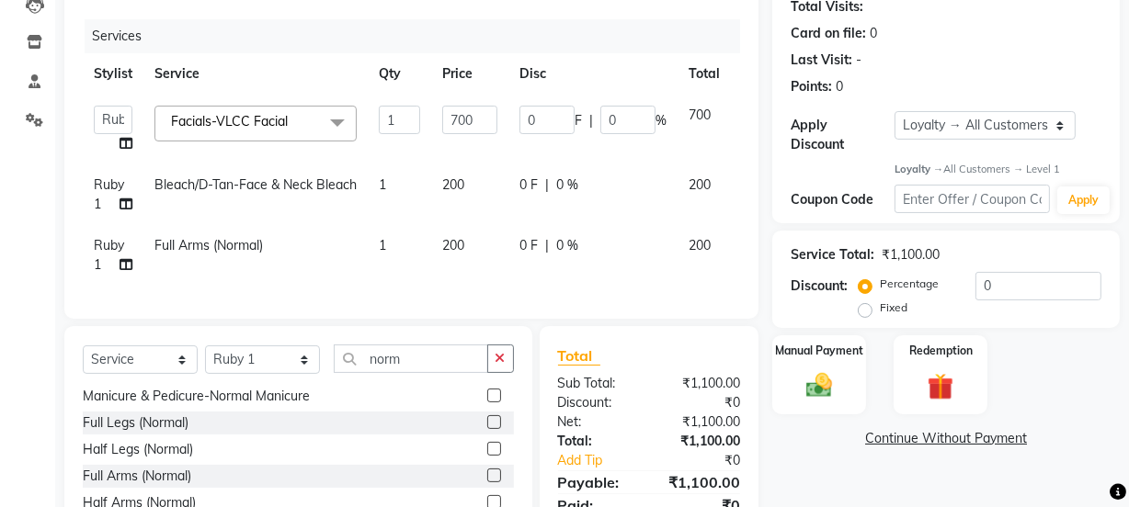
click at [496, 365] on icon "button" at bounding box center [500, 358] width 10 height 13
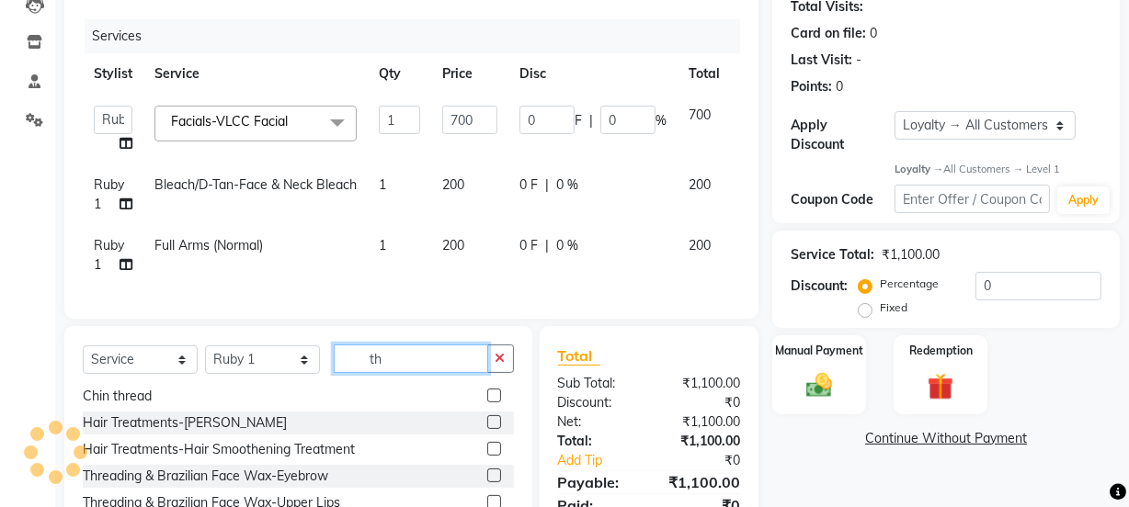
scroll to position [0, 0]
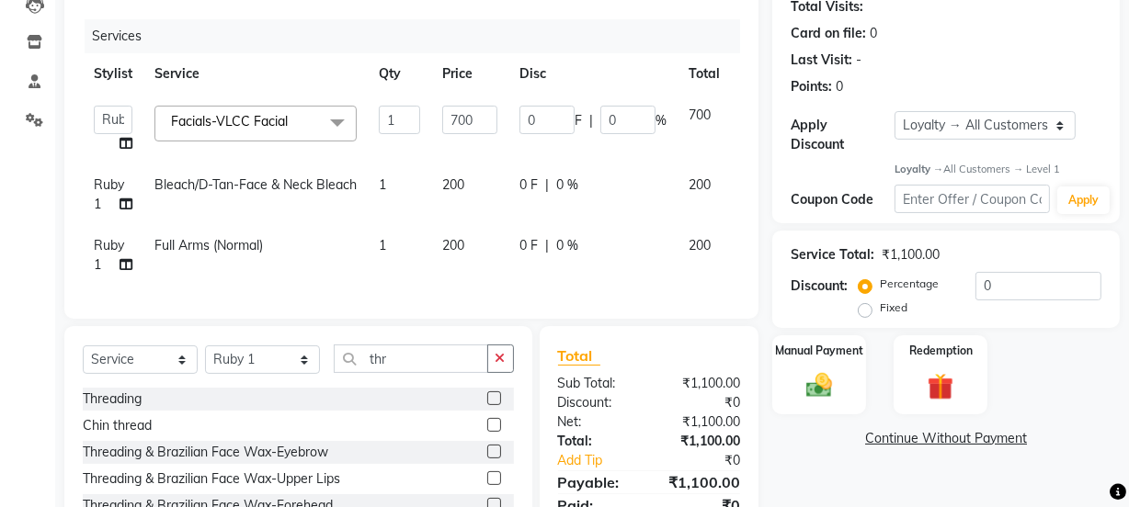
click at [487, 405] on label at bounding box center [494, 399] width 14 height 14
click at [487, 405] on input "checkbox" at bounding box center [493, 399] width 12 height 12
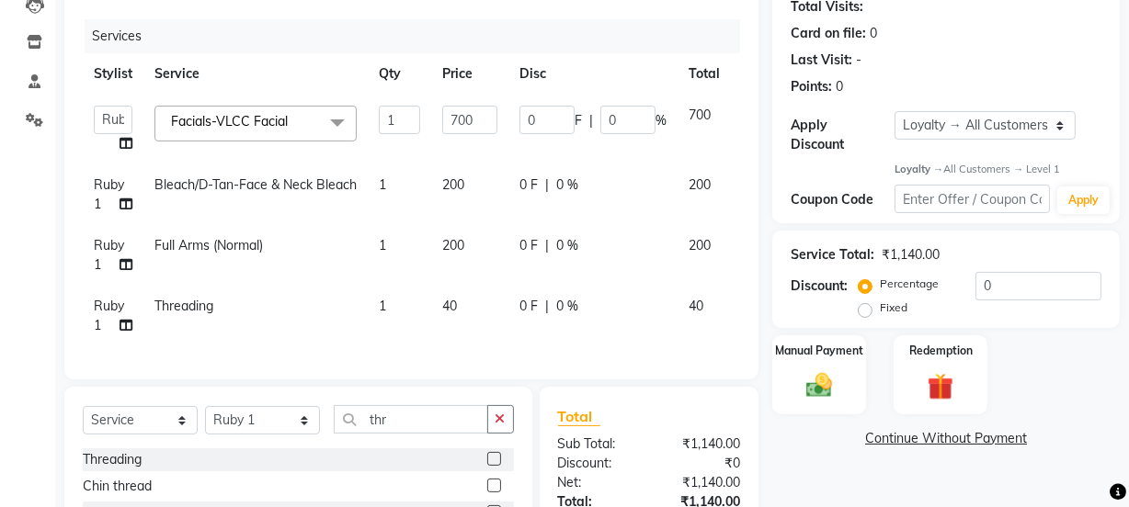
scroll to position [376, 0]
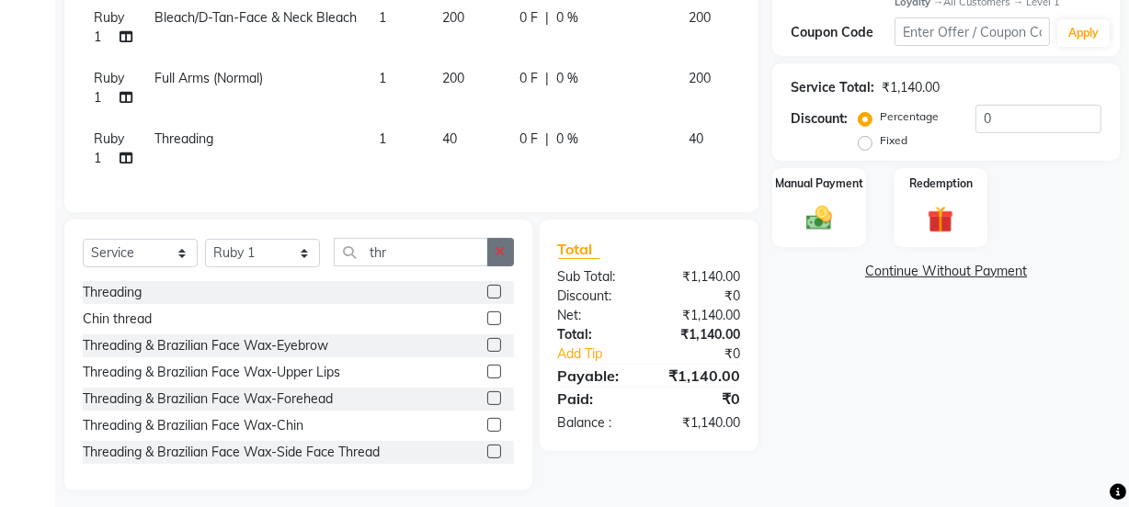
click at [497, 258] on icon "button" at bounding box center [500, 251] width 10 height 13
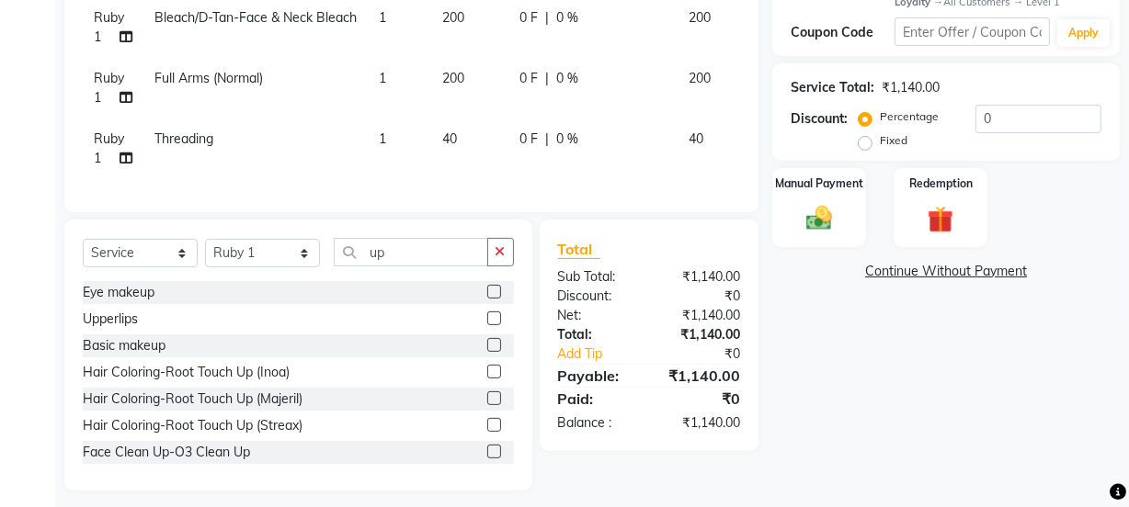
click at [487, 325] on label at bounding box center [494, 319] width 14 height 14
click at [487, 325] on input "checkbox" at bounding box center [493, 319] width 12 height 12
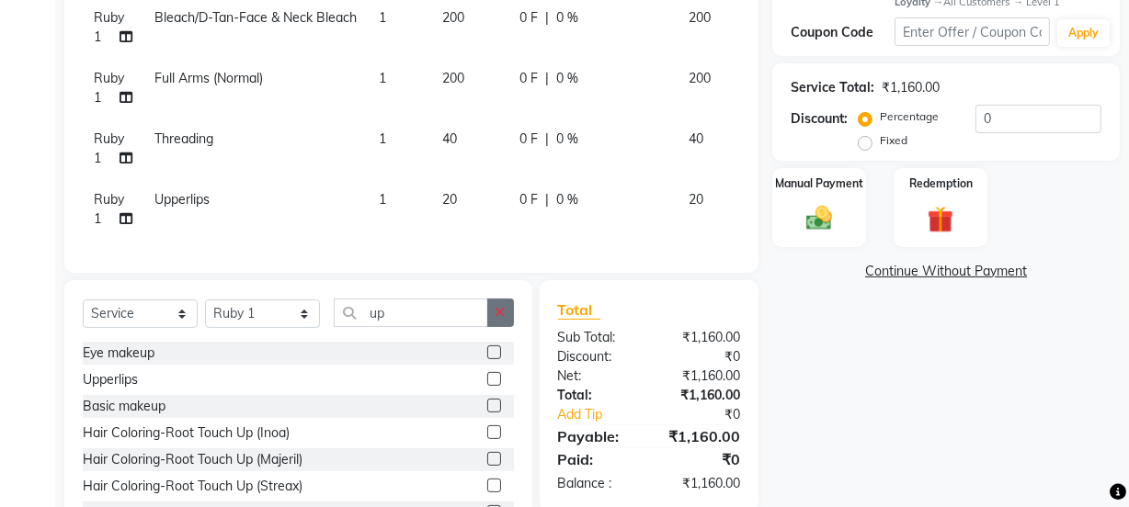
click at [496, 317] on button "button" at bounding box center [500, 313] width 27 height 28
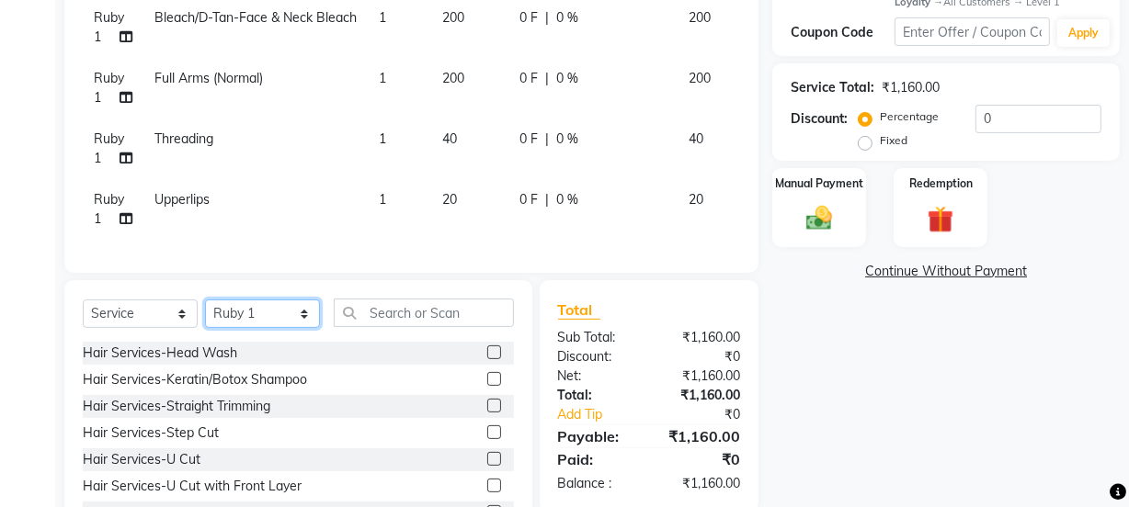
click at [273, 322] on select "Select Stylist [PERSON_NAME] Anjali [PERSON_NAME] Manager [PERSON_NAME] [PERSON…" at bounding box center [262, 314] width 115 height 28
click at [205, 312] on select "Select Stylist [PERSON_NAME] Anjali [PERSON_NAME] Manager [PERSON_NAME] [PERSON…" at bounding box center [262, 314] width 115 height 28
click at [406, 322] on input "text" at bounding box center [424, 313] width 180 height 28
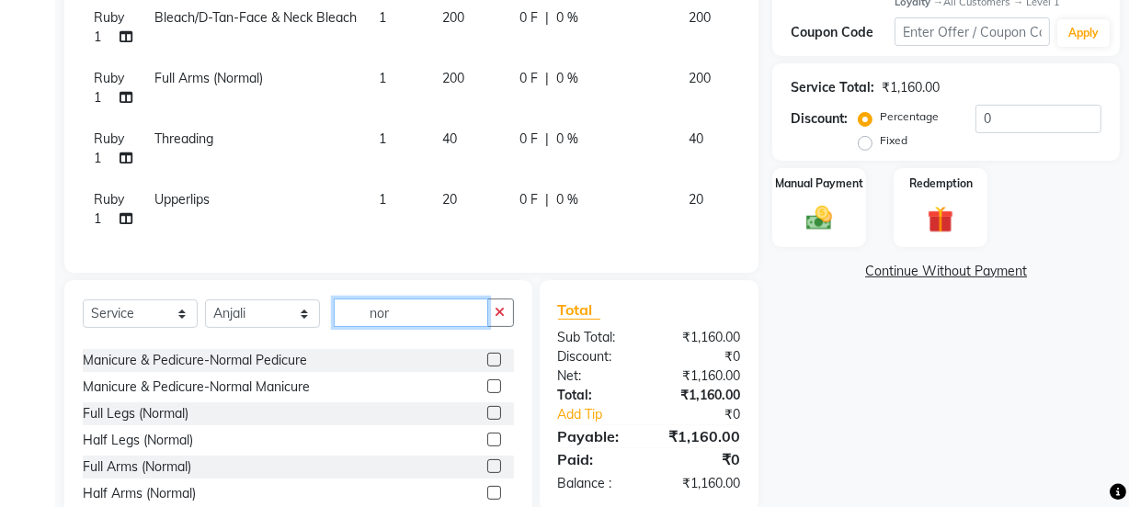
scroll to position [82, 0]
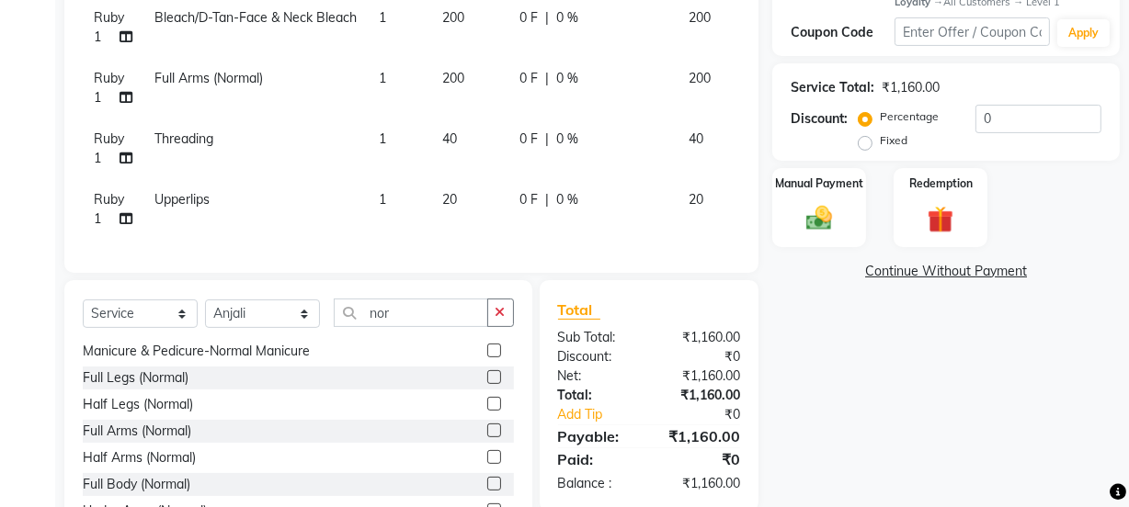
click at [487, 411] on label at bounding box center [494, 404] width 14 height 14
click at [487, 411] on input "checkbox" at bounding box center [493, 405] width 12 height 12
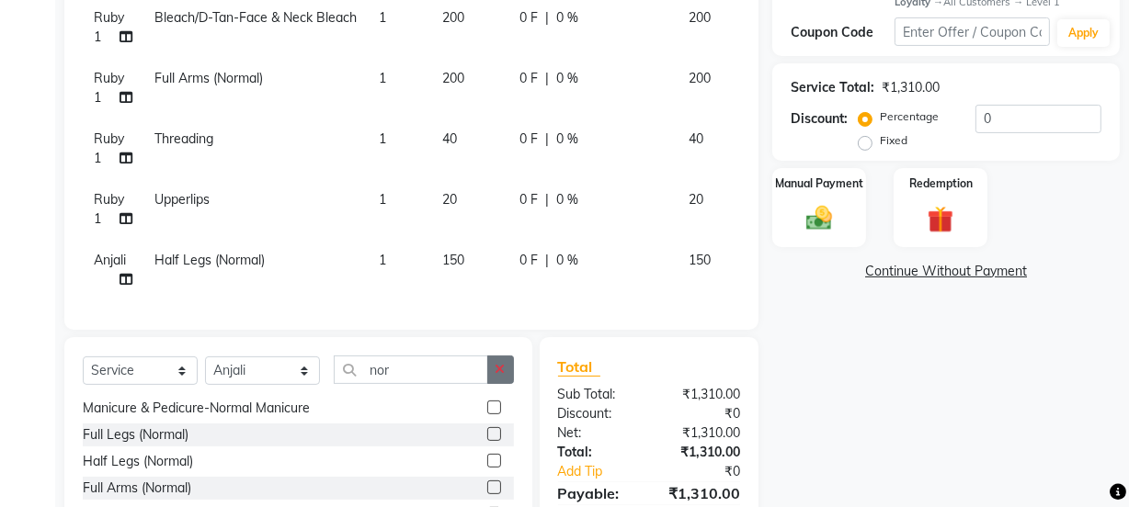
click at [505, 368] on button "button" at bounding box center [500, 370] width 27 height 28
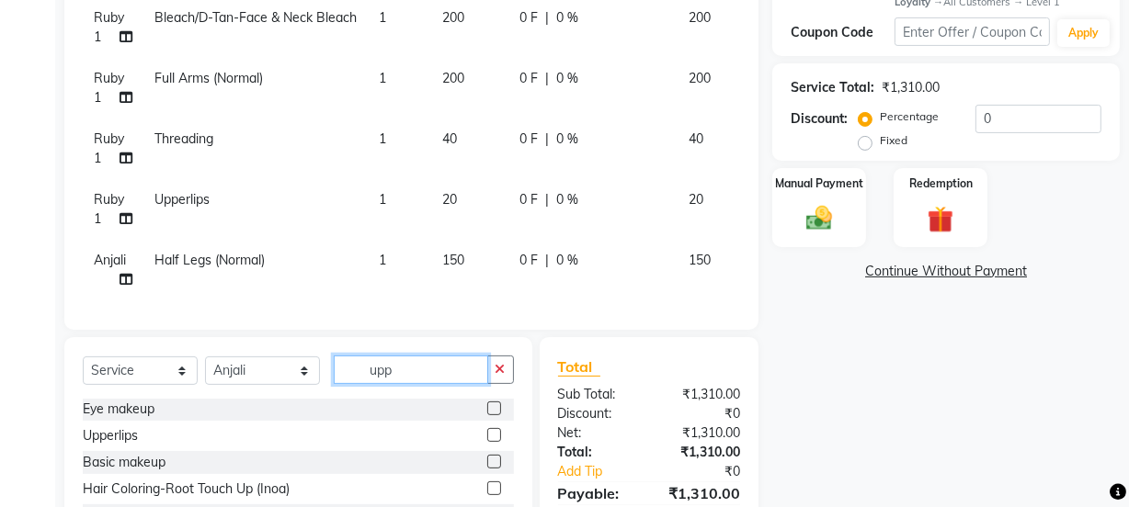
scroll to position [0, 0]
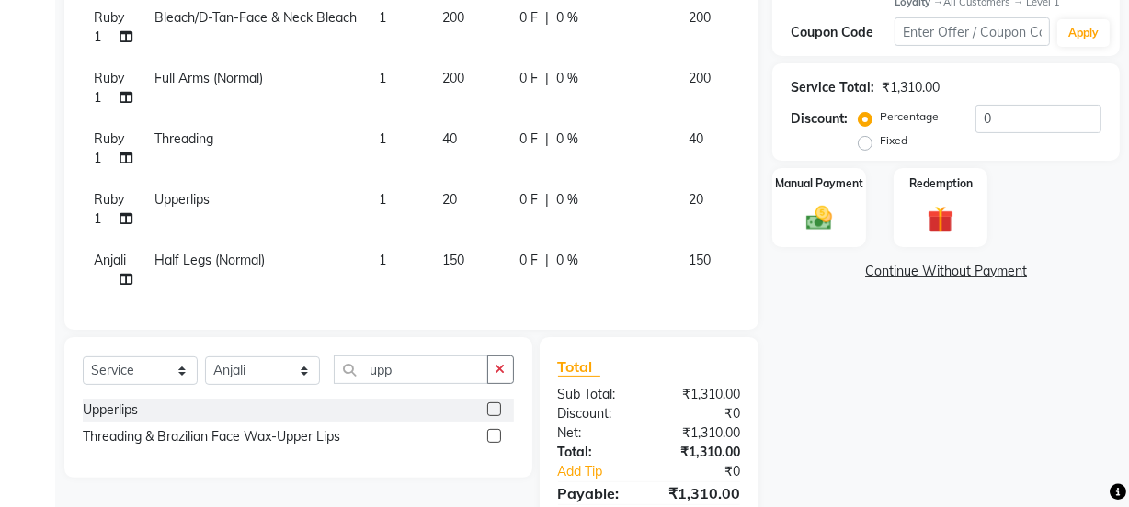
click at [494, 433] on label at bounding box center [494, 436] width 14 height 14
click at [494, 433] on input "checkbox" at bounding box center [493, 437] width 12 height 12
click at [500, 361] on button "button" at bounding box center [500, 370] width 27 height 28
click at [490, 437] on label at bounding box center [494, 436] width 14 height 14
click at [490, 437] on input "checkbox" at bounding box center [493, 437] width 12 height 12
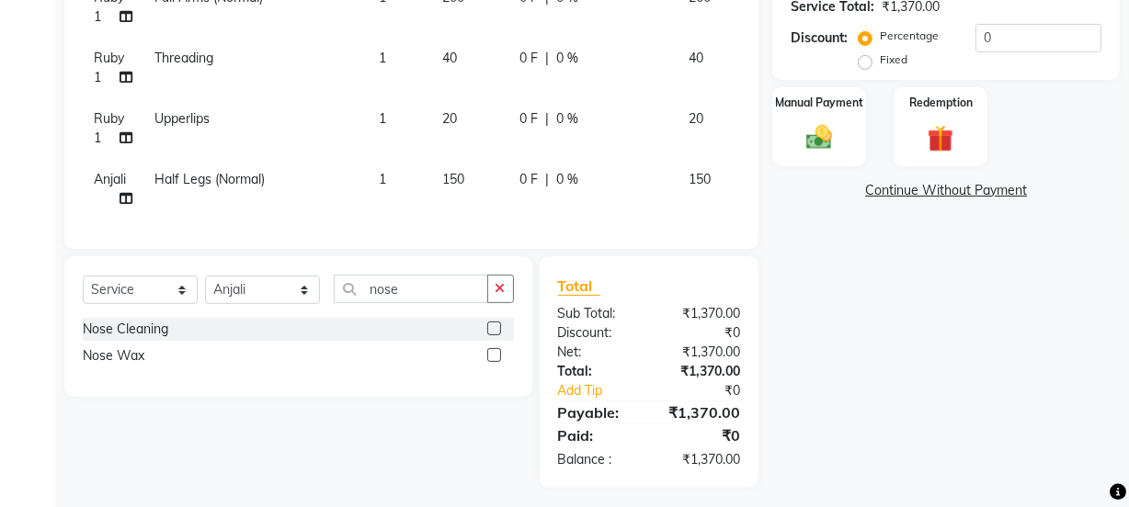
scroll to position [465, 0]
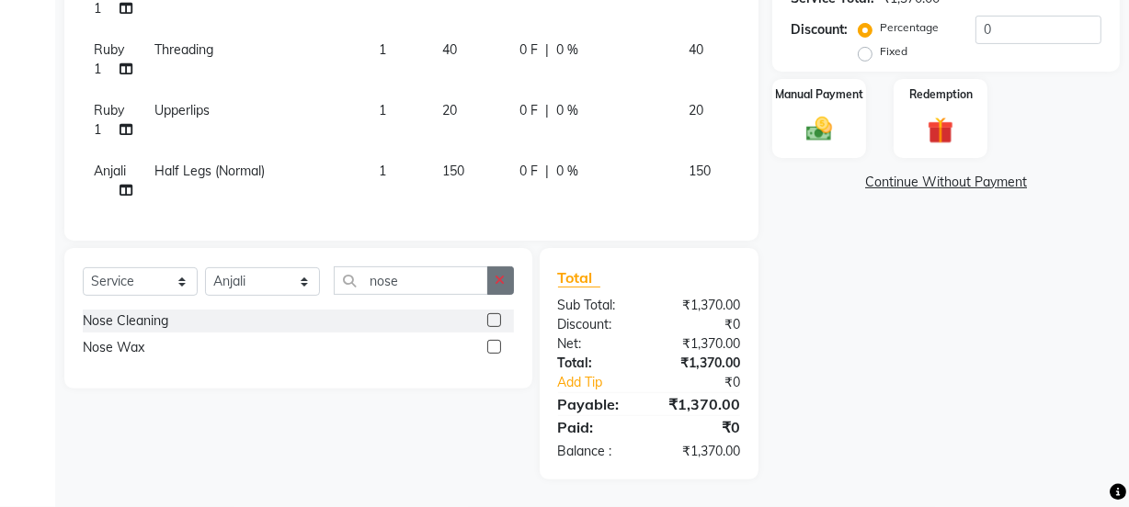
click at [496, 290] on button "button" at bounding box center [500, 281] width 27 height 28
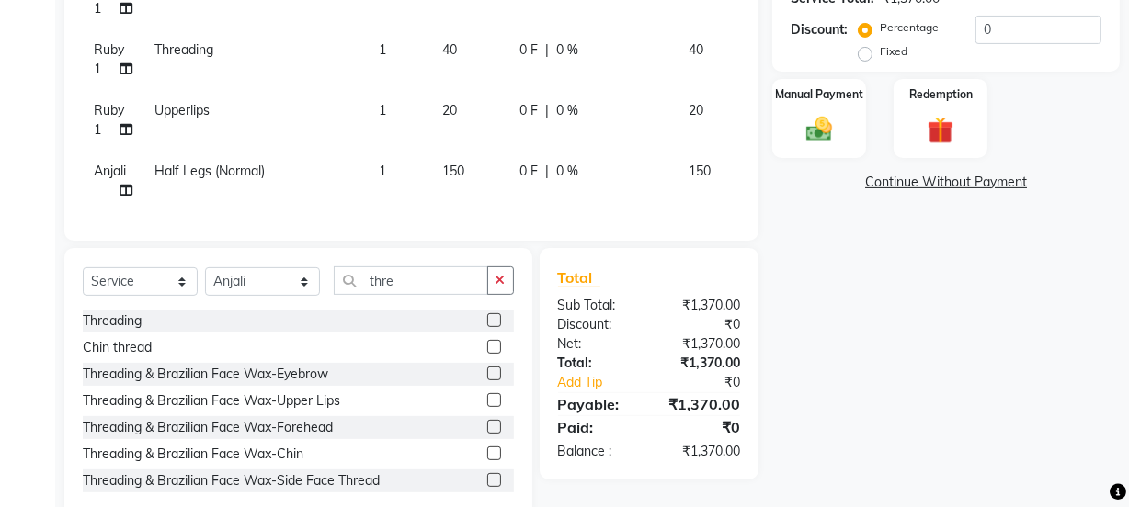
click at [487, 317] on label at bounding box center [494, 320] width 14 height 14
click at [487, 317] on input "checkbox" at bounding box center [493, 321] width 12 height 12
click at [813, 124] on img at bounding box center [819, 129] width 44 height 31
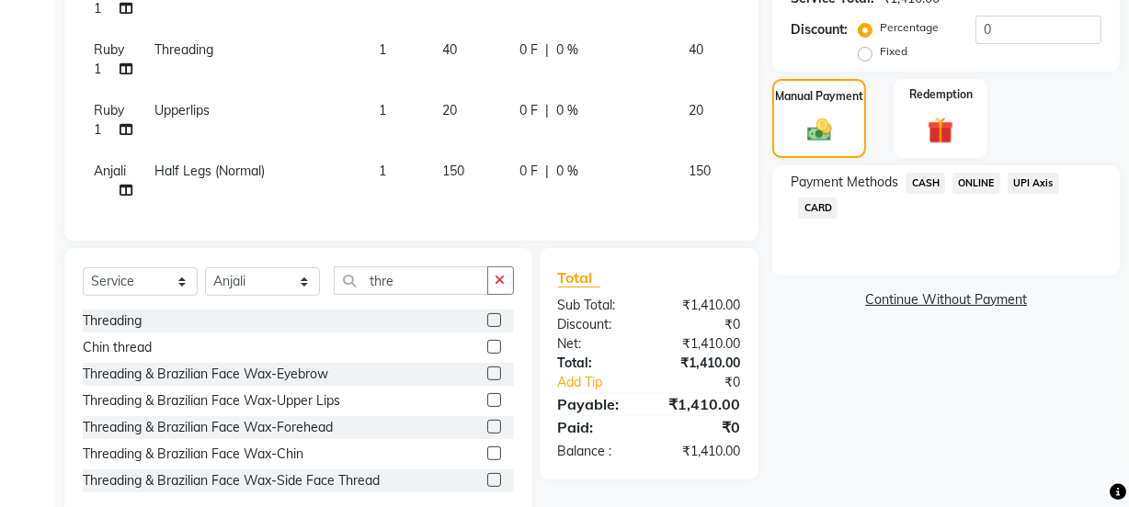
click at [967, 184] on span "ONLINE" at bounding box center [976, 183] width 48 height 21
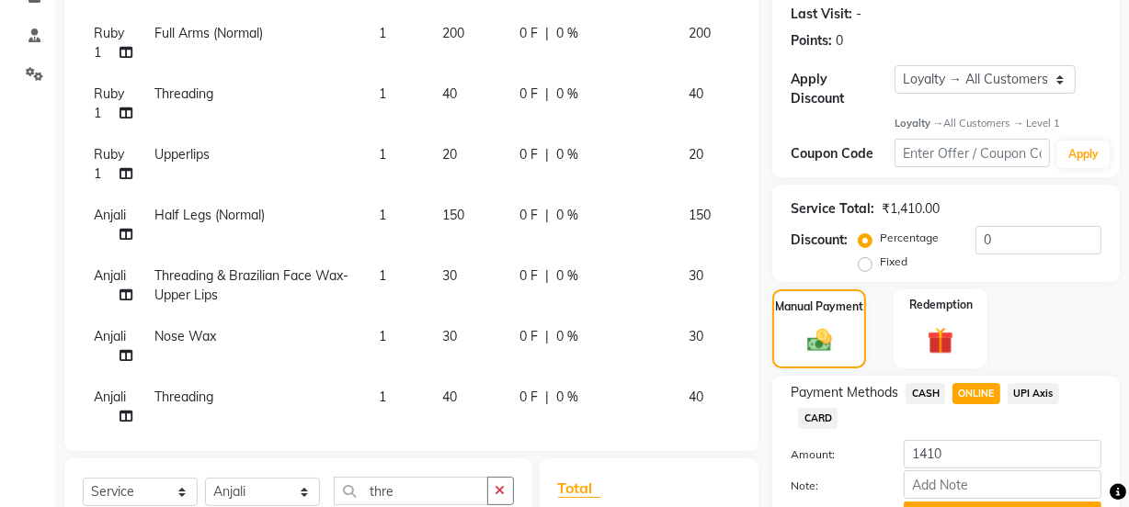
scroll to position [422, 0]
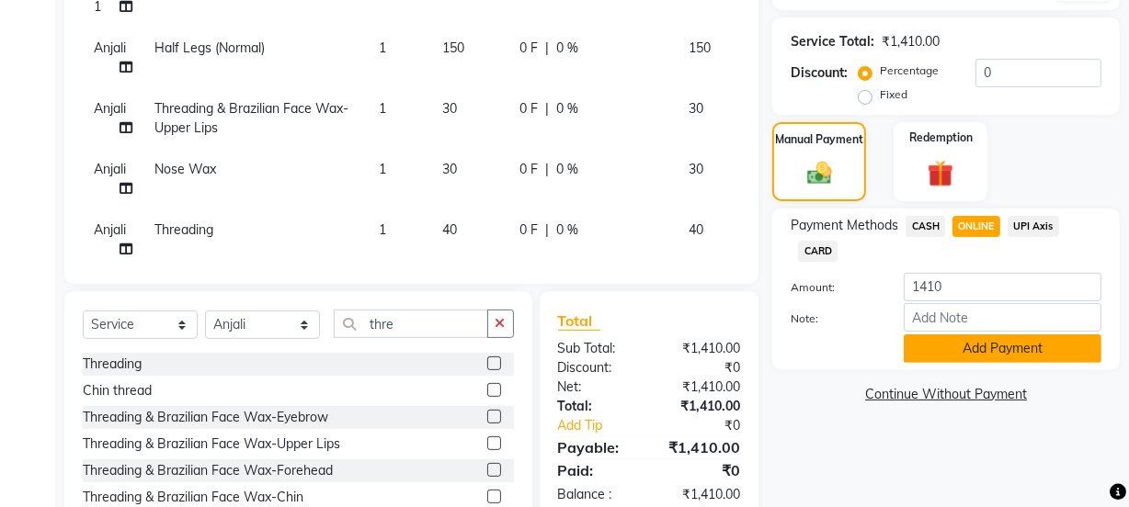
click at [967, 348] on button "Add Payment" at bounding box center [1002, 349] width 198 height 28
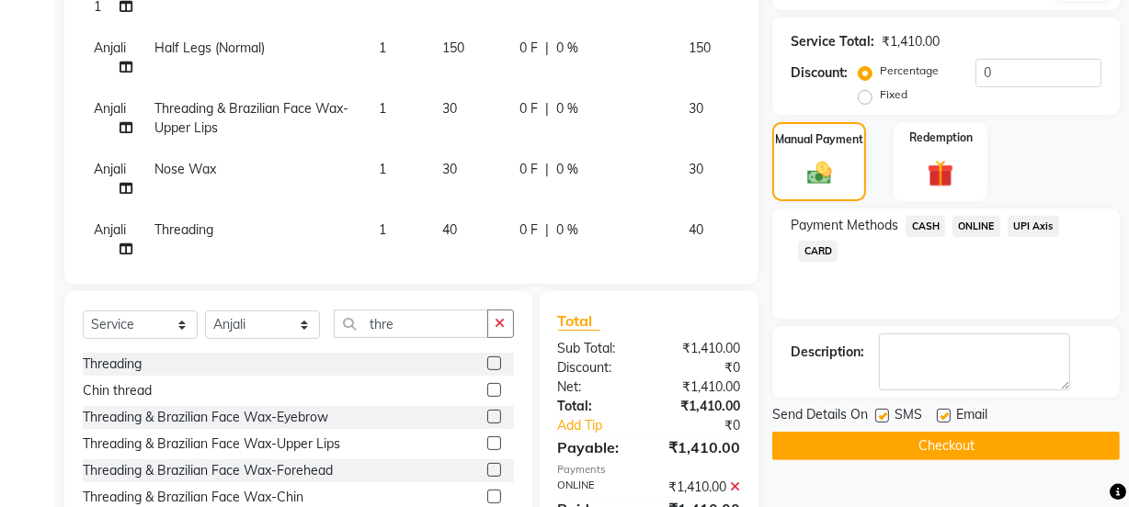
click at [944, 413] on label at bounding box center [944, 416] width 14 height 14
click at [944, 413] on input "checkbox" at bounding box center [943, 417] width 12 height 12
click at [936, 441] on button "Checkout" at bounding box center [945, 446] width 347 height 28
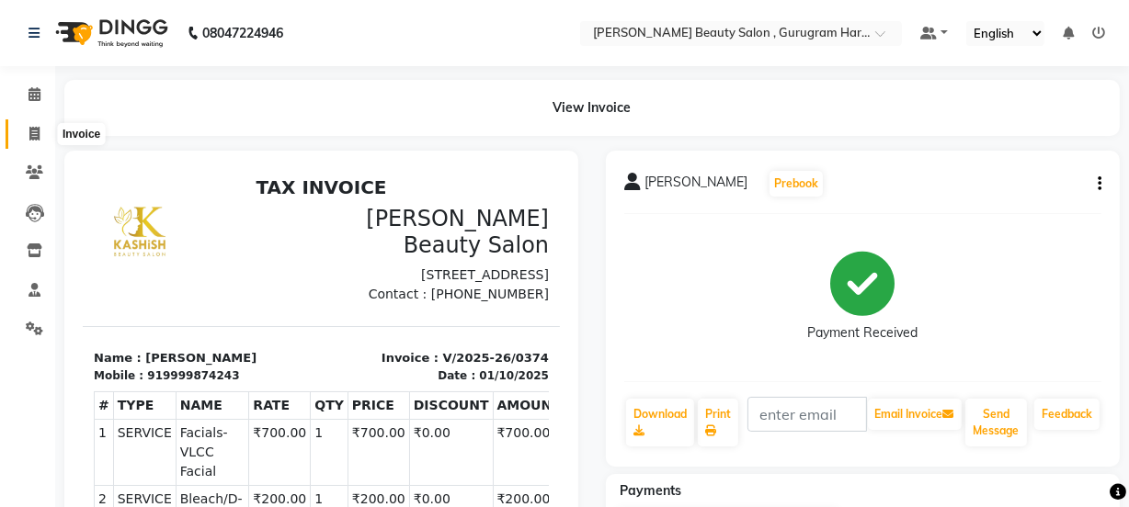
click at [28, 140] on span at bounding box center [34, 134] width 32 height 21
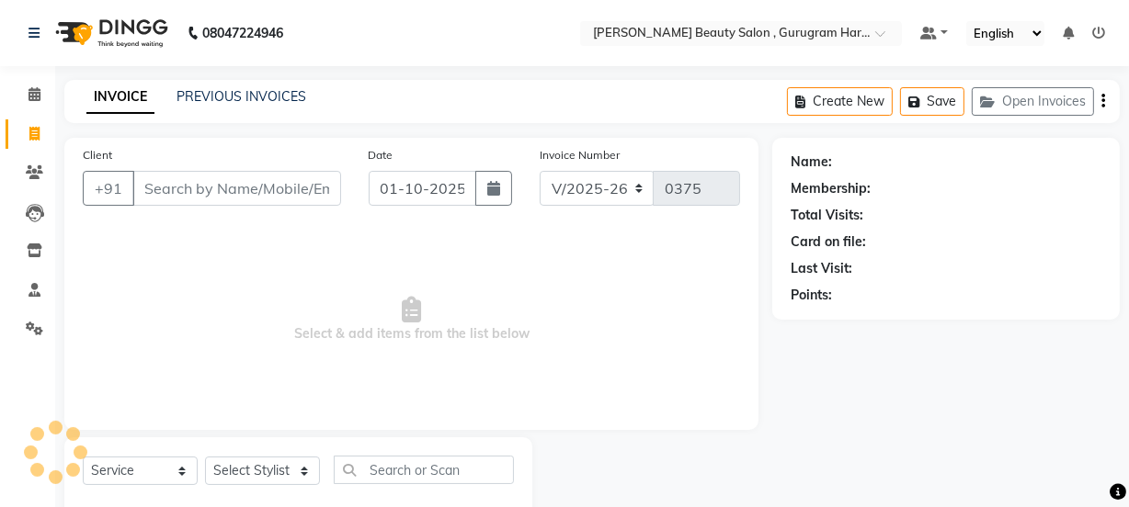
scroll to position [46, 0]
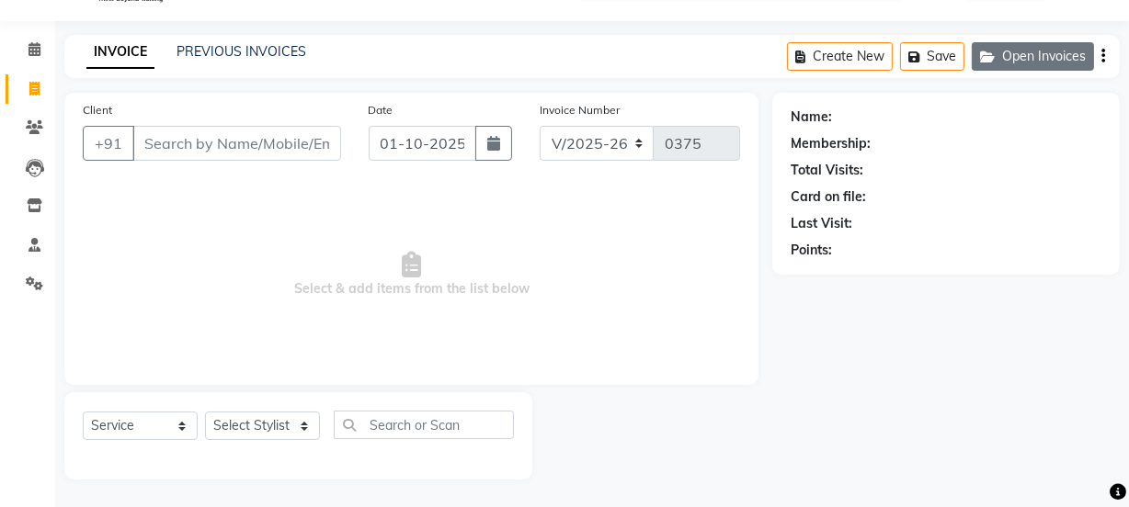
click at [1038, 51] on button "Open Invoices" at bounding box center [1032, 56] width 122 height 28
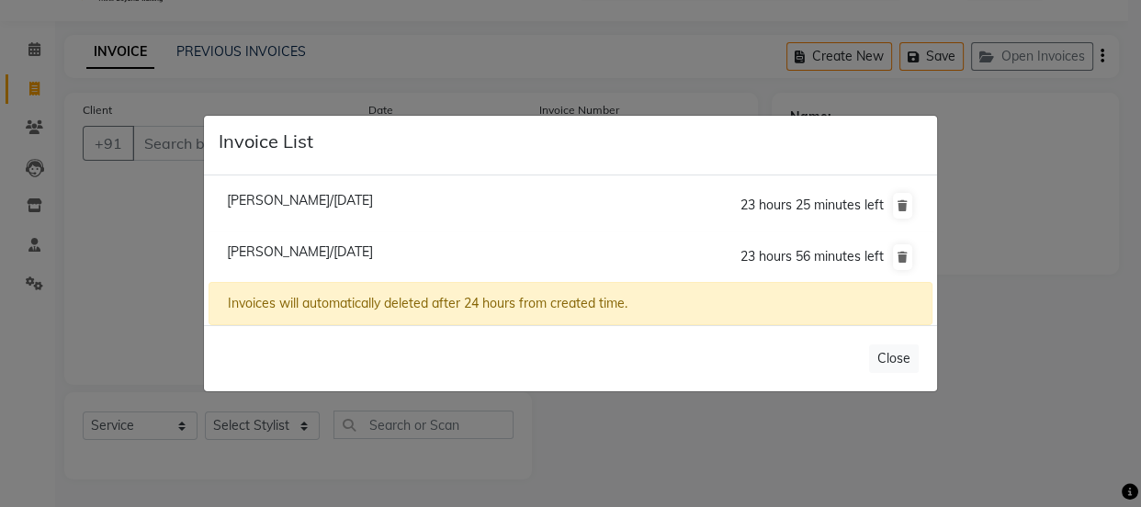
click at [373, 250] on span "[PERSON_NAME]/[DATE]" at bounding box center [300, 252] width 146 height 17
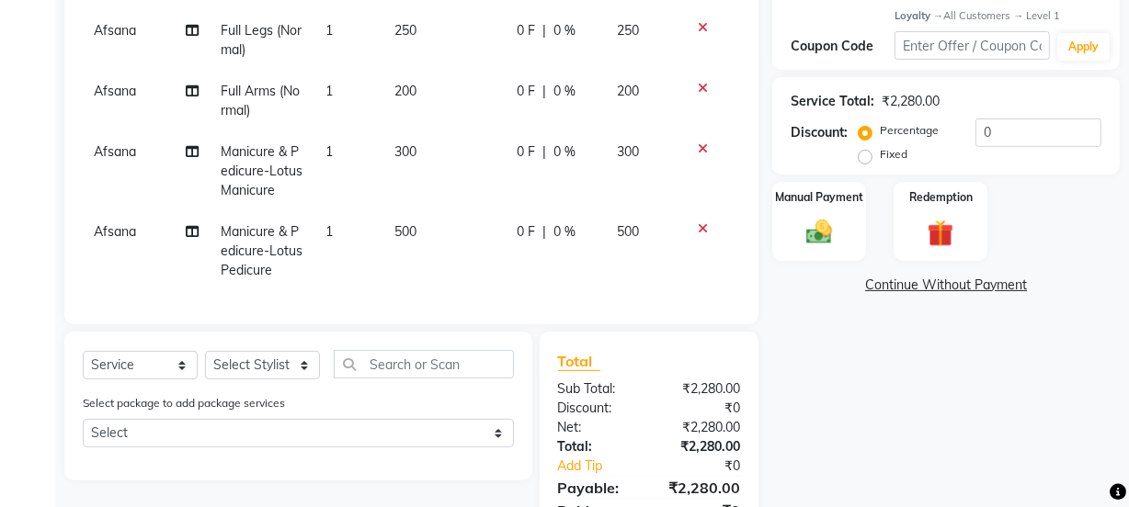
scroll to position [298, 0]
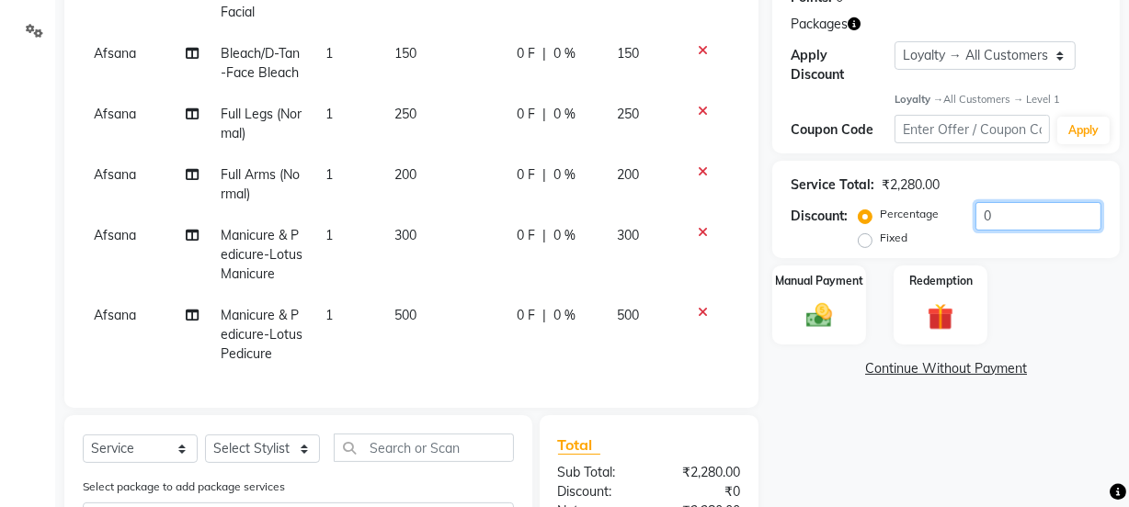
click at [1002, 211] on input "0" at bounding box center [1038, 216] width 126 height 28
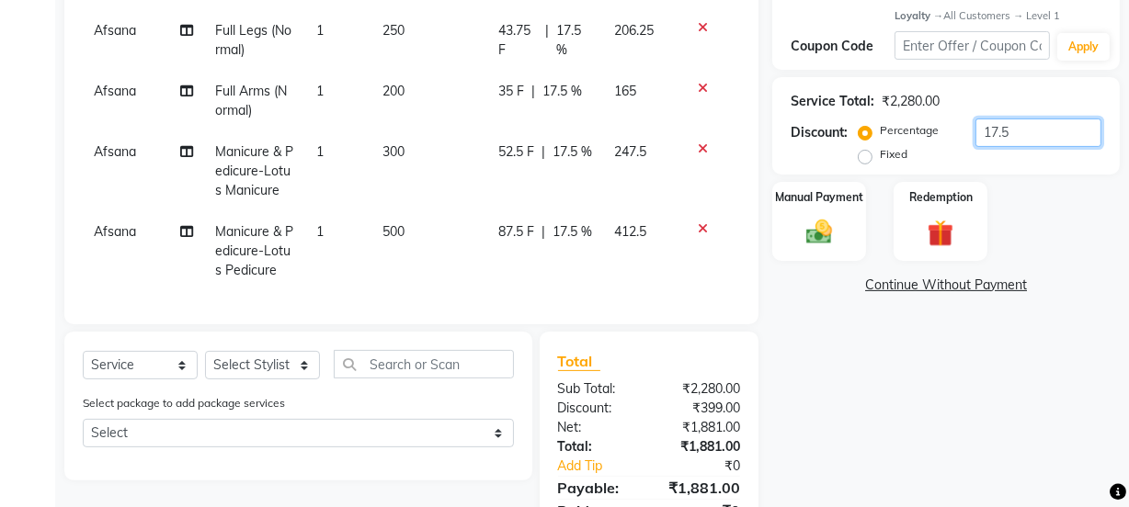
scroll to position [465, 0]
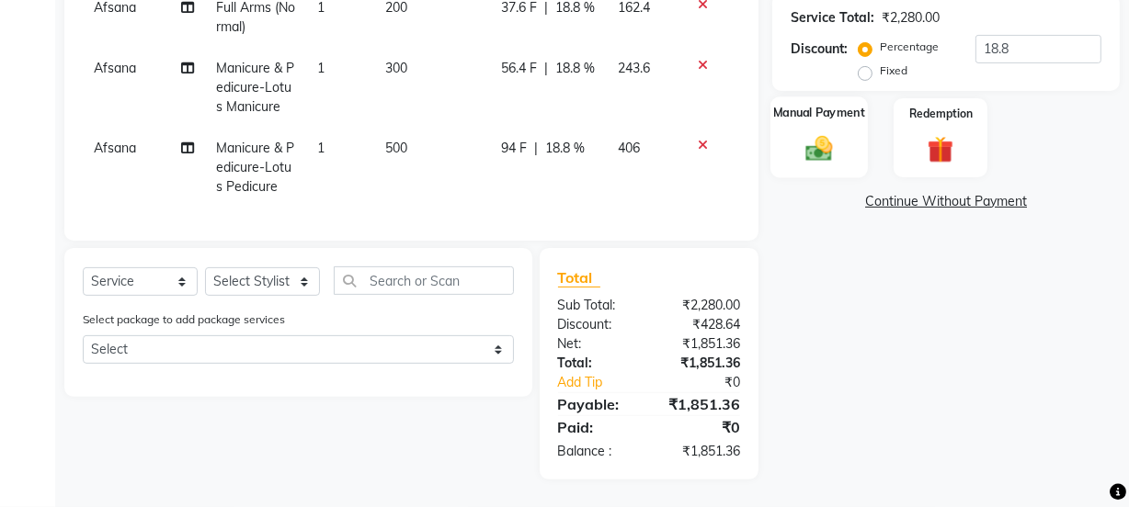
click at [823, 147] on img at bounding box center [819, 148] width 44 height 31
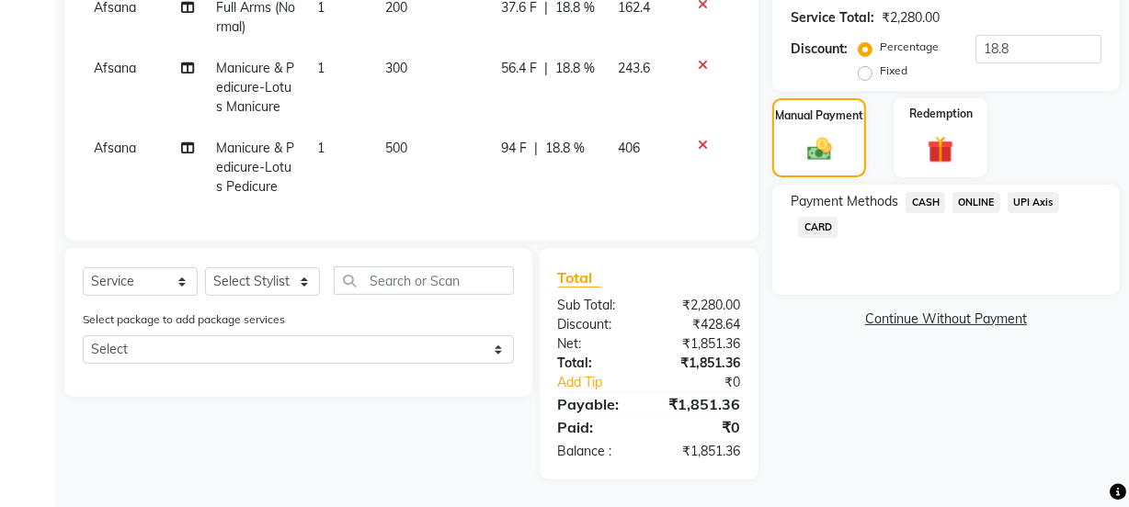
click at [979, 199] on span "ONLINE" at bounding box center [976, 202] width 48 height 21
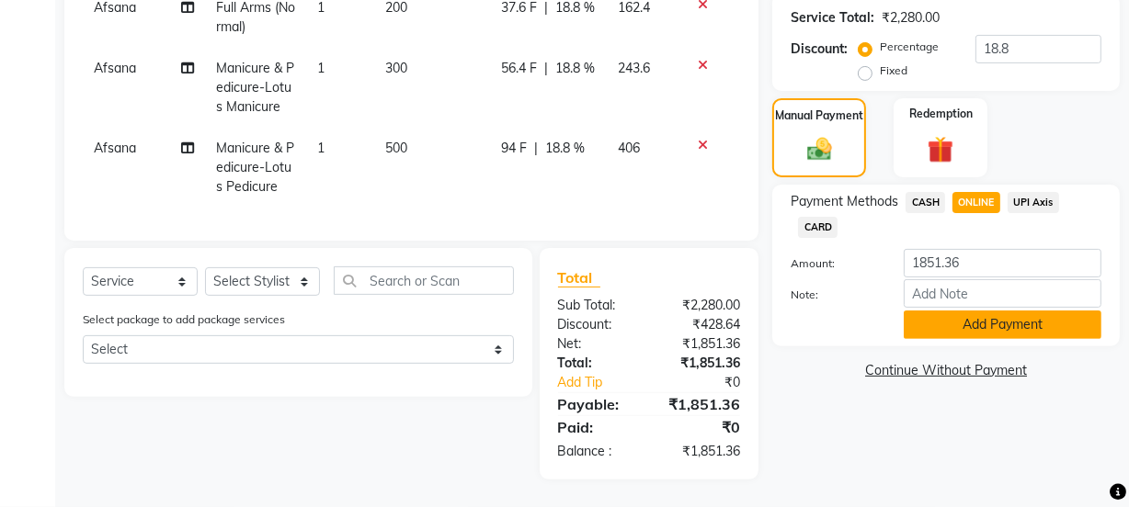
click at [963, 317] on button "Add Payment" at bounding box center [1002, 325] width 198 height 28
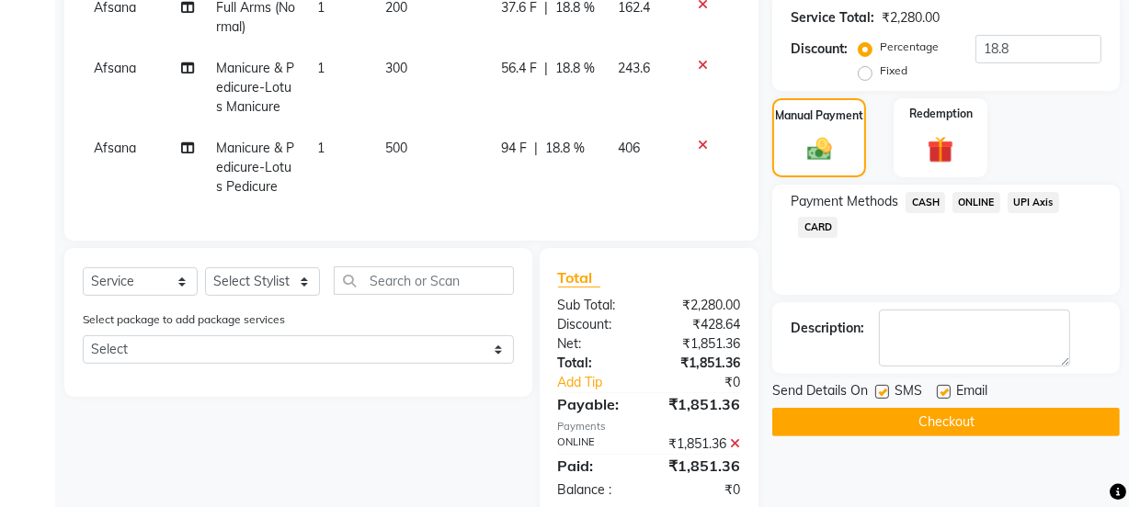
scroll to position [549, 0]
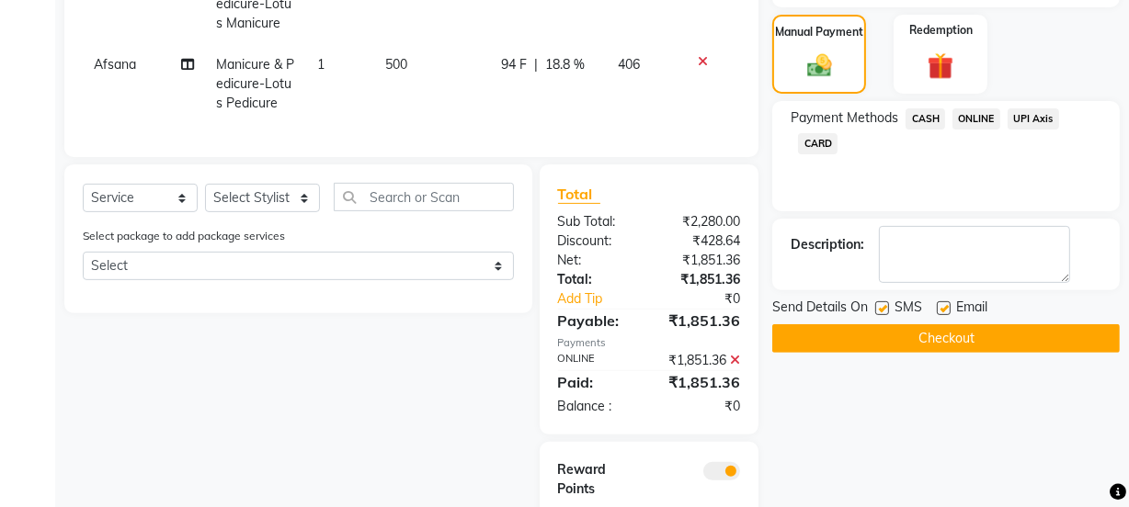
click at [944, 308] on label at bounding box center [944, 308] width 14 height 14
click at [944, 308] on input "checkbox" at bounding box center [943, 309] width 12 height 12
click at [974, 108] on span "ONLINE" at bounding box center [976, 118] width 48 height 21
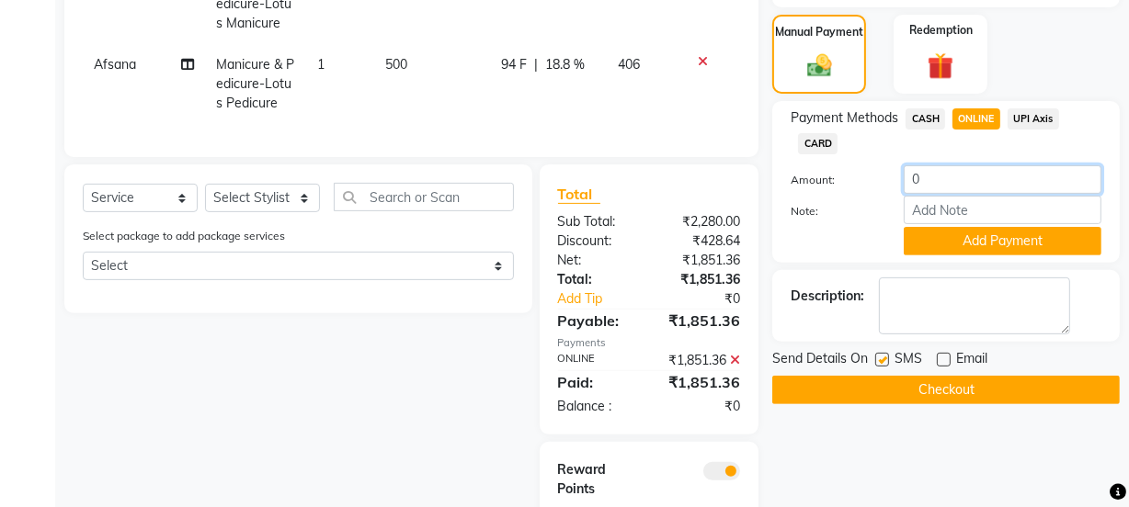
click at [944, 179] on input "0" at bounding box center [1002, 179] width 198 height 28
click at [935, 233] on button "Add Payment" at bounding box center [1002, 241] width 198 height 28
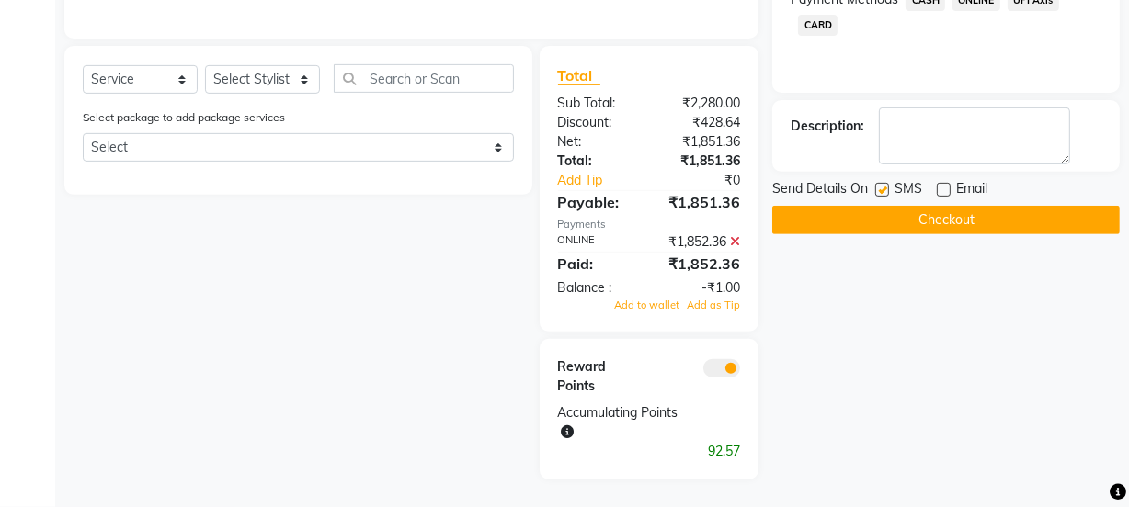
scroll to position [416, 0]
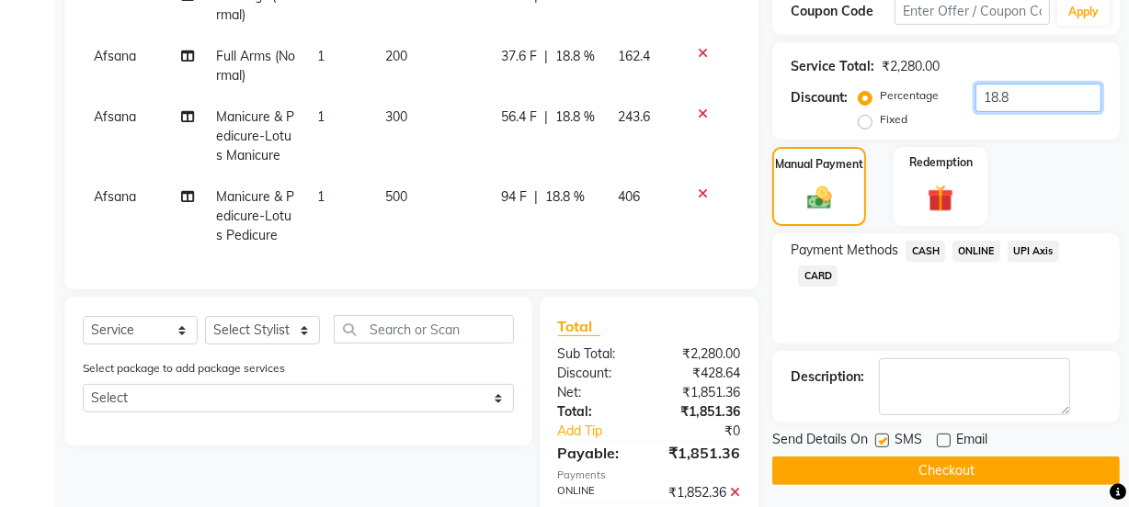
click at [1018, 84] on input "18.8" at bounding box center [1038, 98] width 126 height 28
click at [1031, 198] on div "Manual Payment Redemption" at bounding box center [945, 186] width 375 height 78
click at [976, 250] on span "ONLINE" at bounding box center [976, 251] width 48 height 21
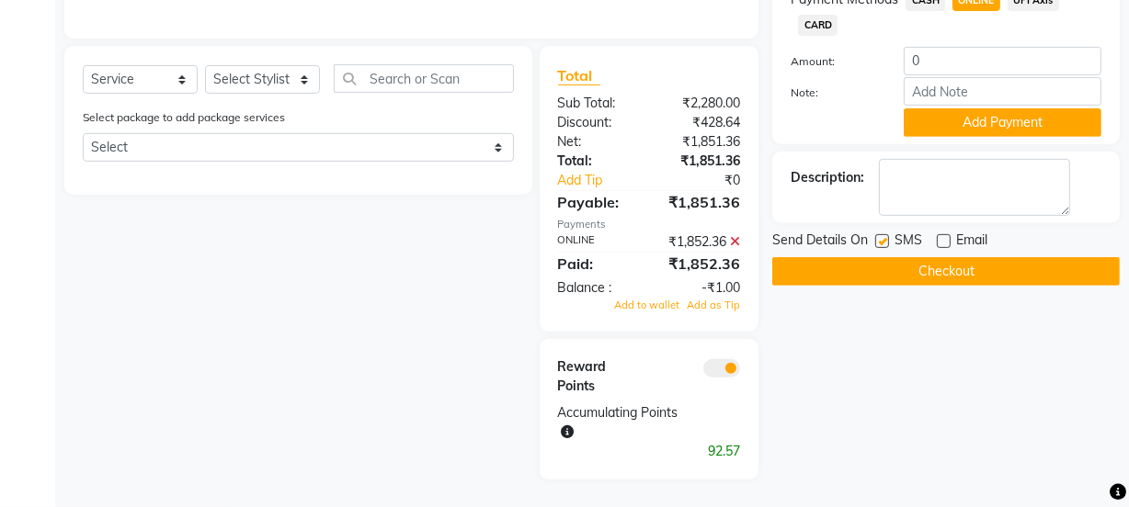
scroll to position [500, 0]
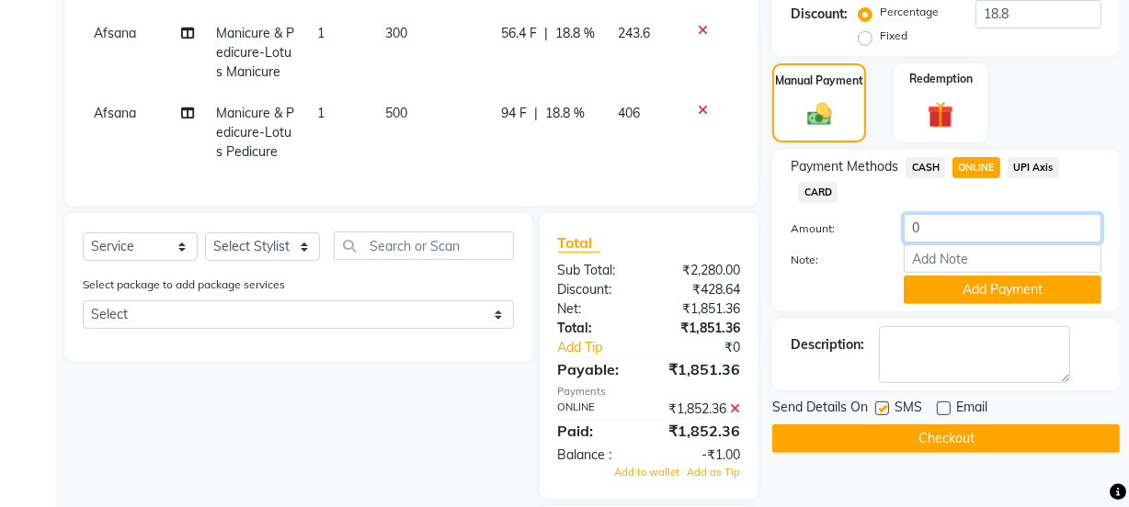
click at [966, 227] on input "0" at bounding box center [1002, 228] width 198 height 28
click at [1016, 279] on button "Add Payment" at bounding box center [1002, 290] width 198 height 28
click at [974, 229] on input "number" at bounding box center [1002, 228] width 198 height 28
click at [953, 289] on button "Add Payment" at bounding box center [1002, 290] width 198 height 28
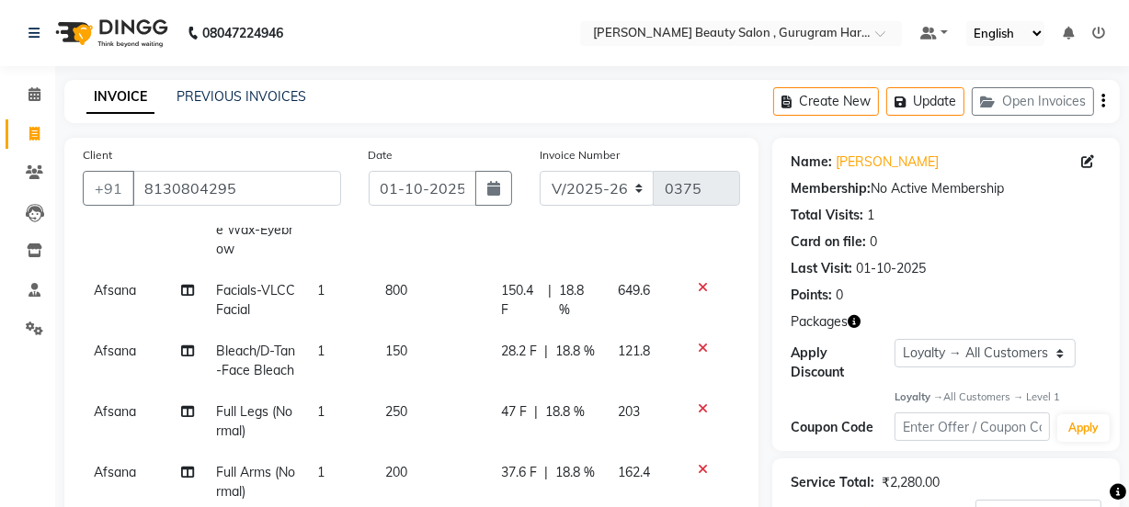
scroll to position [417, 0]
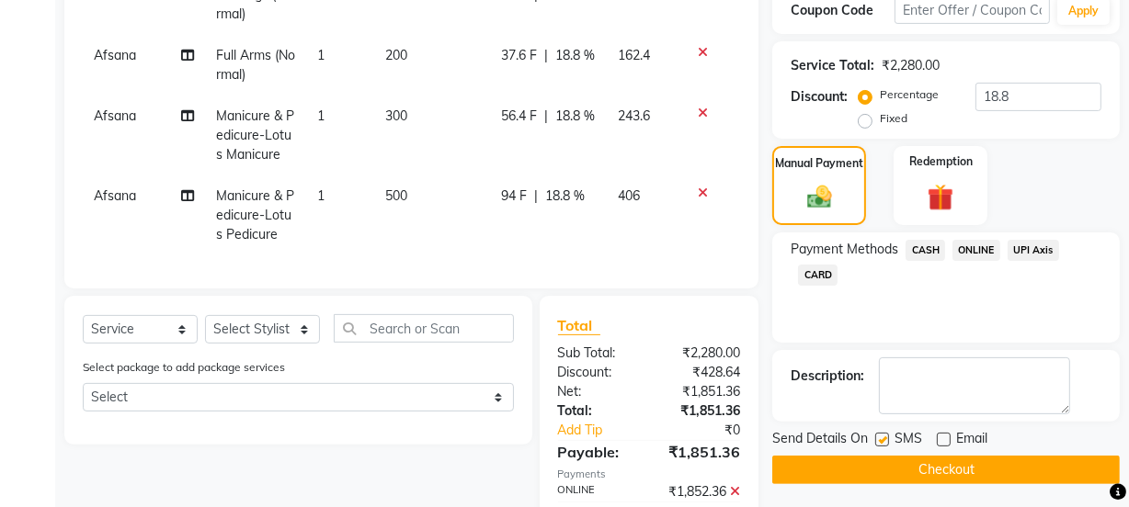
click at [972, 240] on span "ONLINE" at bounding box center [976, 250] width 48 height 21
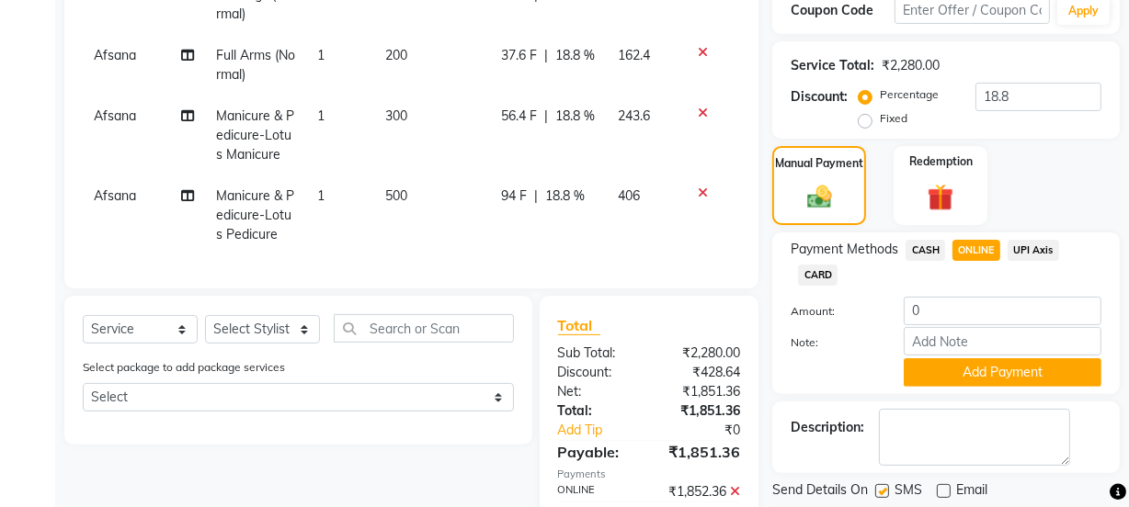
scroll to position [585, 0]
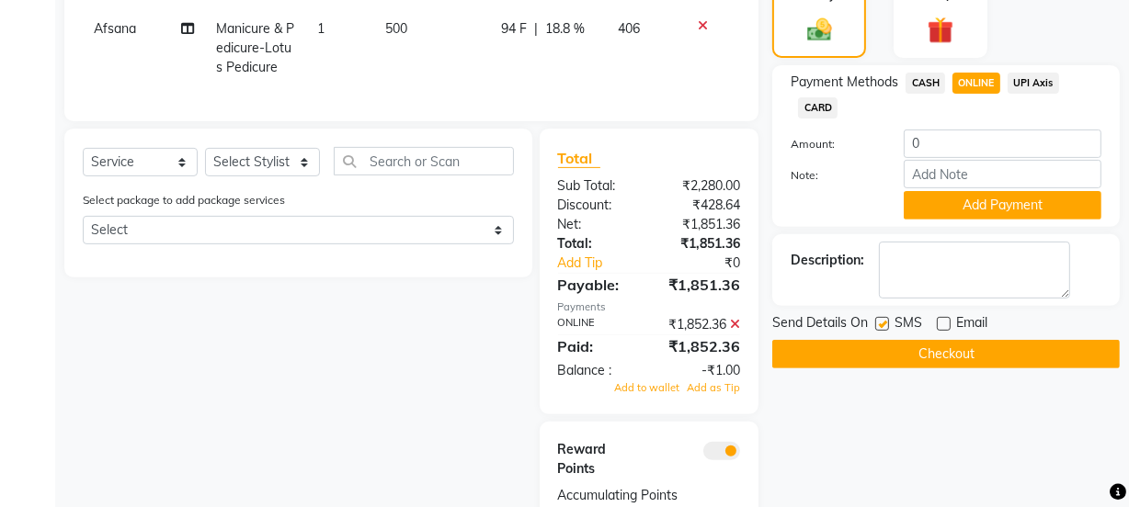
click at [733, 323] on icon at bounding box center [735, 324] width 10 height 13
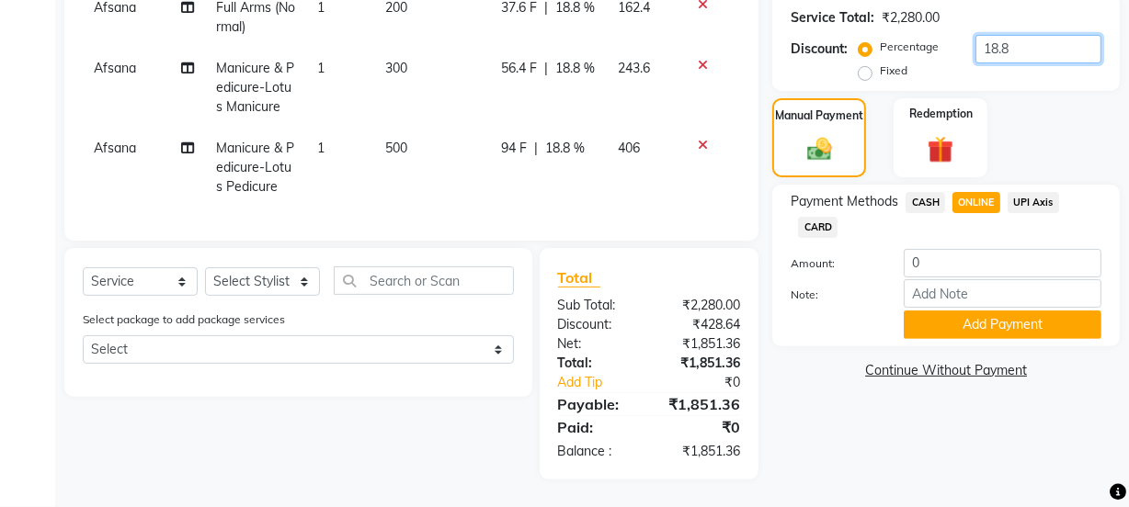
click at [1025, 54] on input "18.8" at bounding box center [1038, 49] width 126 height 28
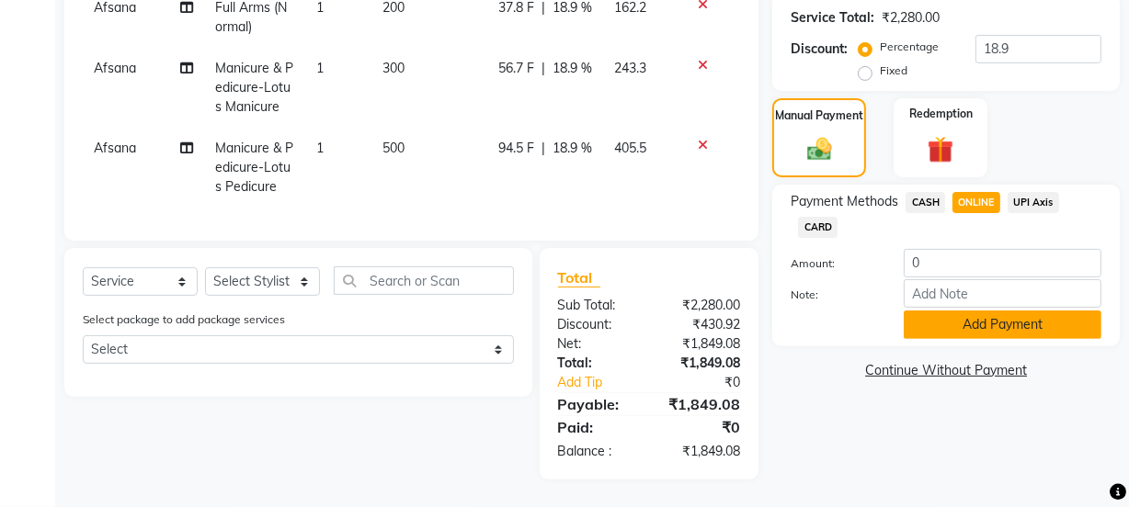
click at [944, 324] on button "Add Payment" at bounding box center [1002, 325] width 198 height 28
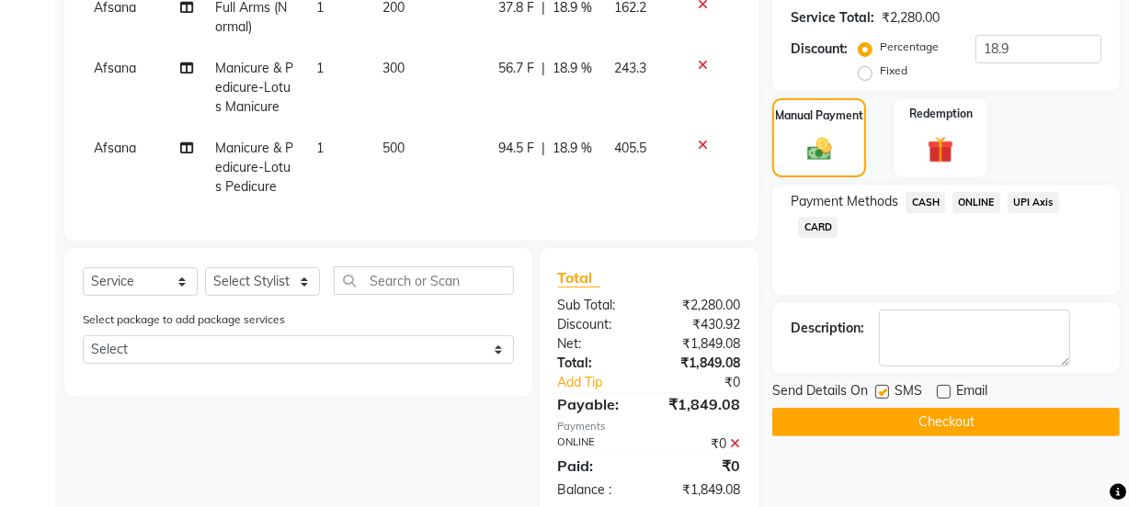
scroll to position [632, 0]
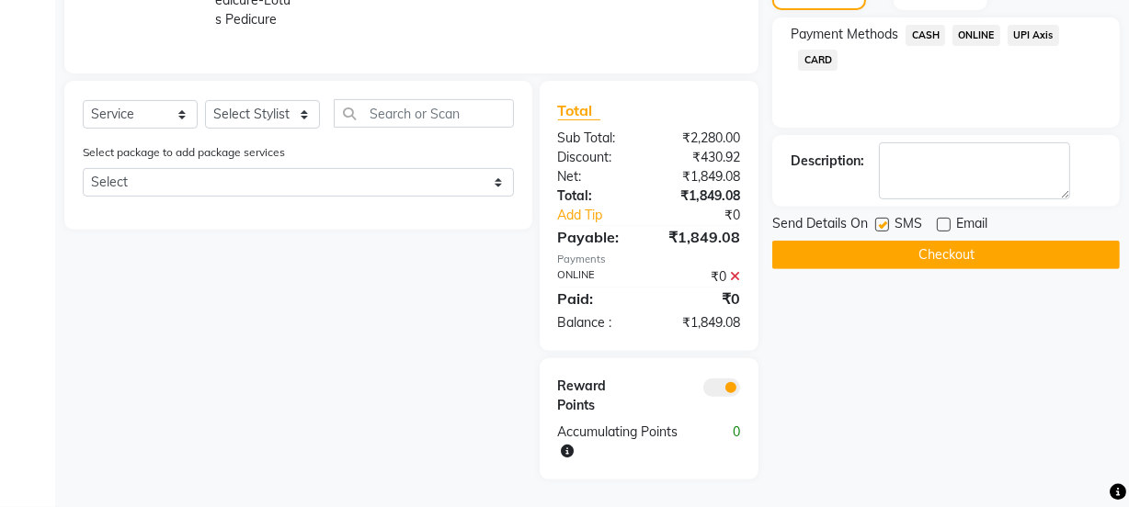
click at [905, 251] on button "Checkout" at bounding box center [945, 255] width 347 height 28
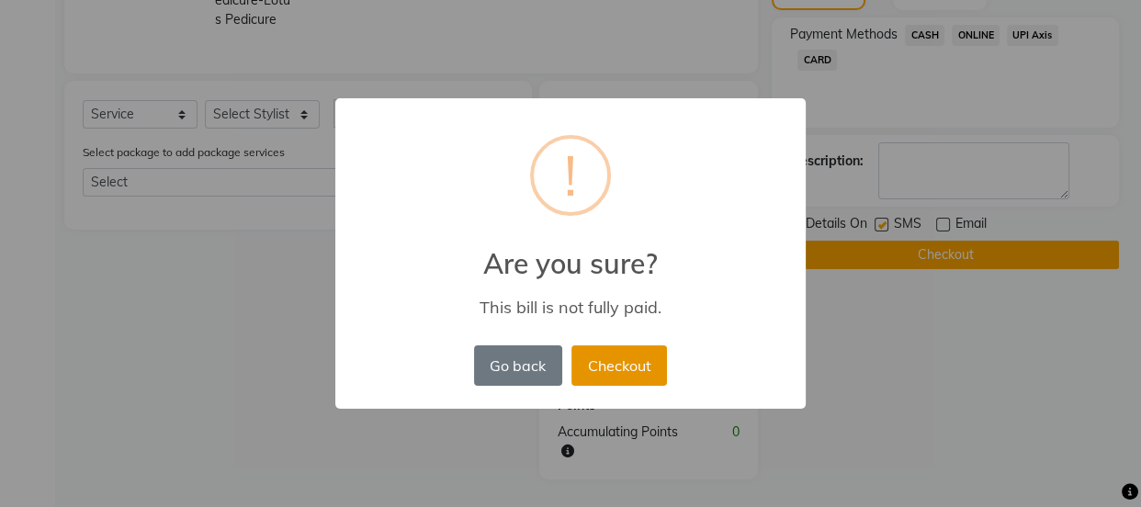
click at [630, 361] on button "Checkout" at bounding box center [620, 366] width 96 height 40
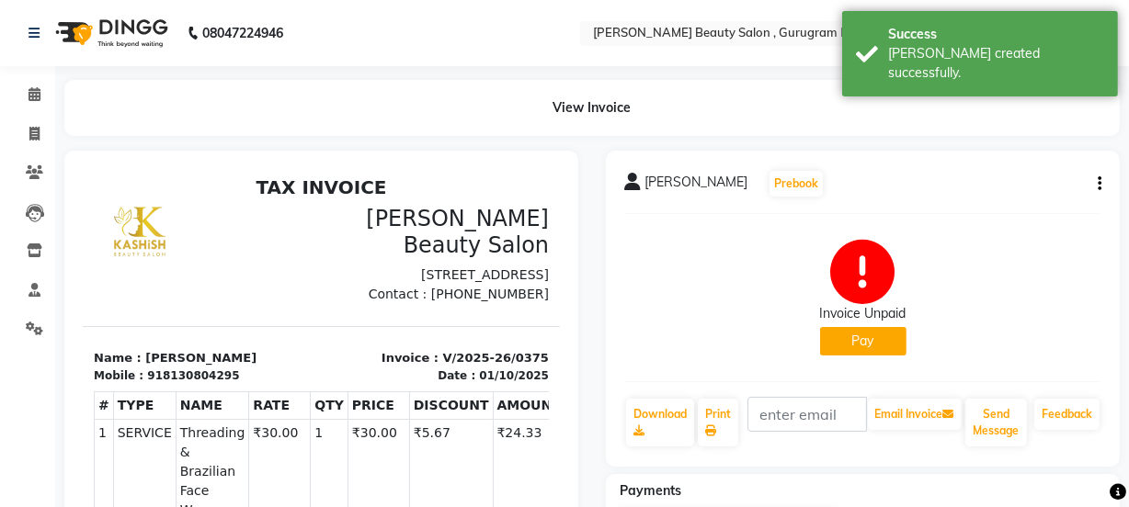
scroll to position [334, 0]
